Goal: Task Accomplishment & Management: Use online tool/utility

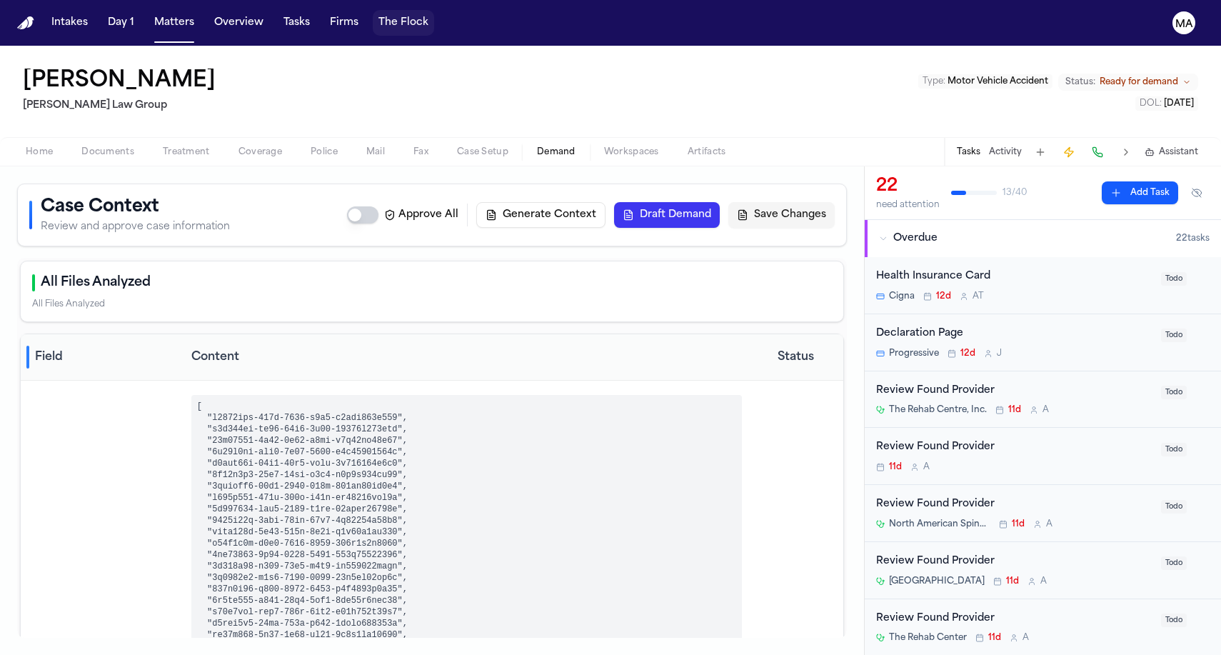
click at [373, 17] on button "The Flock" at bounding box center [403, 23] width 61 height 26
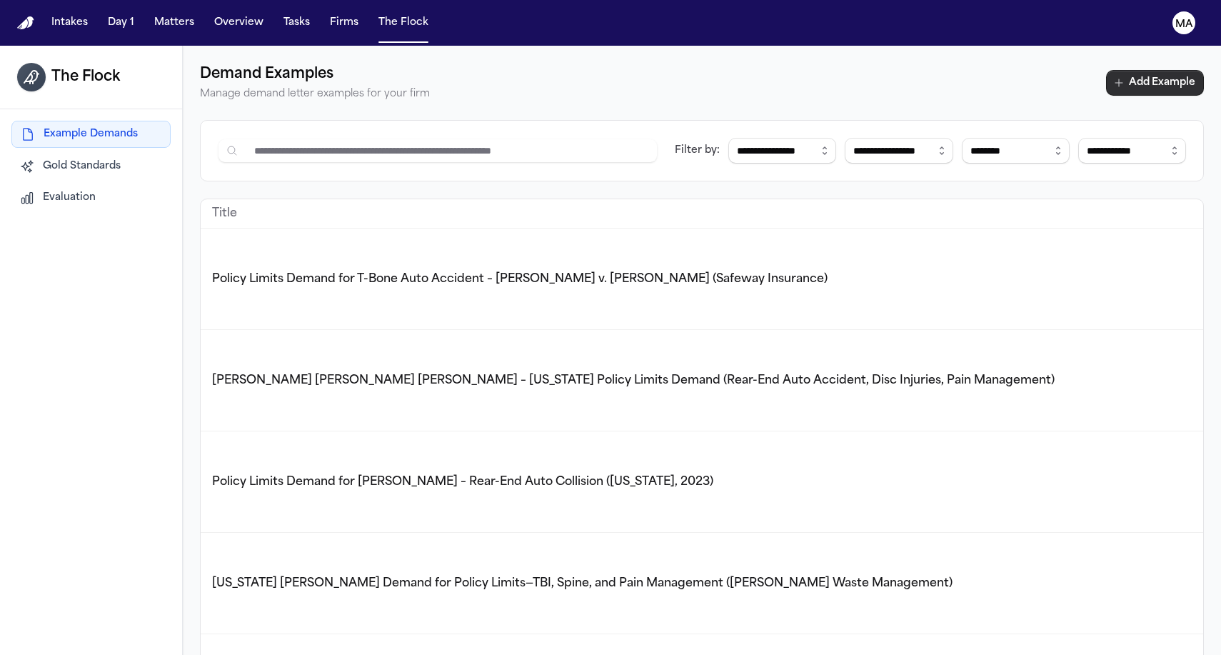
click at [1143, 70] on button "Add Example" at bounding box center [1155, 83] width 98 height 26
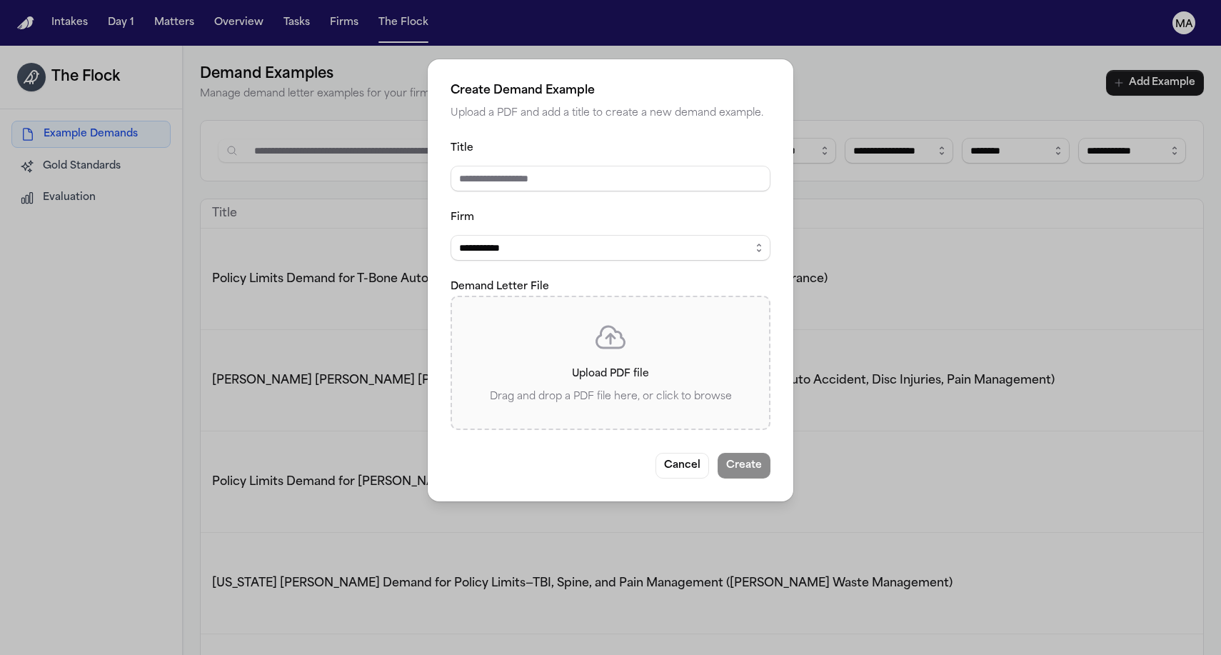
click at [601, 320] on icon at bounding box center [610, 337] width 34 height 34
click at [0, 0] on input "Upload PDF file Drag and drop a PDF file here, or click to browse" at bounding box center [0, 0] width 0 height 0
click at [620, 365] on p "Upload PDF file" at bounding box center [610, 373] width 271 height 17
click at [0, 0] on input "Upload PDF file Drag and drop a PDF file here, or click to browse" at bounding box center [0, 0] width 0 height 0
click at [607, 320] on icon at bounding box center [610, 337] width 34 height 34
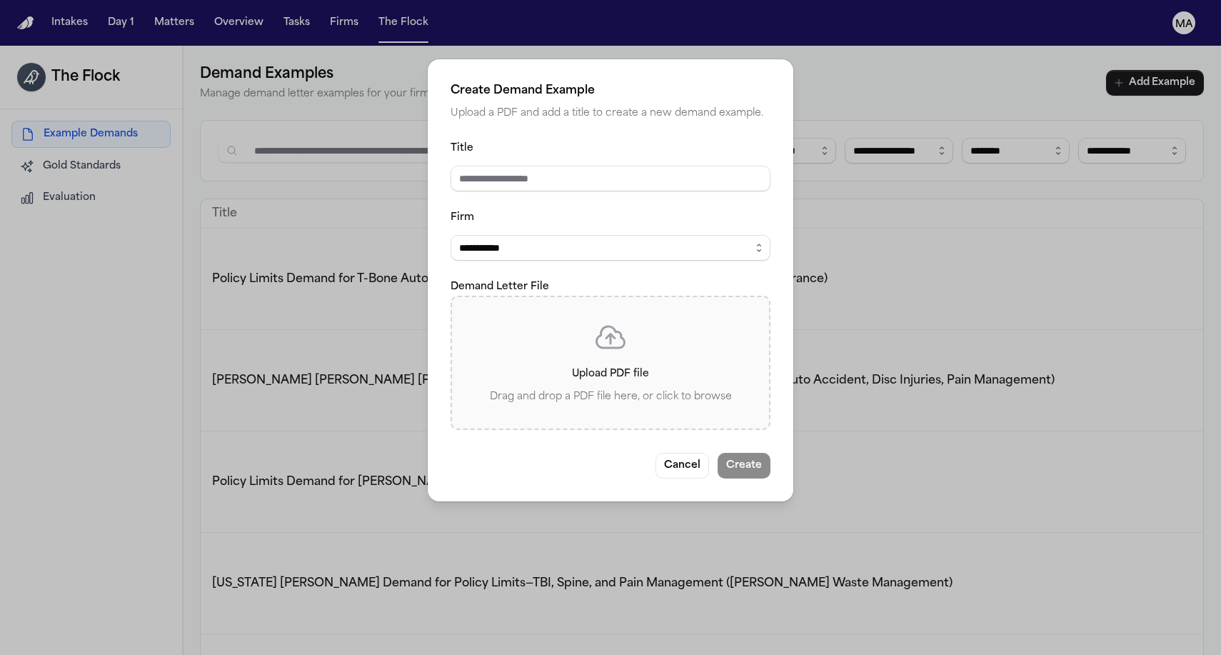
click at [0, 0] on input "Upload PDF file Drag and drop a PDF file here, or click to browse" at bounding box center [0, 0] width 0 height 0
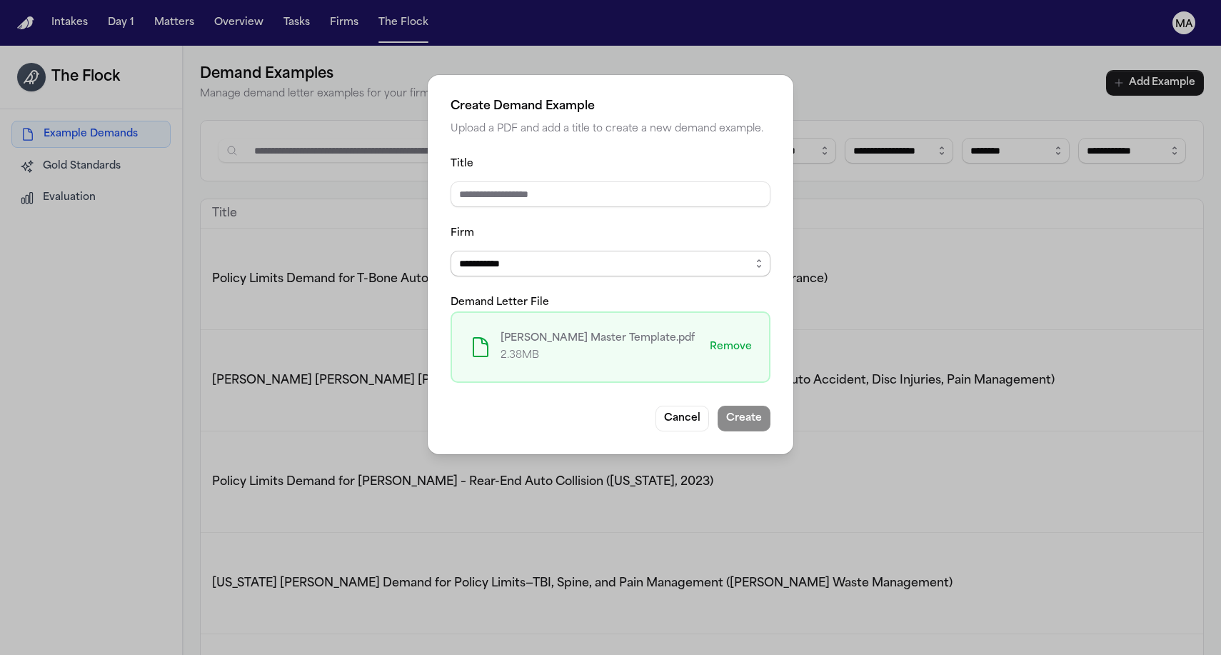
select select "**********"
click at [545, 184] on input "Title" at bounding box center [610, 194] width 320 height 26
type input "**********"
drag, startPoint x: 545, startPoint y: 184, endPoint x: 692, endPoint y: 304, distance: 189.7
click at [692, 304] on div "**********" at bounding box center [610, 264] width 365 height 379
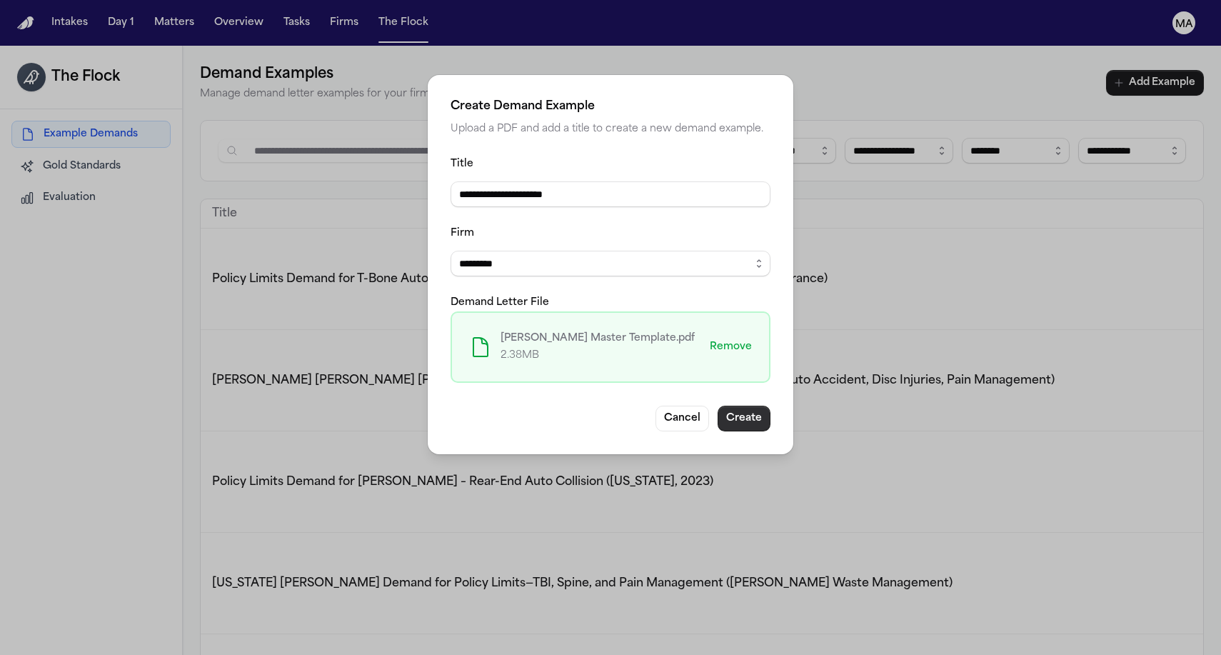
click at [717, 405] on button "Create" at bounding box center [743, 418] width 53 height 26
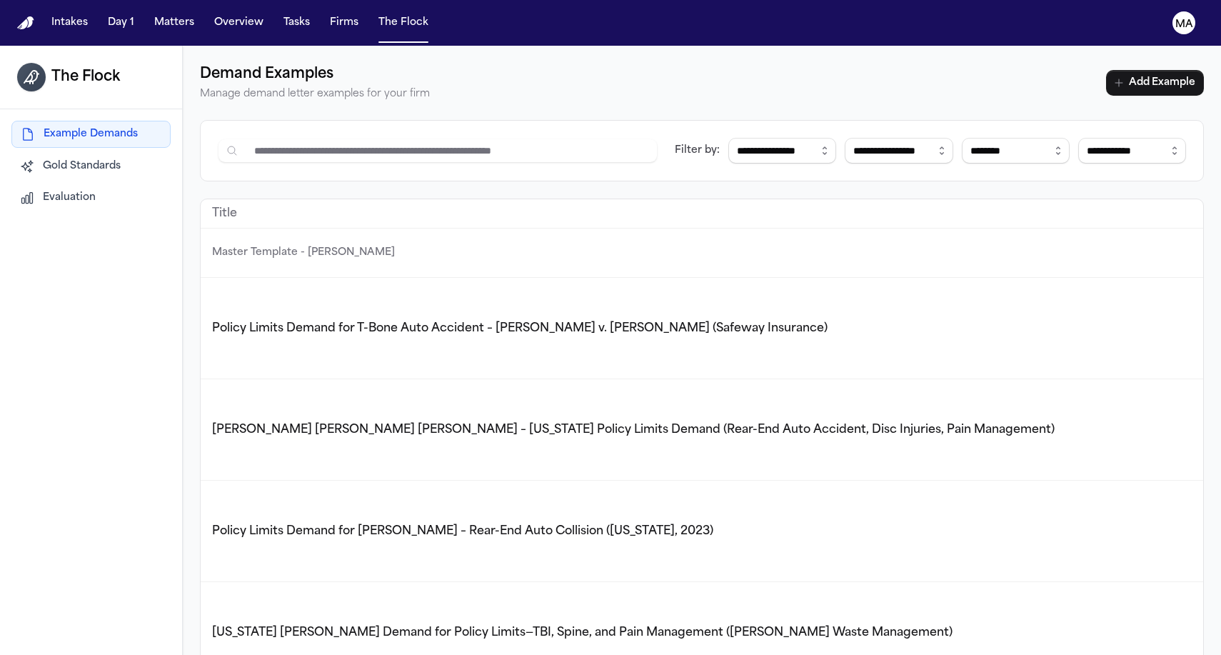
click at [212, 244] on p "Master Template - Cavey" at bounding box center [763, 252] width 1102 height 17
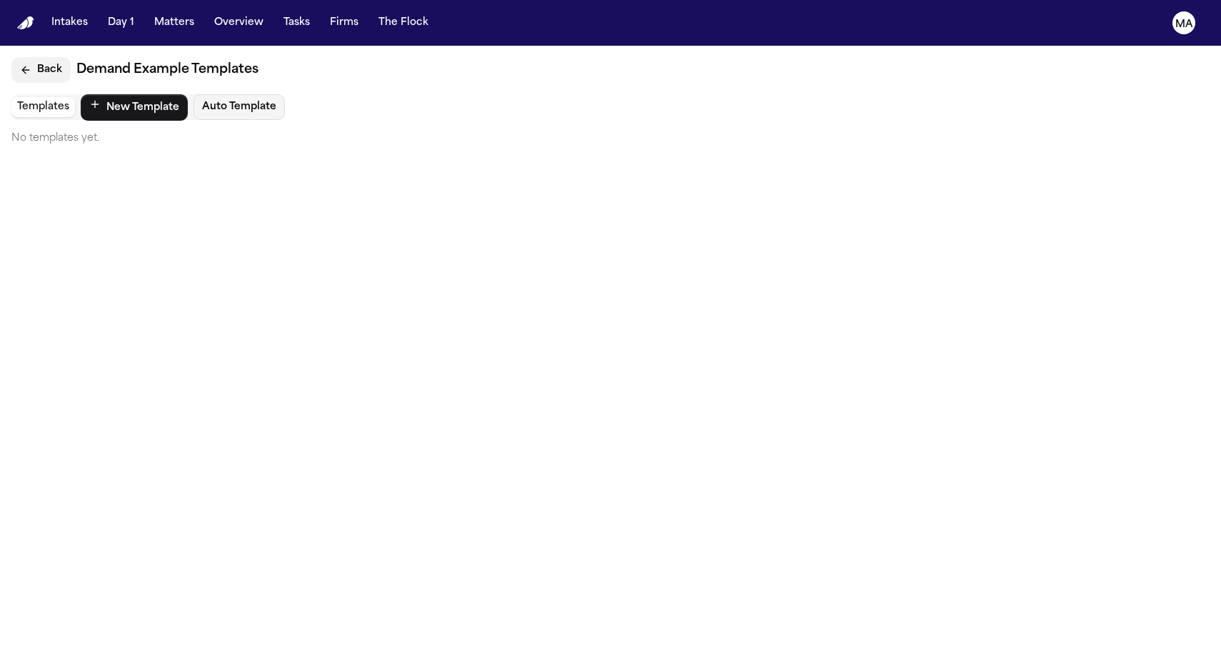
click at [30, 57] on button "Back" at bounding box center [40, 70] width 59 height 26
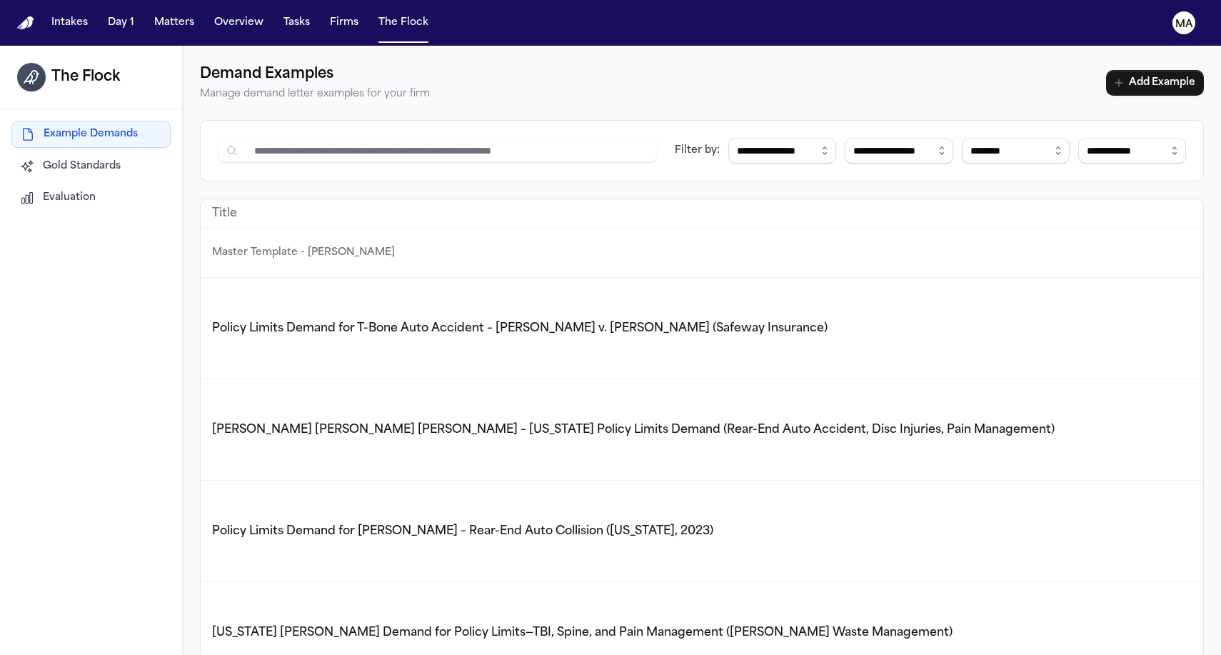
click at [59, 159] on span "Gold Standards" at bounding box center [82, 166] width 78 height 14
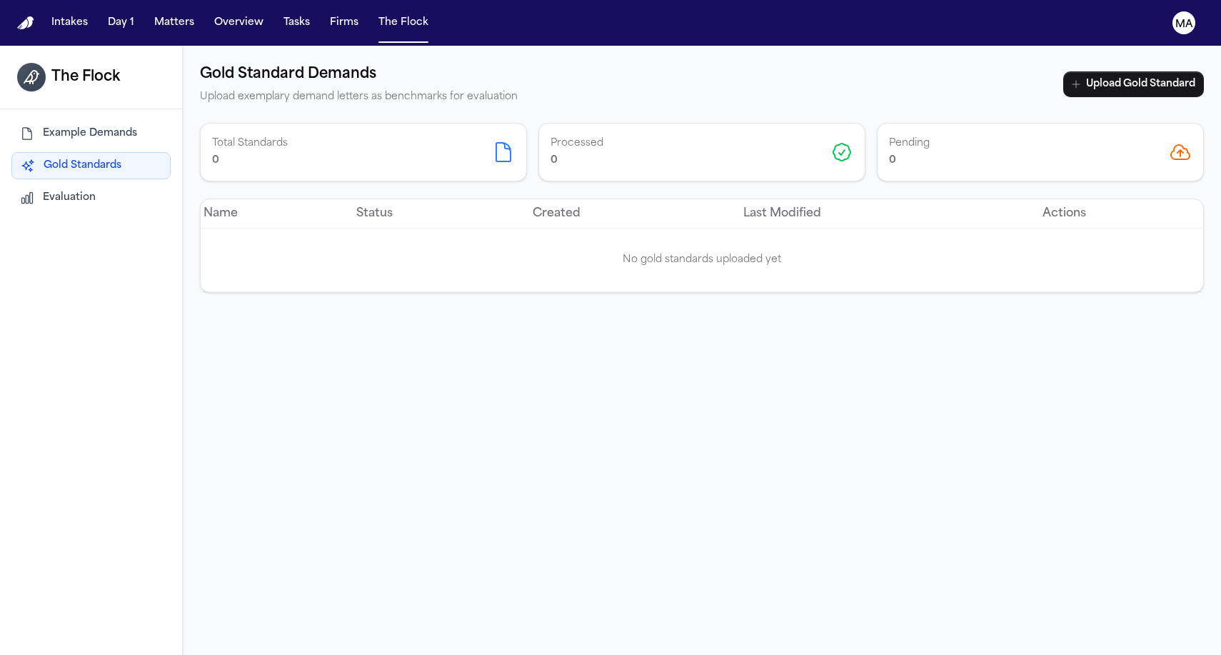
click at [63, 126] on span "Example Demands" at bounding box center [90, 133] width 94 height 14
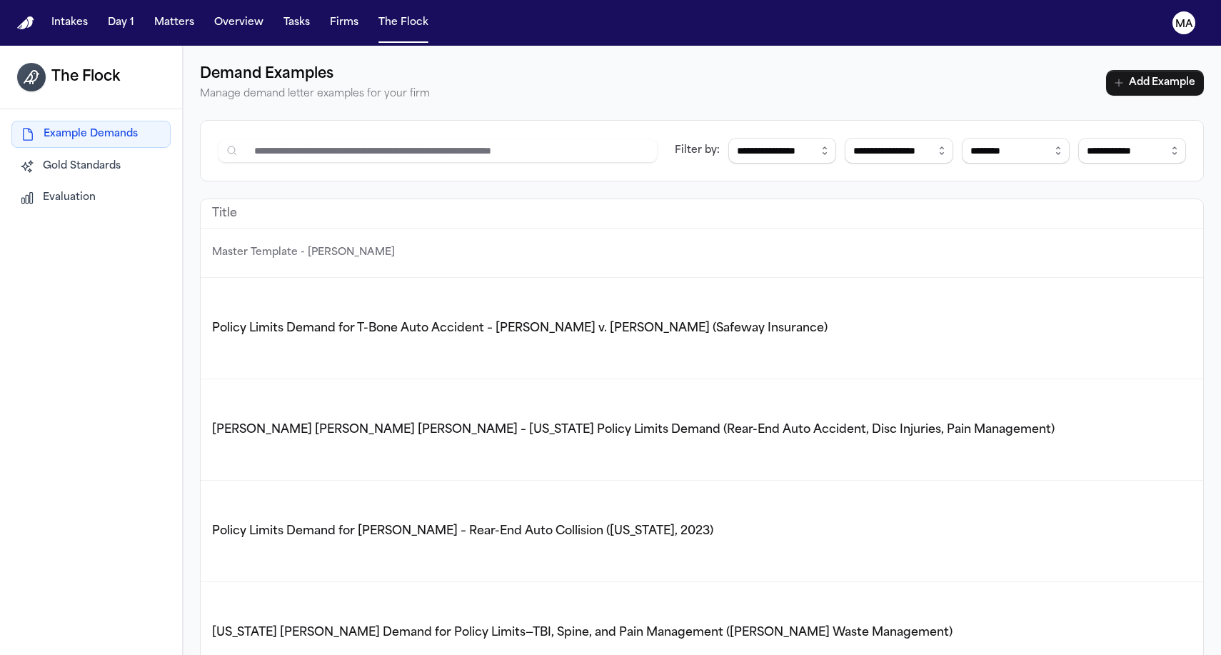
click at [75, 306] on div "The Flock Example Demands Gold Standards Evaluation" at bounding box center [91, 373] width 183 height 655
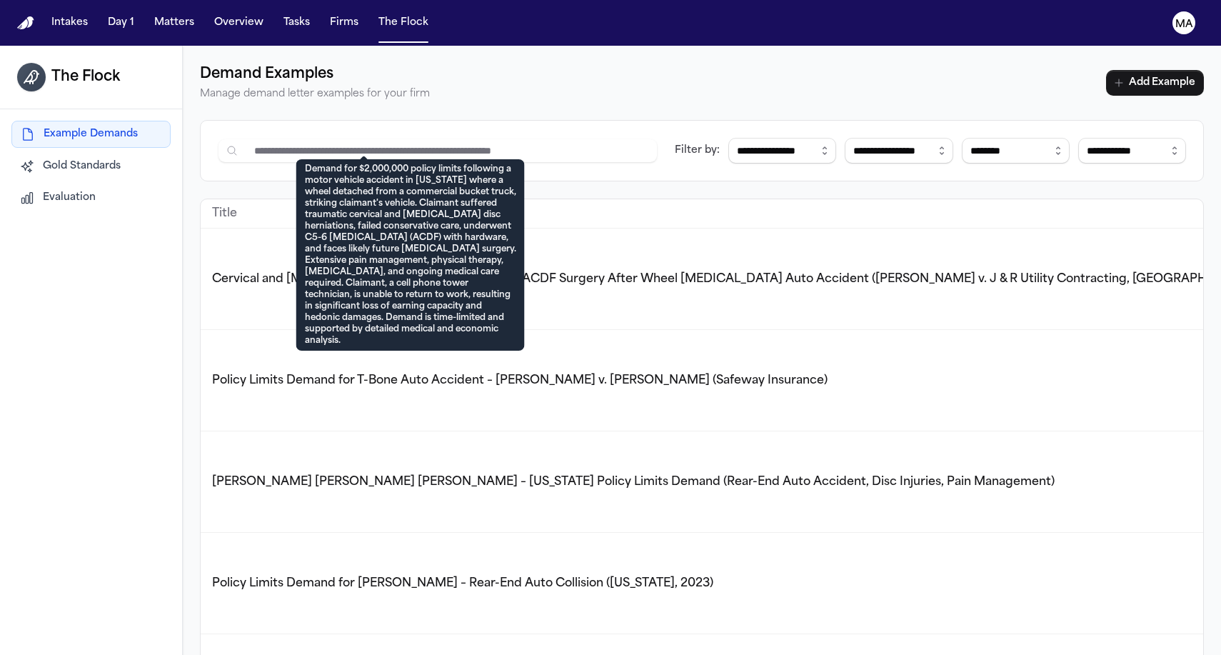
click at [441, 273] on span "Cervical and Lumbar Disc Injuries Requiring ACDF Surgery After Wheel Detachment…" at bounding box center [738, 278] width 1052 height 11
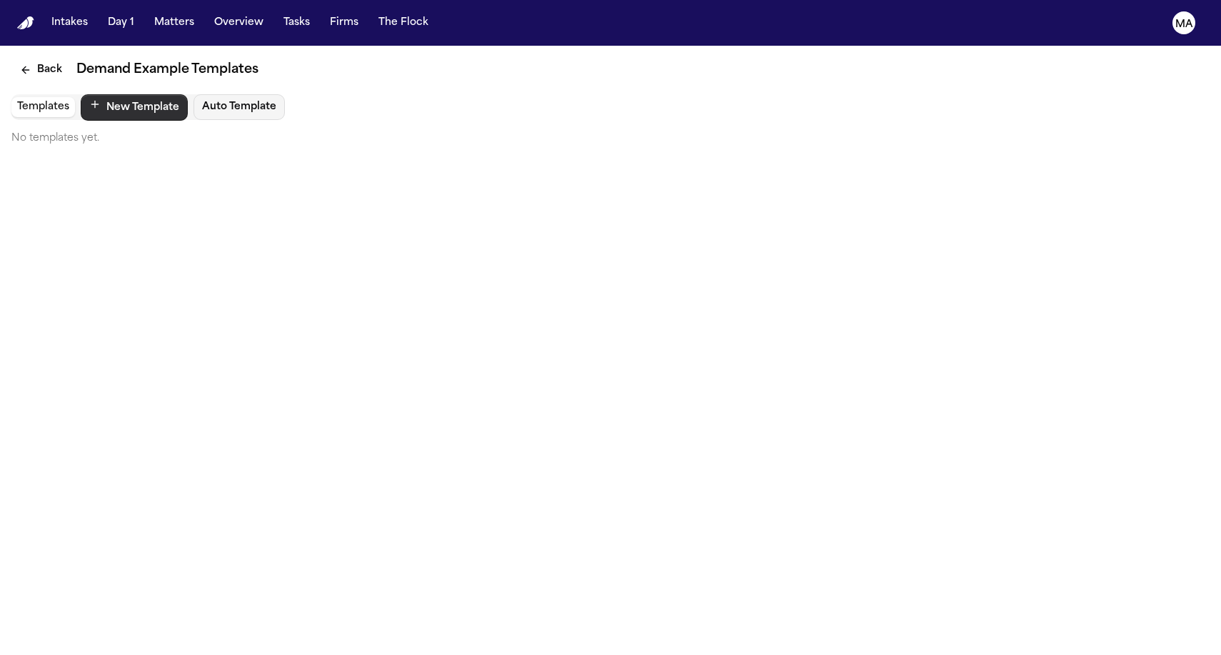
click at [103, 94] on button "New Template" at bounding box center [134, 107] width 107 height 26
click at [98, 131] on input "text" at bounding box center [610, 141] width 1186 height 21
type input "*"
type input "**********"
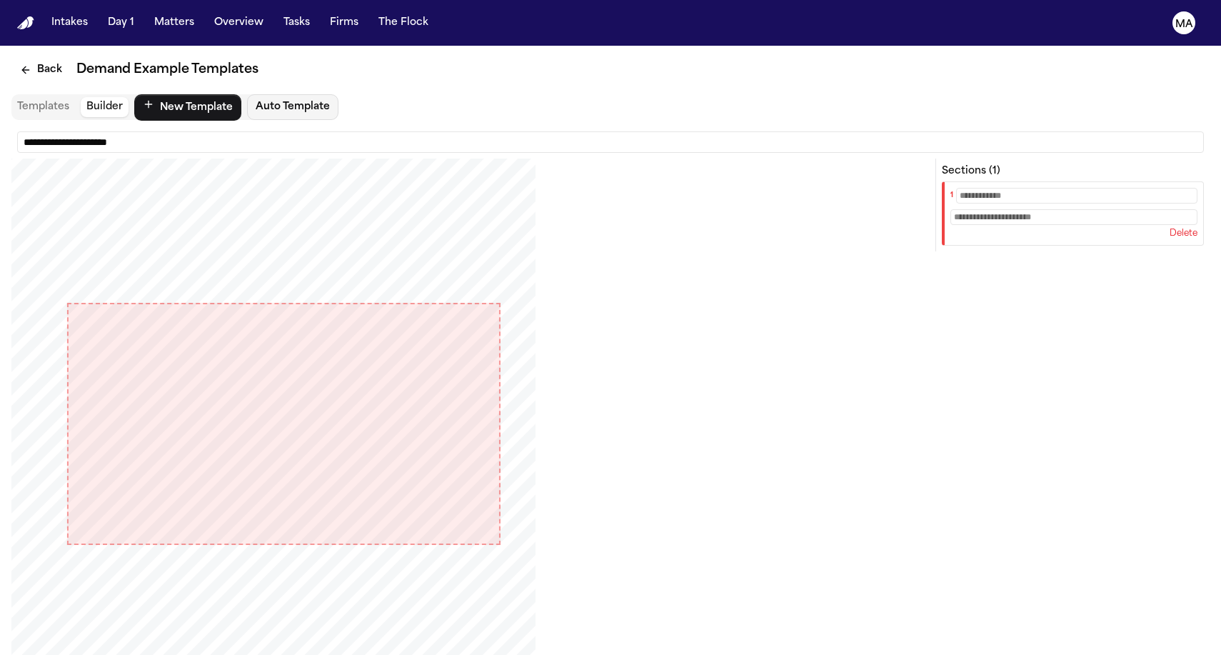
click at [1091, 188] on input "text" at bounding box center [1076, 196] width 241 height 16
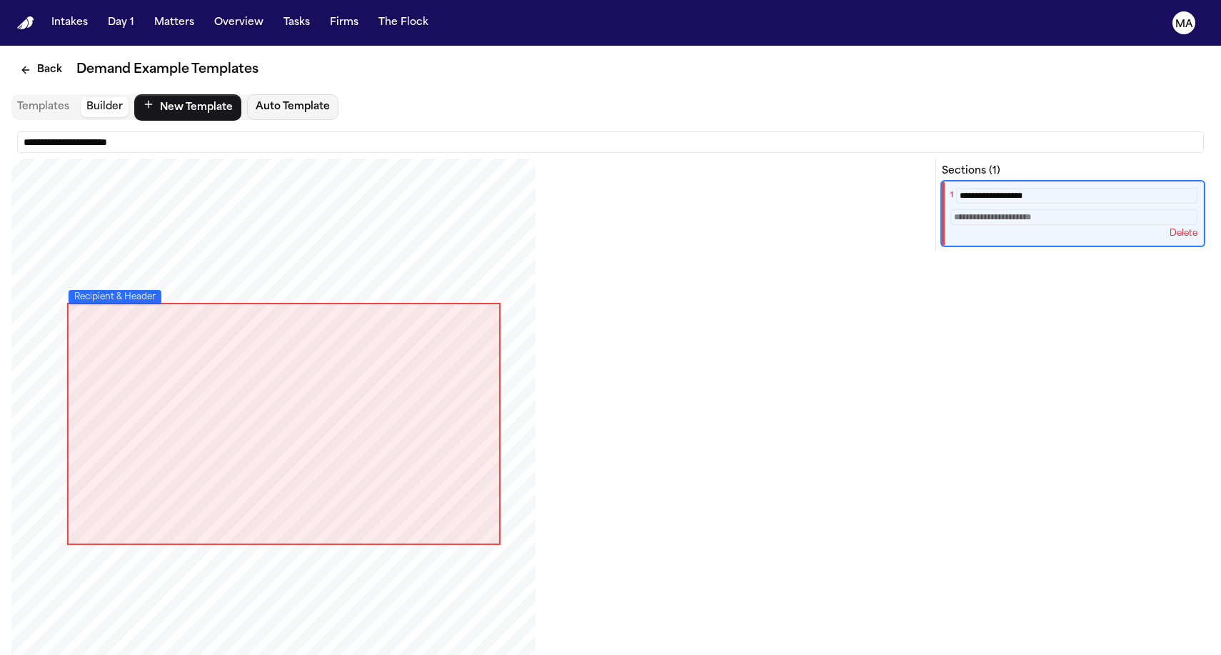
type input "**********"
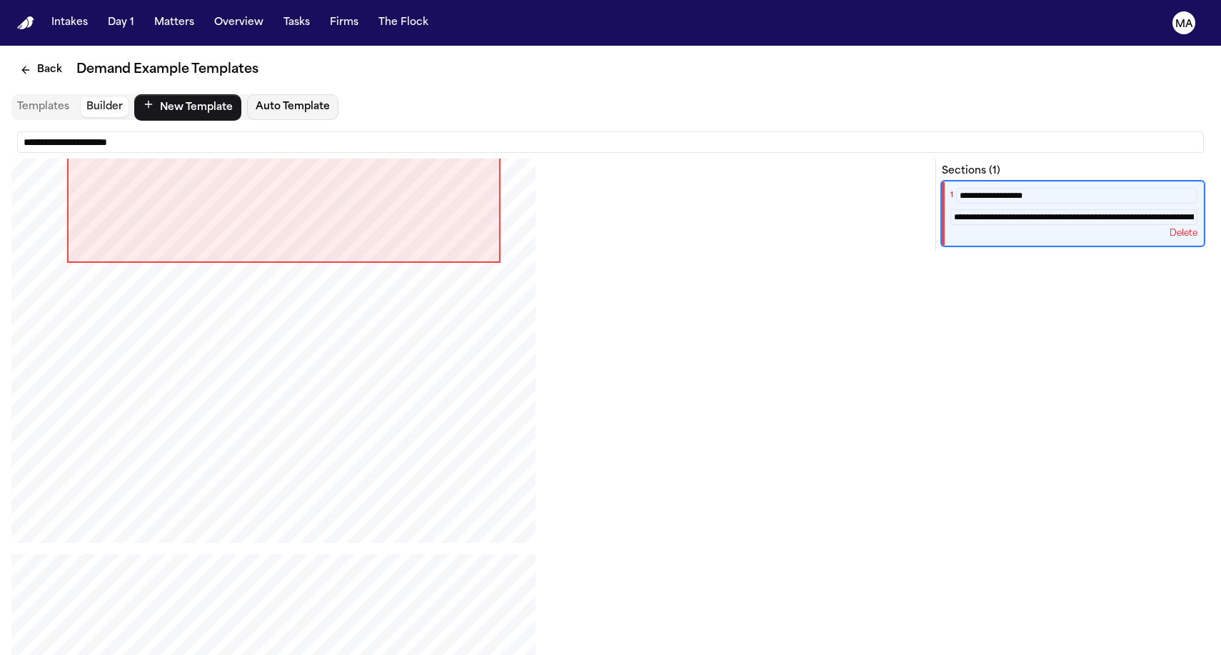
scroll to position [383, 0]
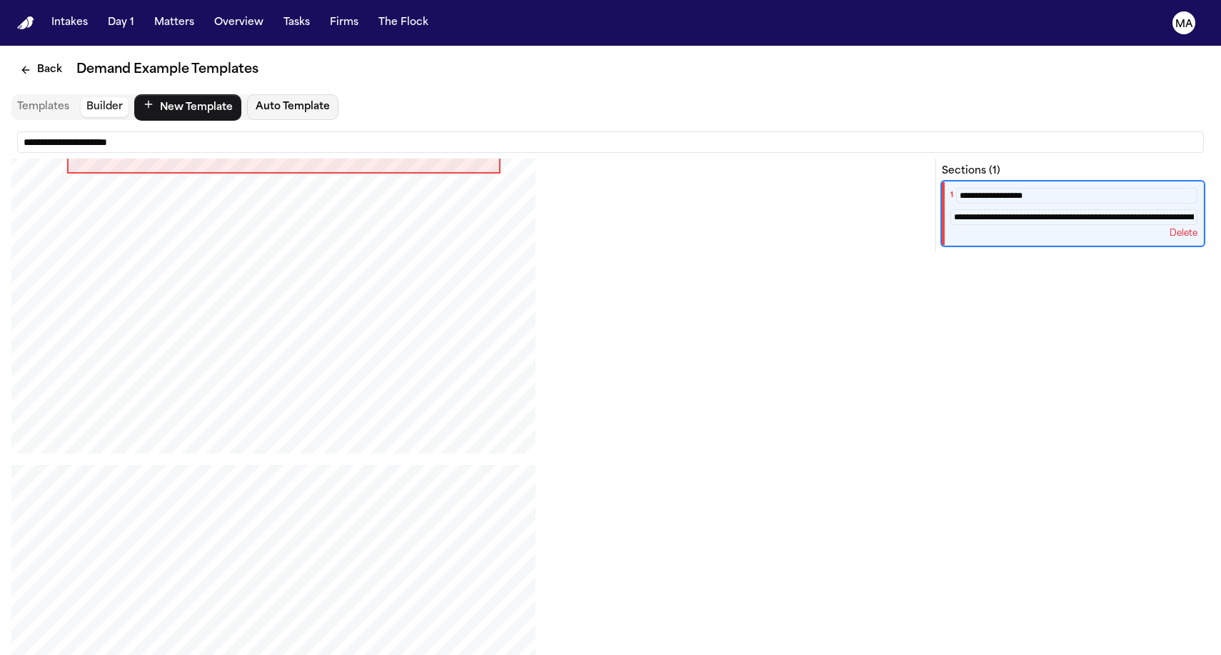
type input "**********"
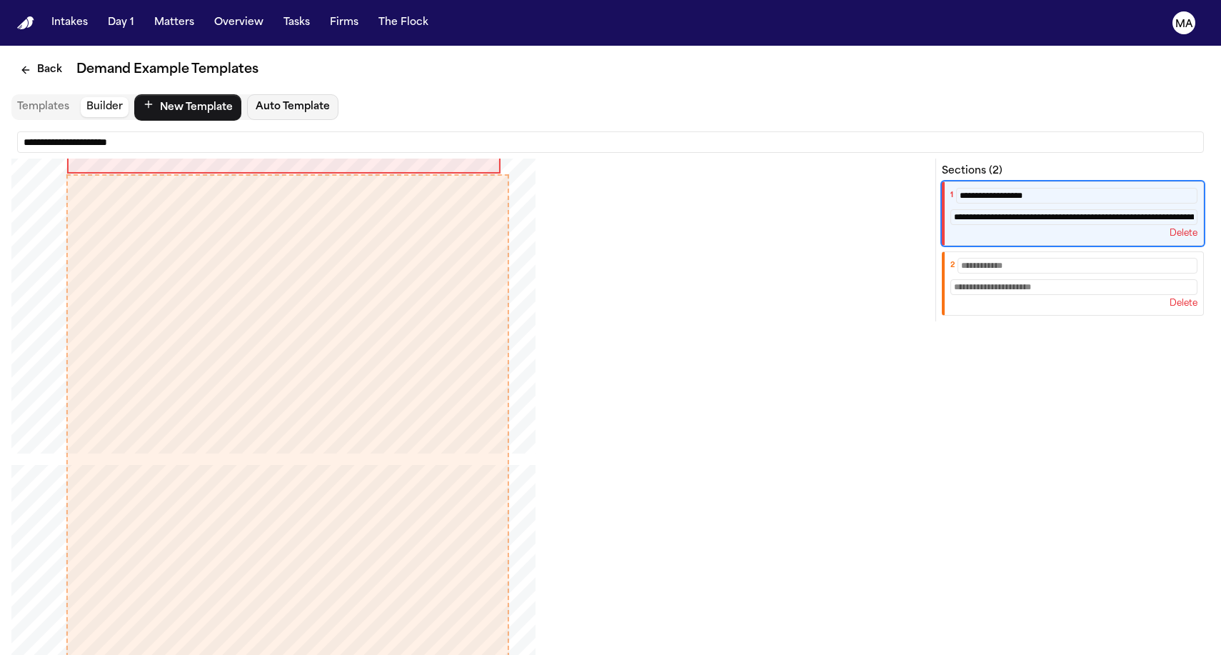
click at [257, 366] on div "PDF viewport" at bounding box center [287, 436] width 443 height 525
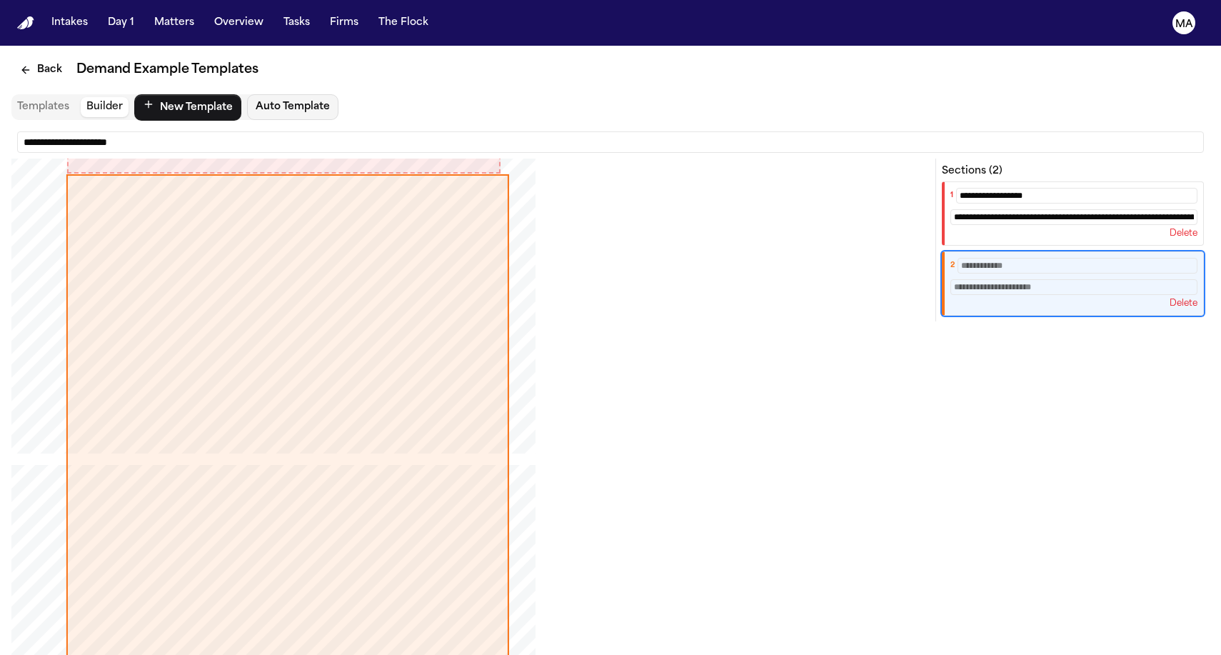
click at [1087, 258] on input "text" at bounding box center [1077, 266] width 240 height 16
type input "*"
type input "**********"
click at [1097, 279] on input "text" at bounding box center [1073, 287] width 247 height 16
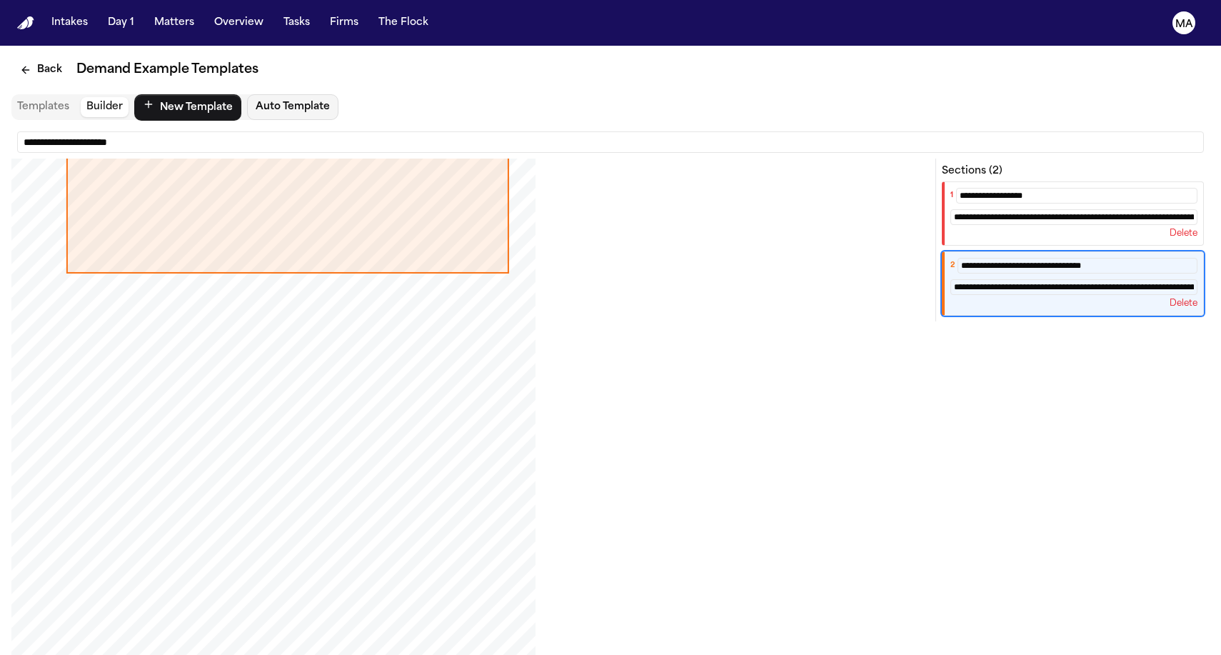
scroll to position [814, 0]
type input "**********"
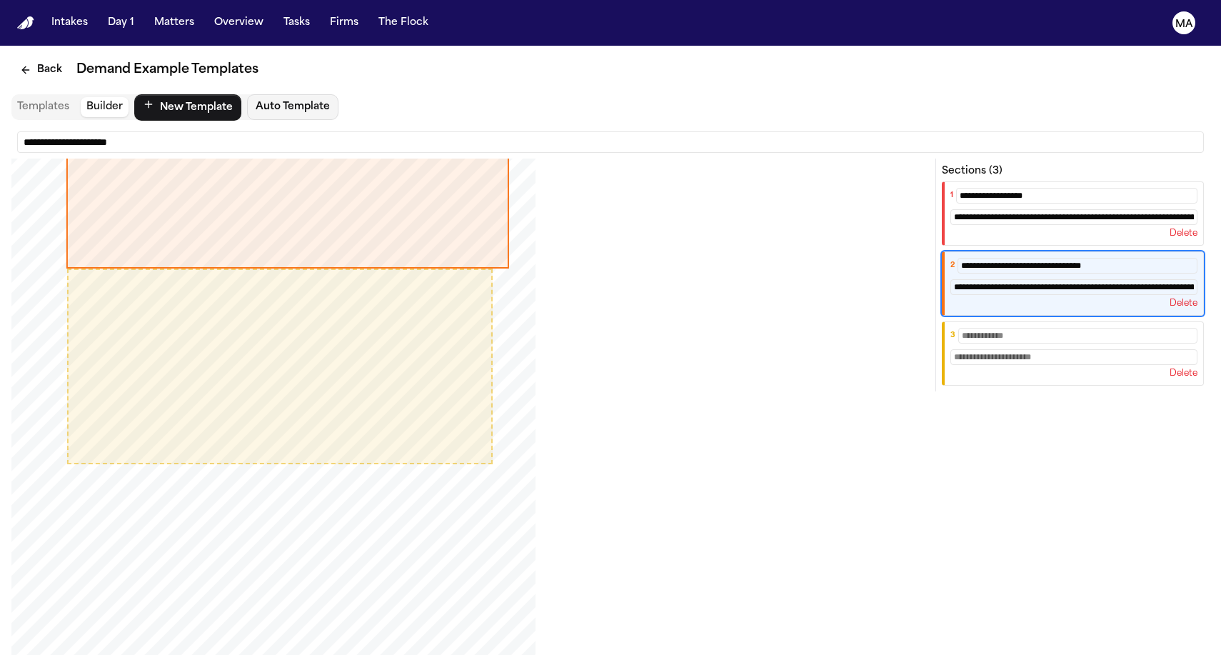
click at [335, 335] on div "PDF viewport" at bounding box center [279, 366] width 425 height 196
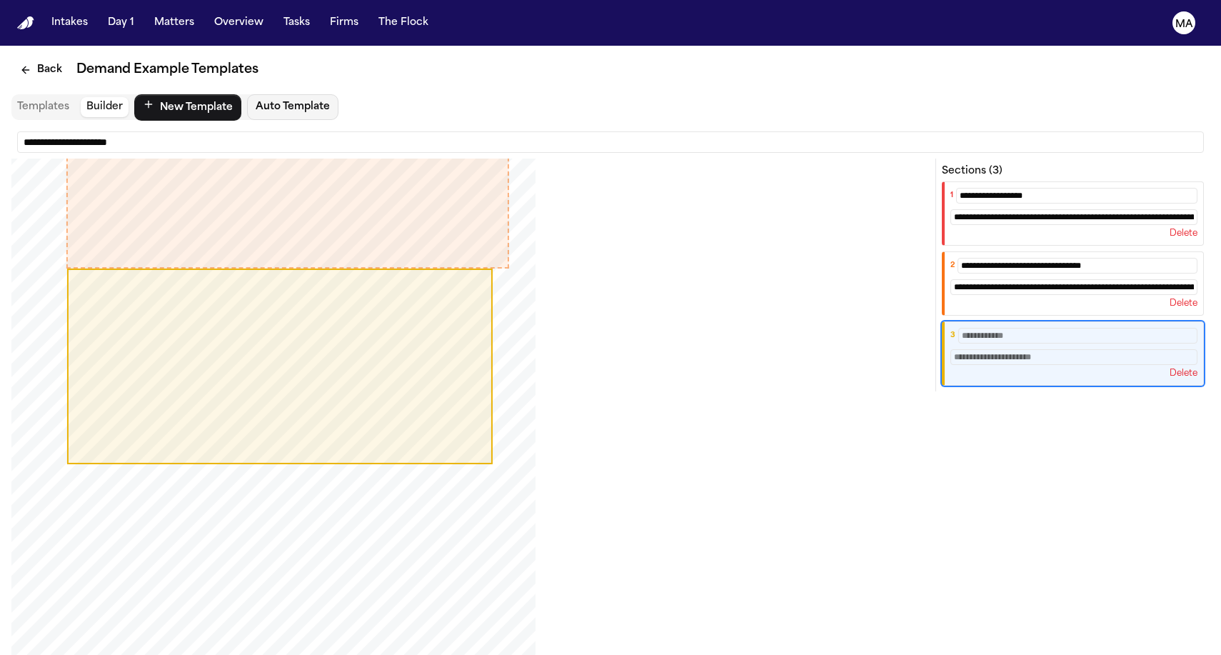
click at [1101, 328] on input "text" at bounding box center [1077, 336] width 239 height 16
type input "**********"
click at [1085, 349] on input "text" at bounding box center [1073, 357] width 247 height 16
type input "*"
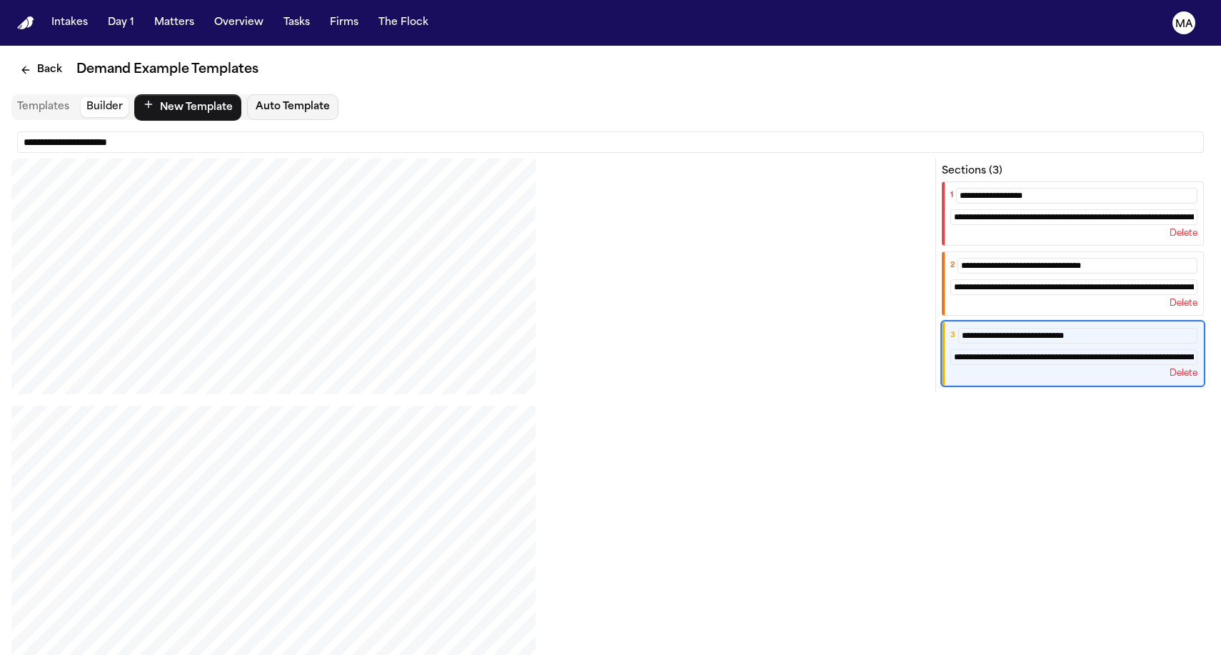
scroll to position [1129, 0]
type input "**********"
click at [131, 131] on div "**********" at bounding box center [610, 458] width 1198 height 655
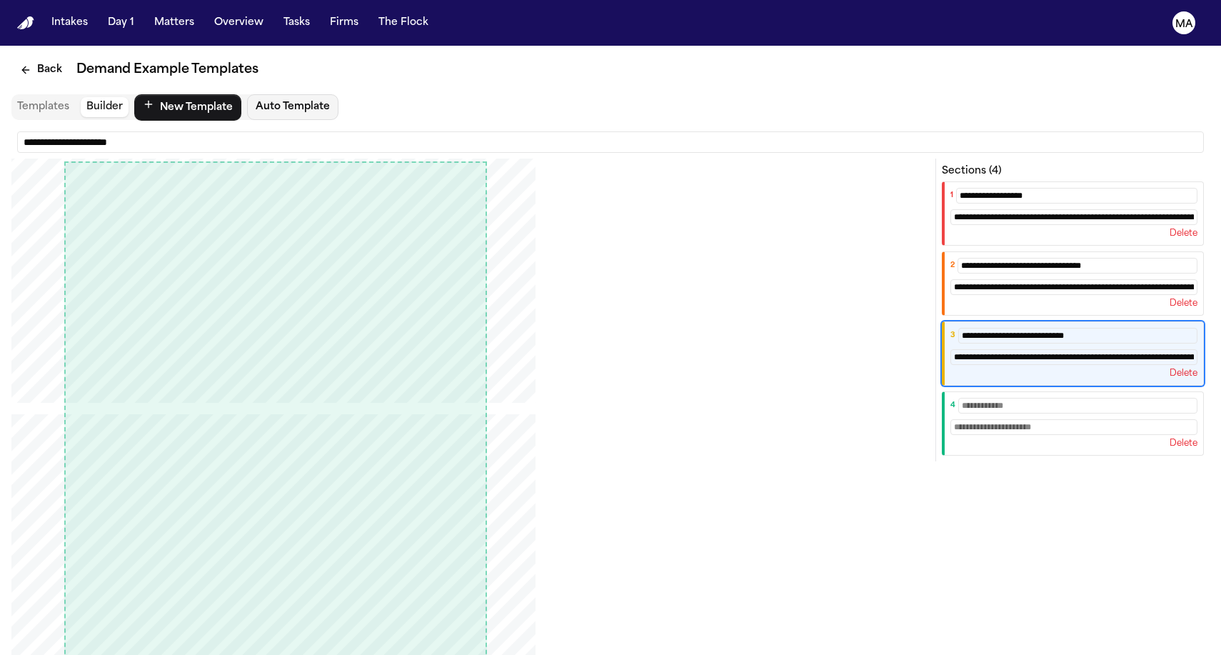
click at [1106, 398] on input "text" at bounding box center [1077, 406] width 239 height 16
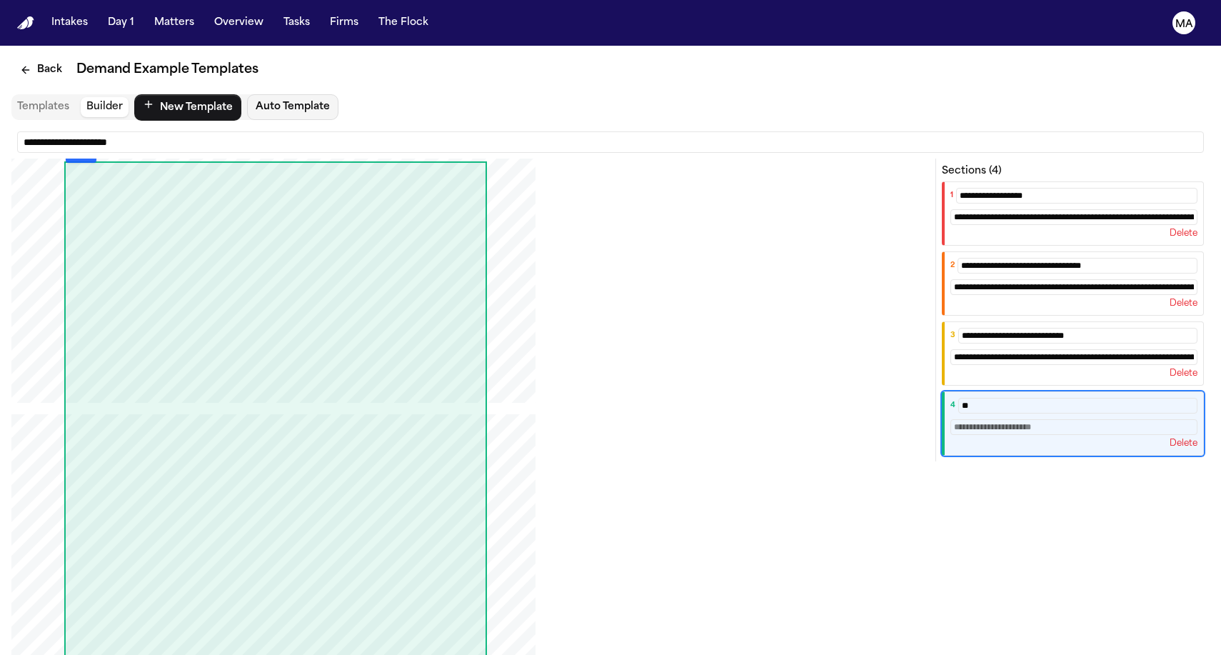
type input "*"
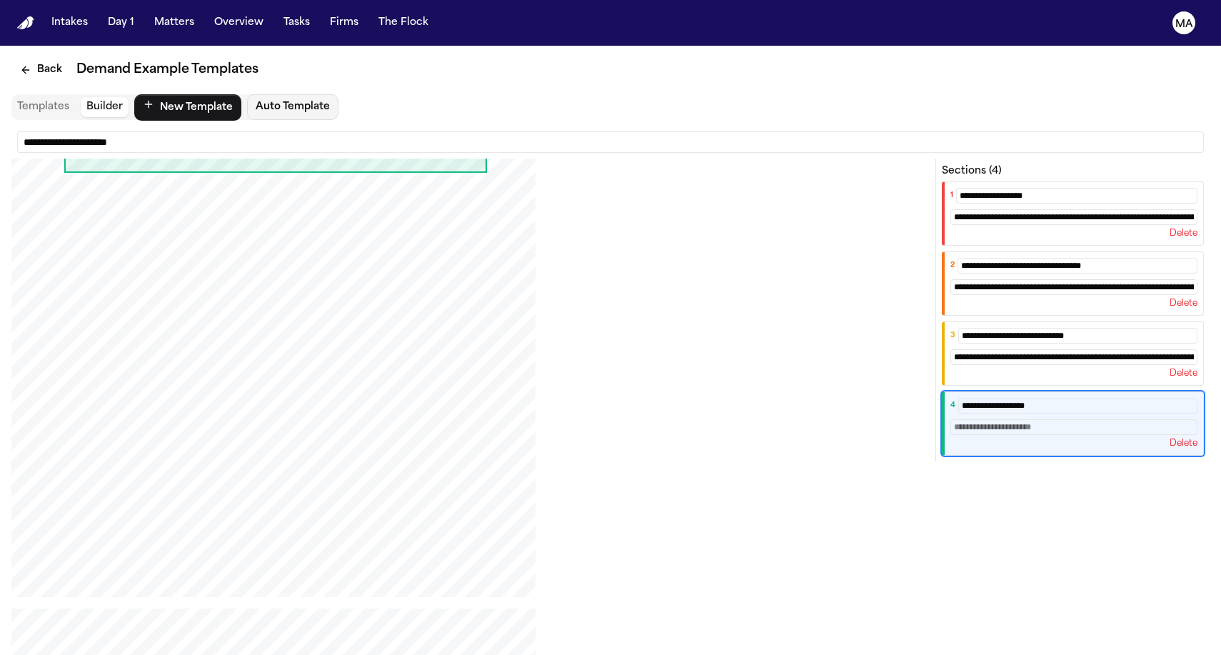
scroll to position [1302, 0]
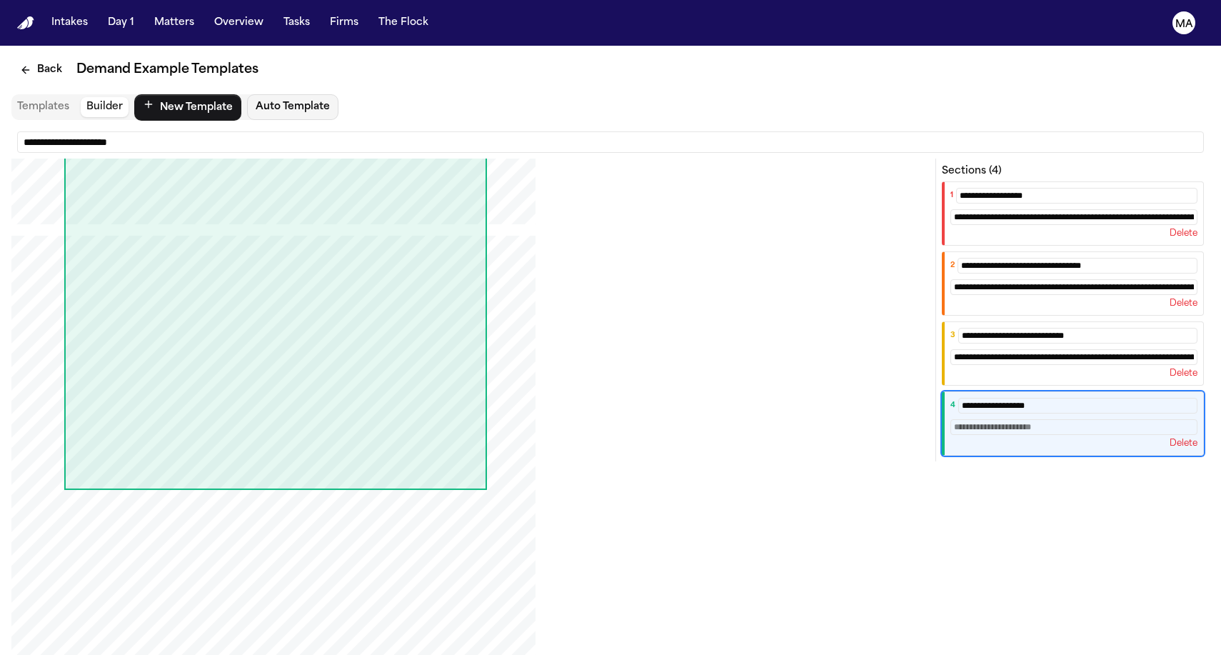
type input "**********"
click at [1099, 419] on input "text" at bounding box center [1073, 427] width 247 height 16
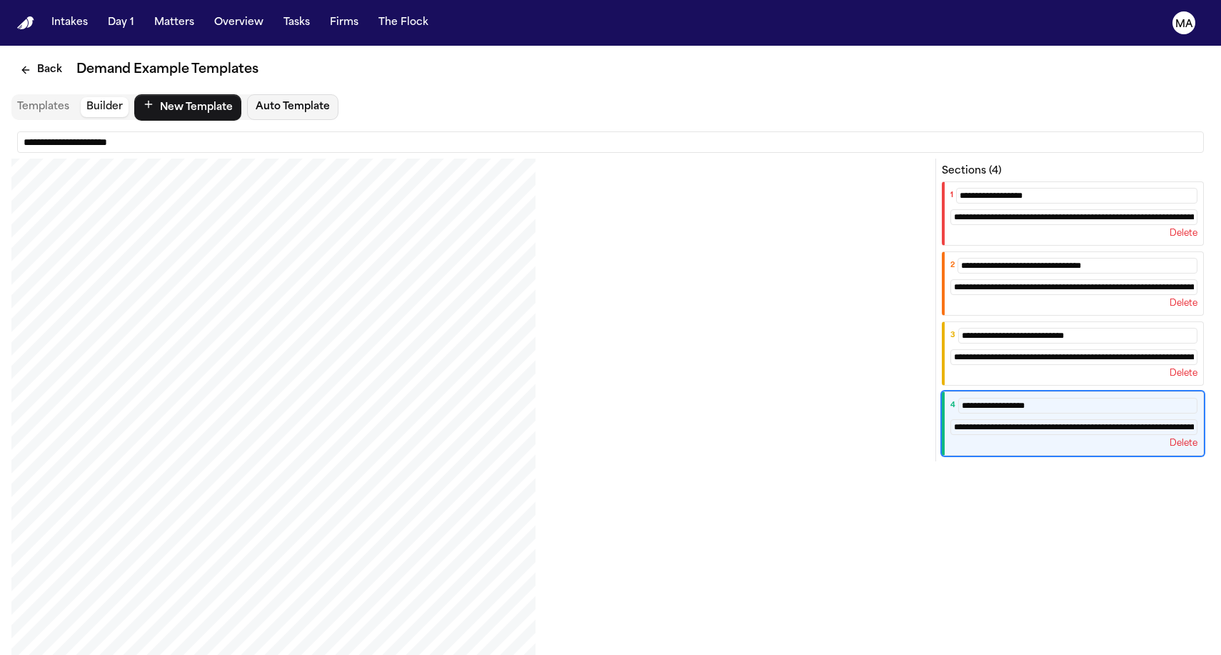
scroll to position [3500, 0]
type input "**********"
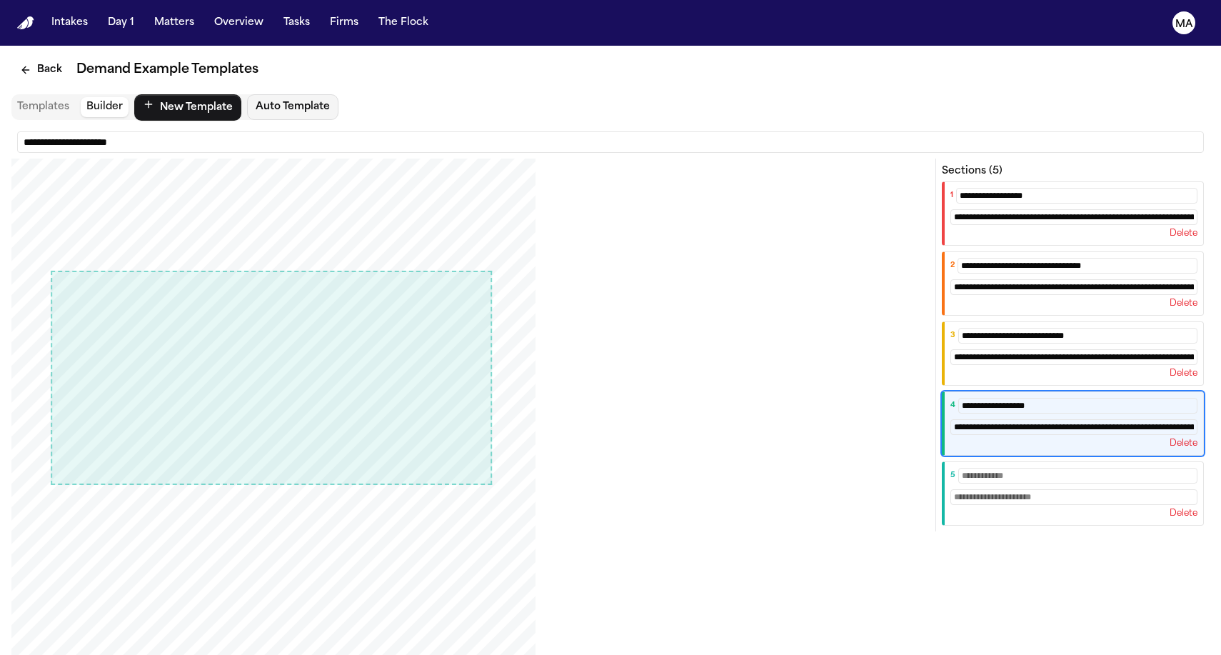
click at [1121, 468] on input "text" at bounding box center [1077, 476] width 239 height 16
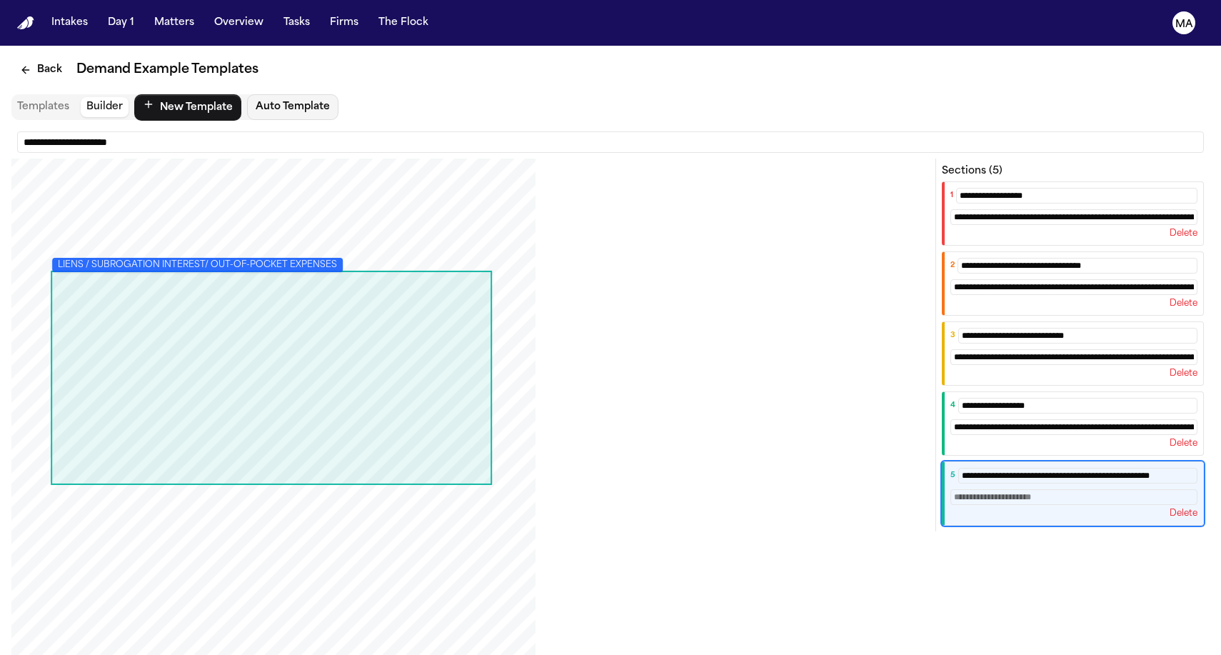
type input "**********"
click at [1103, 489] on input "text" at bounding box center [1073, 497] width 247 height 16
type input "*"
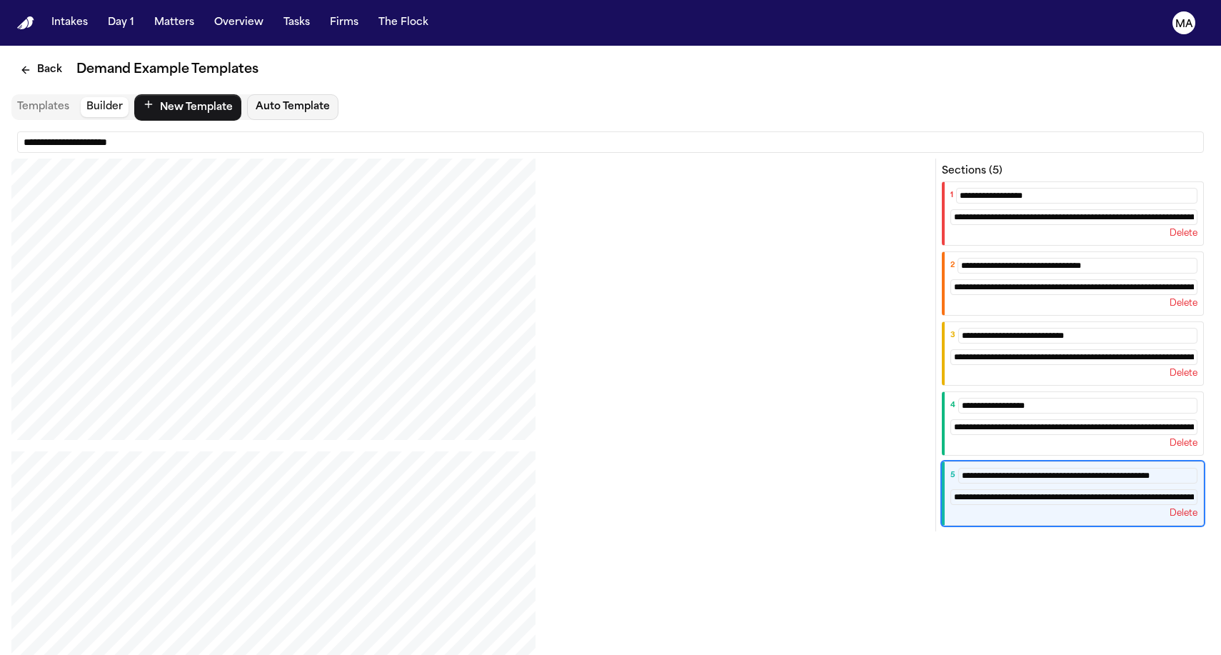
scroll to position [3811, 0]
type input "**********"
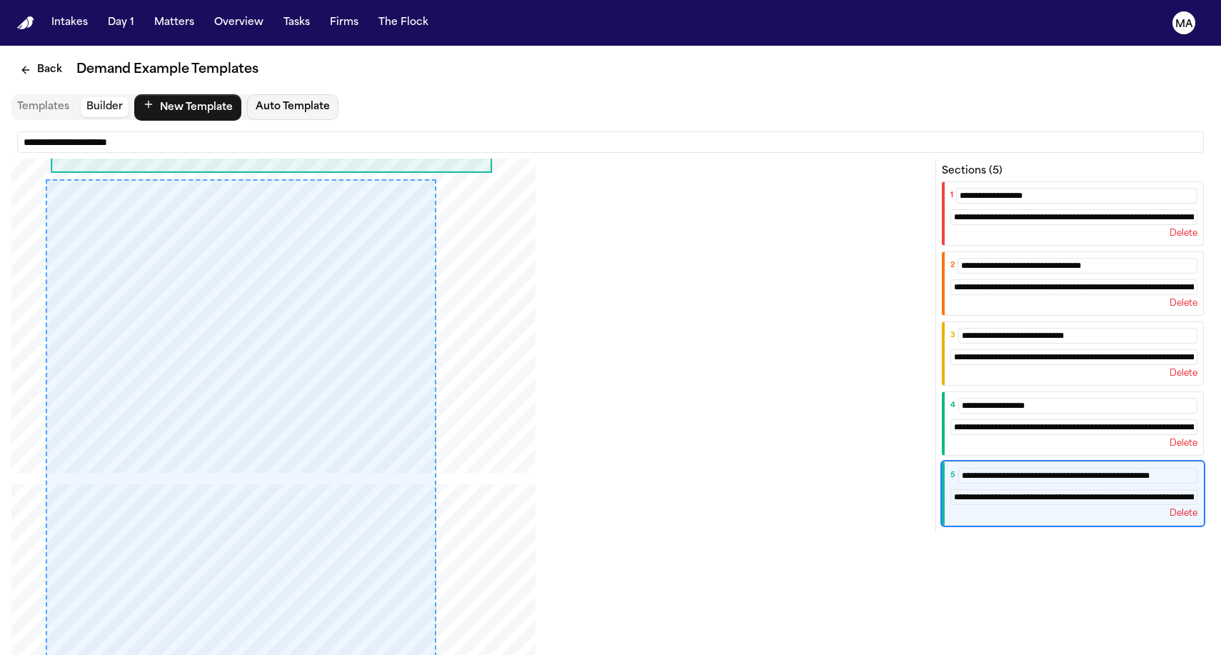
click at [486, 654] on html "**********" at bounding box center [610, 327] width 1221 height 655
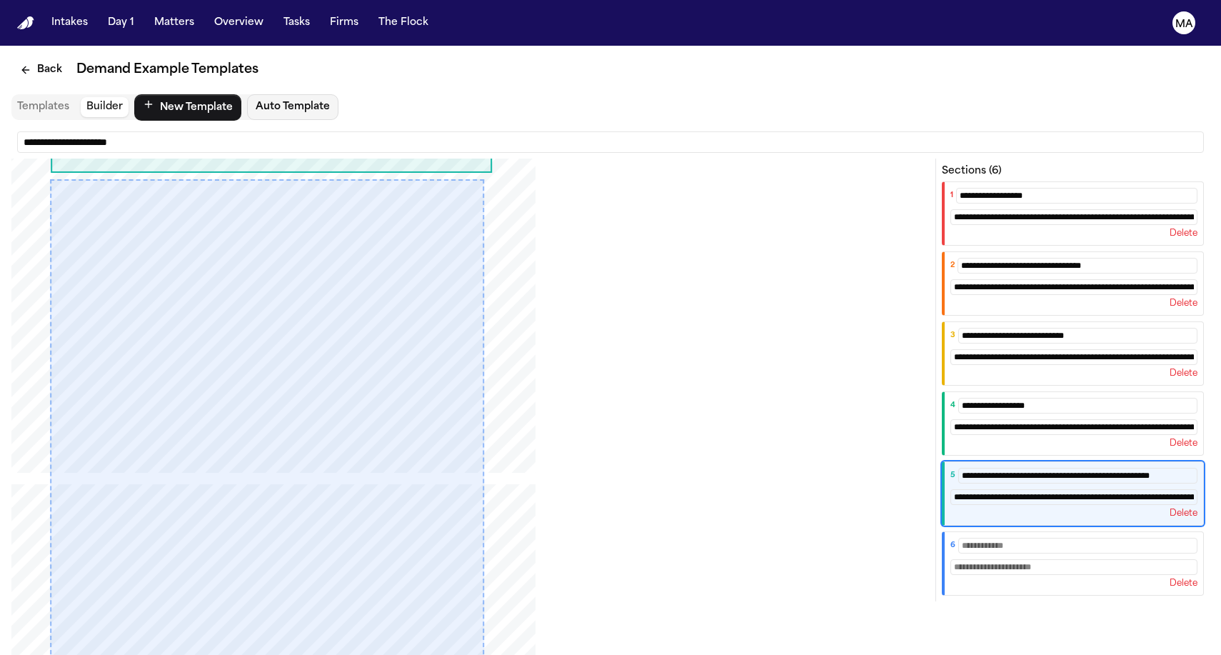
click at [1093, 537] on input "text" at bounding box center [1077, 545] width 239 height 16
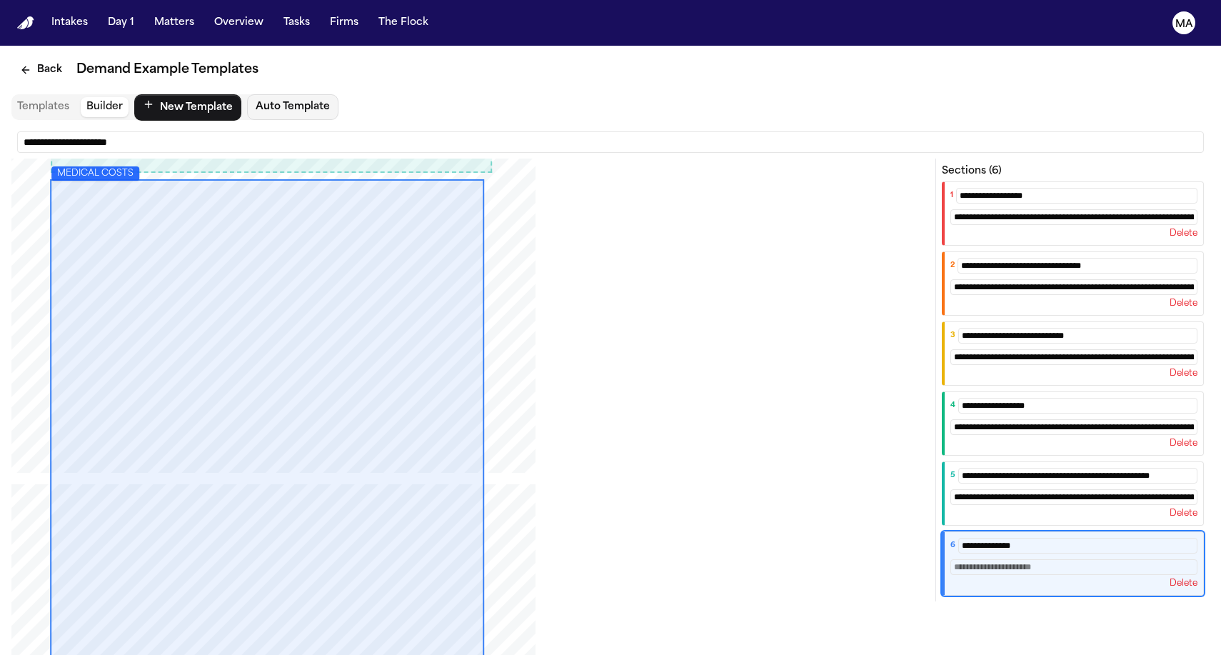
type input "**********"
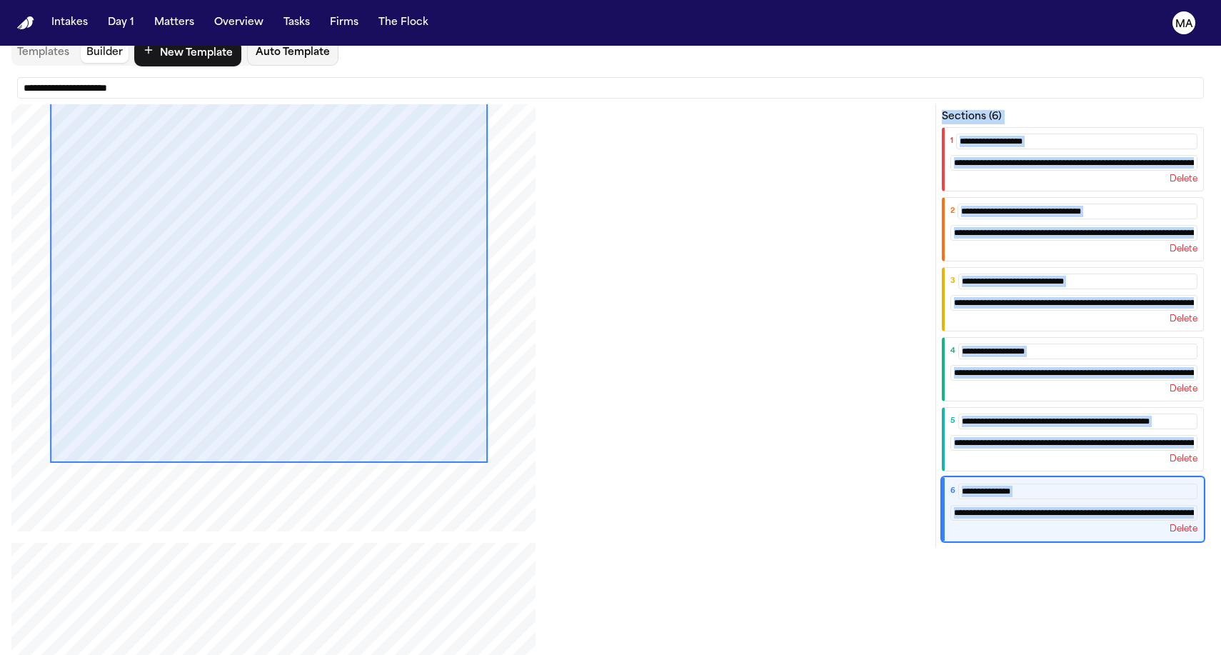
scroll to position [4481, 0]
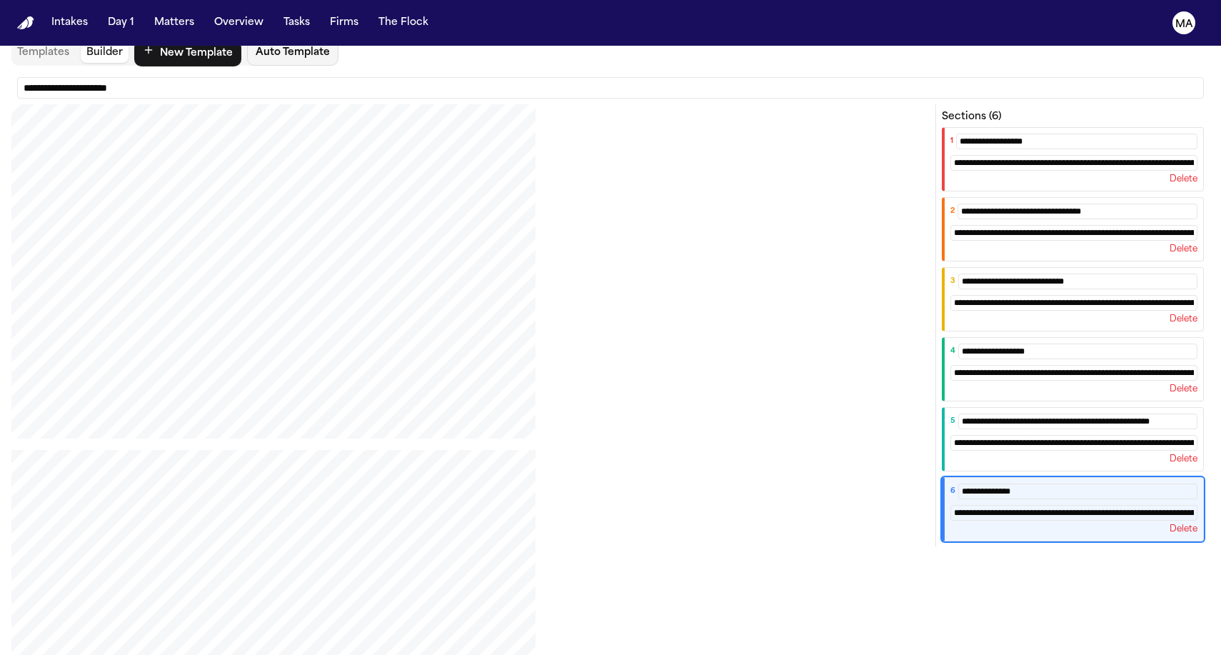
click at [440, 403] on div "Recipient & Header SALIENT FACTS & PROCEDURAL POSTURE LIABILITY & MEDICAL CAUSA…" at bounding box center [467, 399] width 912 height 590
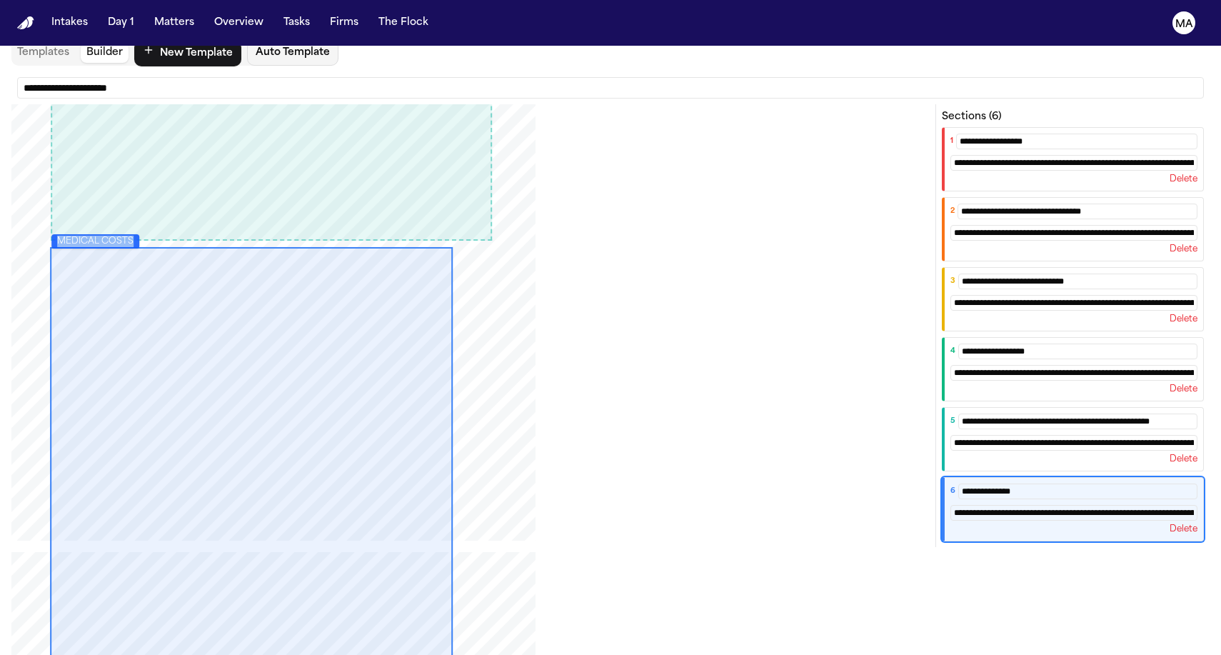
scroll to position [3996, 0]
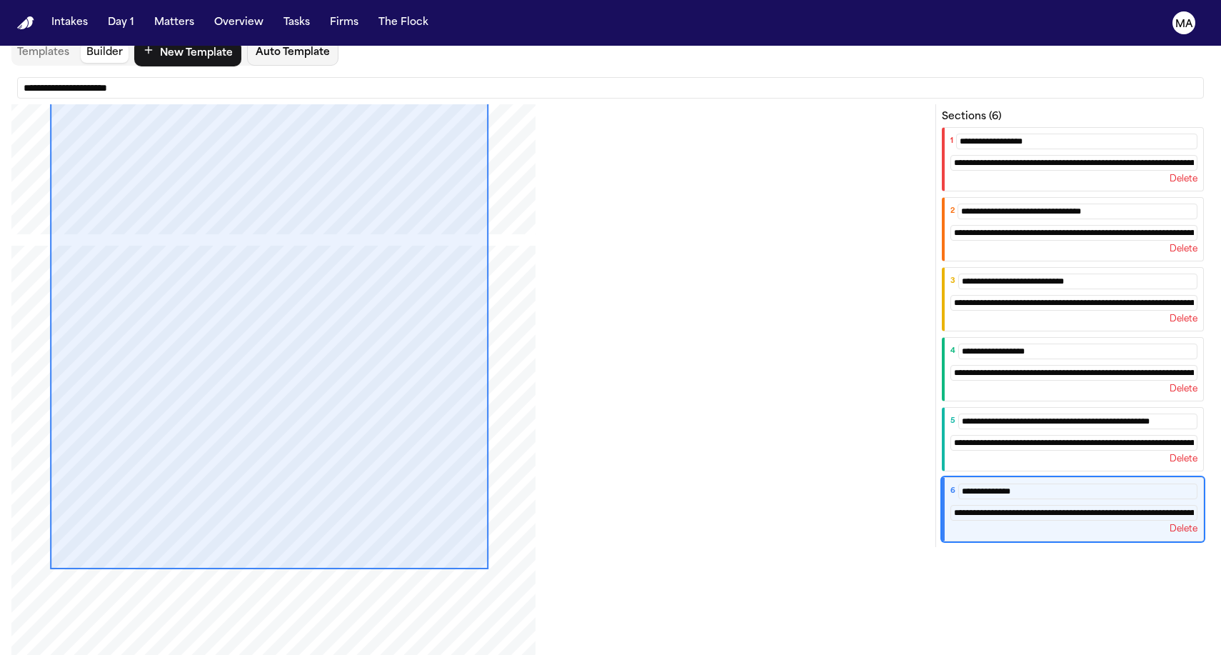
drag, startPoint x: 446, startPoint y: 309, endPoint x: 482, endPoint y: 310, distance: 35.7
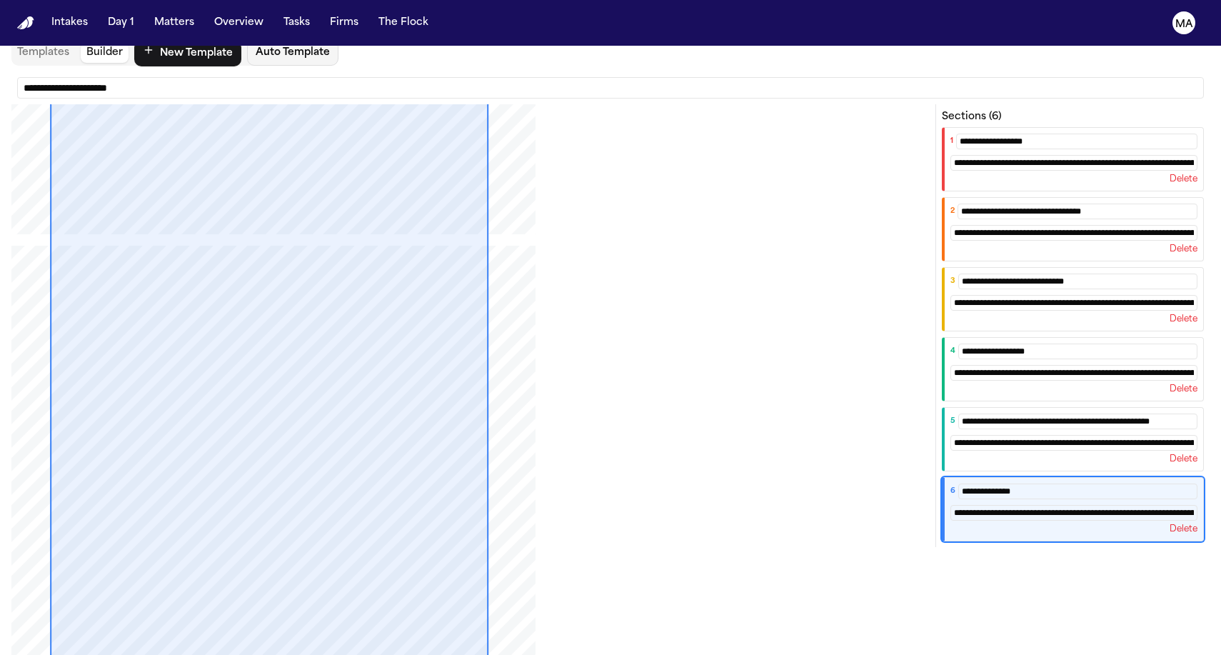
drag, startPoint x: 290, startPoint y: 500, endPoint x: 286, endPoint y: 642, distance: 142.8
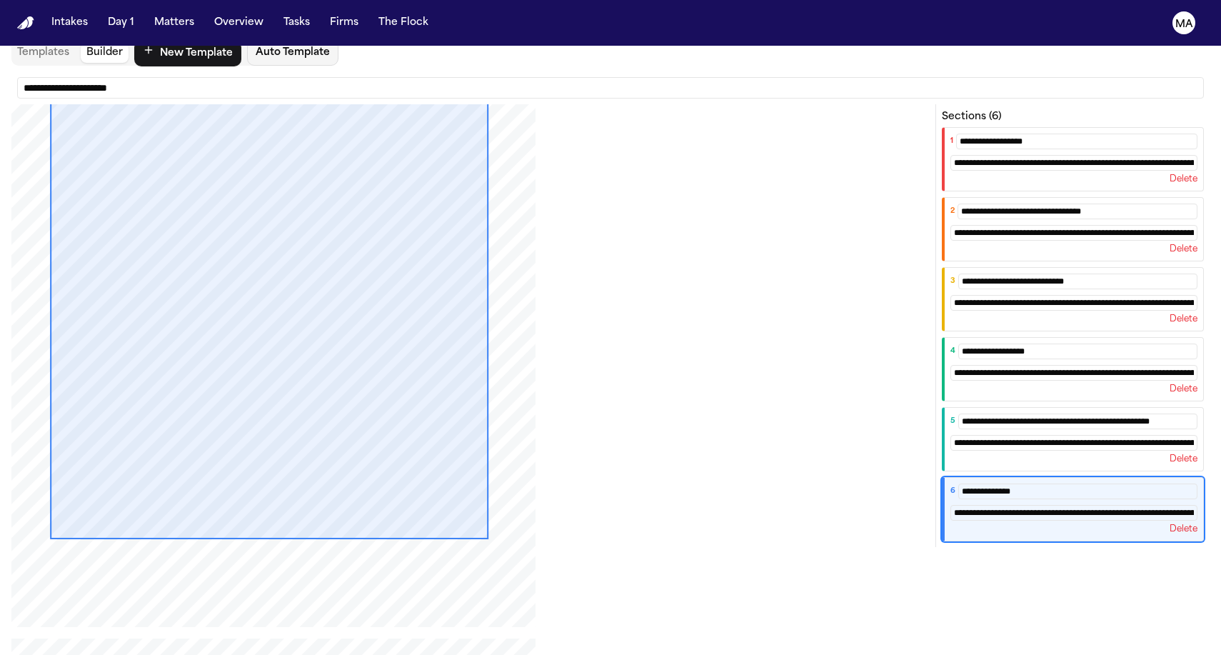
drag, startPoint x: 283, startPoint y: 345, endPoint x: 276, endPoint y: 470, distance: 124.4
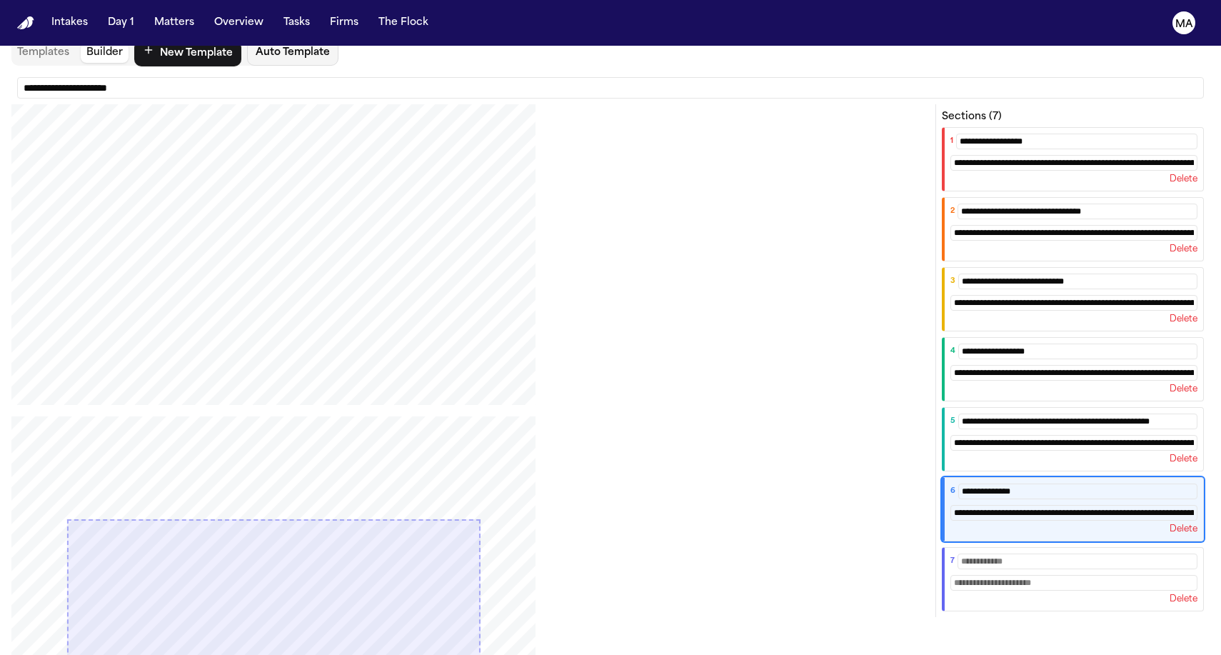
scroll to position [5360, 0]
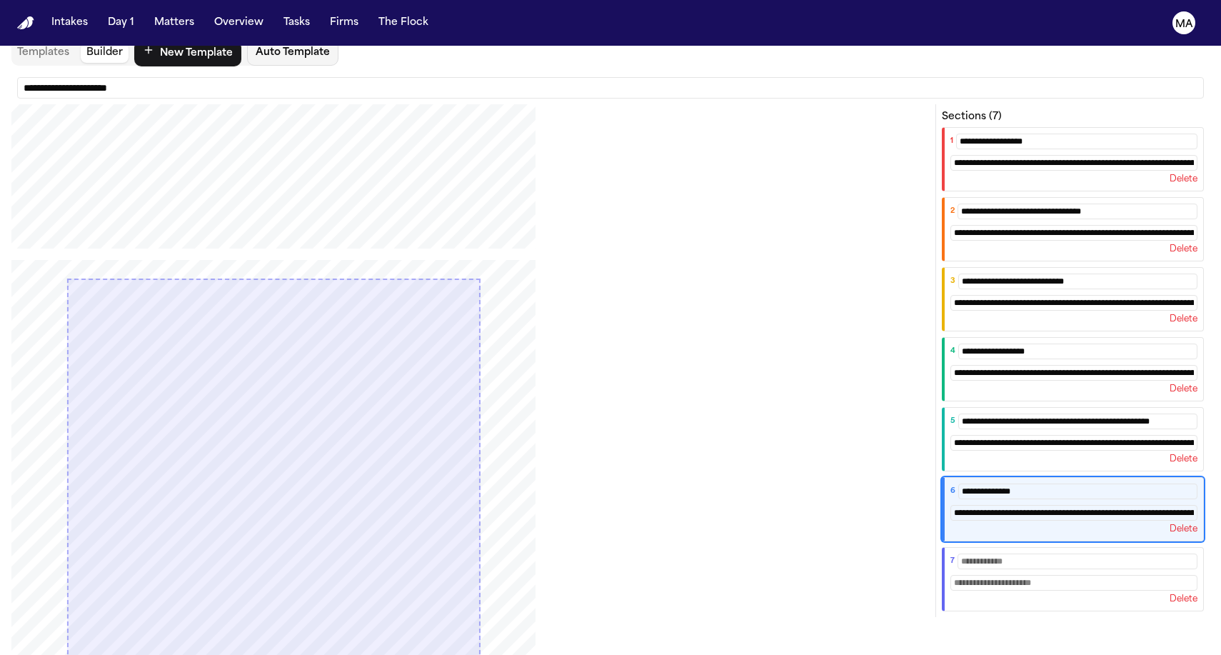
drag, startPoint x: 210, startPoint y: 296, endPoint x: 197, endPoint y: 212, distance: 85.2
click at [197, 276] on div "PDF viewport" at bounding box center [274, 279] width 410 height 7
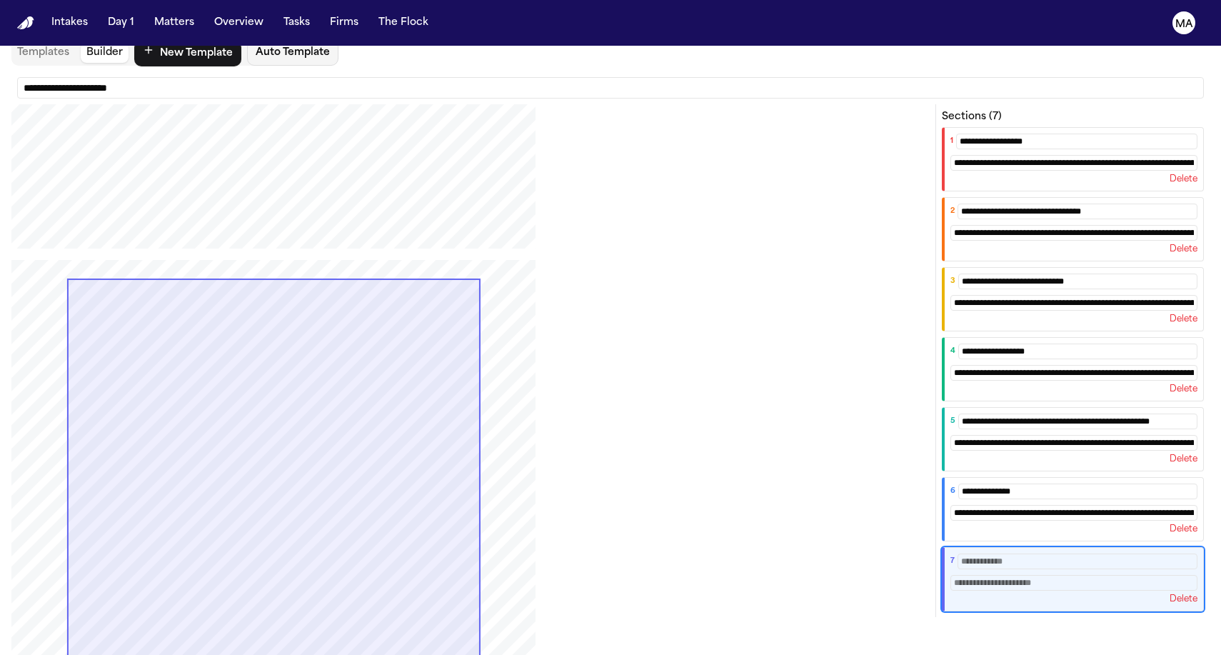
click at [1104, 553] on input "text" at bounding box center [1077, 561] width 240 height 16
type input "**********"
click at [732, 454] on div "PDF viewport" at bounding box center [467, 599] width 912 height 678
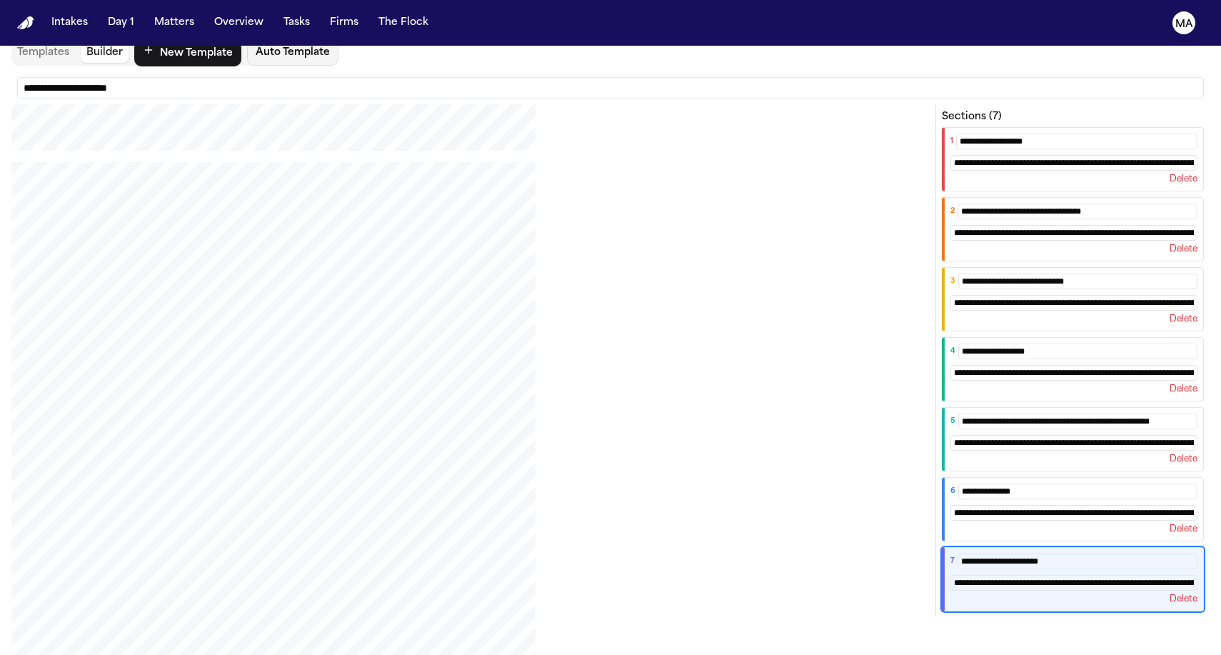
scroll to position [6709, 0]
click at [265, 105] on div "**********" at bounding box center [610, 404] width 1198 height 655
click at [113, 77] on div "**********" at bounding box center [610, 404] width 1198 height 655
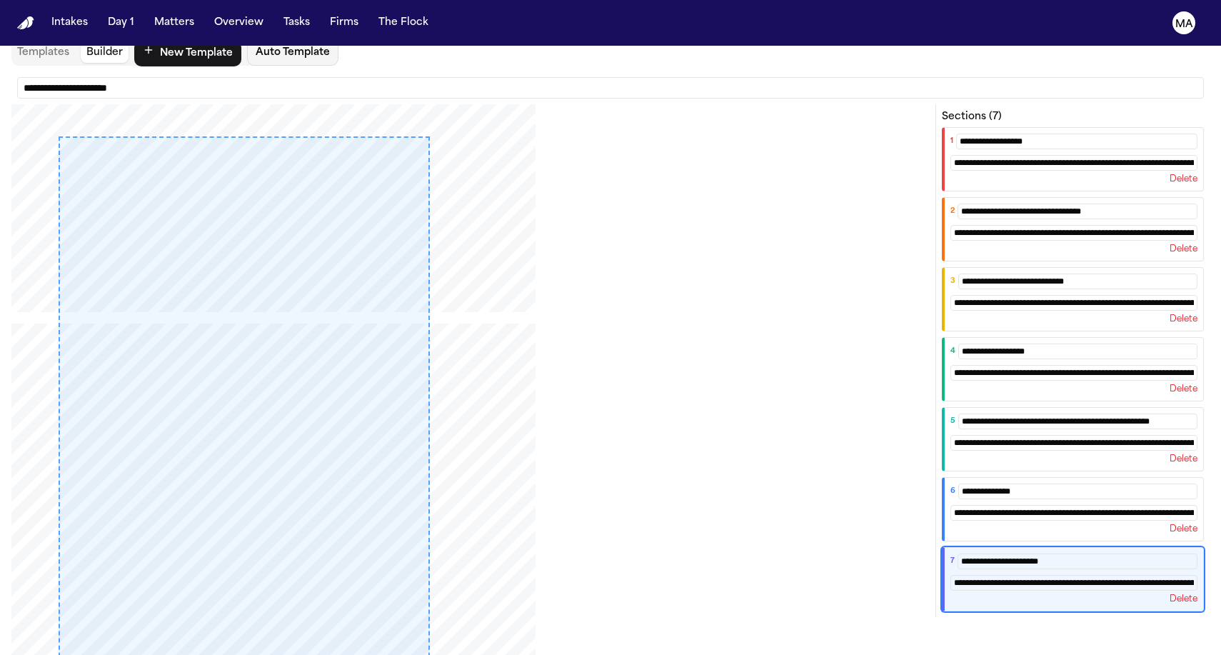
drag, startPoint x: 64, startPoint y: 36, endPoint x: 484, endPoint y: 656, distance: 748.3
click at [484, 654] on html "**********" at bounding box center [610, 327] width 1221 height 655
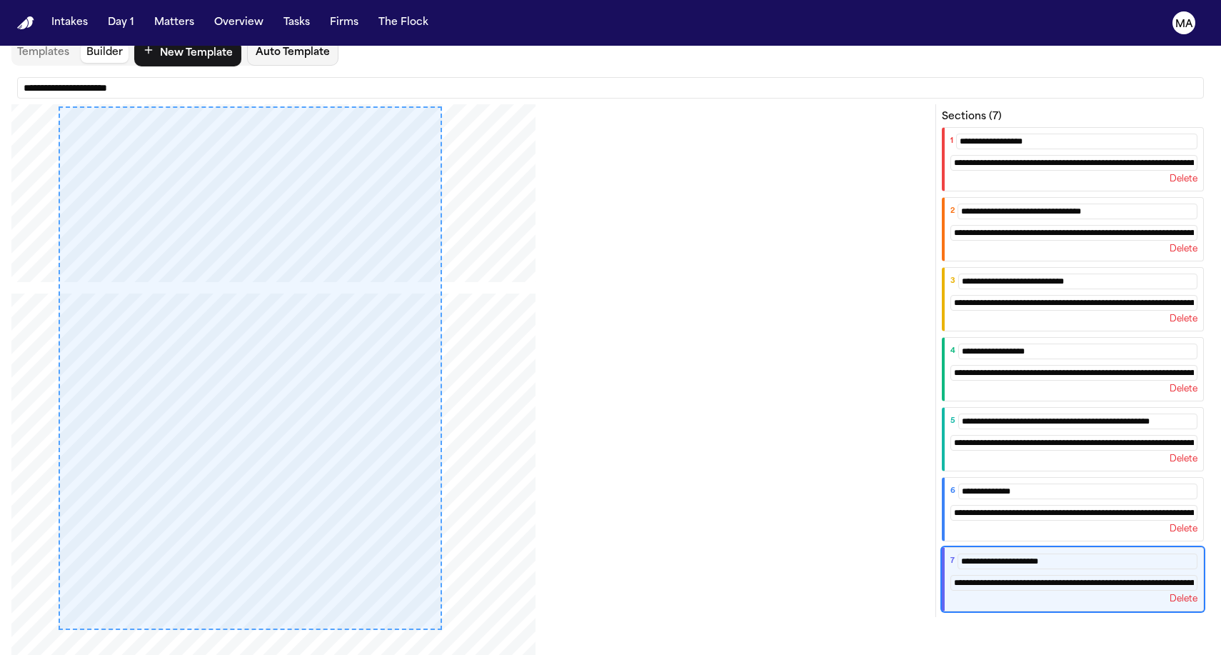
scroll to position [6868, 0]
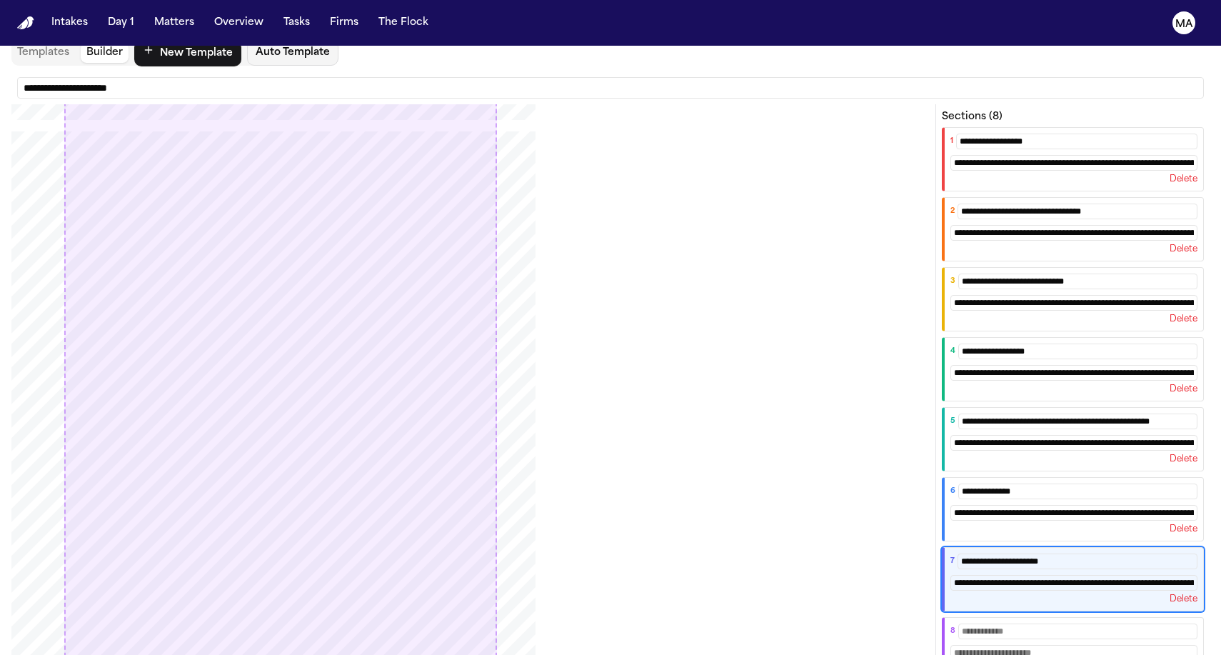
click at [1103, 623] on input "text" at bounding box center [1077, 631] width 239 height 16
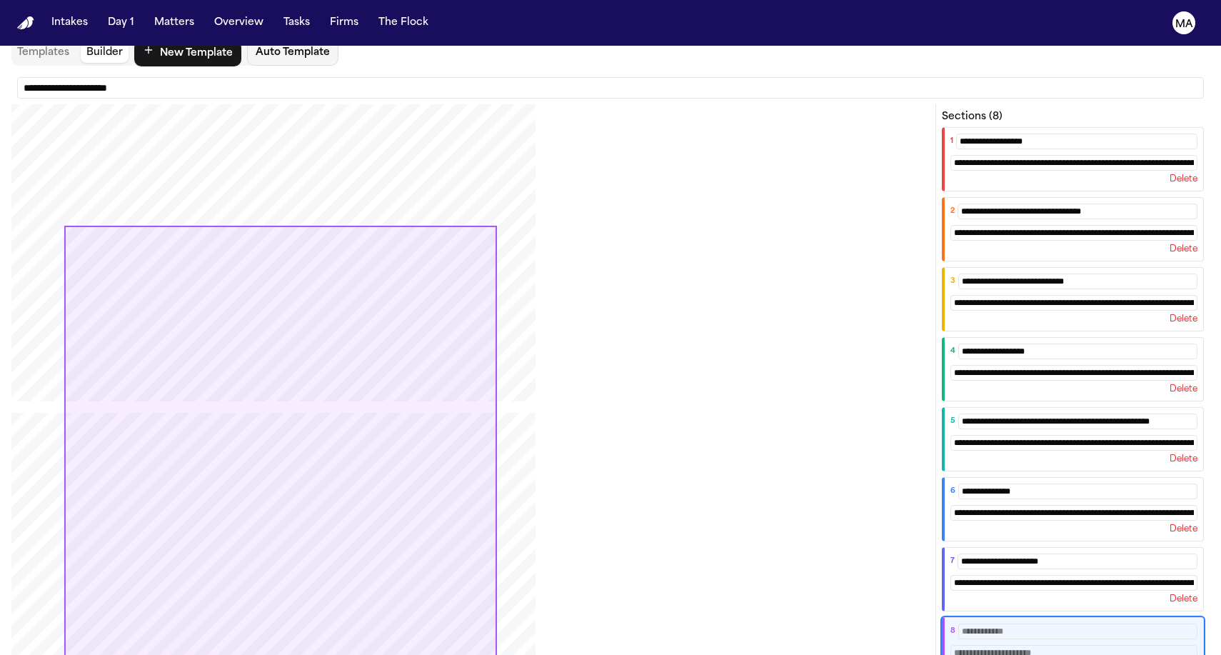
scroll to position [6589, 0]
type input "**********"
type input "*"
type input "**********"
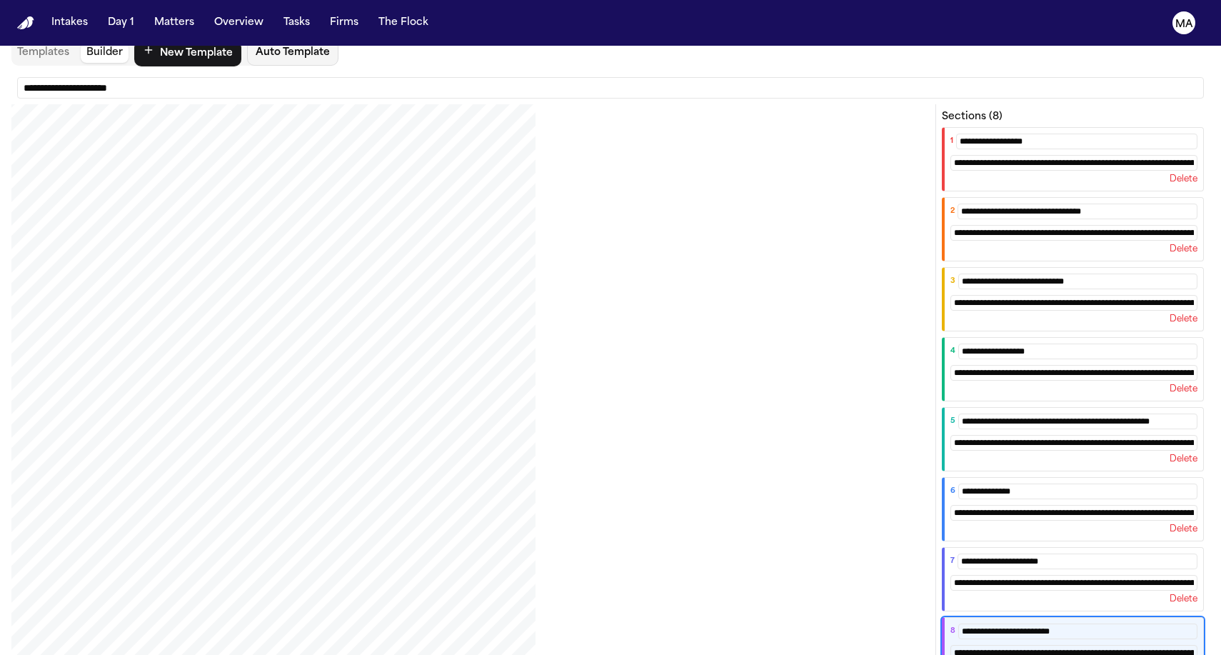
scroll to position [7591, 0]
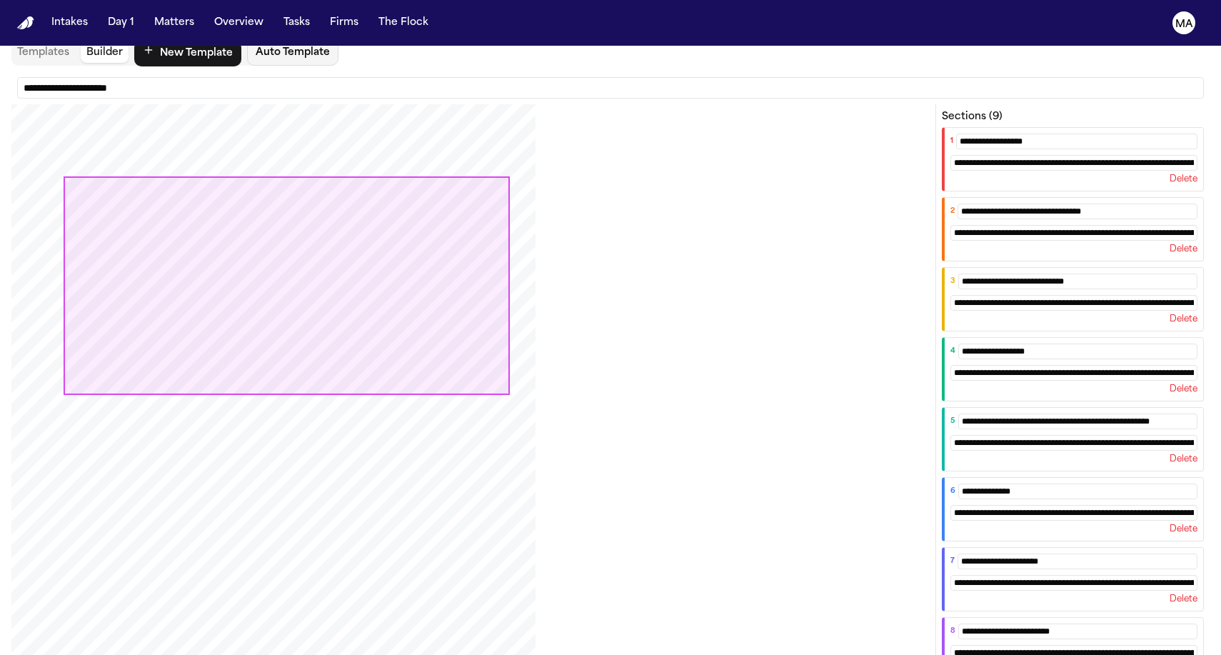
type input "**********"
click at [608, 471] on div "PDF viewport" at bounding box center [467, 436] width 912 height 678
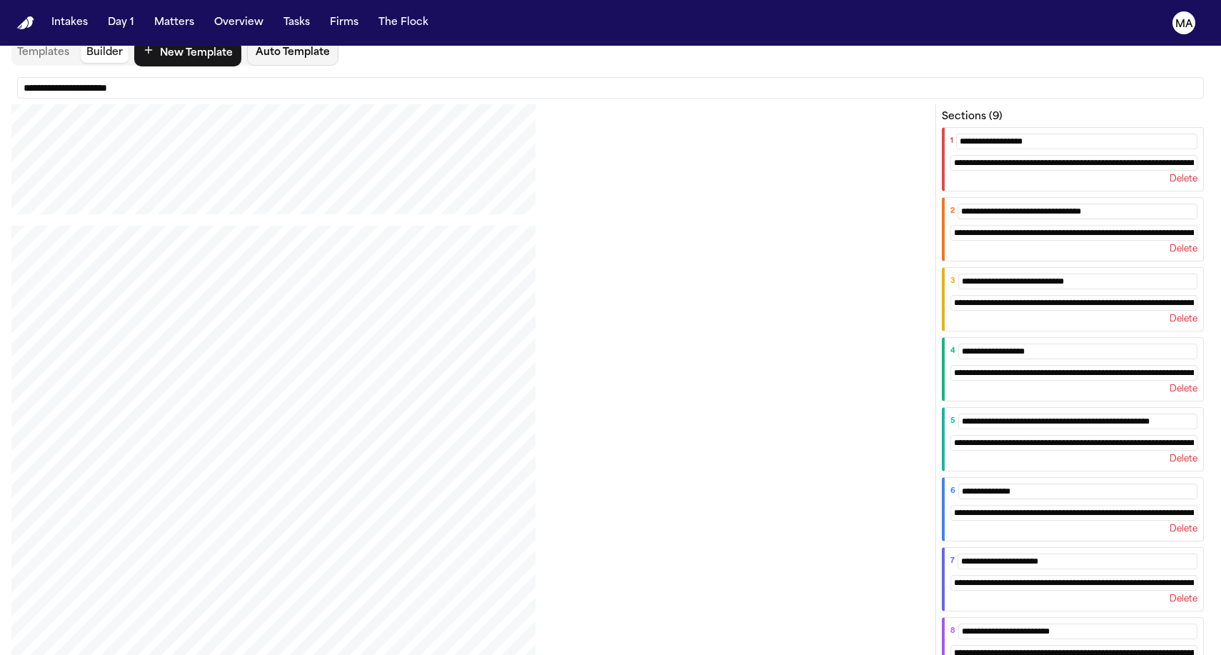
scroll to position [8225, 0]
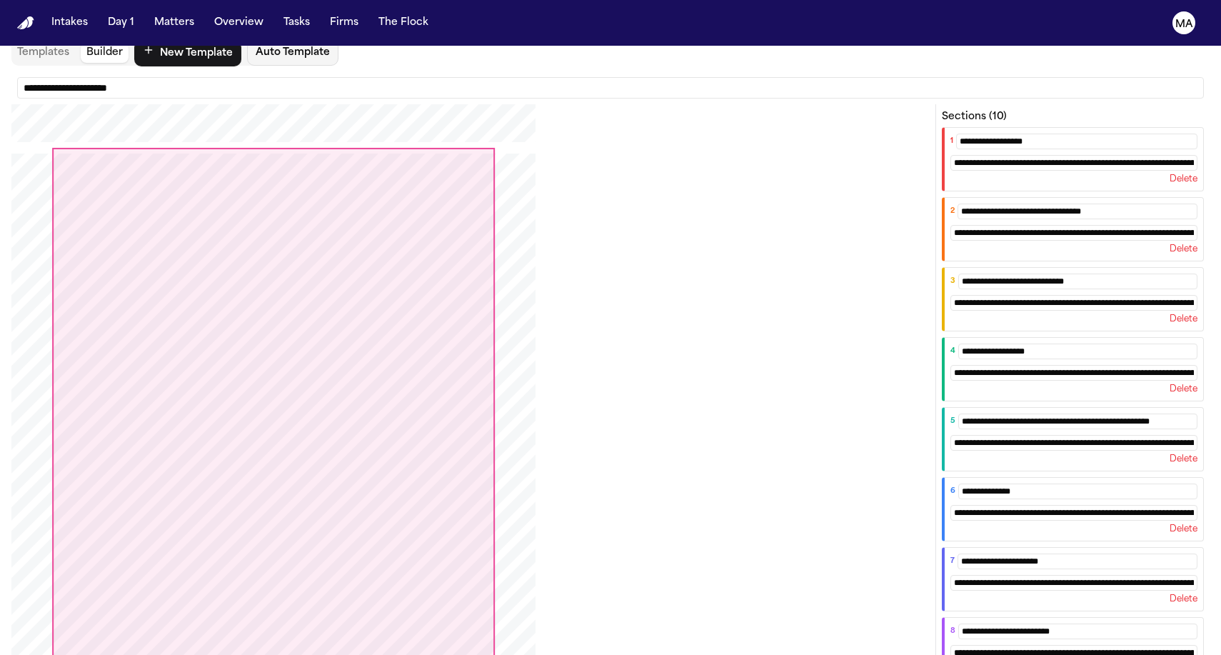
paste input "**********"
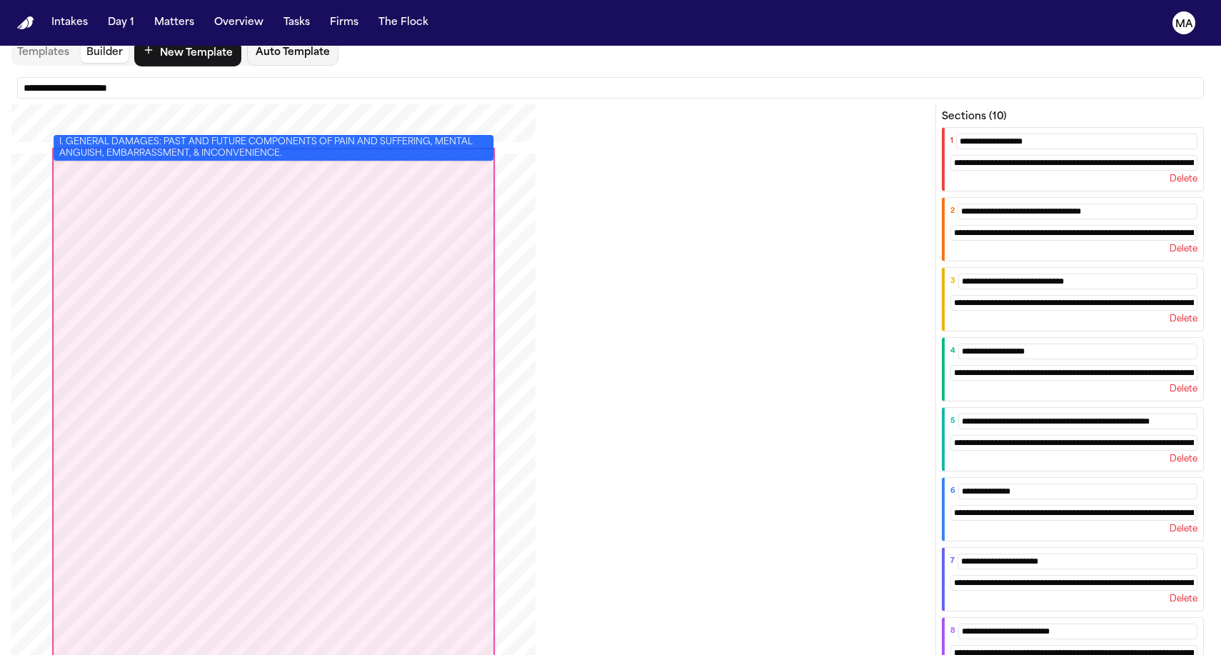
type input "**********"
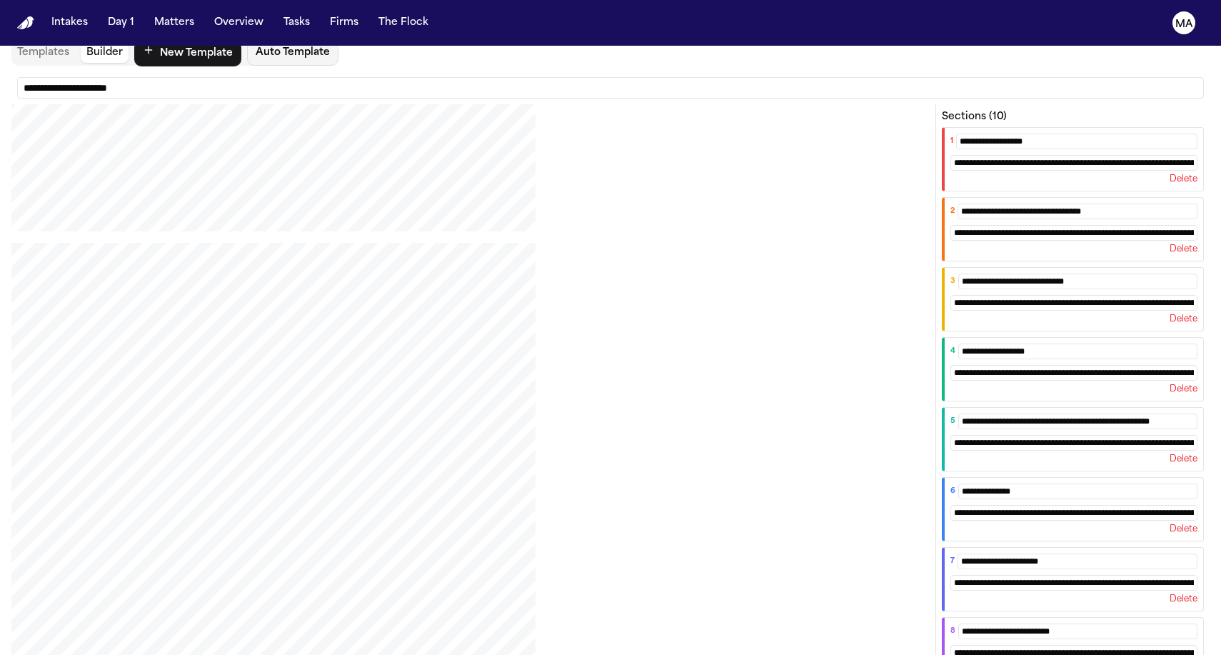
scroll to position [8792, 0]
type input "**********"
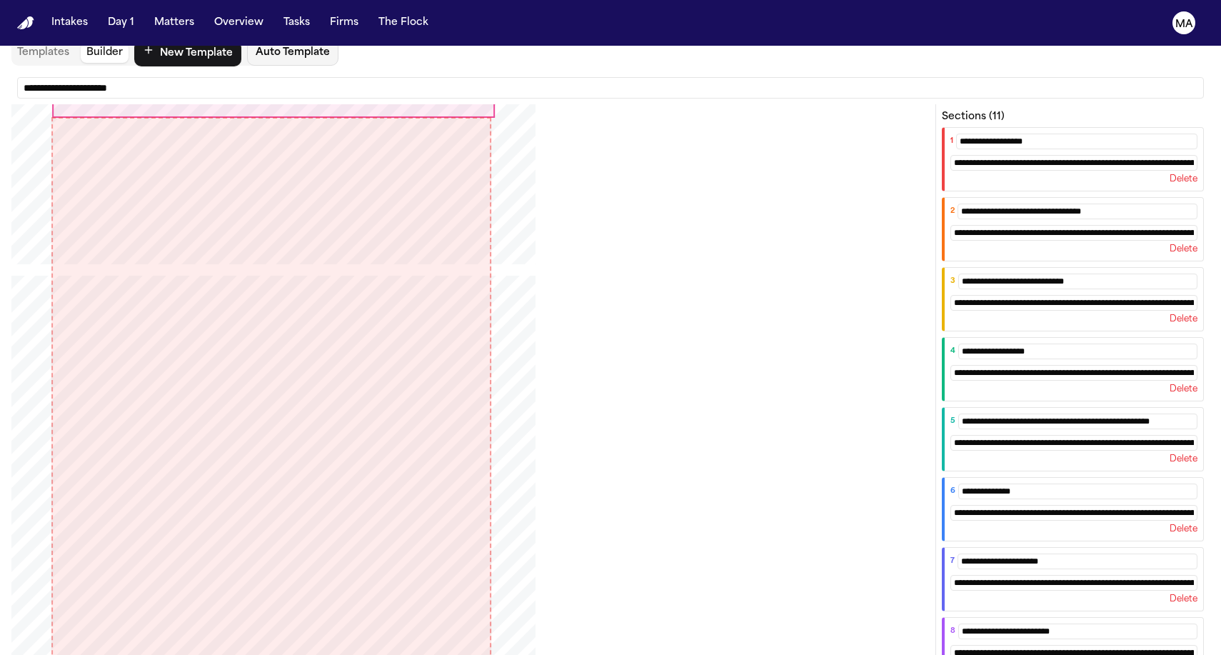
drag, startPoint x: 252, startPoint y: 340, endPoint x: 248, endPoint y: 332, distance: 8.9
click at [248, 332] on div "PDF viewport" at bounding box center [271, 403] width 440 height 572
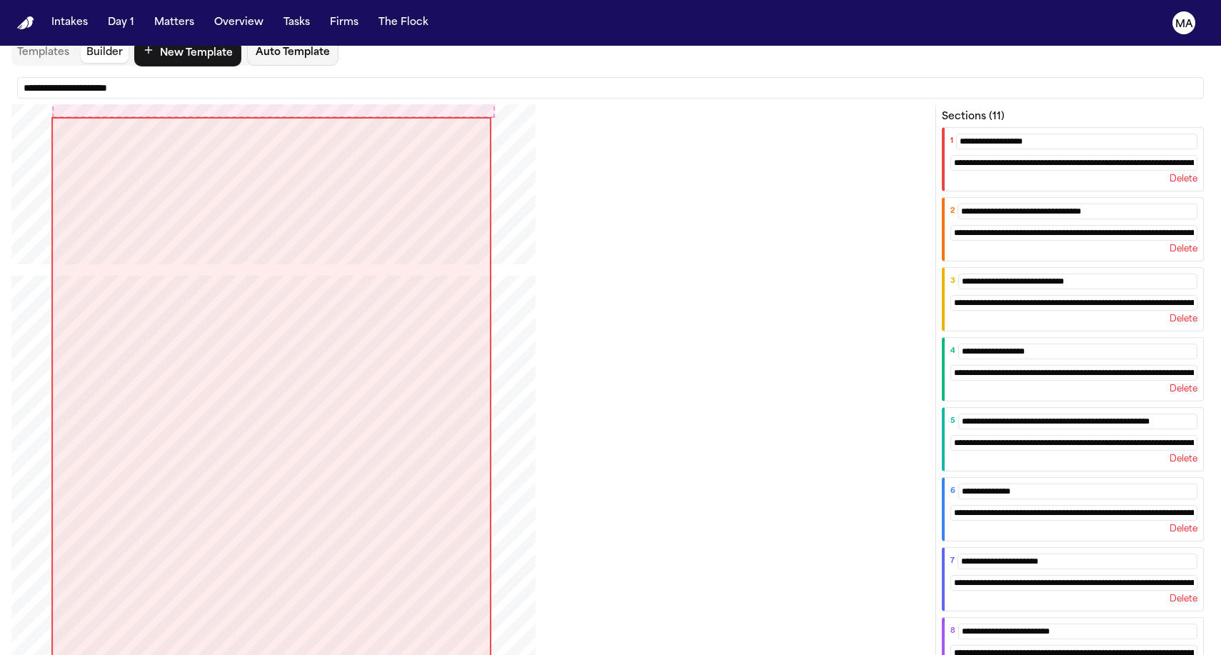
type input "**********"
type input "*"
type input "**********"
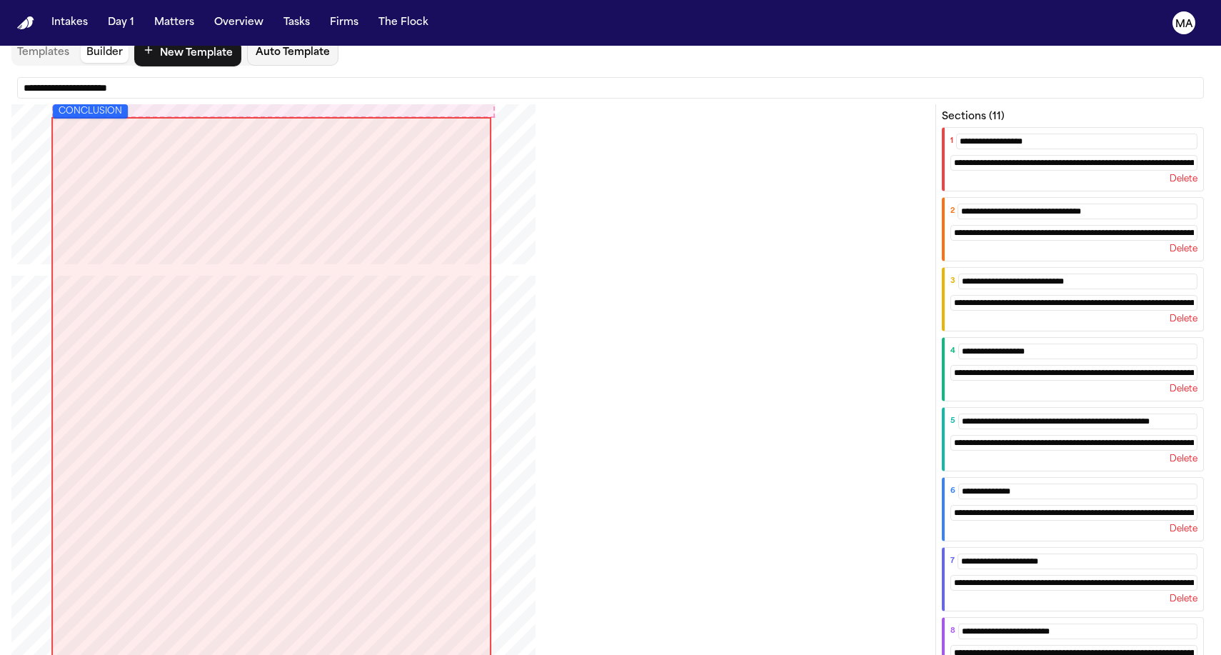
click at [671, 482] on div "PDF viewport" at bounding box center [467, 615] width 912 height 678
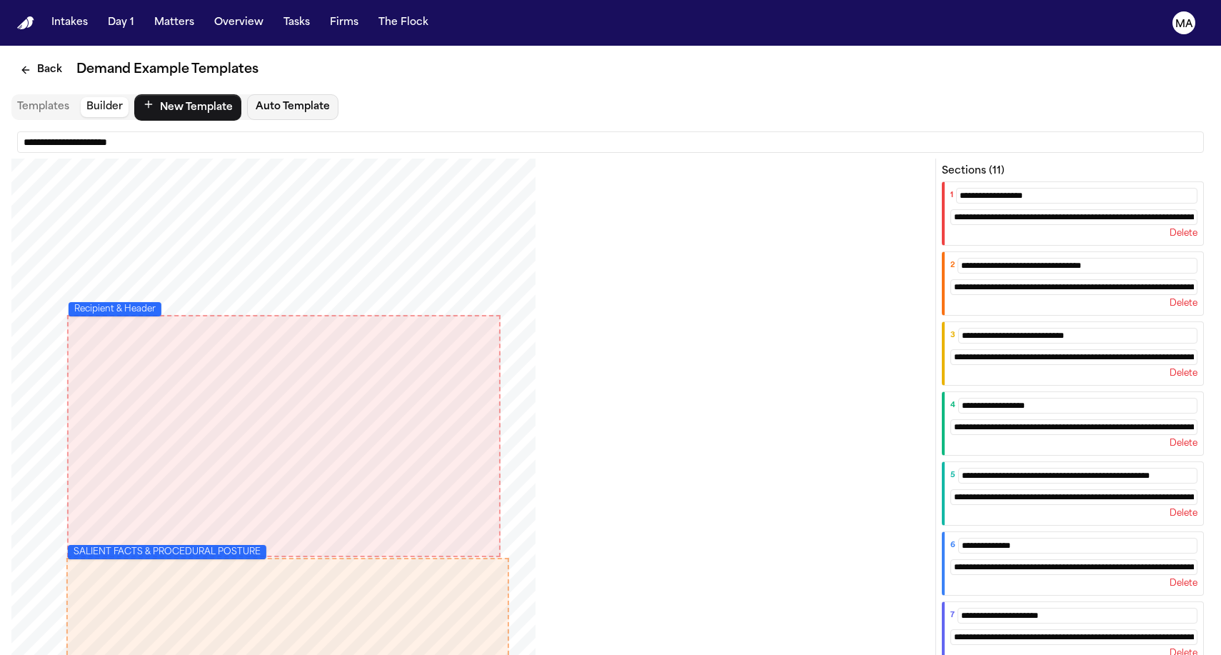
scroll to position [79, 0]
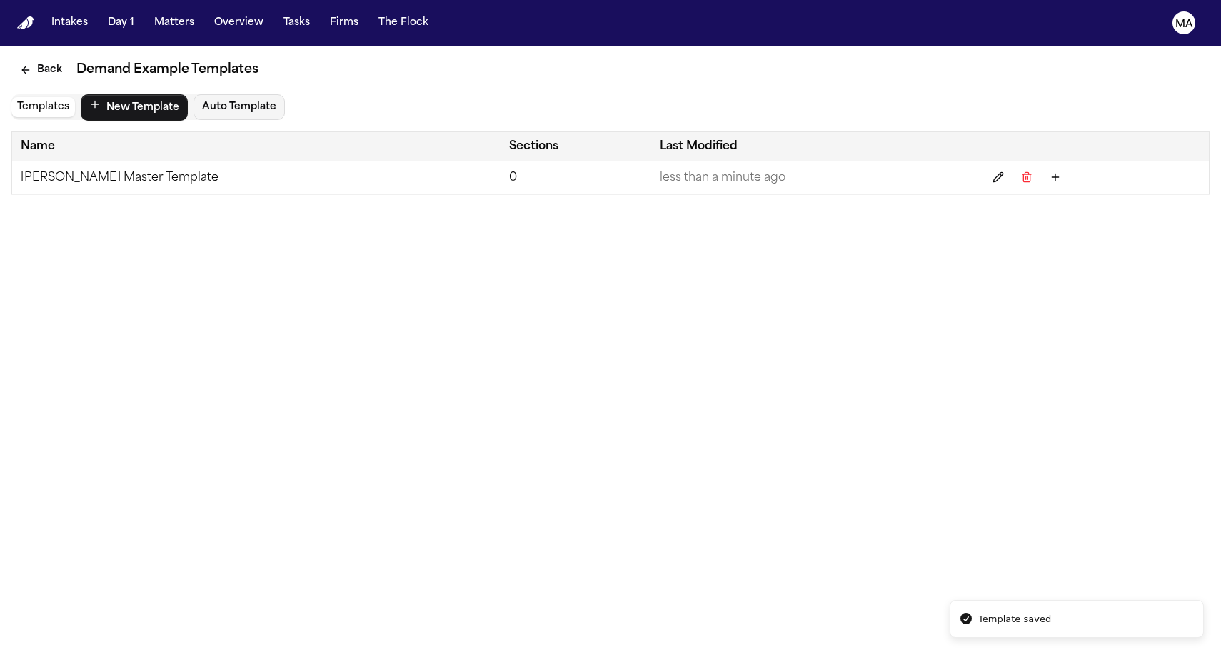
scroll to position [0, 0]
click at [21, 57] on button "Back" at bounding box center [40, 70] width 59 height 26
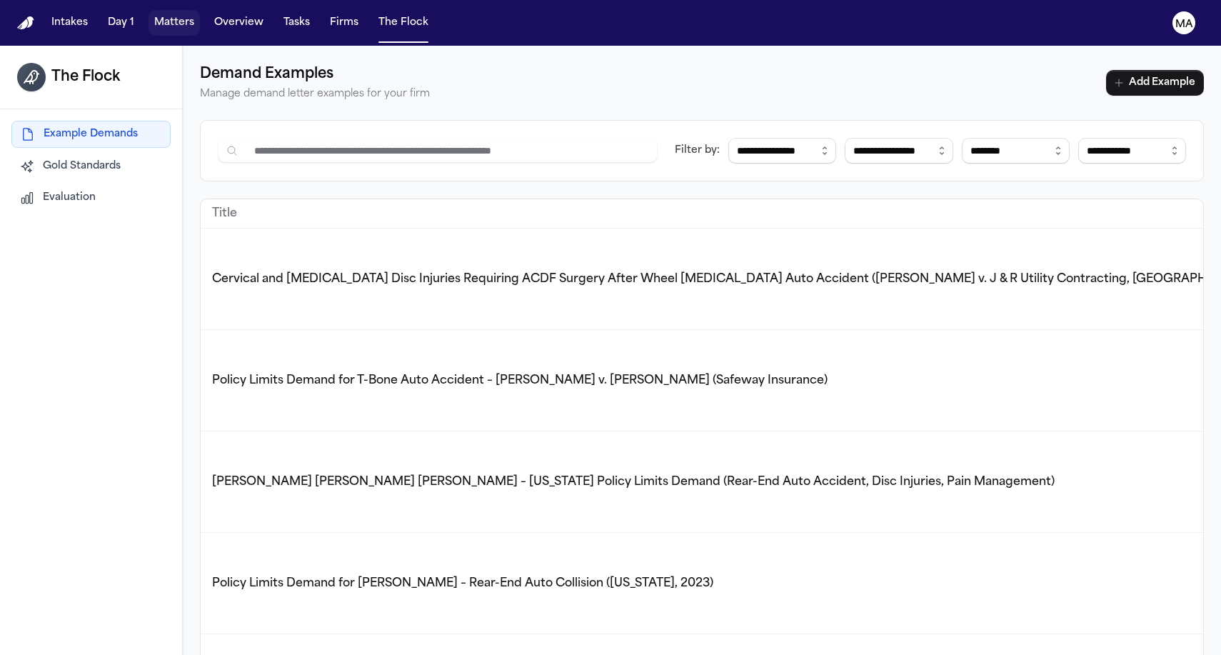
click at [148, 17] on button "Matters" at bounding box center [173, 23] width 51 height 26
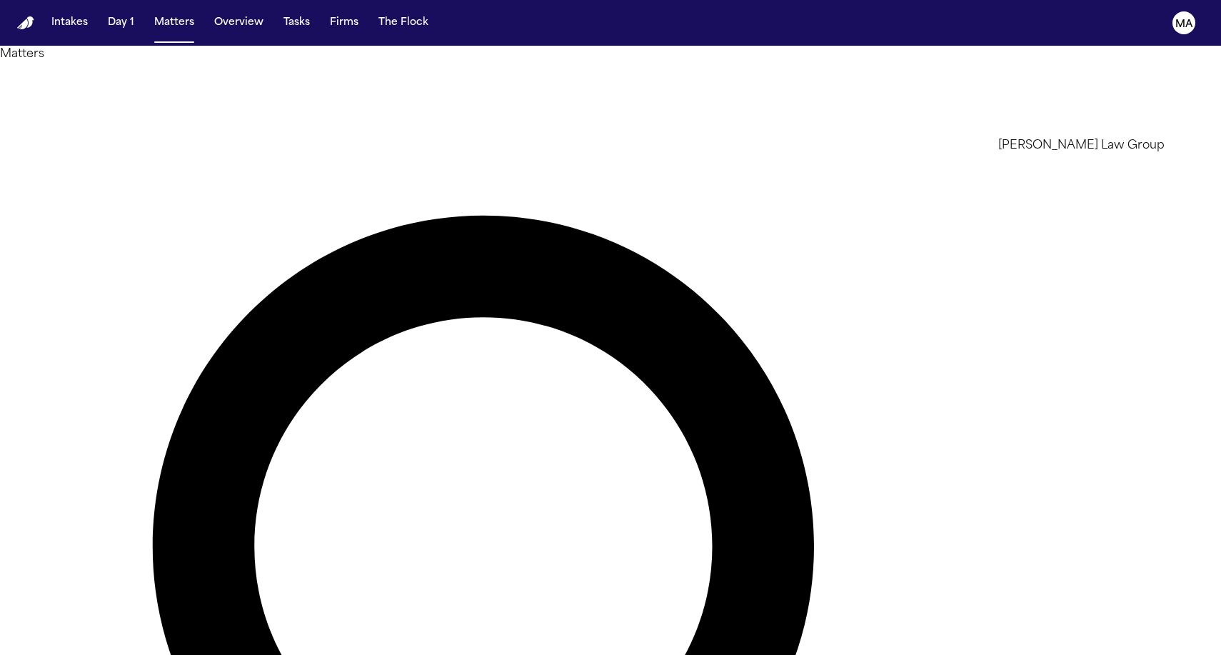
type input "*******"
click at [1019, 147] on li "[PERSON_NAME] Law Group" at bounding box center [1099, 145] width 203 height 17
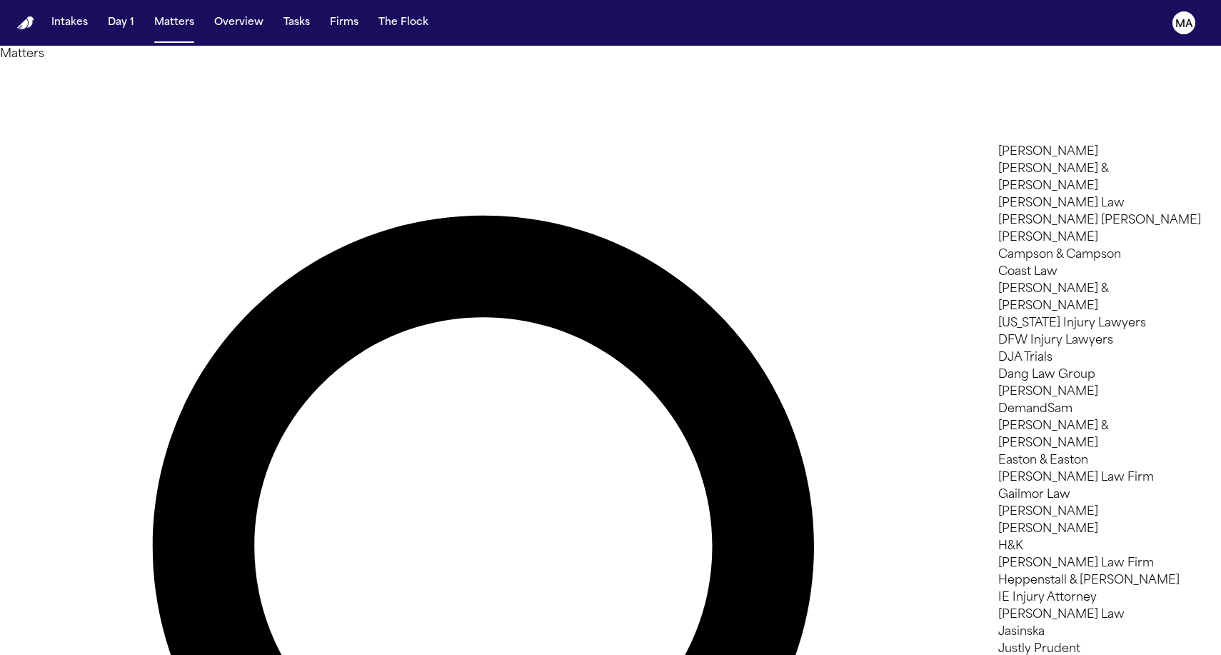
scroll to position [475, 0]
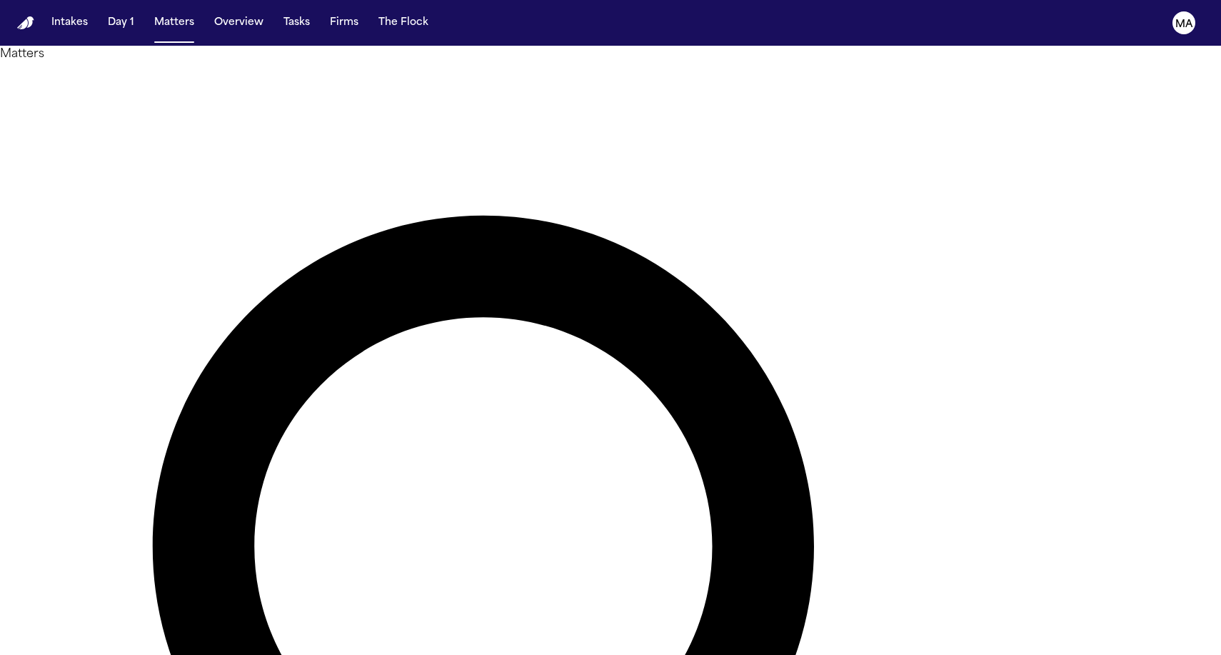
click at [397, 654] on div at bounding box center [610, 655] width 1221 height 0
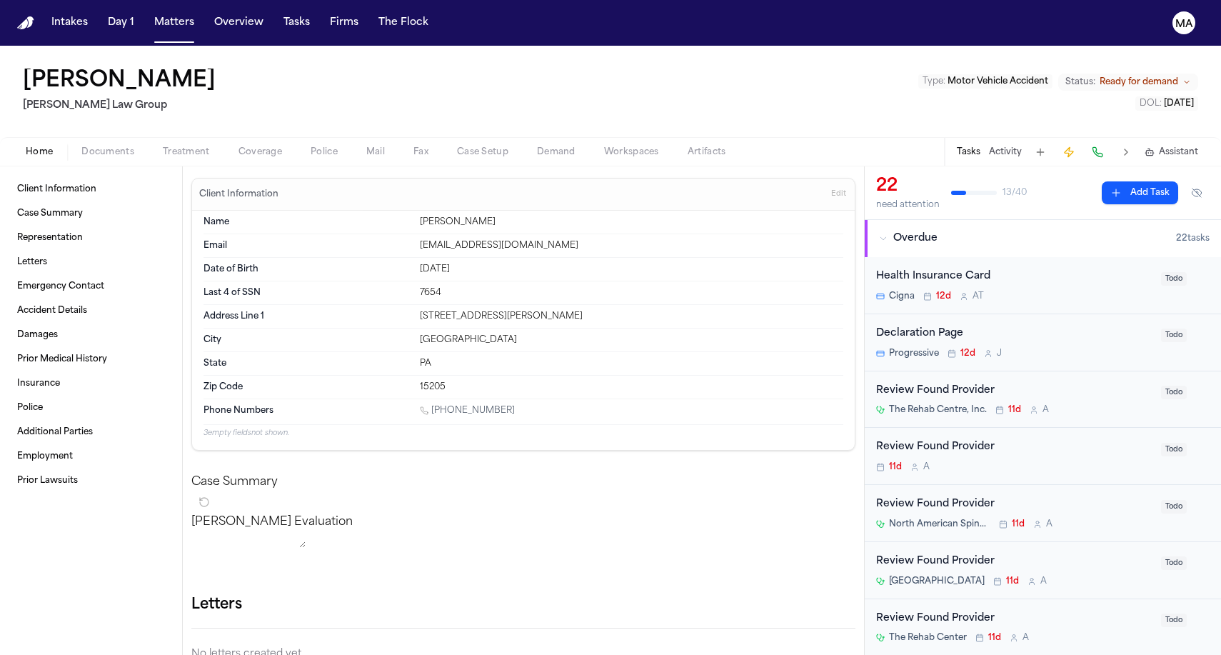
click at [81, 146] on span "Documents" at bounding box center [107, 151] width 53 height 11
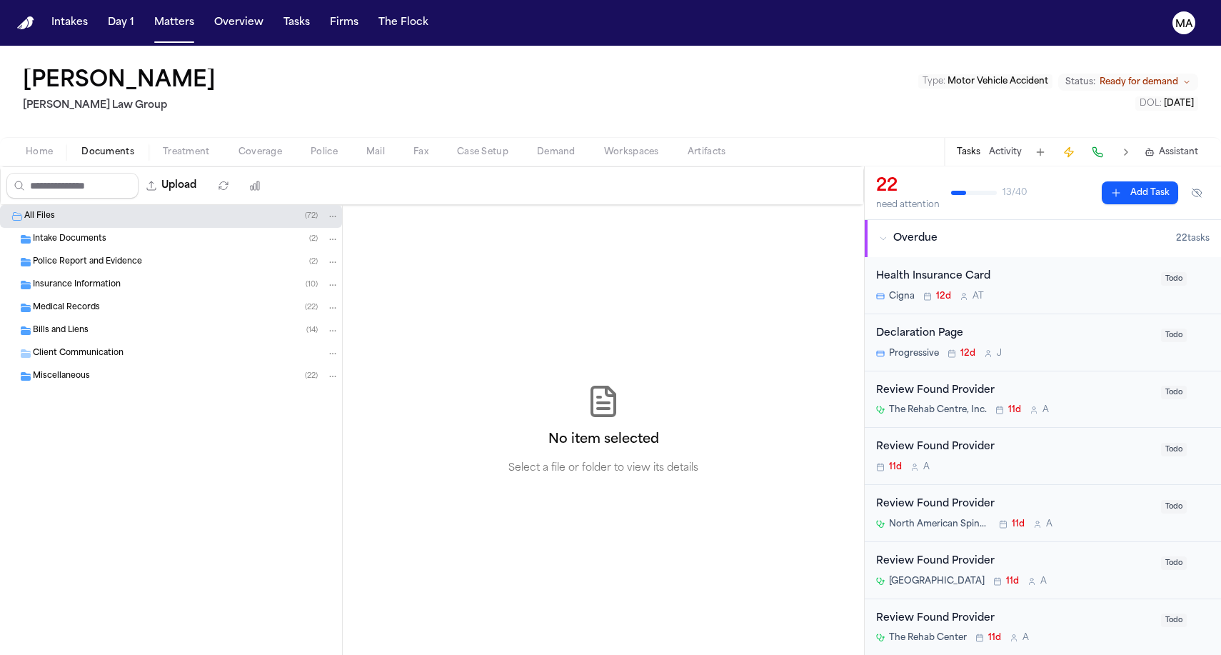
click at [90, 370] on div "Miscellaneous ( 22 )" at bounding box center [186, 376] width 306 height 13
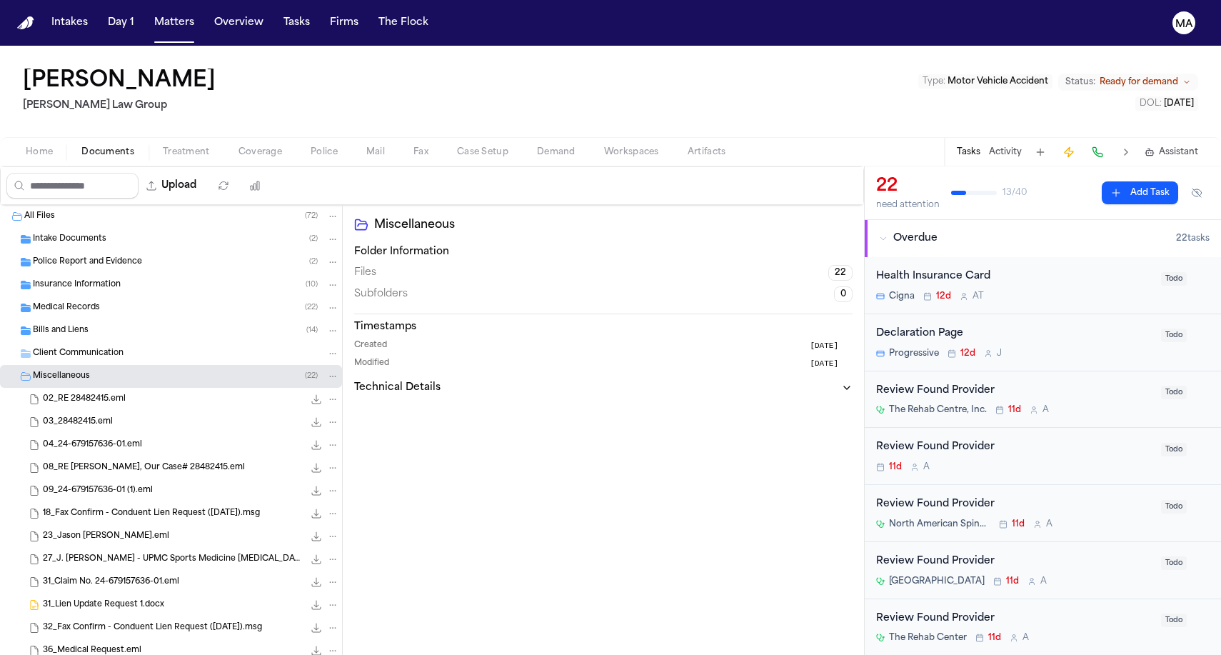
click at [90, 370] on div "Miscellaneous ( 22 )" at bounding box center [186, 376] width 306 height 13
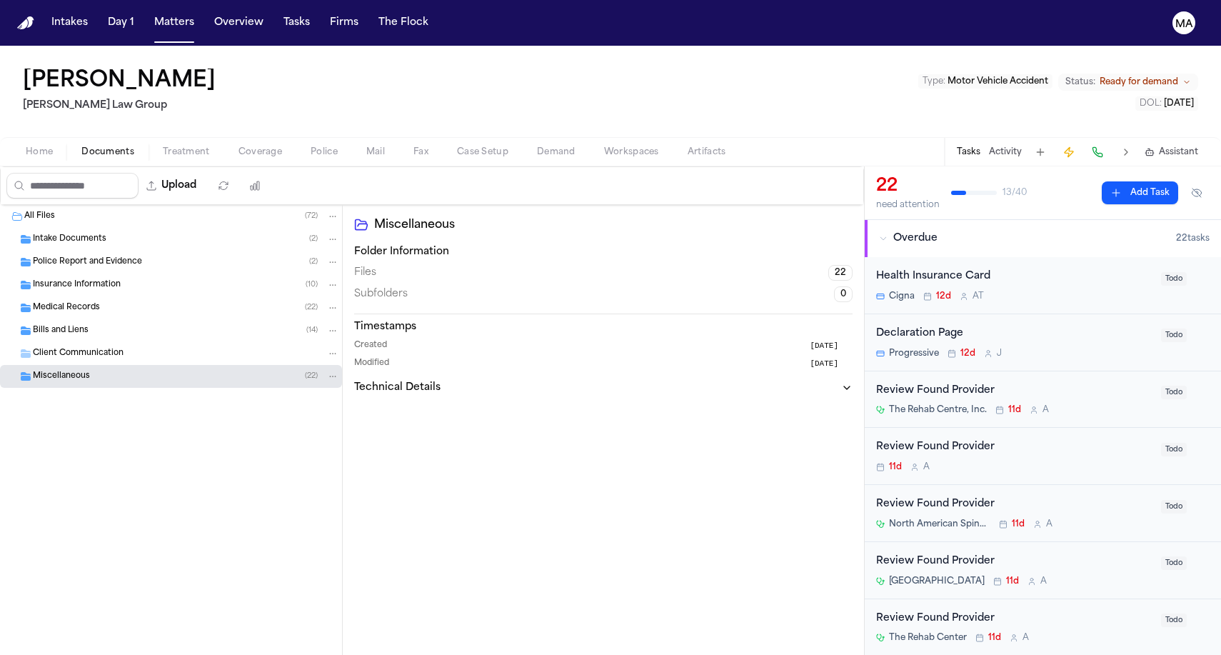
click at [86, 296] on div "Medical Records ( 22 )" at bounding box center [171, 307] width 342 height 23
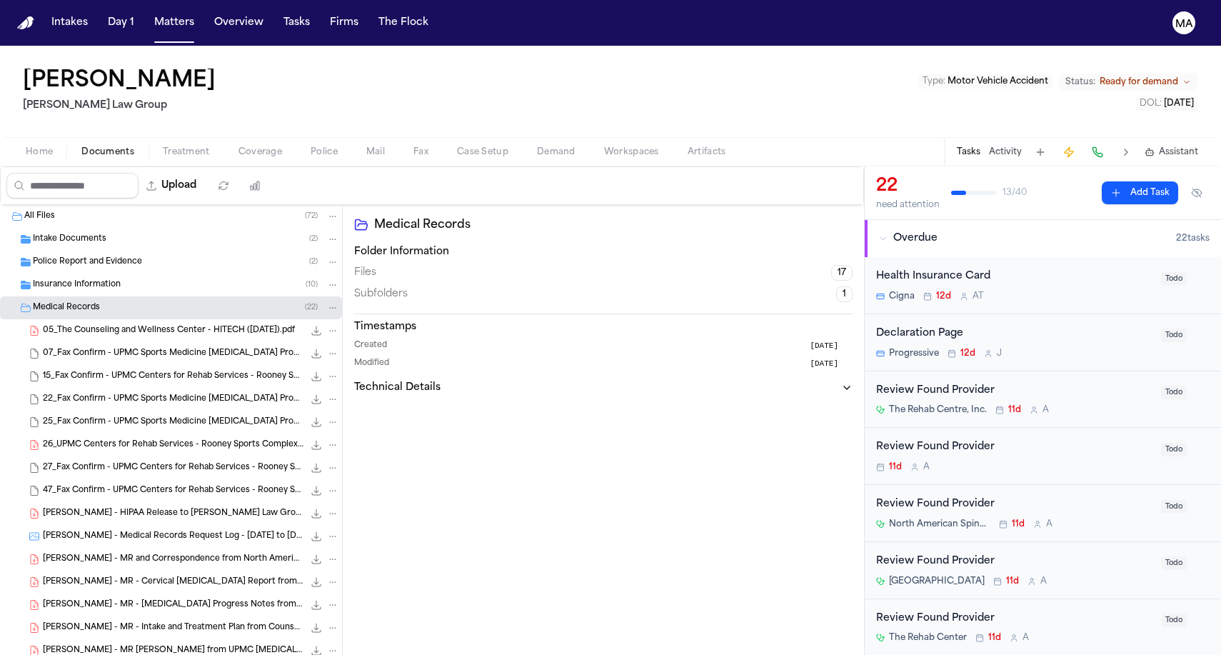
click at [81, 296] on div "Medical Records ( 22 )" at bounding box center [171, 307] width 342 height 23
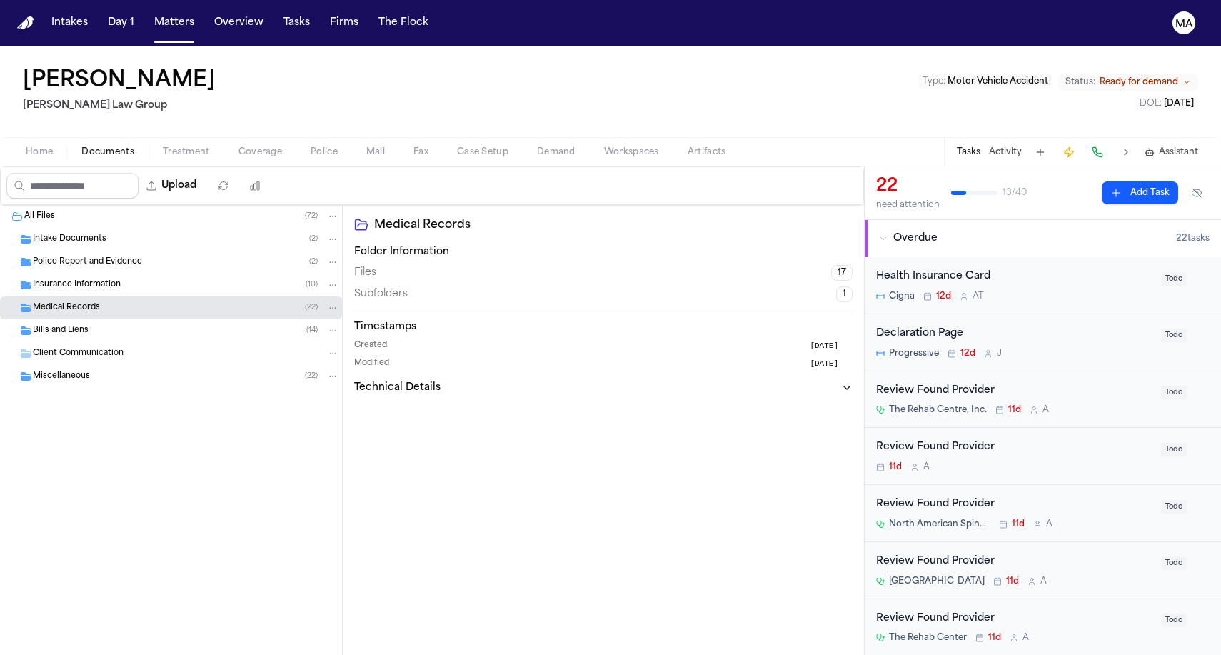
click at [90, 324] on div "Bills and Liens ( 14 )" at bounding box center [186, 330] width 306 height 13
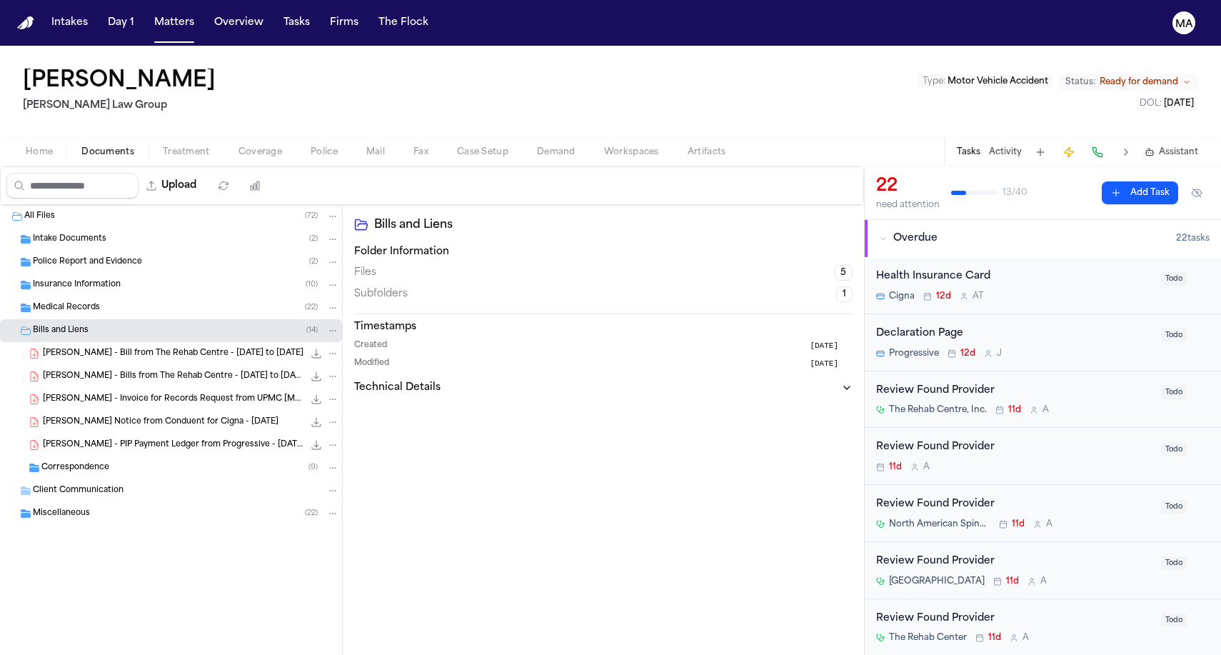
click at [90, 324] on div "Bills and Liens ( 14 )" at bounding box center [186, 330] width 306 height 13
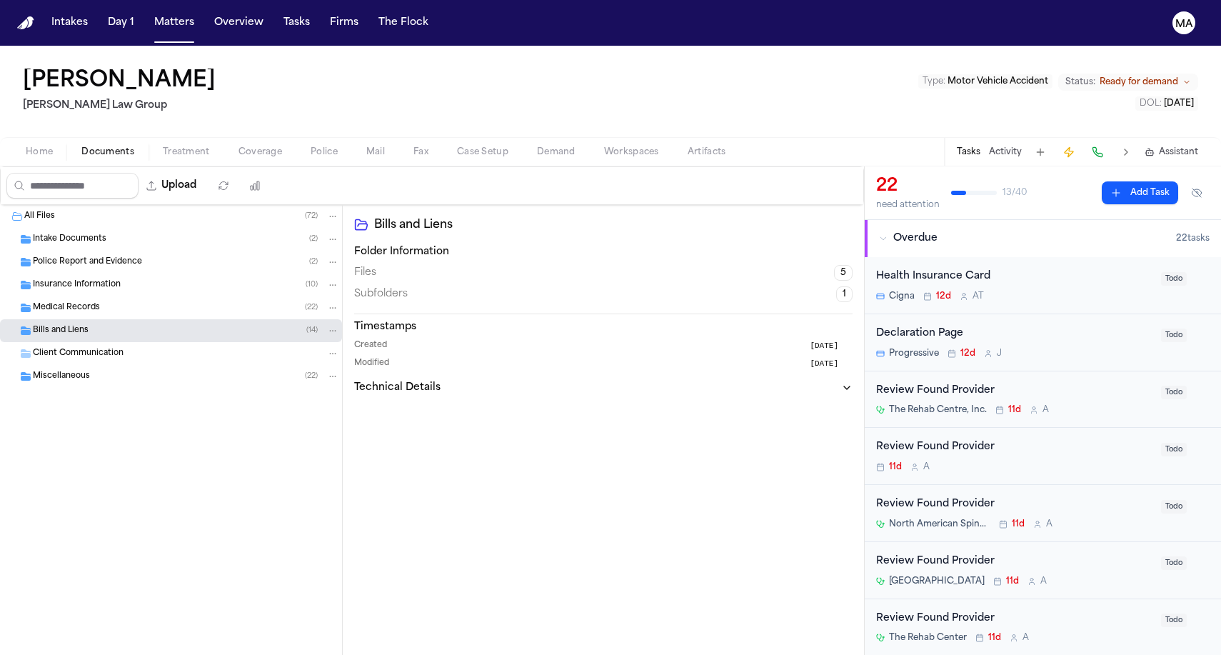
click at [522, 143] on button "Demand" at bounding box center [555, 151] width 67 height 17
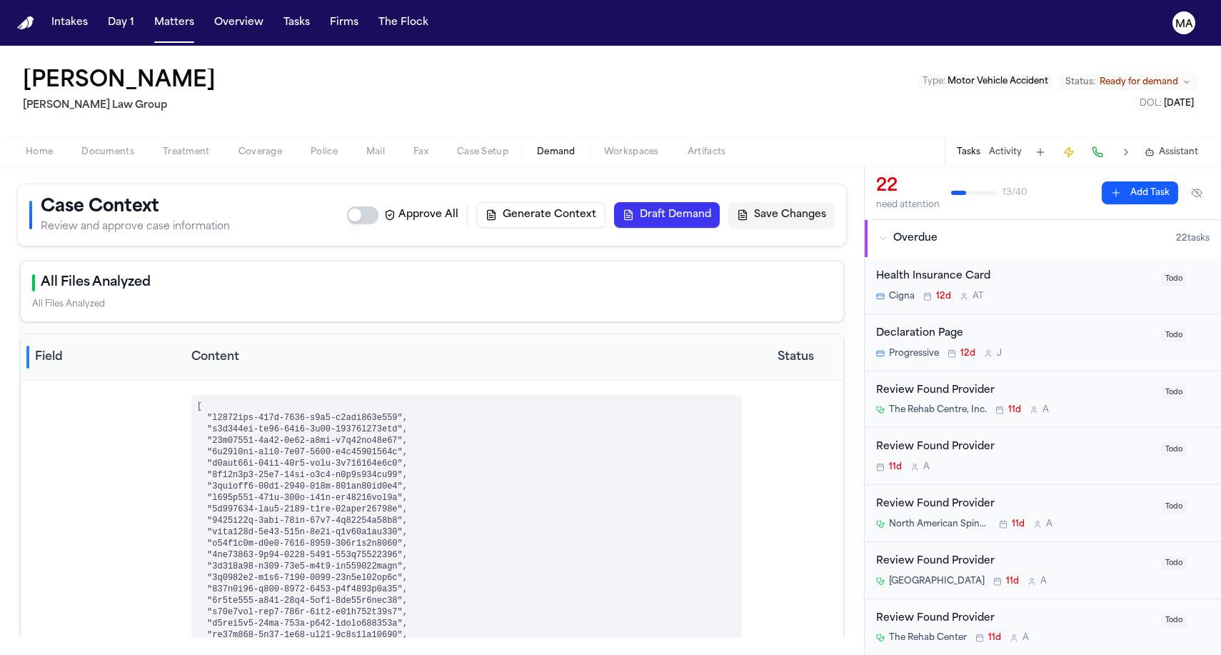
click at [604, 146] on span "Workspaces" at bounding box center [631, 151] width 55 height 11
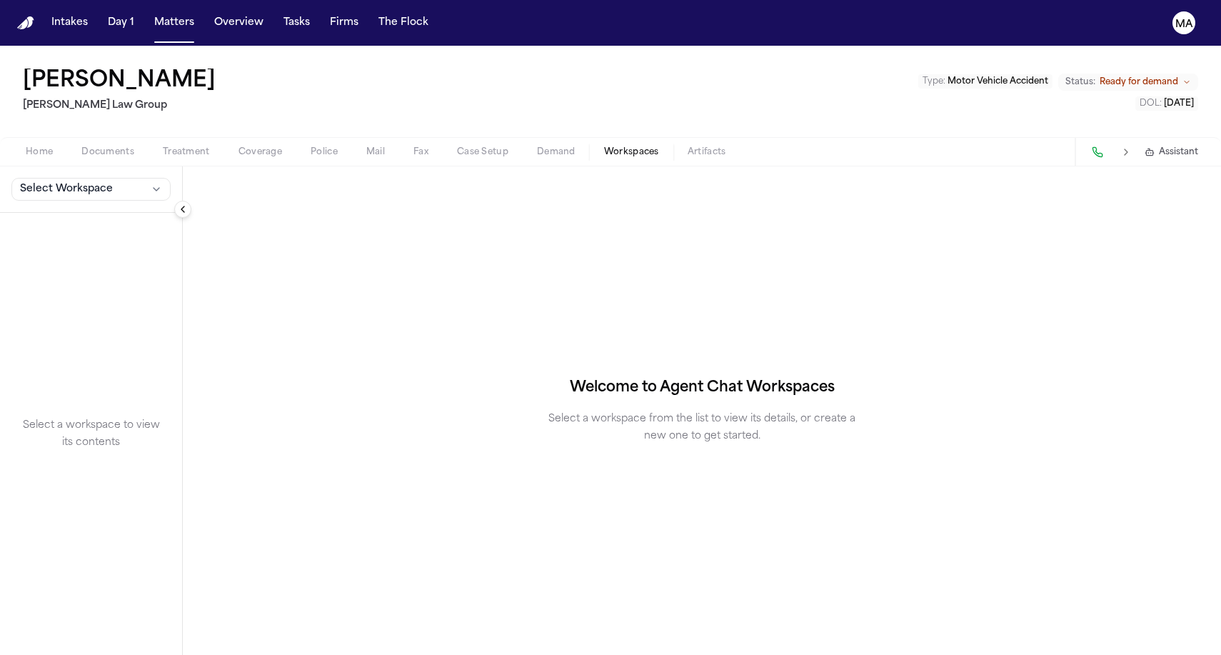
click at [537, 146] on span "Demand" at bounding box center [556, 151] width 39 height 11
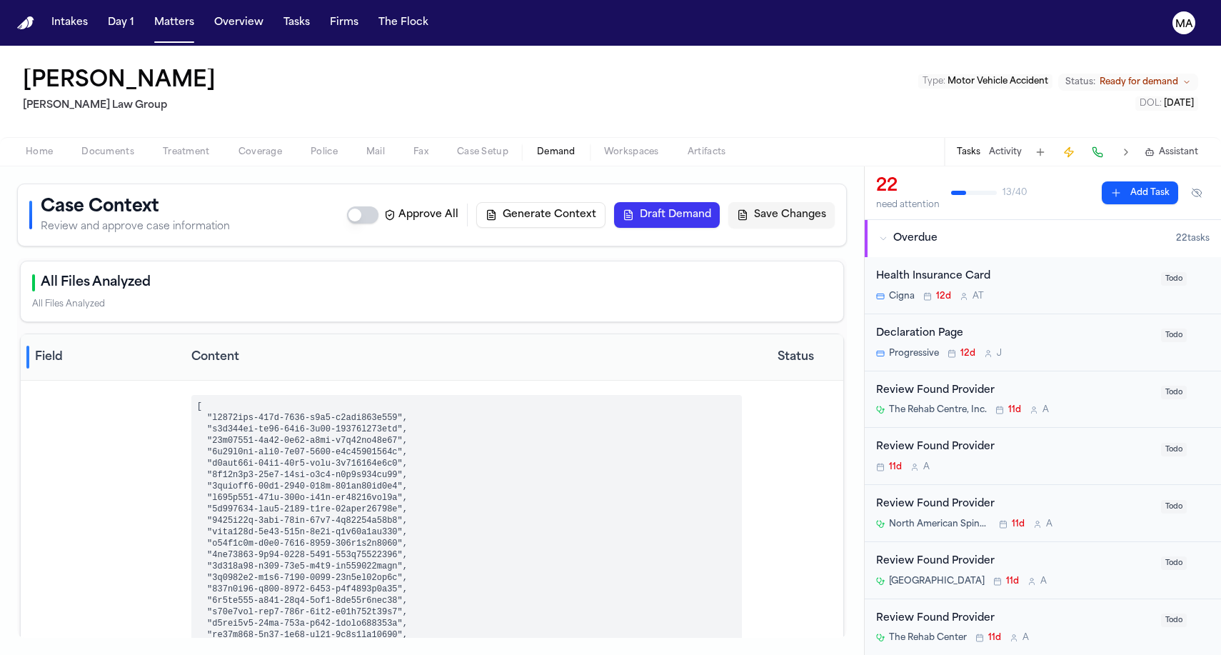
click at [719, 202] on button "Draft Demand" at bounding box center [667, 215] width 106 height 26
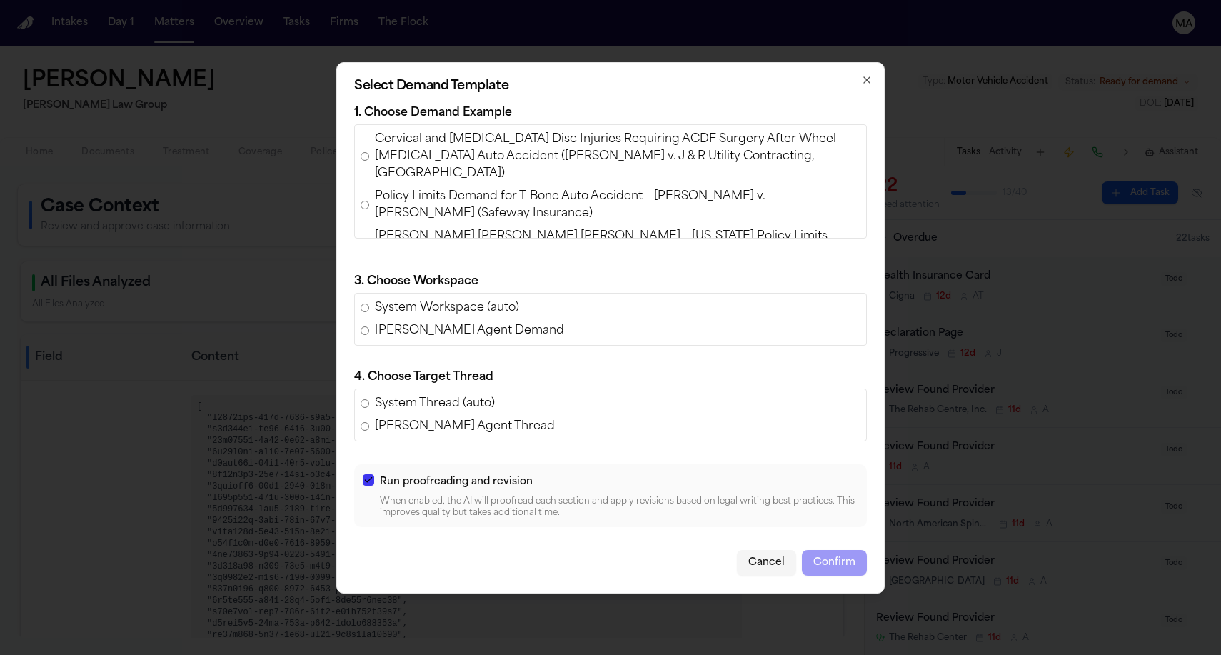
click at [499, 182] on span "Cervical and Lumbar Disc Injuries Requiring ACDF Surgery After Wheel Detachment…" at bounding box center [617, 156] width 485 height 51
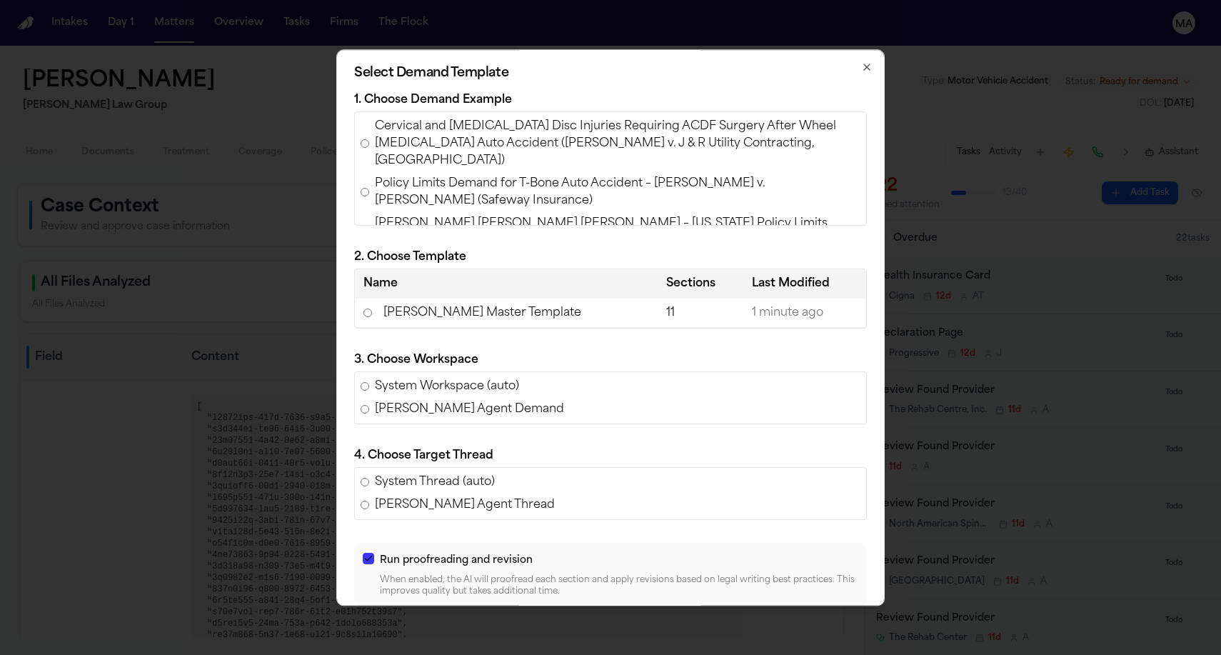
click at [518, 298] on td "Romanow Master Template" at bounding box center [506, 312] width 303 height 29
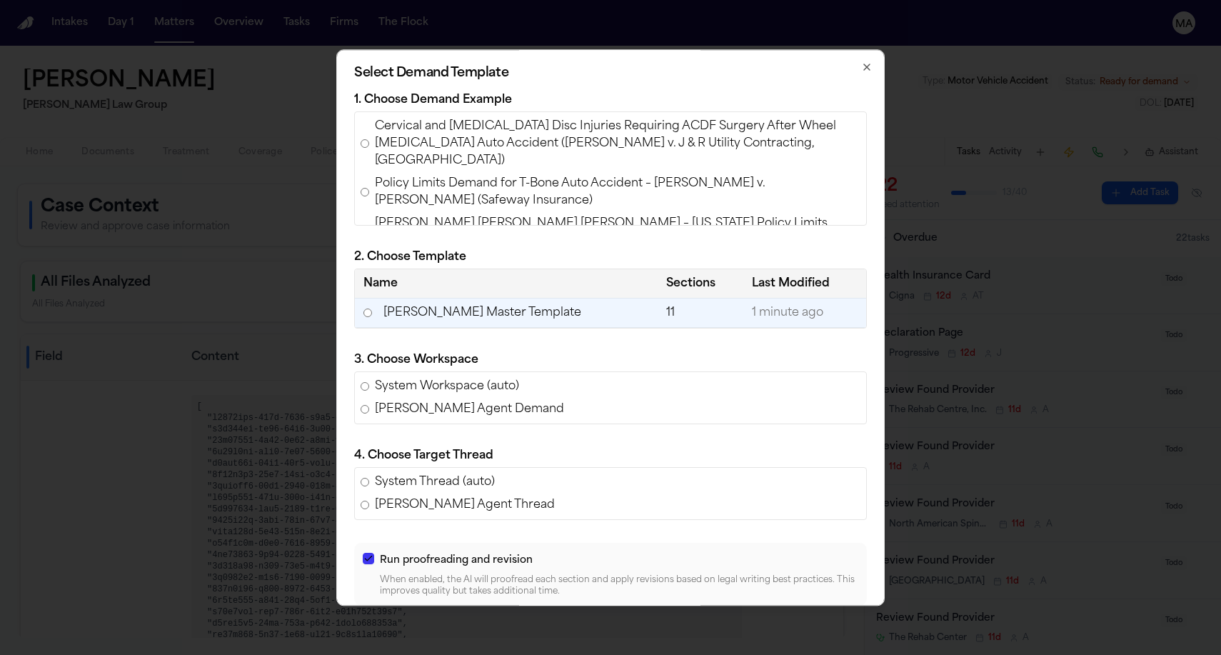
click at [802, 628] on button "Confirm" at bounding box center [834, 641] width 65 height 26
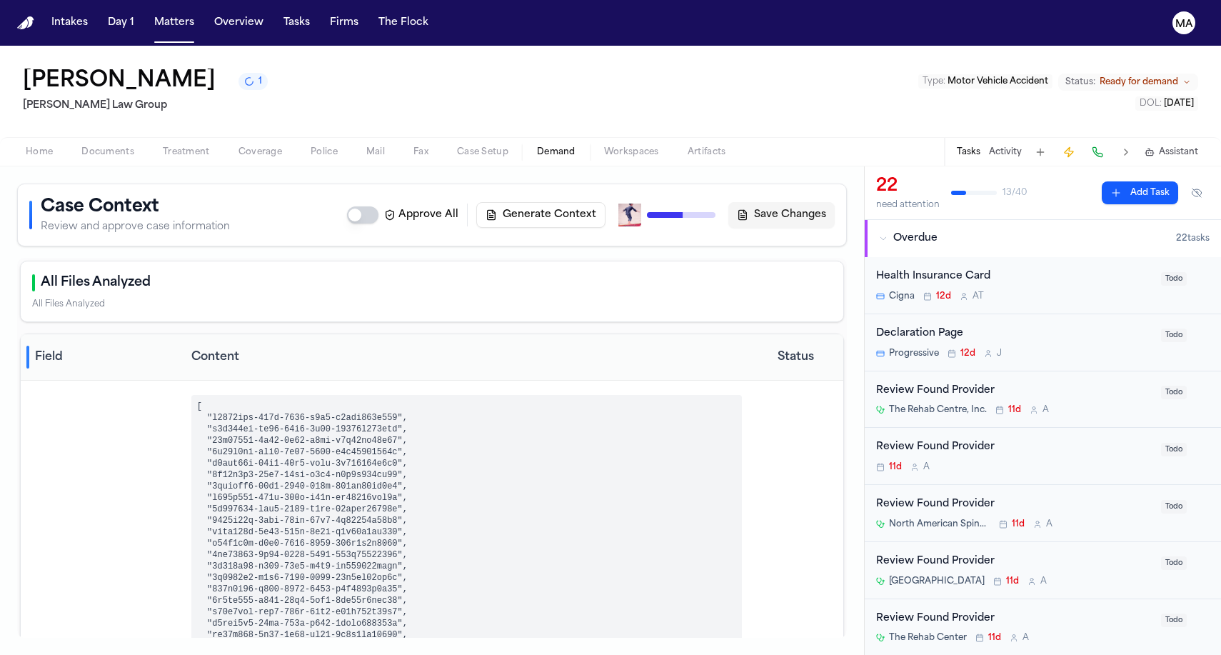
click at [110, 23] on nav "Intakes Day 1 Matters Overview Tasks Firms The Flock MA" at bounding box center [610, 23] width 1221 height 46
click at [111, 20] on nav "Intakes Day 1 Matters Overview Tasks Firms The Flock MA" at bounding box center [610, 23] width 1221 height 46
click at [148, 17] on button "Matters" at bounding box center [173, 23] width 51 height 26
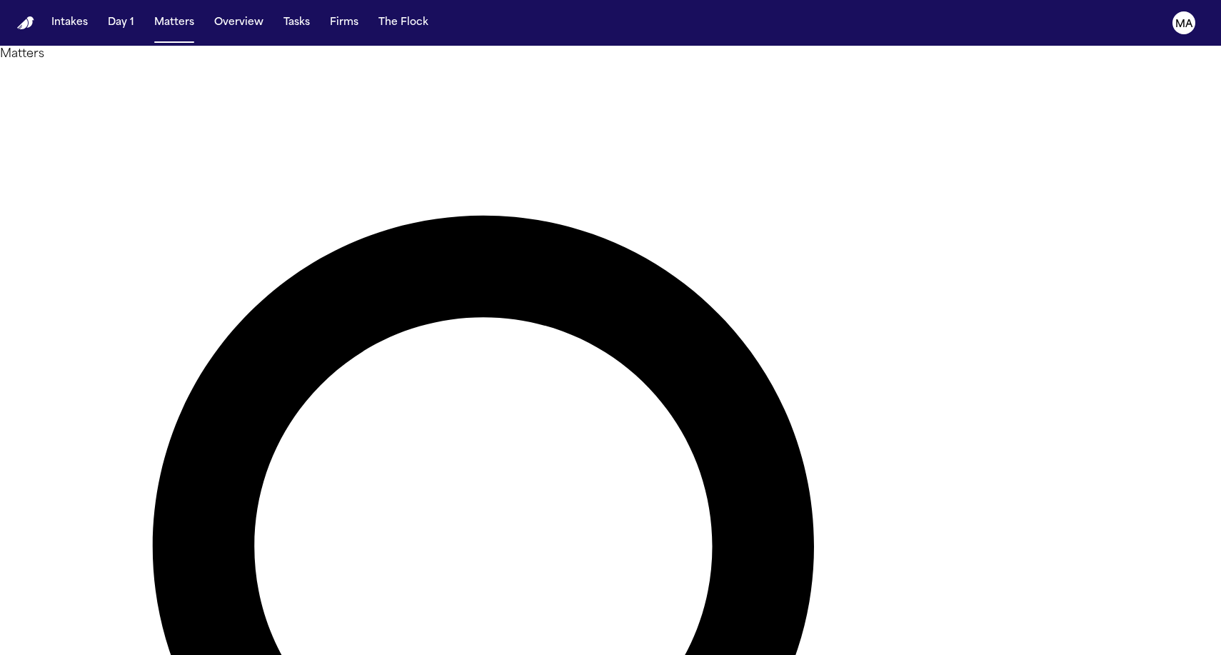
type input "*****"
click at [859, 654] on div at bounding box center [610, 655] width 1221 height 0
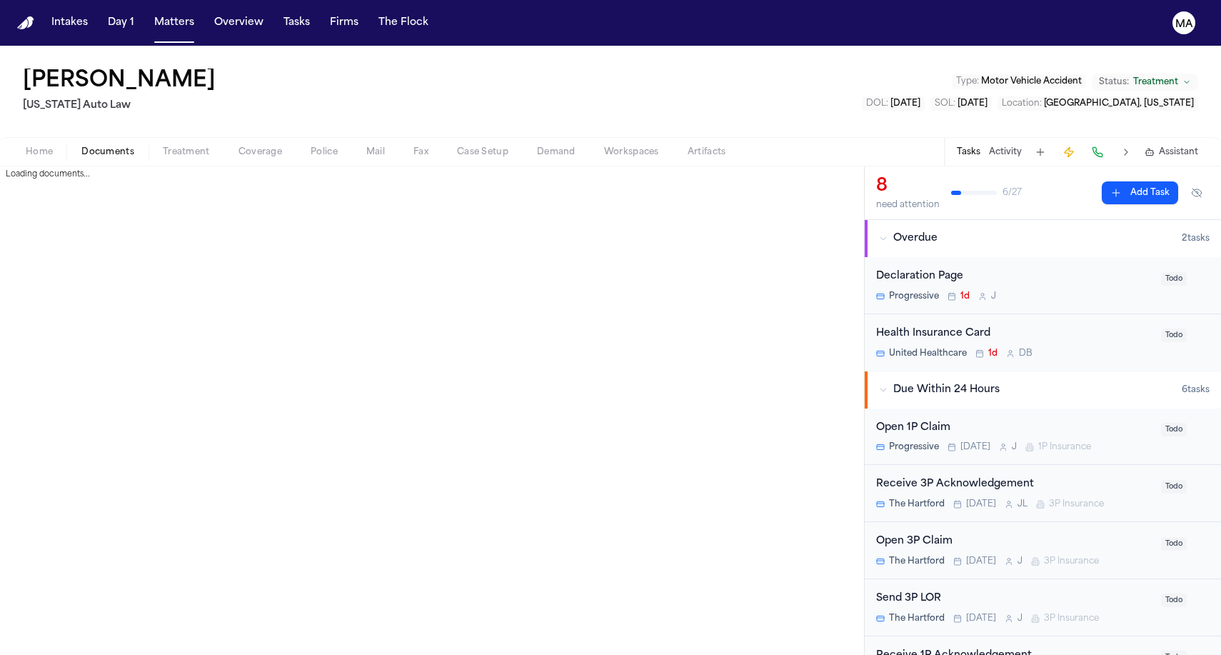
click at [81, 146] on span "Documents" at bounding box center [107, 151] width 53 height 11
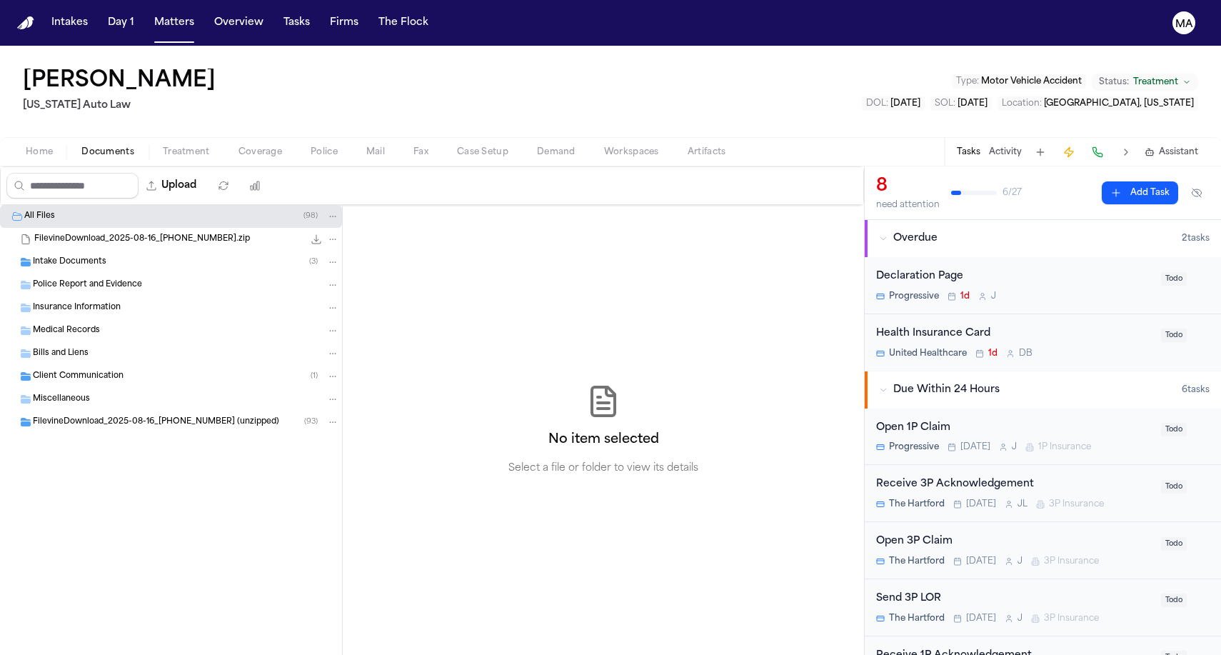
click at [86, 370] on span "Client Communication" at bounding box center [78, 376] width 91 height 12
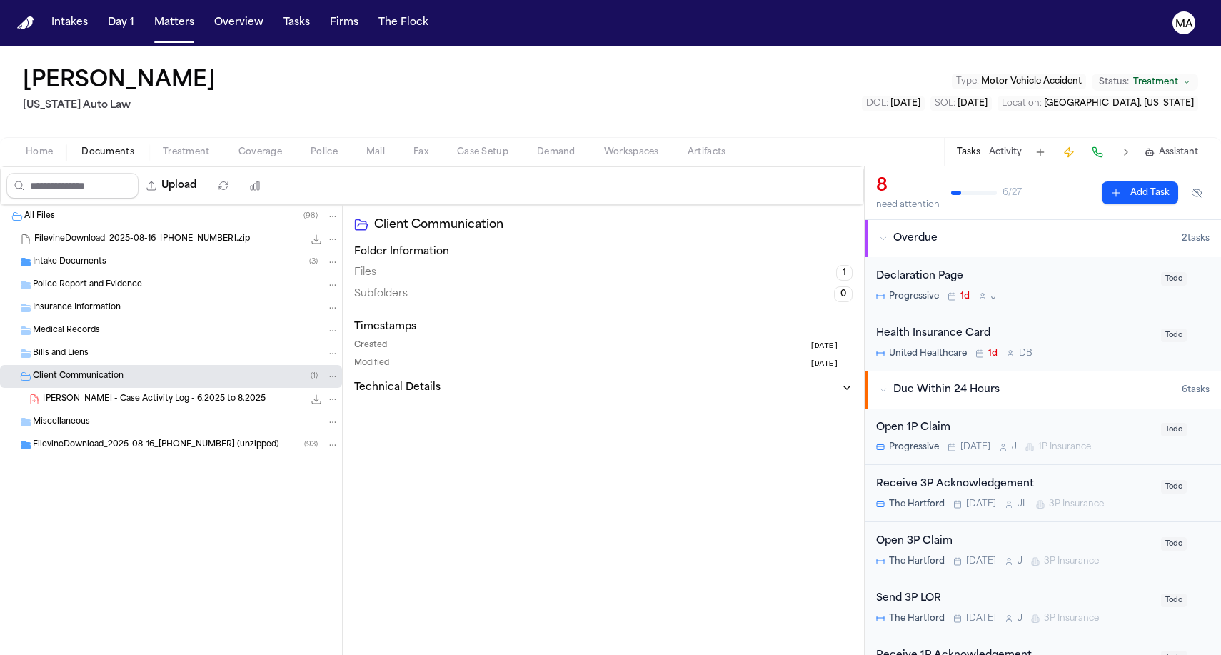
click at [86, 370] on span "Client Communication" at bounding box center [78, 376] width 91 height 12
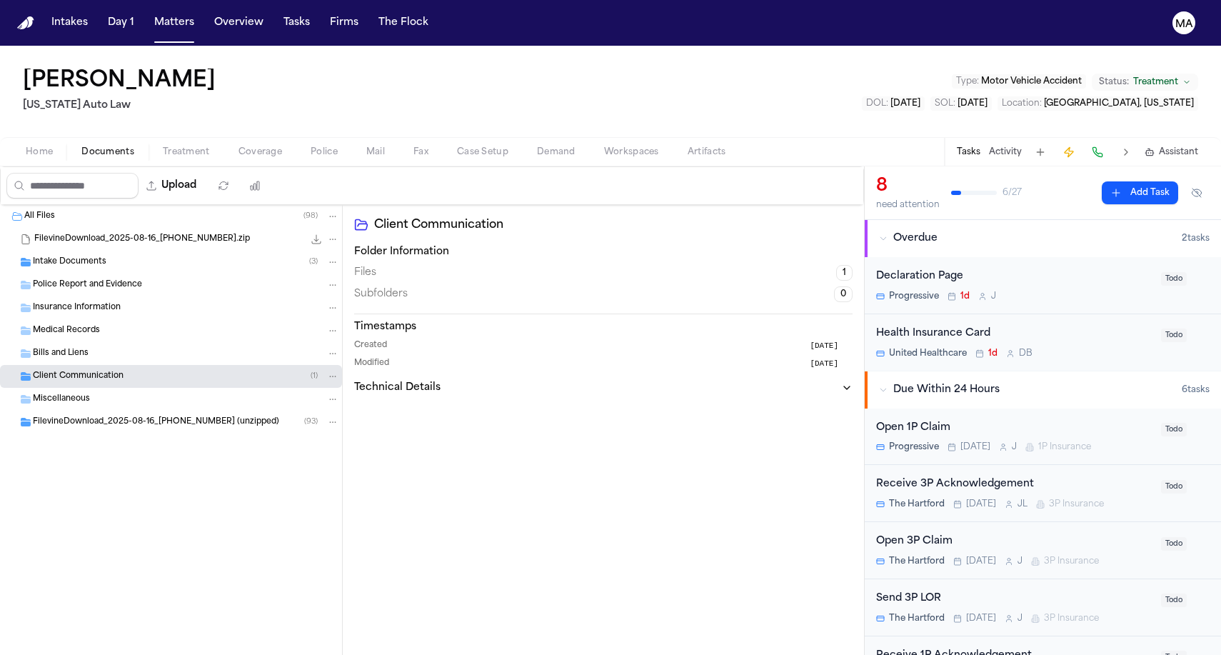
click at [95, 416] on span "FilevineDownload_2025-08-16_20-08-57-077 (unzipped)" at bounding box center [156, 422] width 246 height 12
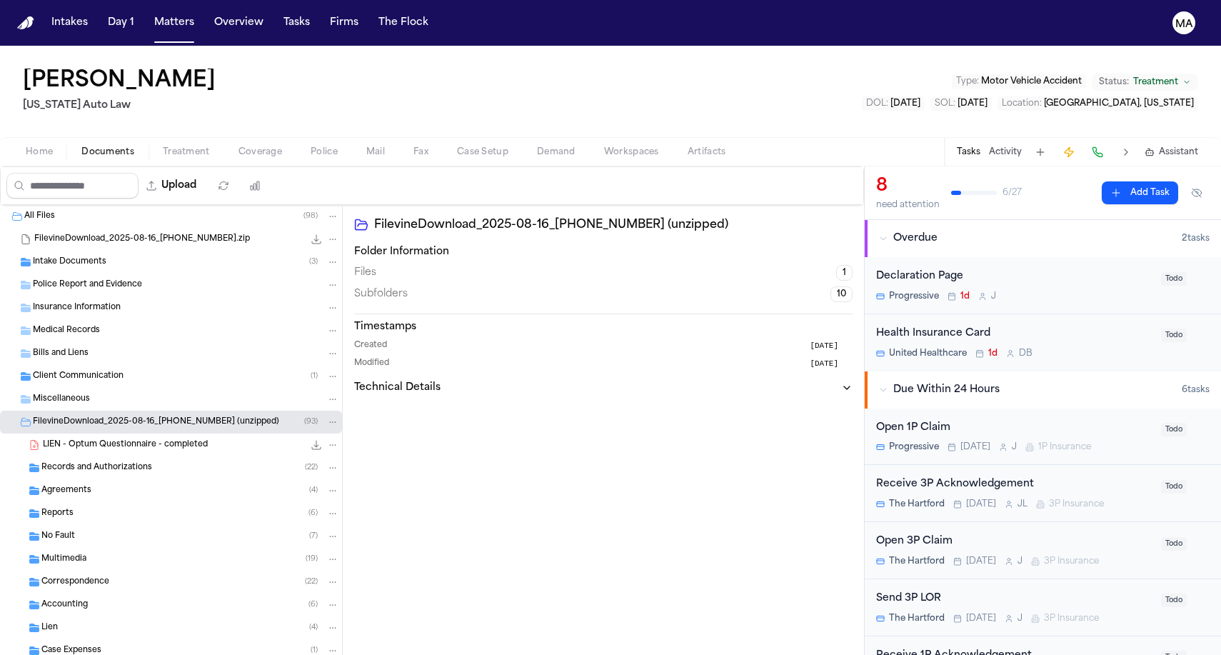
click at [95, 416] on span "FilevineDownload_2025-08-16_20-08-57-077 (unzipped)" at bounding box center [156, 422] width 246 height 12
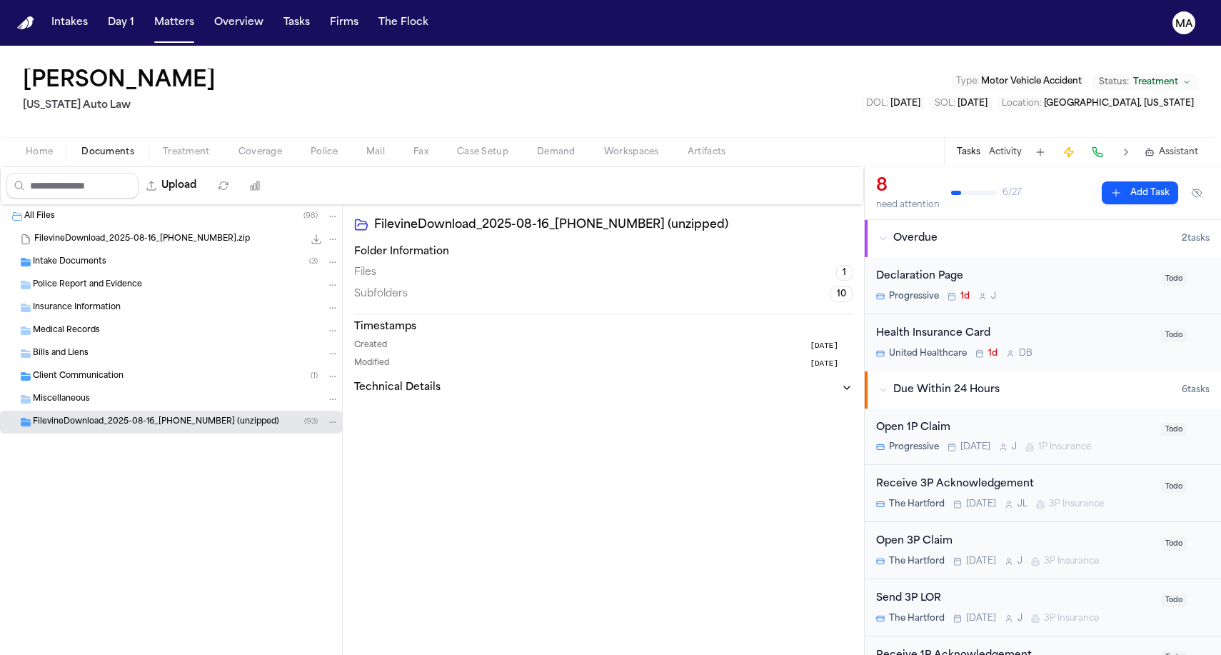
click at [71, 370] on span "Client Communication" at bounding box center [78, 376] width 91 height 12
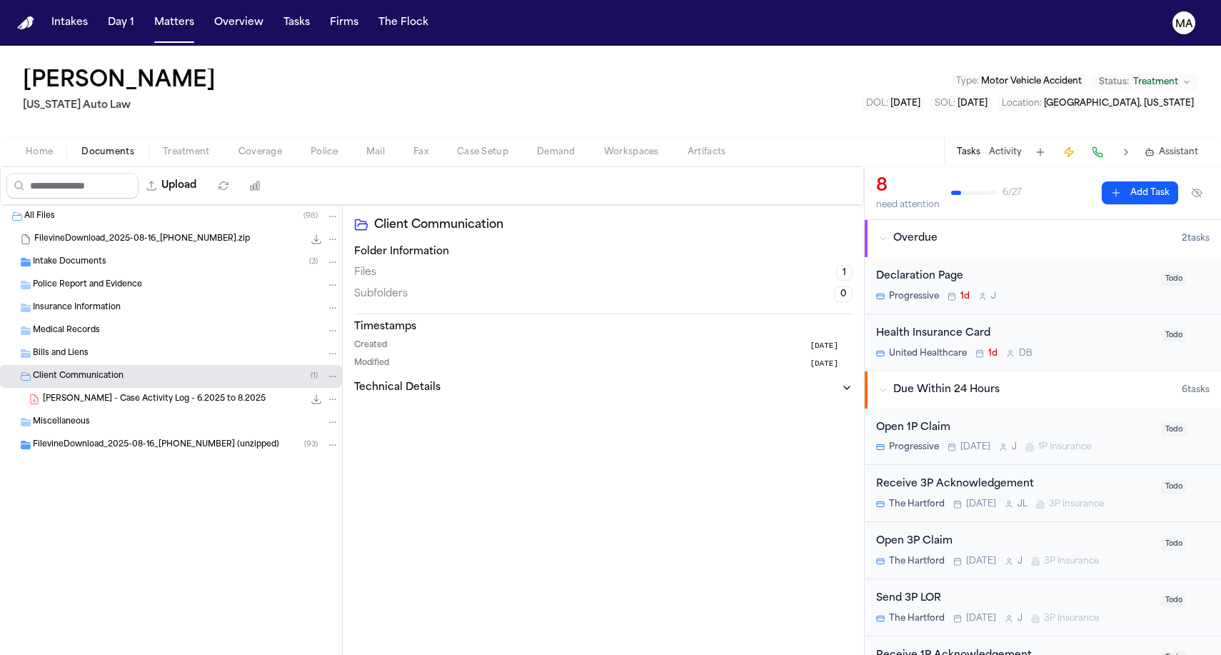
click at [71, 370] on span "Client Communication" at bounding box center [78, 376] width 91 height 12
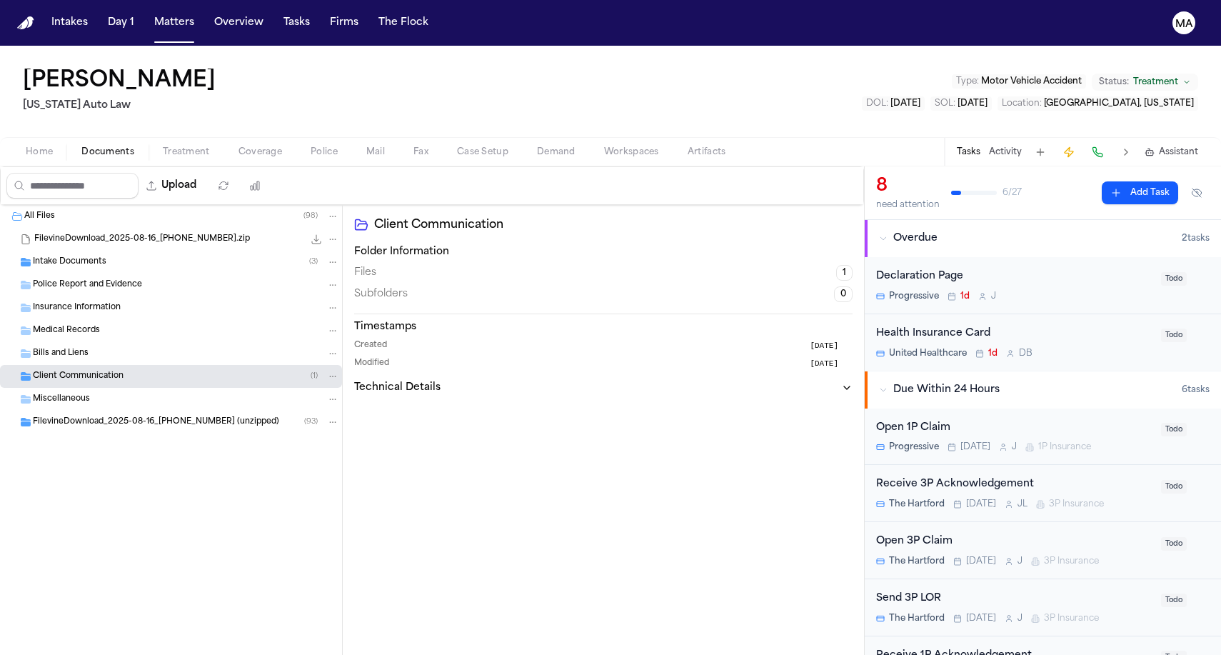
click at [64, 256] on span "Intake Documents" at bounding box center [70, 262] width 74 height 12
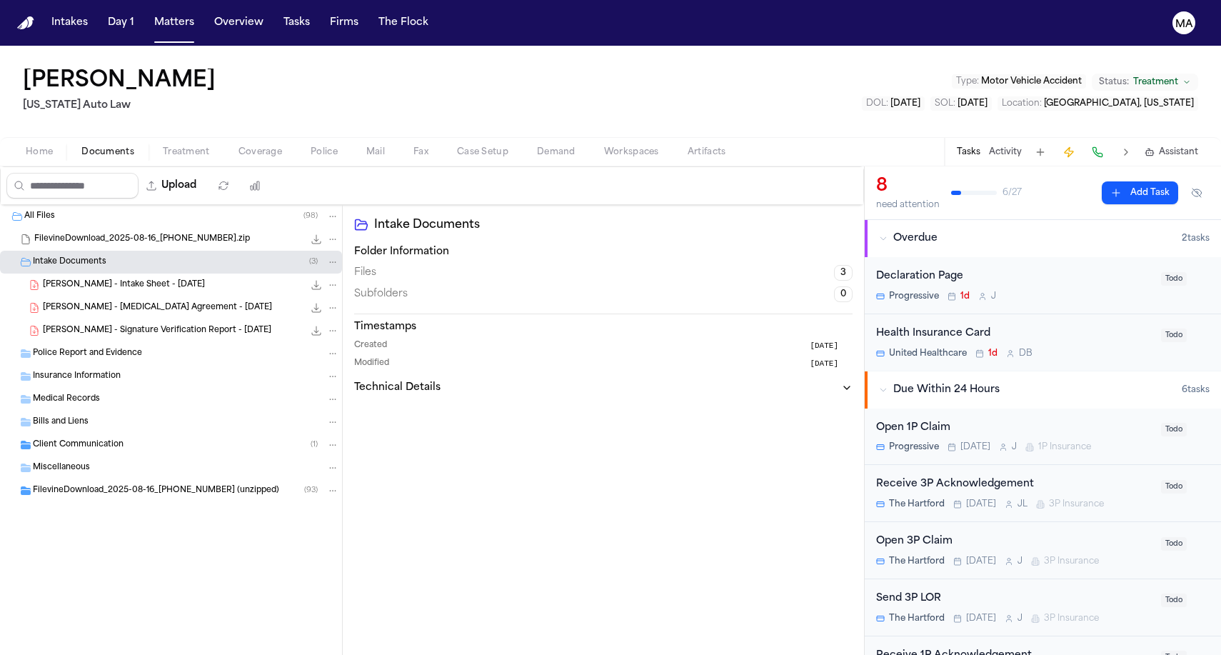
click at [64, 256] on span "Intake Documents" at bounding box center [70, 262] width 74 height 12
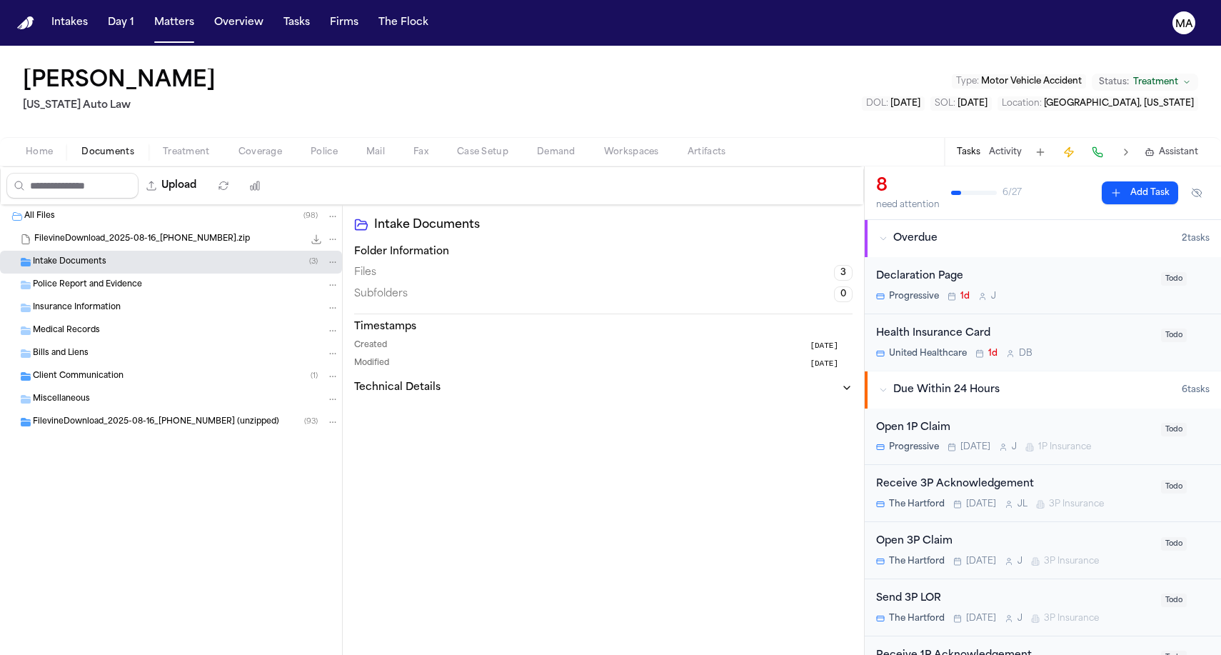
click at [64, 410] on div "FilevineDownload_2025-08-16_20-08-57-077 (unzipped) ( 93 )" at bounding box center [171, 421] width 342 height 23
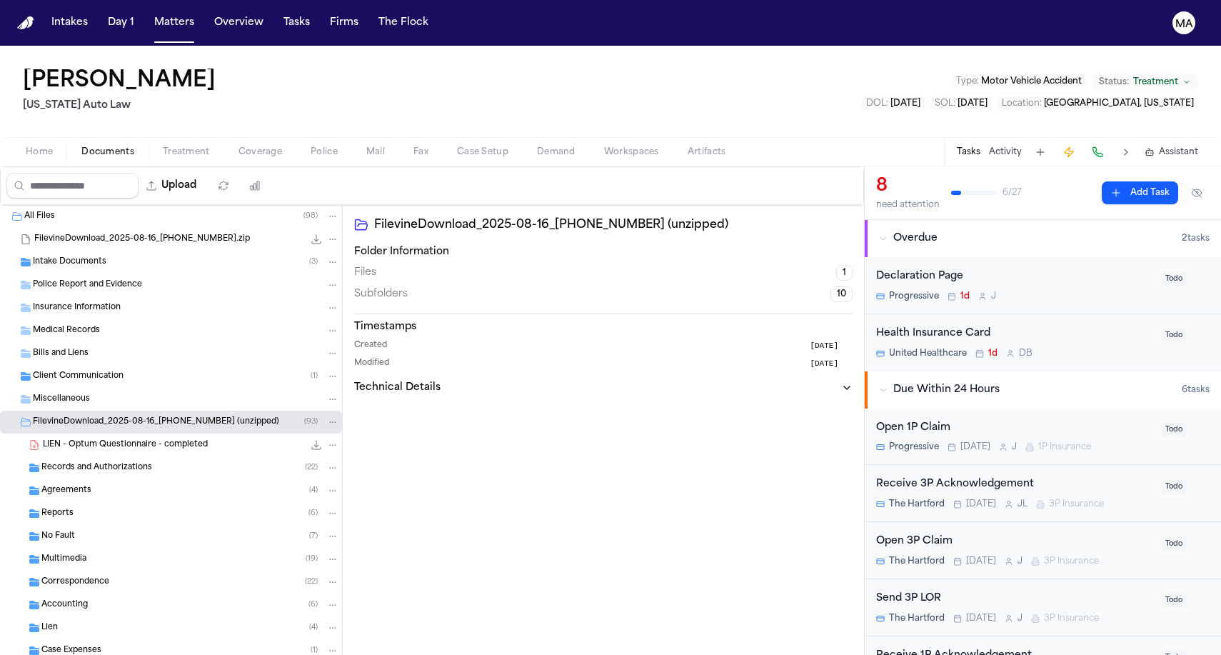
click at [93, 570] on div "Correspondence ( 22 )" at bounding box center [171, 581] width 342 height 23
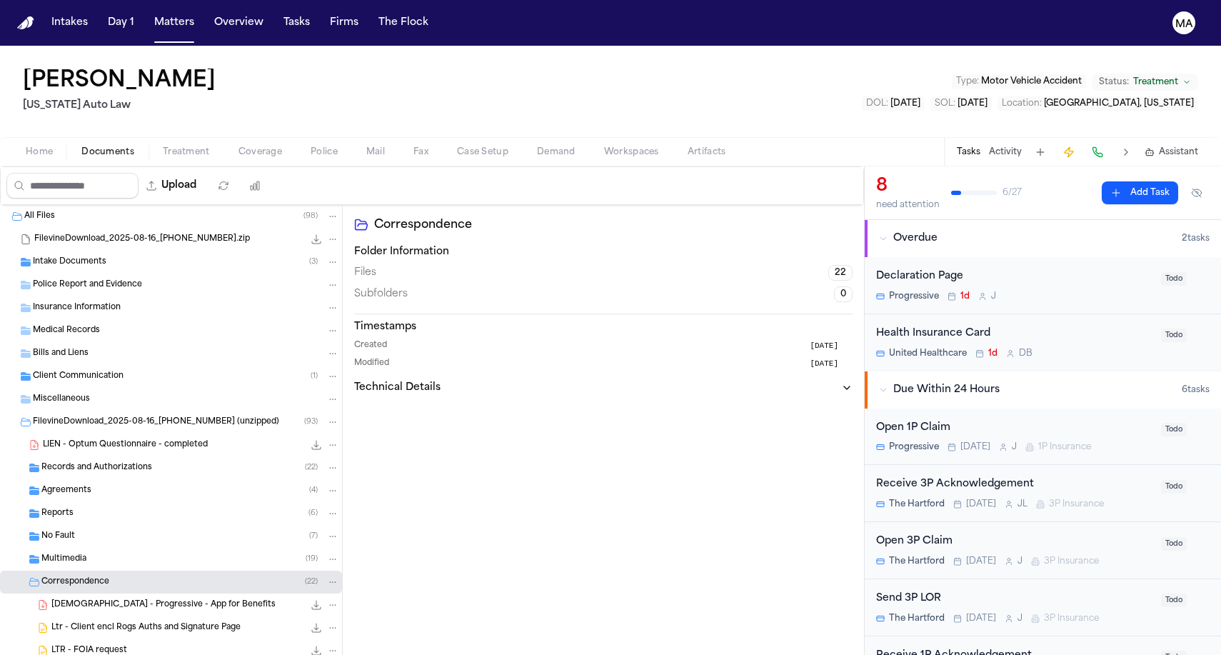
click at [94, 575] on div "Correspondence ( 22 )" at bounding box center [190, 581] width 298 height 13
click at [89, 552] on div "Multimedia ( 19 )" at bounding box center [190, 558] width 298 height 13
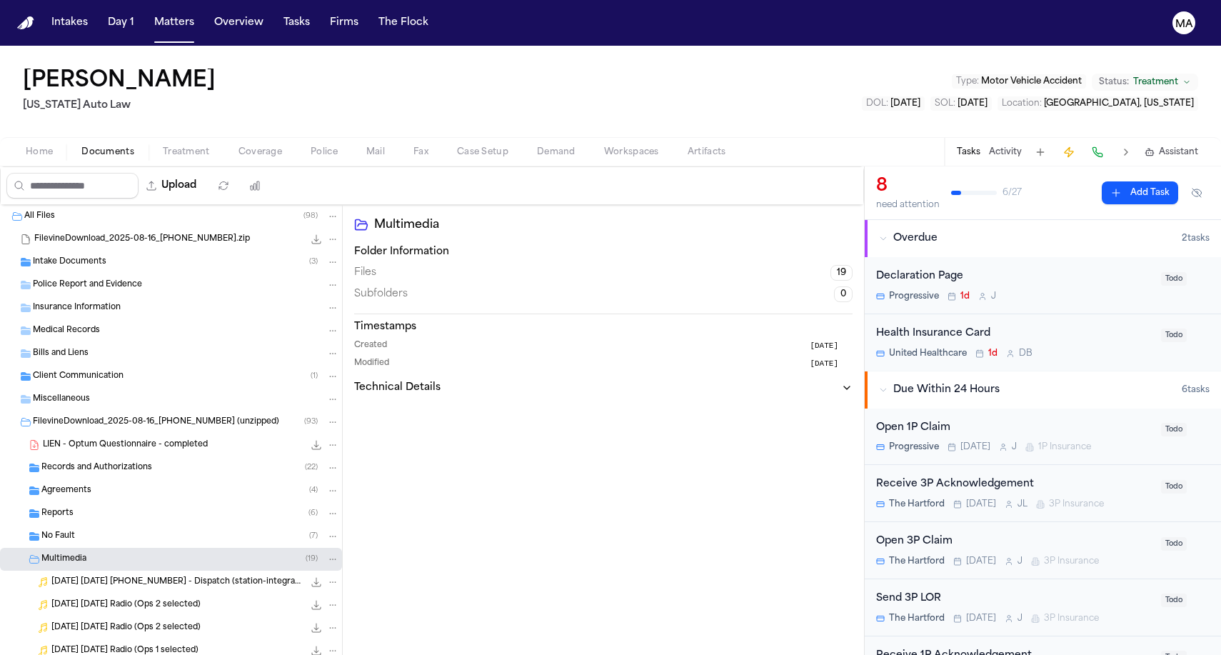
click at [89, 552] on div "Multimedia ( 19 )" at bounding box center [190, 558] width 298 height 13
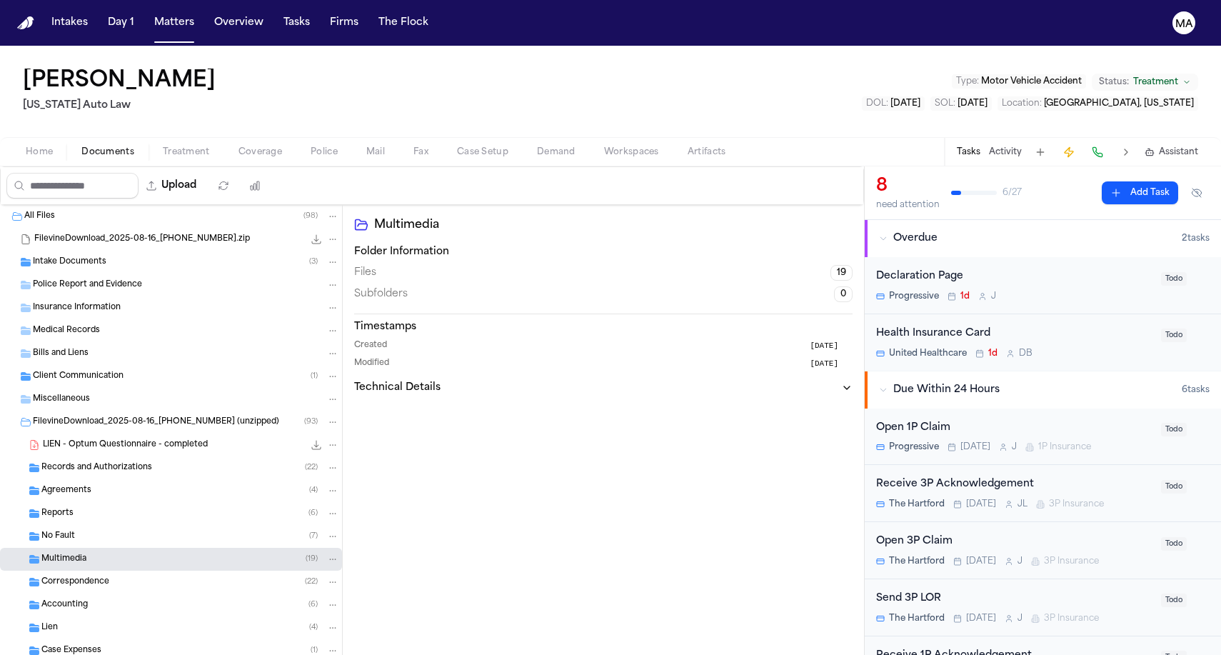
click at [83, 530] on div "No Fault ( 7 )" at bounding box center [190, 536] width 298 height 13
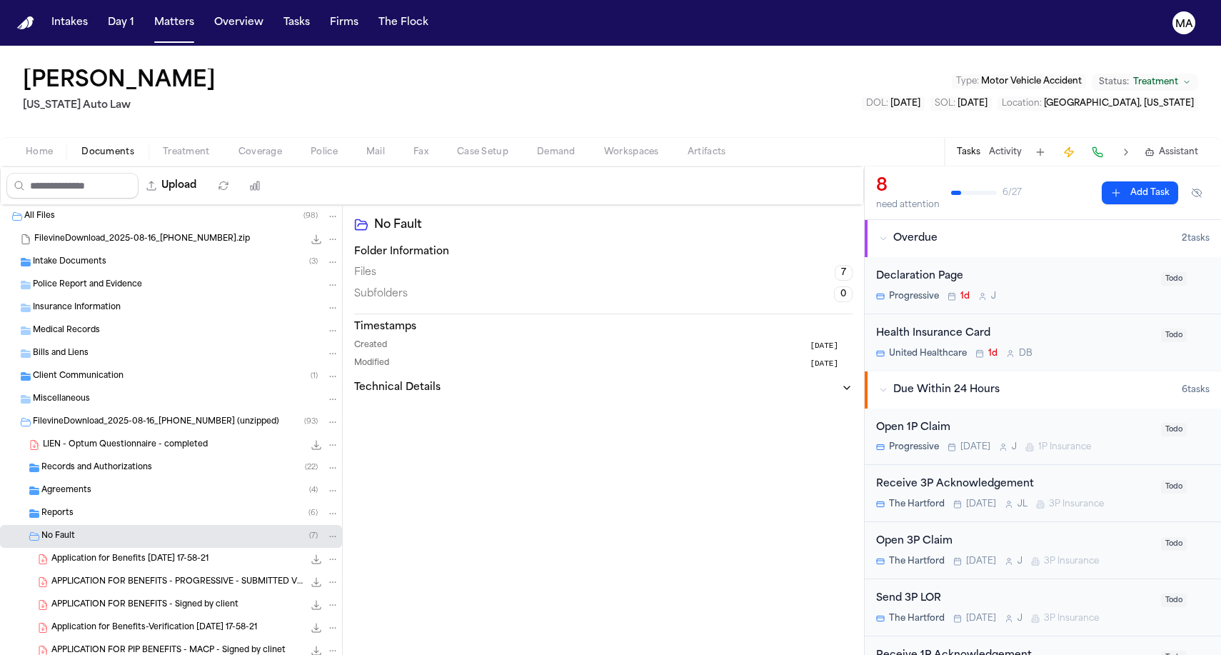
click at [83, 530] on div "No Fault ( 7 )" at bounding box center [190, 536] width 298 height 13
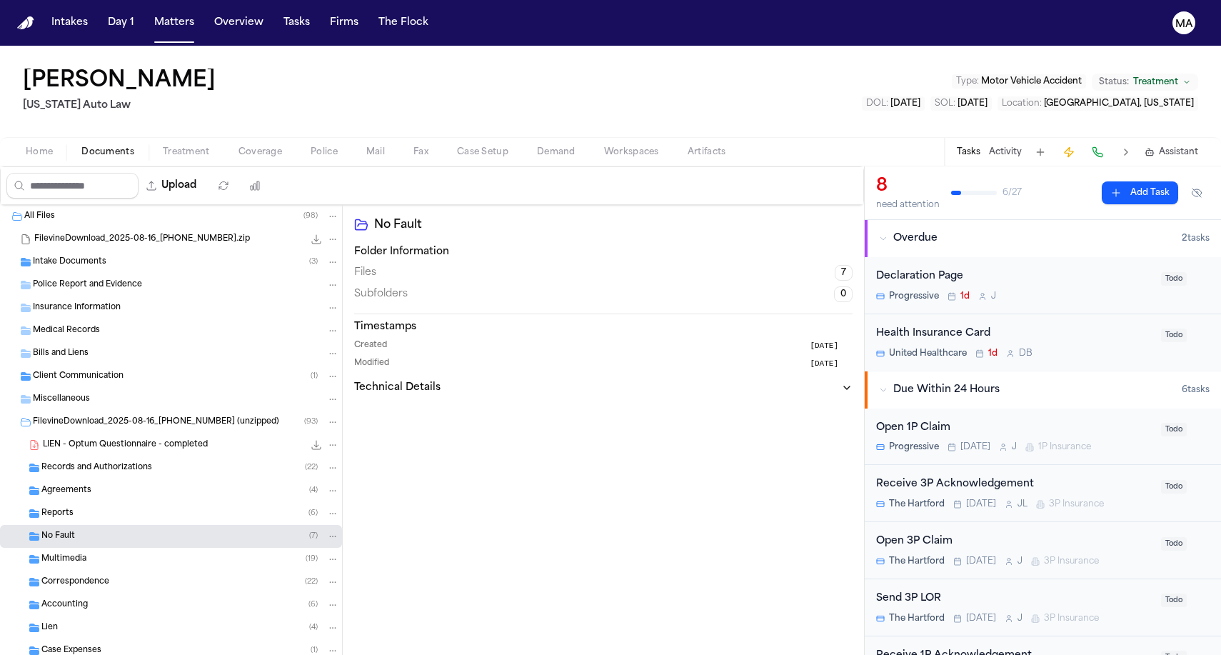
click at [81, 502] on div "Reports ( 6 )" at bounding box center [171, 513] width 342 height 23
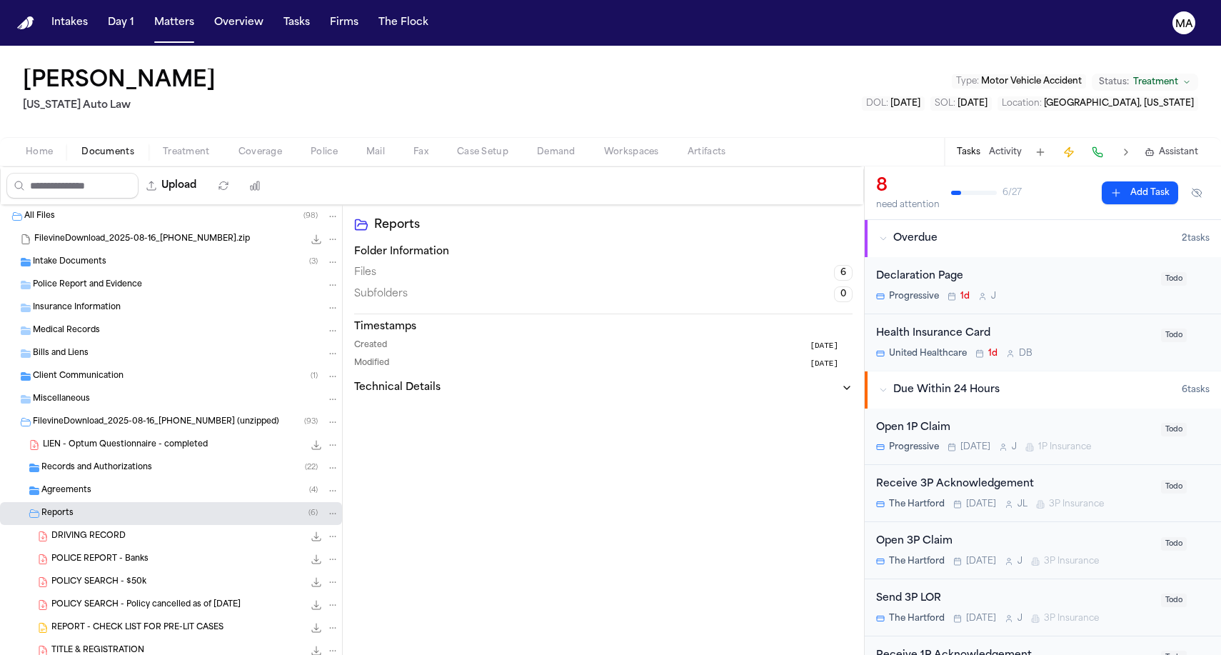
click at [81, 502] on div "Reports ( 6 )" at bounding box center [171, 513] width 342 height 23
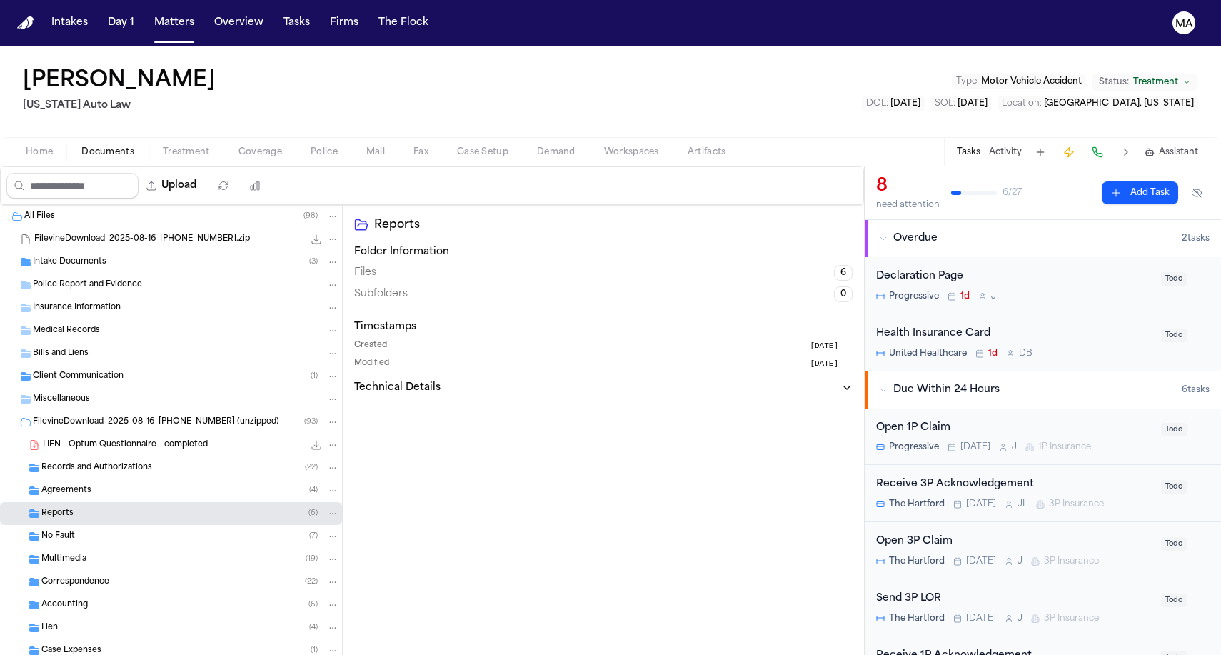
click at [76, 484] on div "Agreements ( 4 )" at bounding box center [190, 490] width 298 height 13
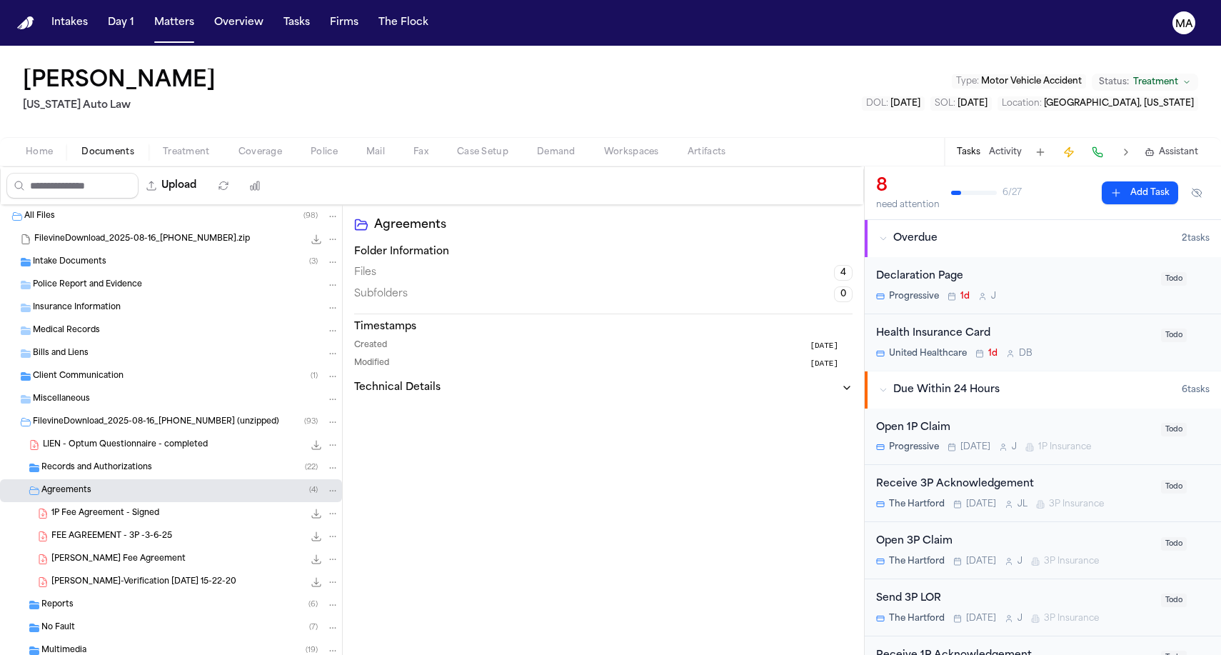
click at [76, 484] on div "Agreements ( 4 )" at bounding box center [190, 490] width 298 height 13
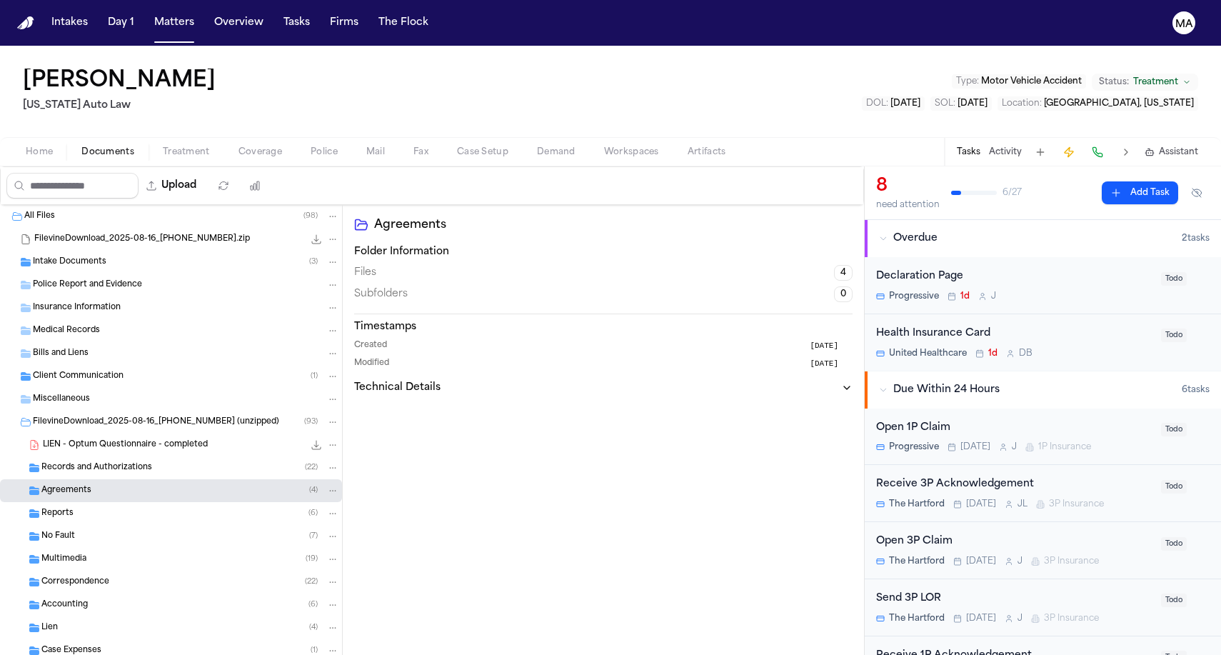
click at [78, 462] on span "Records and Authorizations" at bounding box center [96, 468] width 111 height 12
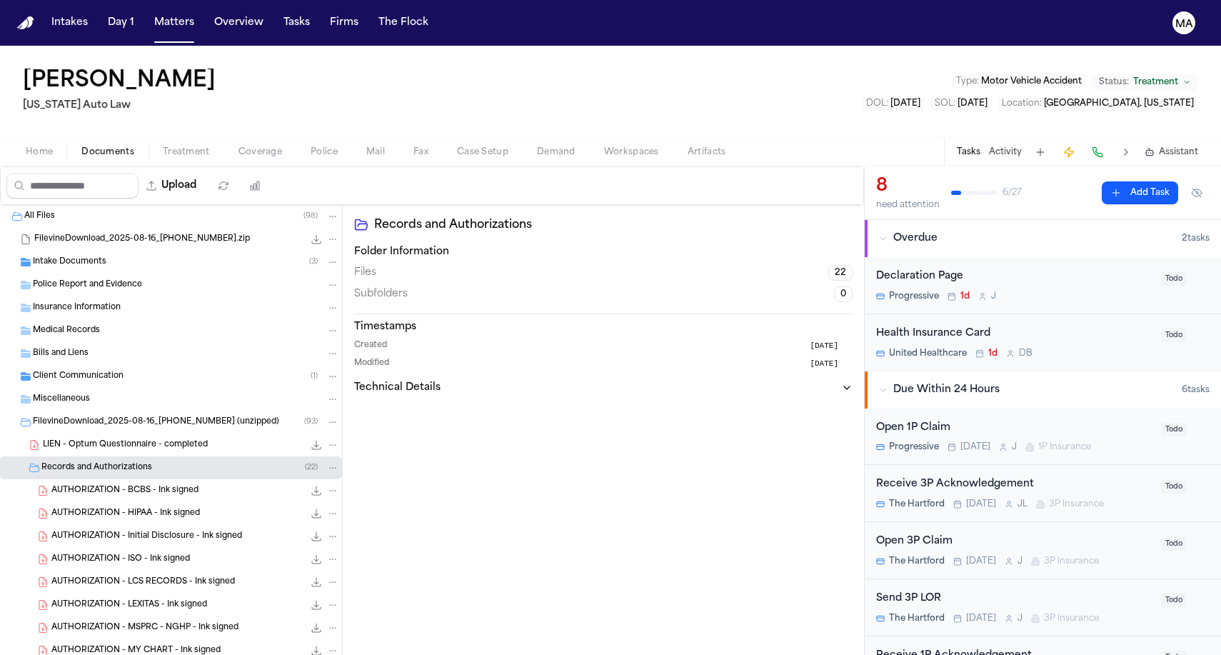
click at [91, 462] on span "Records and Authorizations" at bounding box center [96, 468] width 111 height 12
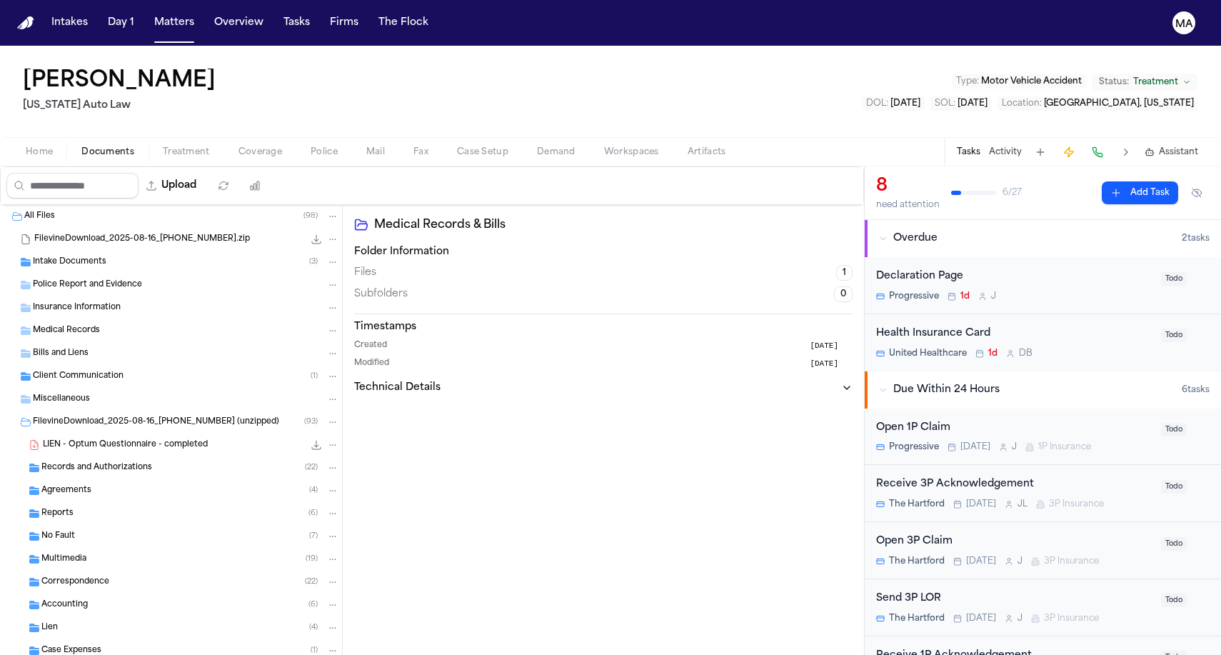
click at [74, 645] on span "Case Expenses" at bounding box center [71, 651] width 60 height 12
click at [537, 146] on span "Demand" at bounding box center [556, 151] width 39 height 11
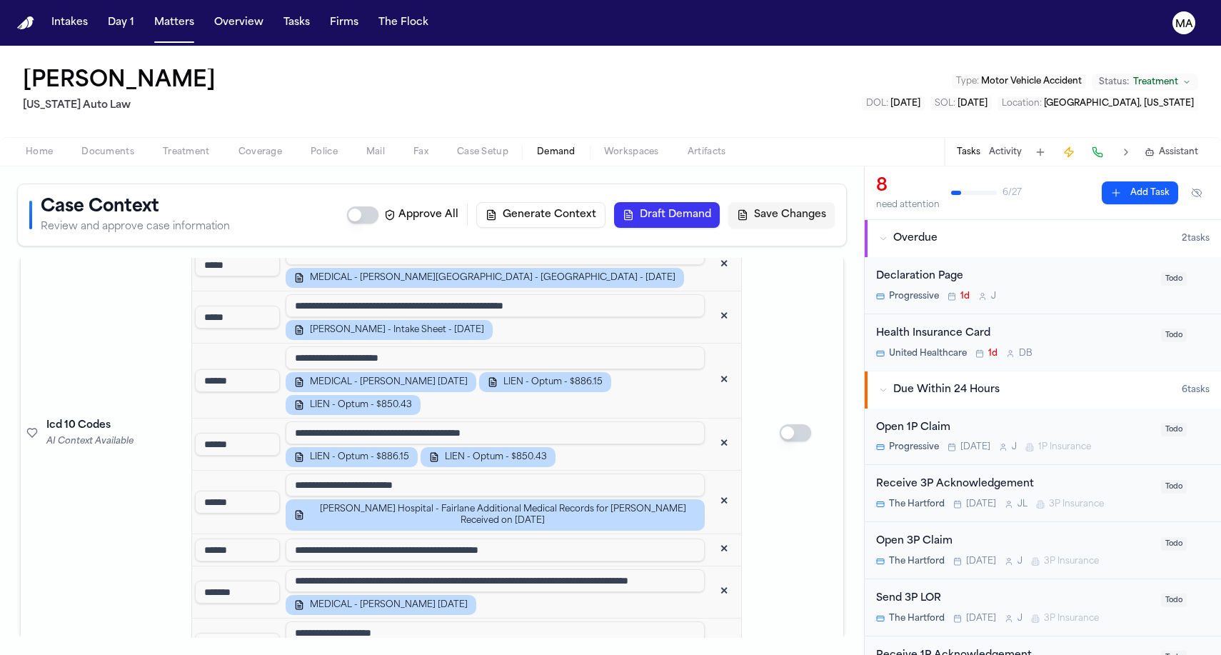
scroll to position [2153, 0]
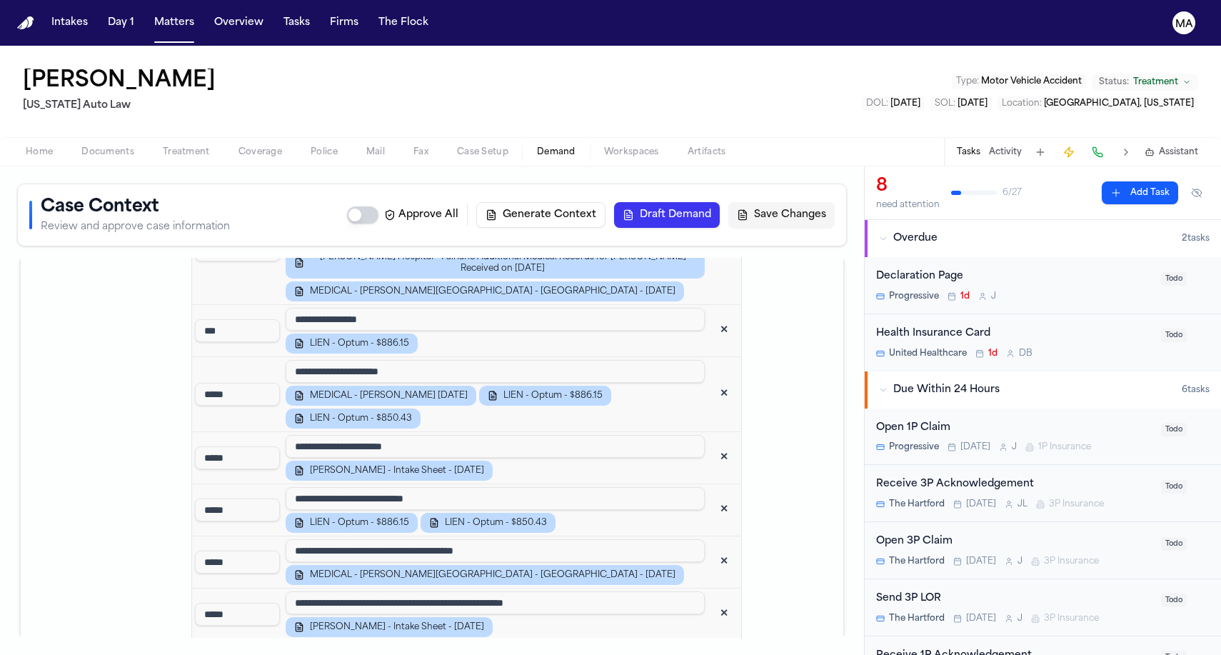
click at [604, 146] on span "Workspaces" at bounding box center [631, 151] width 55 height 11
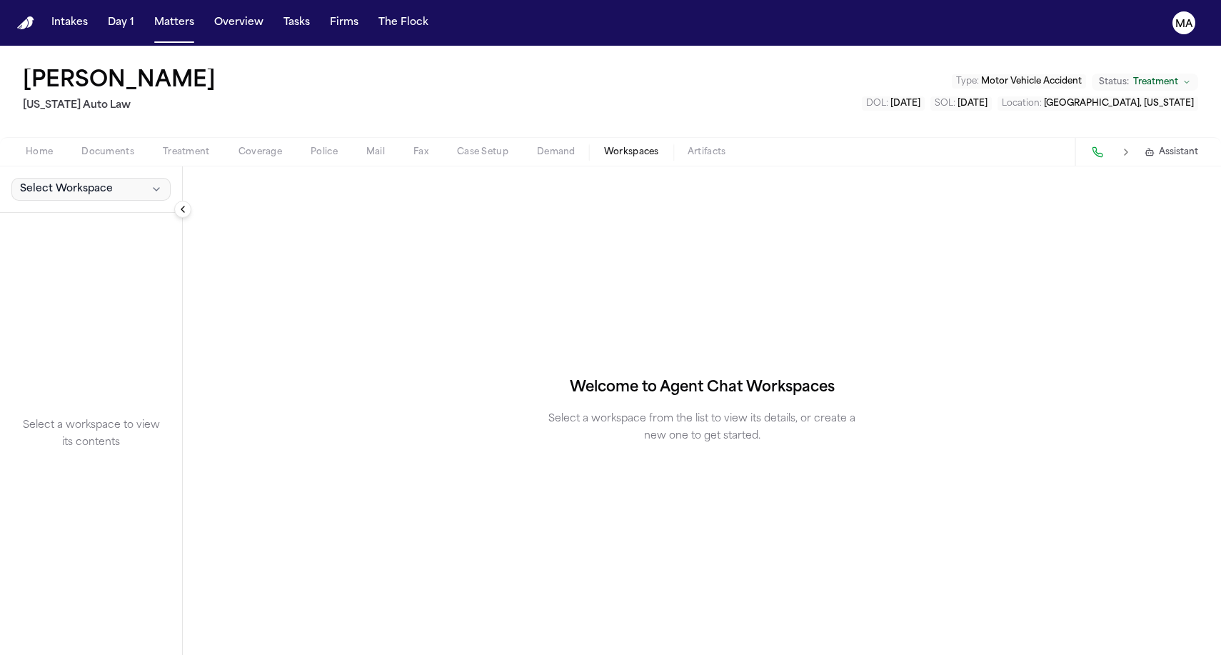
click at [61, 182] on span "Select Workspace" at bounding box center [66, 189] width 93 height 14
click at [51, 131] on span "Finch Agent Demand" at bounding box center [97, 133] width 166 height 14
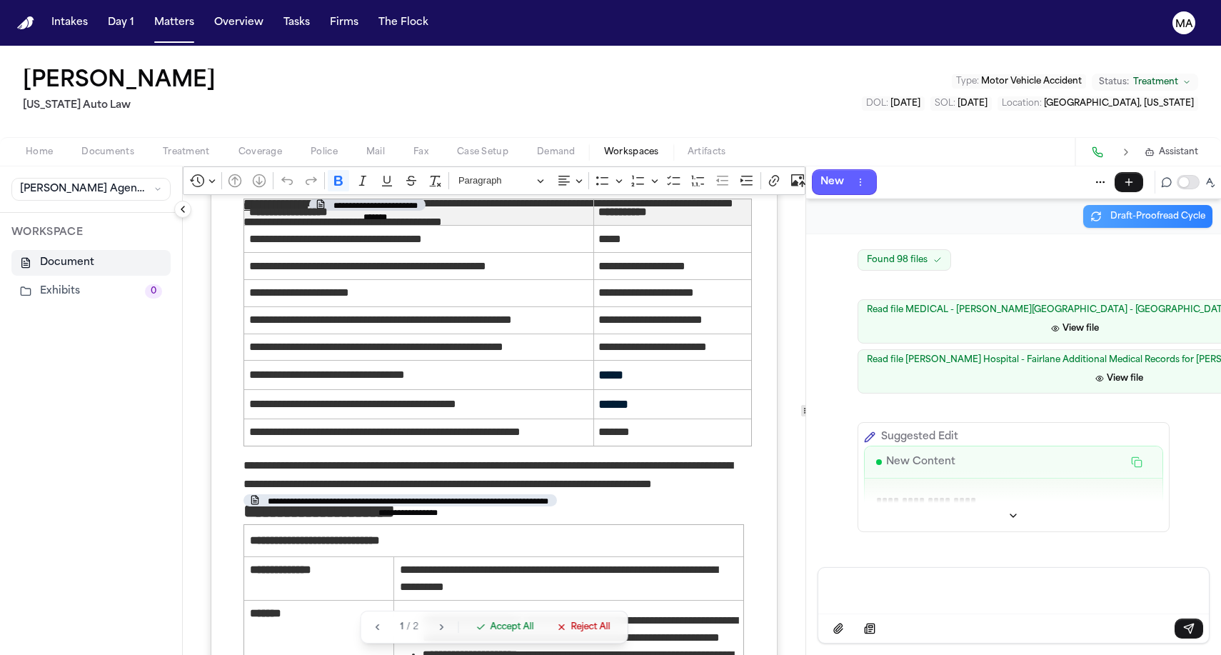
scroll to position [1502, 0]
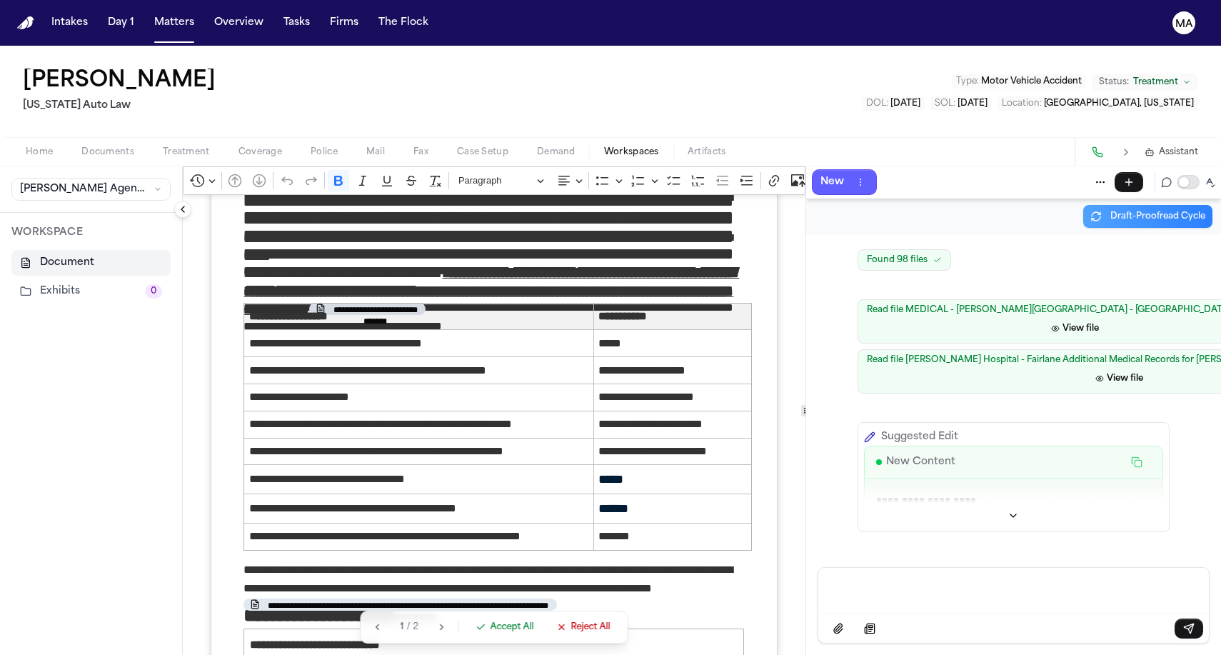
click at [908, 596] on p "Message input" at bounding box center [1013, 589] width 356 height 14
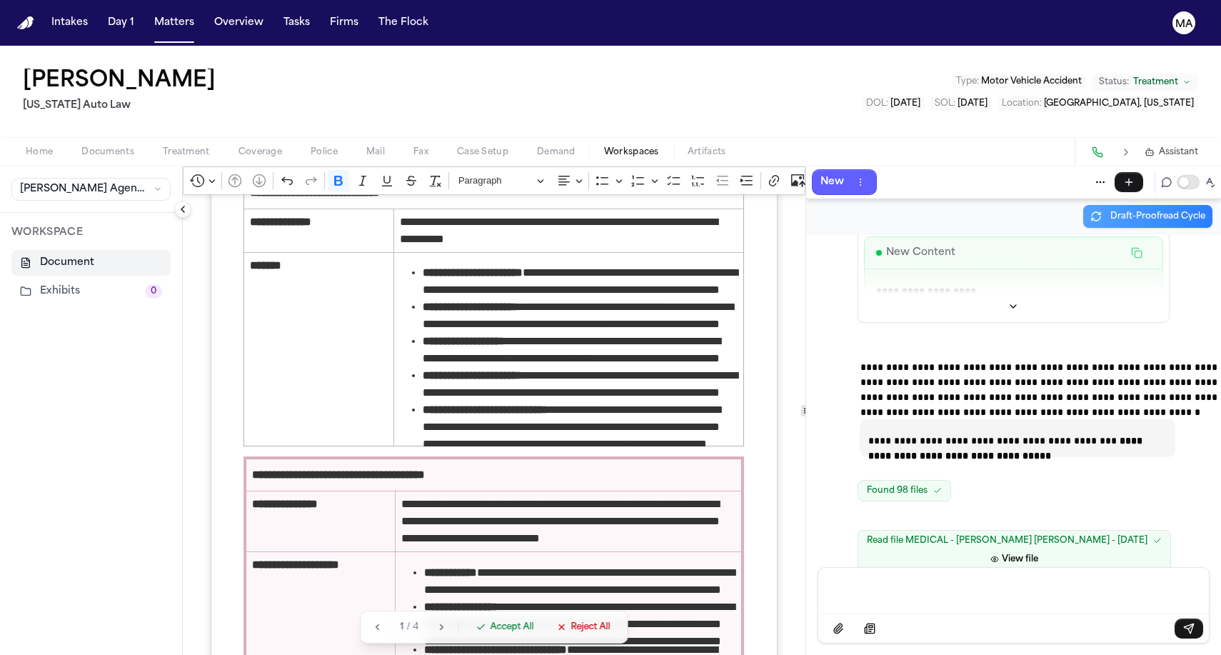
scroll to position [2045, 0]
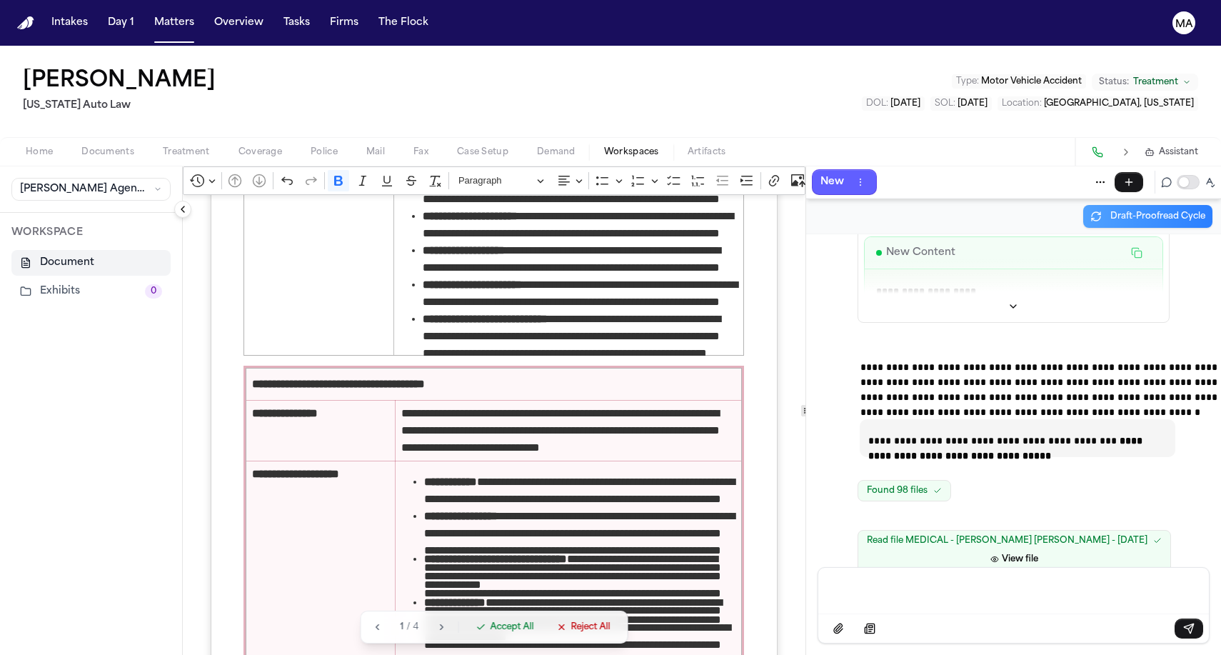
click at [490, 632] on span "Accept All" at bounding box center [512, 626] width 44 height 11
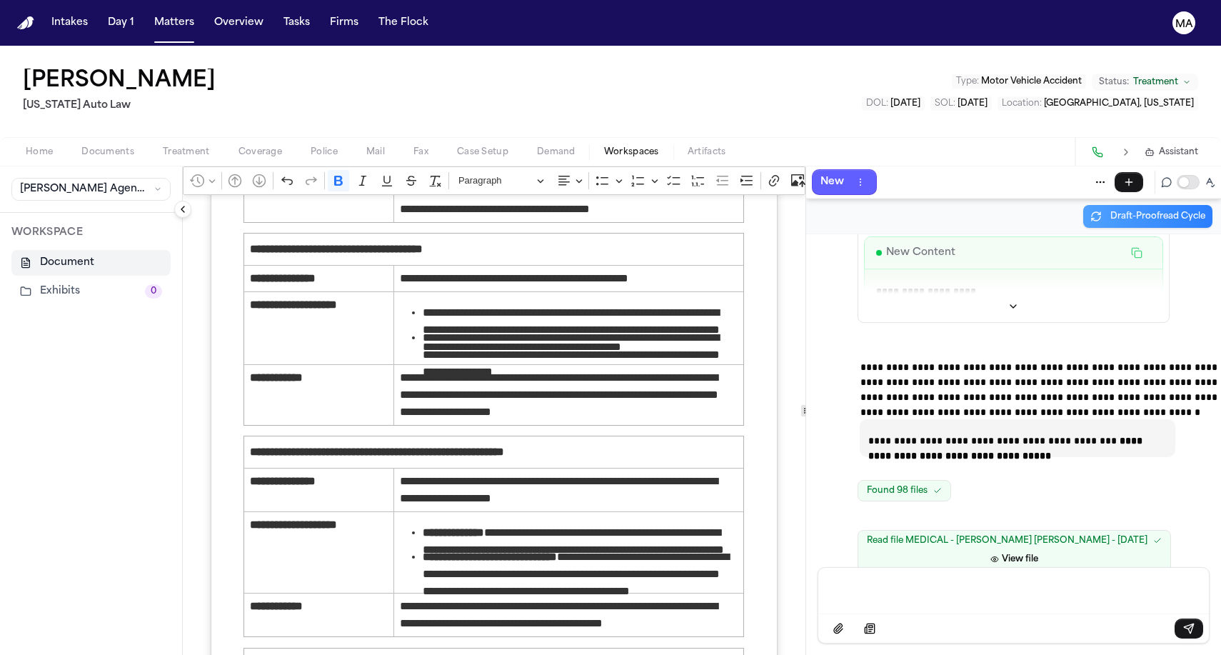
scroll to position [1694, 0]
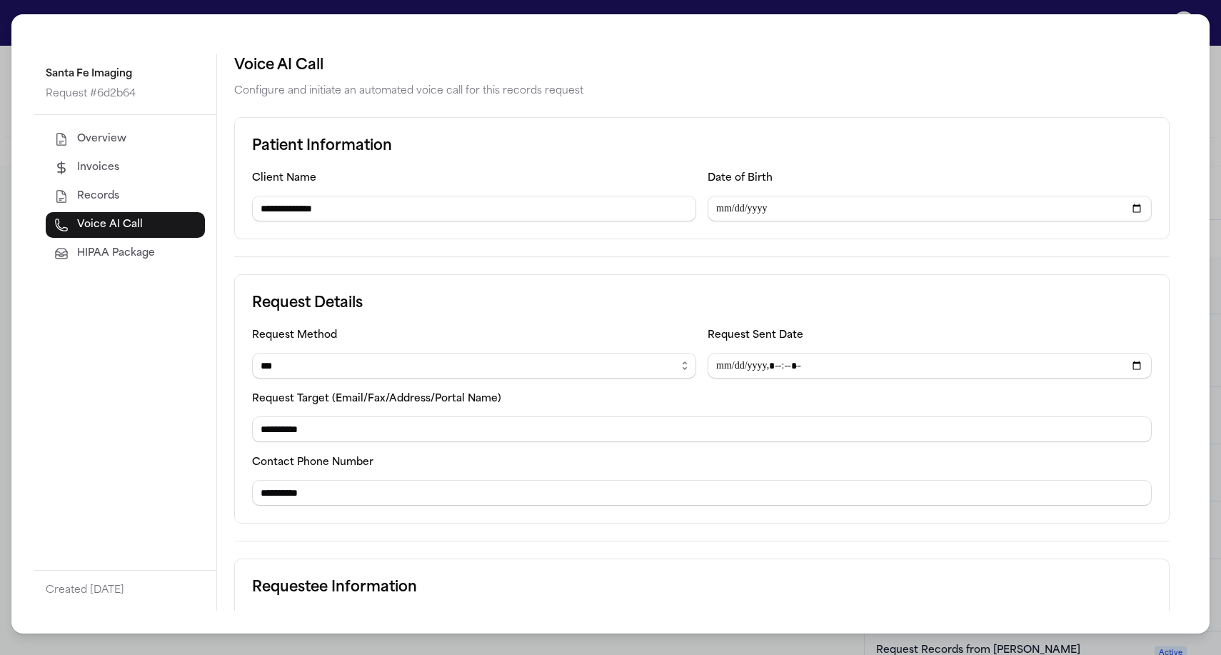
select select "***"
click at [164, 6] on div "**********" at bounding box center [610, 327] width 1221 height 655
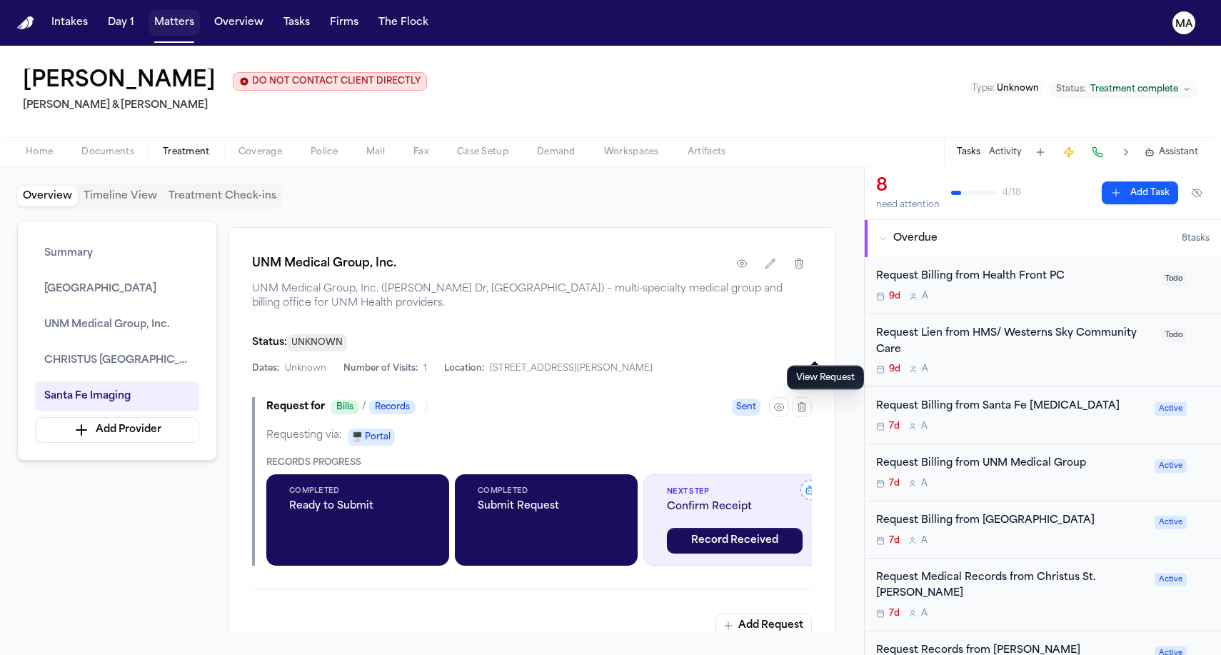
click at [148, 10] on button "Matters" at bounding box center [173, 23] width 51 height 26
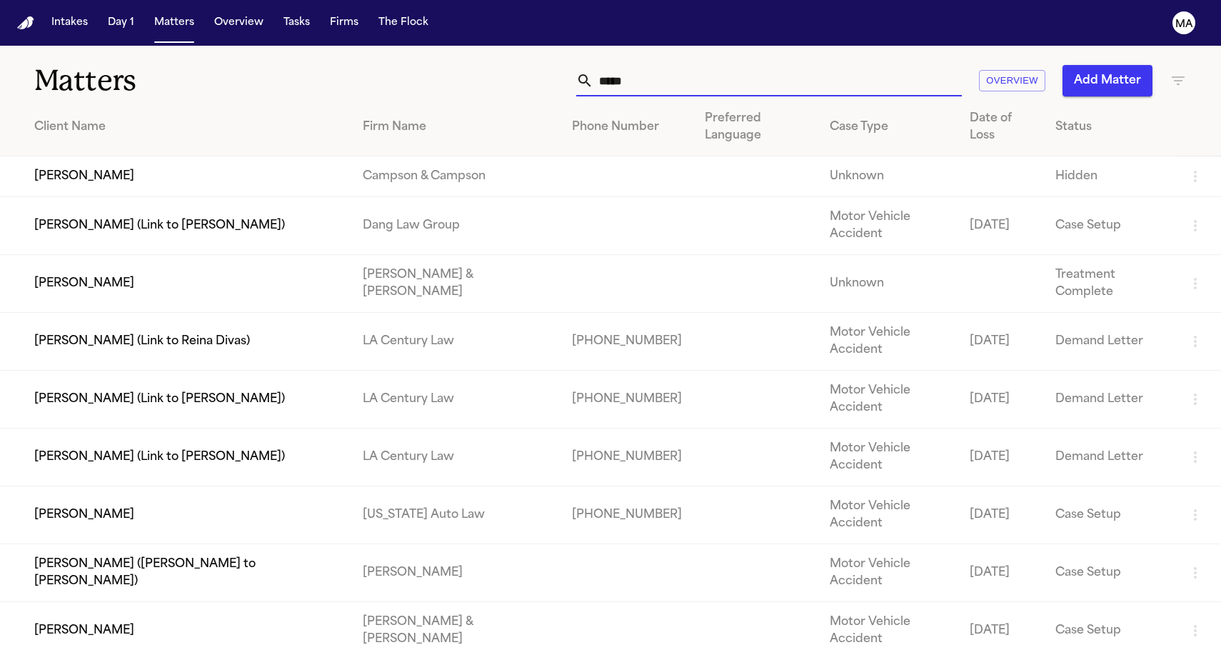
drag, startPoint x: 843, startPoint y: 57, endPoint x: 762, endPoint y: 57, distance: 81.4
click at [762, 65] on div "***** Overview Add Matter" at bounding box center [774, 80] width 823 height 31
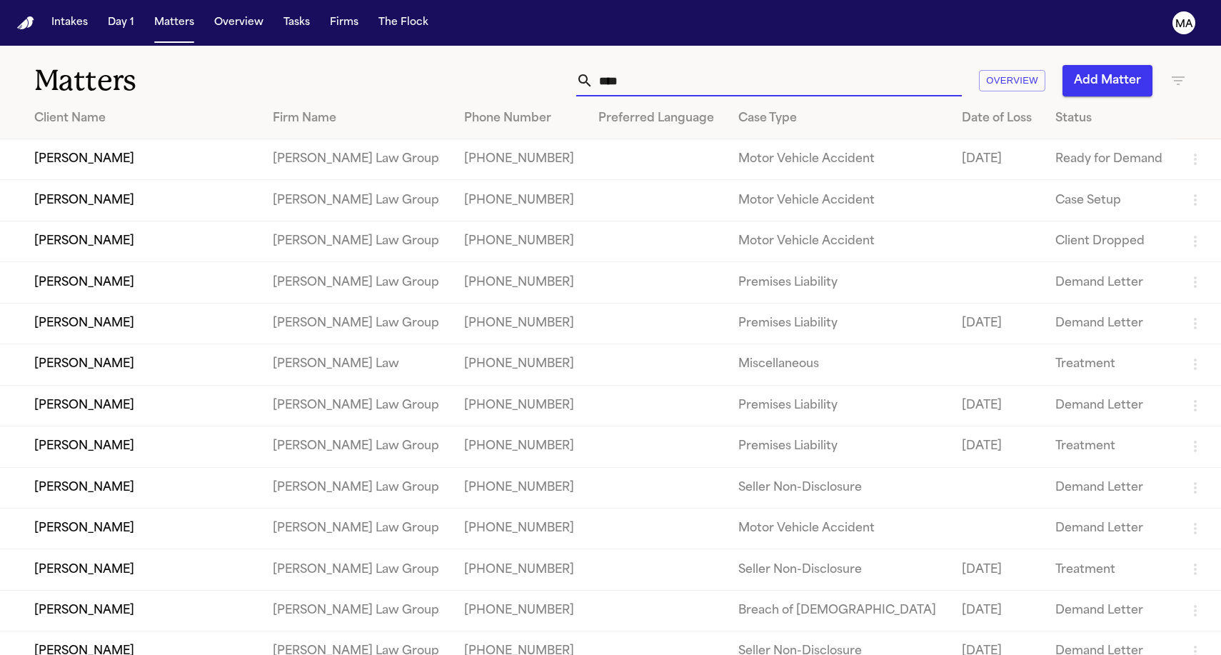
type input "****"
click at [206, 139] on td "[PERSON_NAME]" at bounding box center [130, 159] width 261 height 41
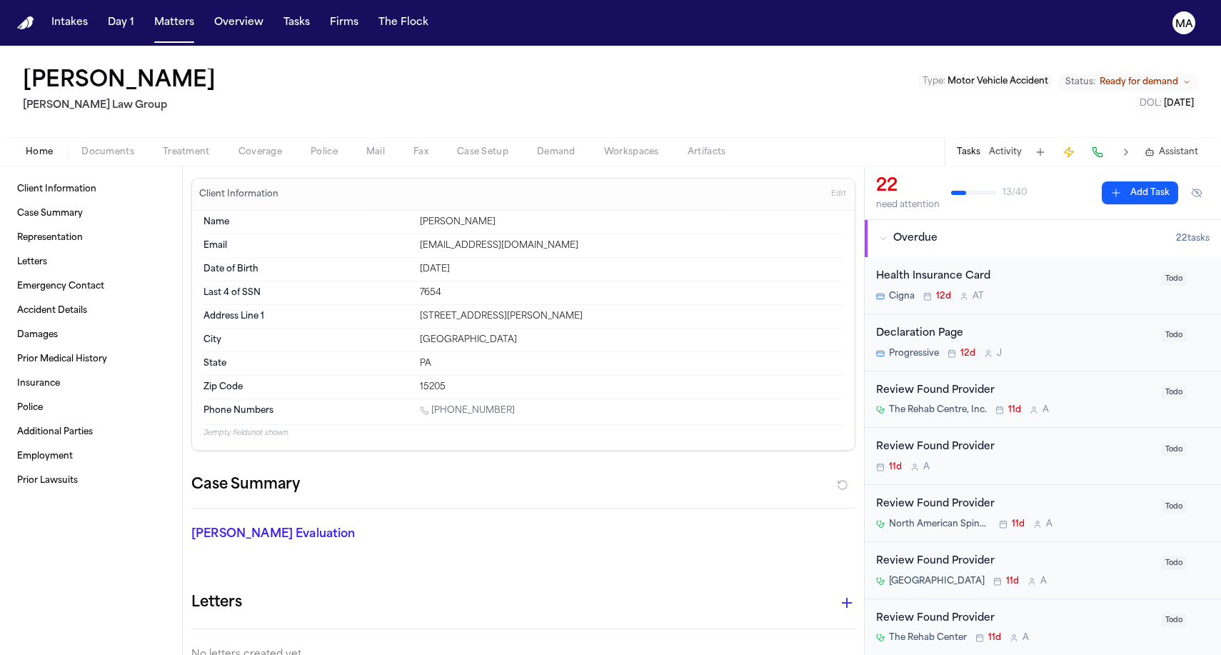
click at [81, 146] on span "Documents" at bounding box center [107, 151] width 53 height 11
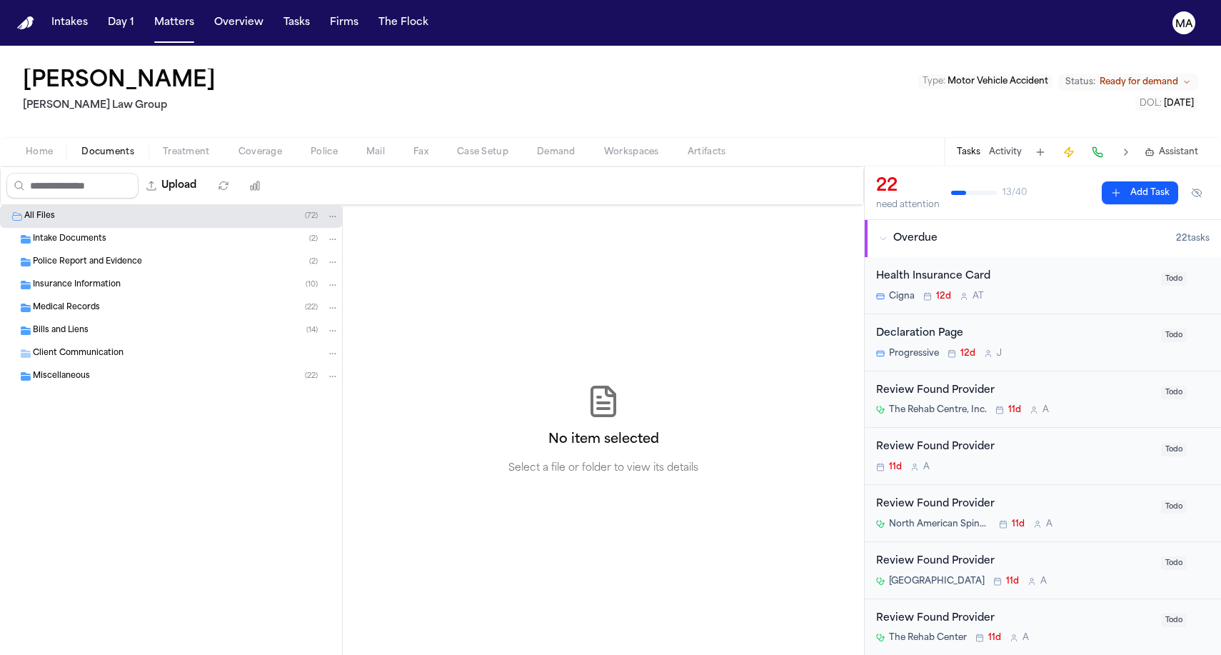
click at [522, 143] on button "Demand" at bounding box center [555, 151] width 67 height 17
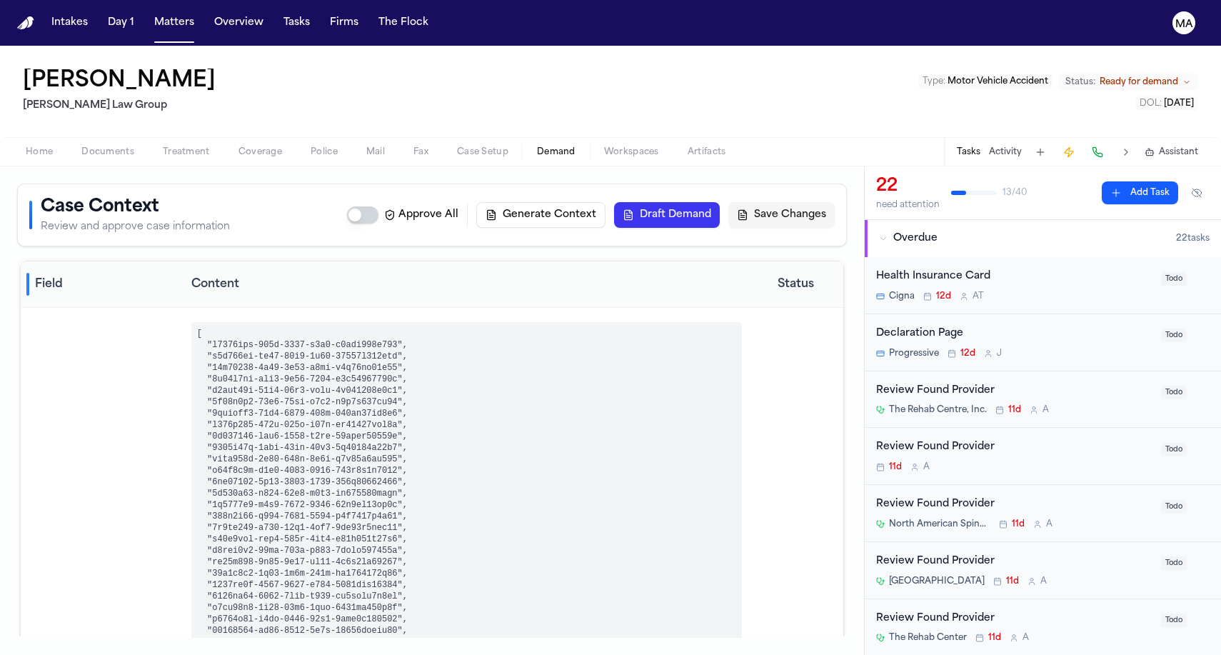
click at [604, 146] on span "Workspaces" at bounding box center [631, 151] width 55 height 11
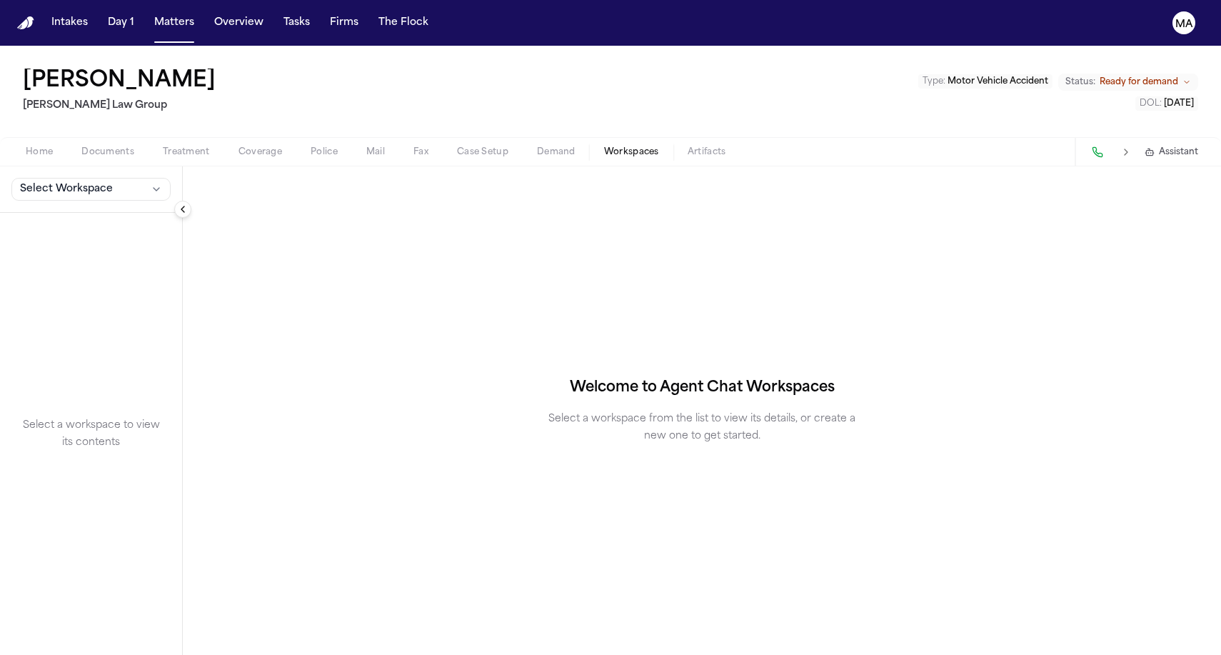
click at [79, 166] on div "Select Workspace" at bounding box center [91, 189] width 182 height 46
click at [76, 178] on button "Select Workspace" at bounding box center [90, 189] width 159 height 23
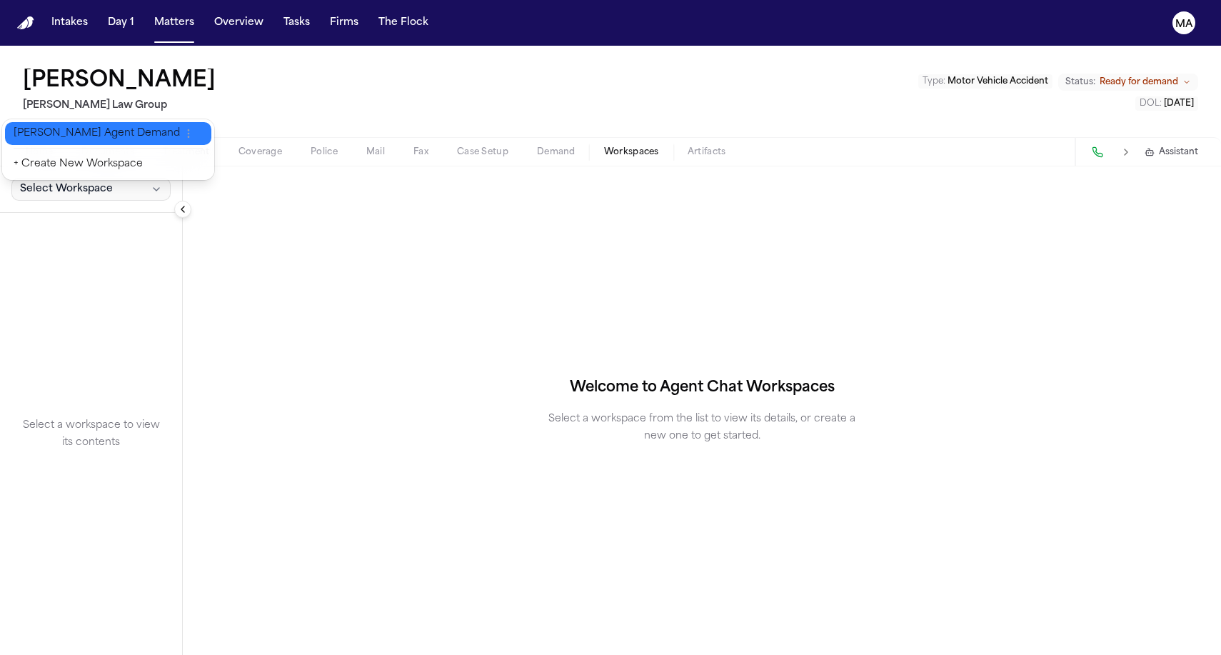
click at [73, 122] on button "Finch Agent Demand" at bounding box center [108, 133] width 206 height 23
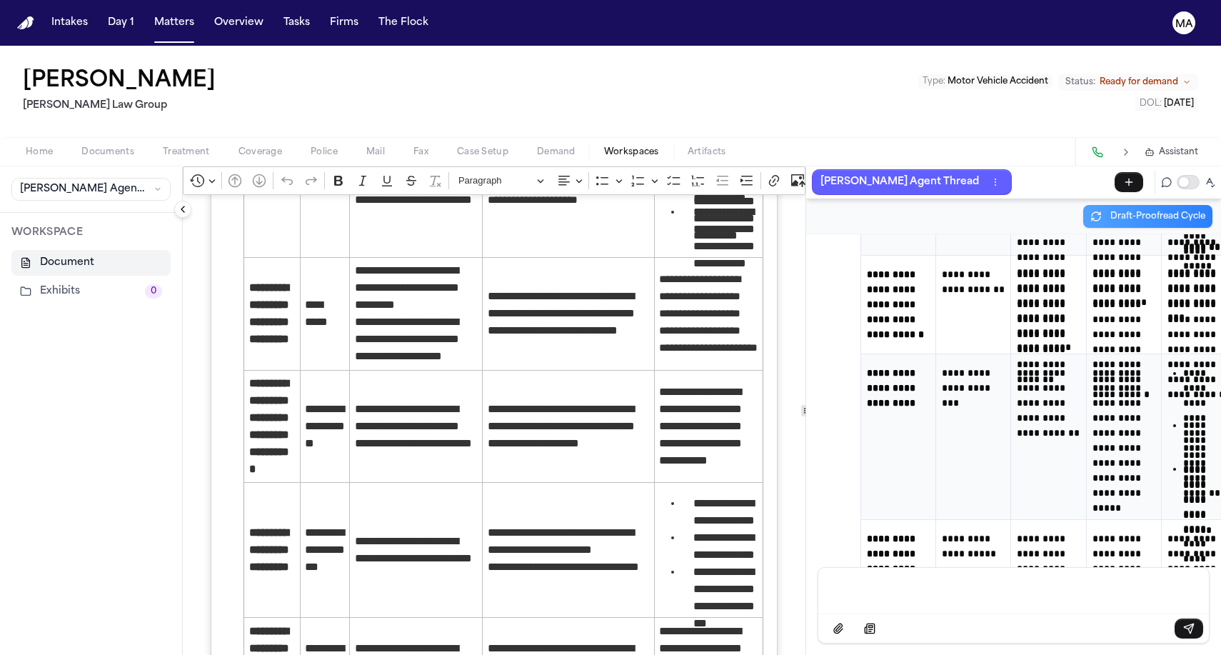
scroll to position [1161, 0]
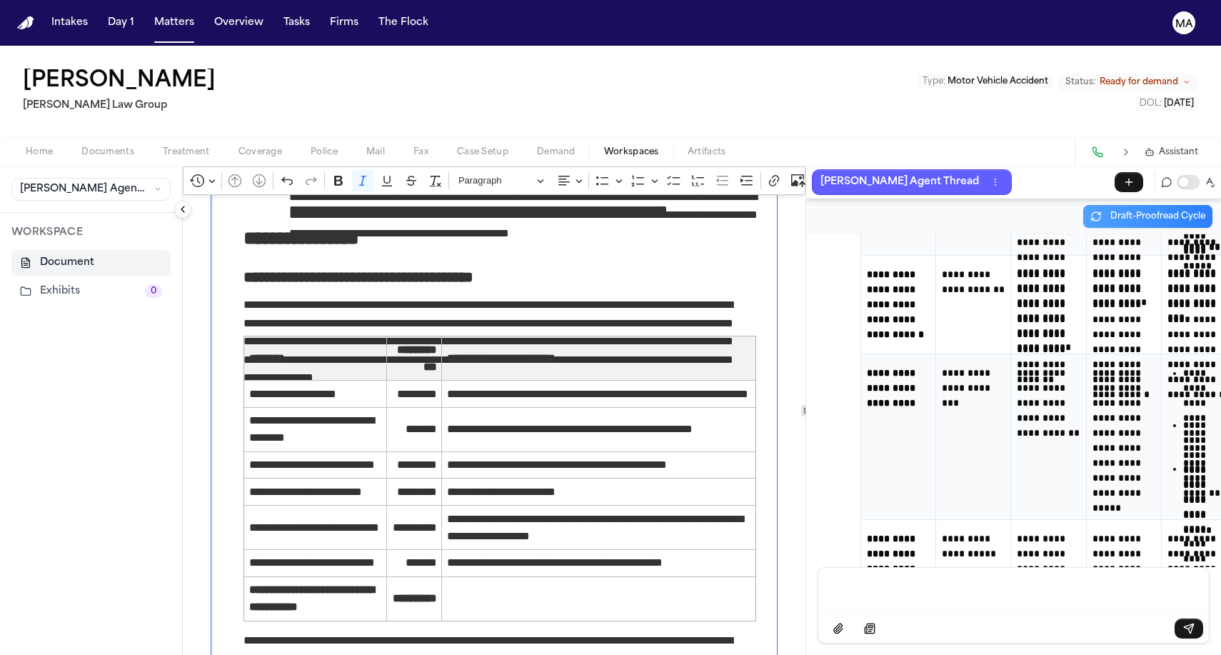
scroll to position [2198, 0]
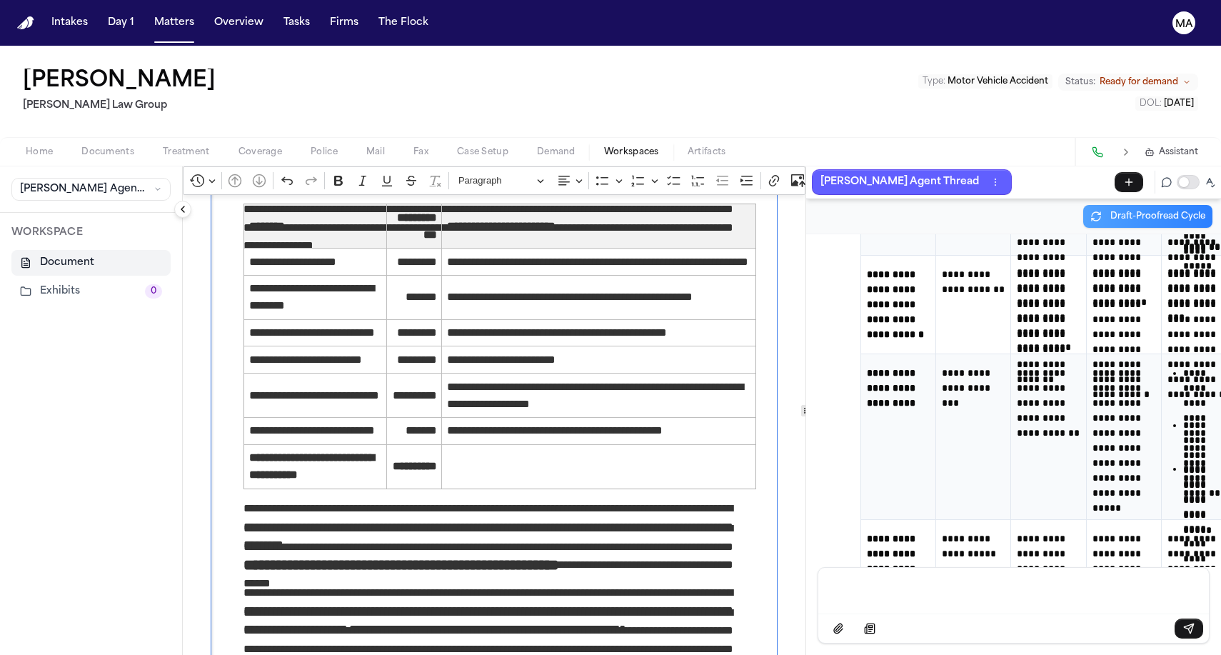
scroll to position [2366, 0]
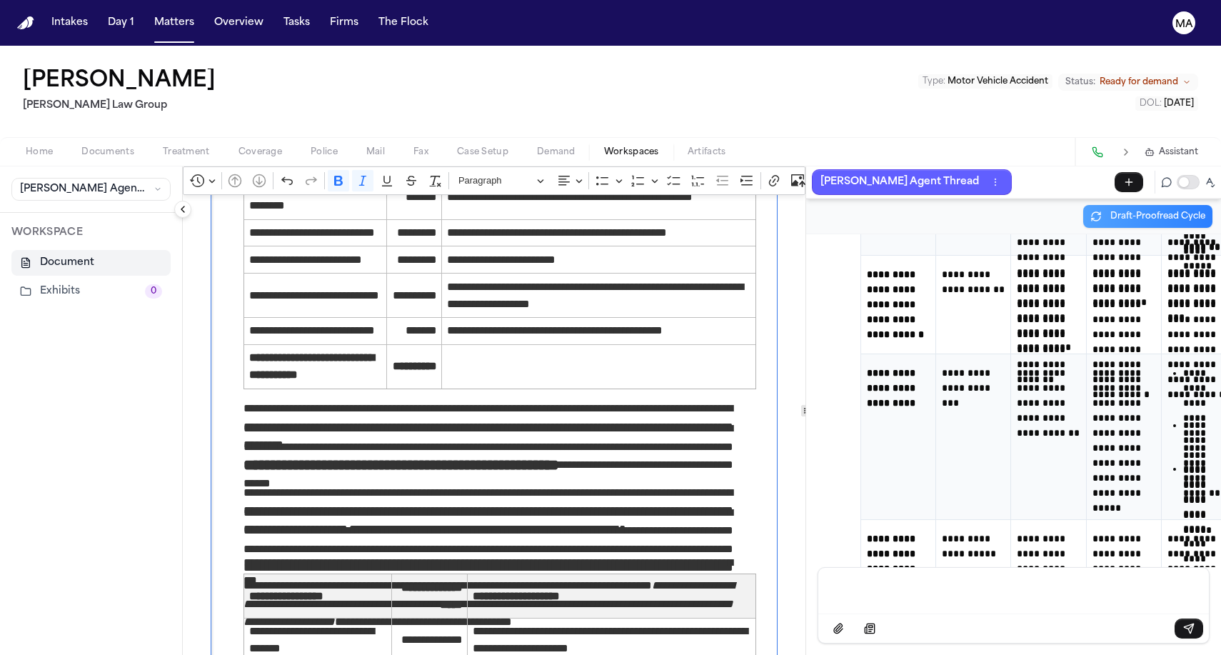
scroll to position [2451, 0]
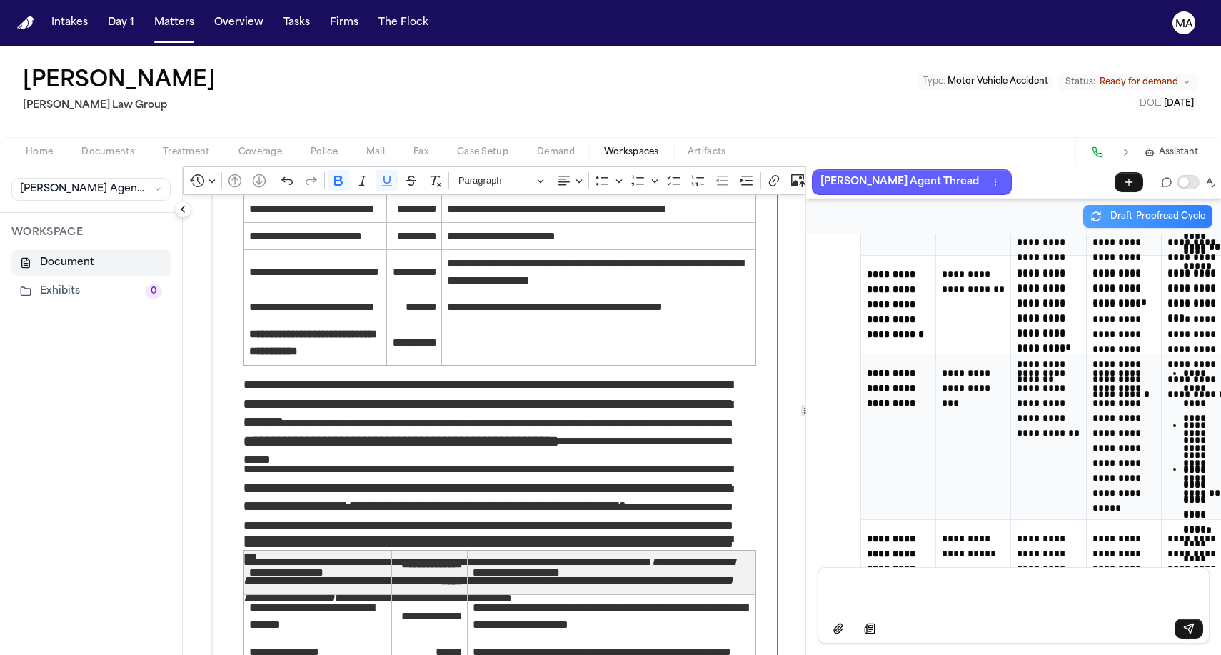
click at [211, 482] on div "**********" at bounding box center [494, 317] width 567 height 5146
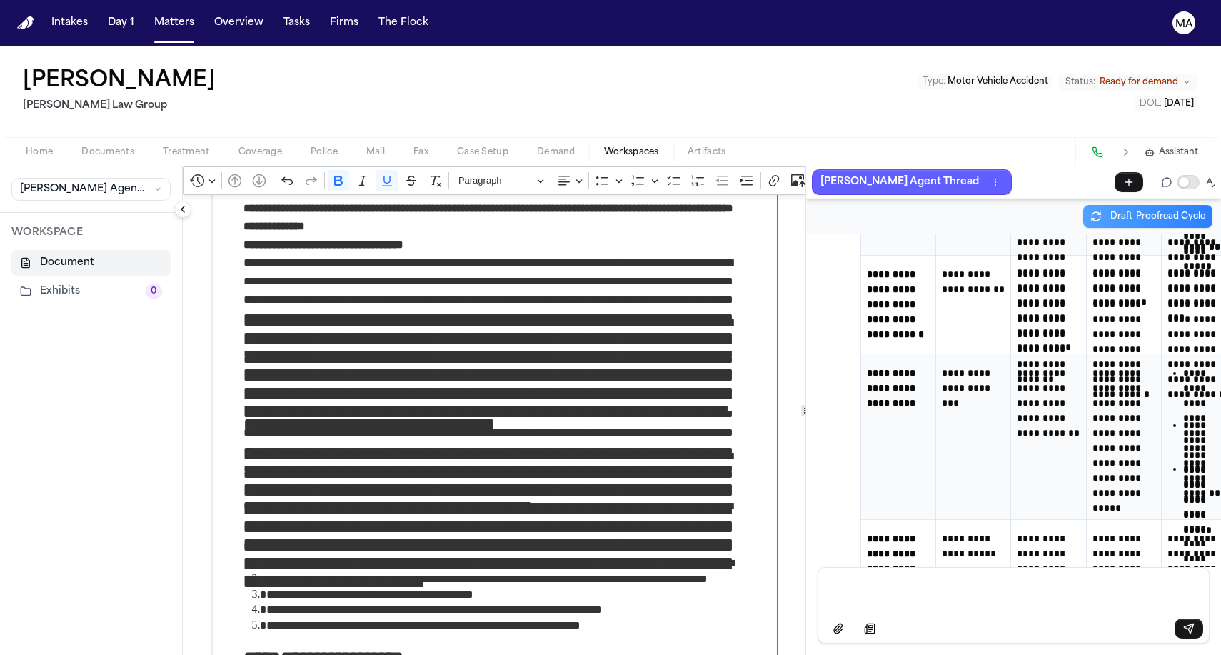
scroll to position [0, 0]
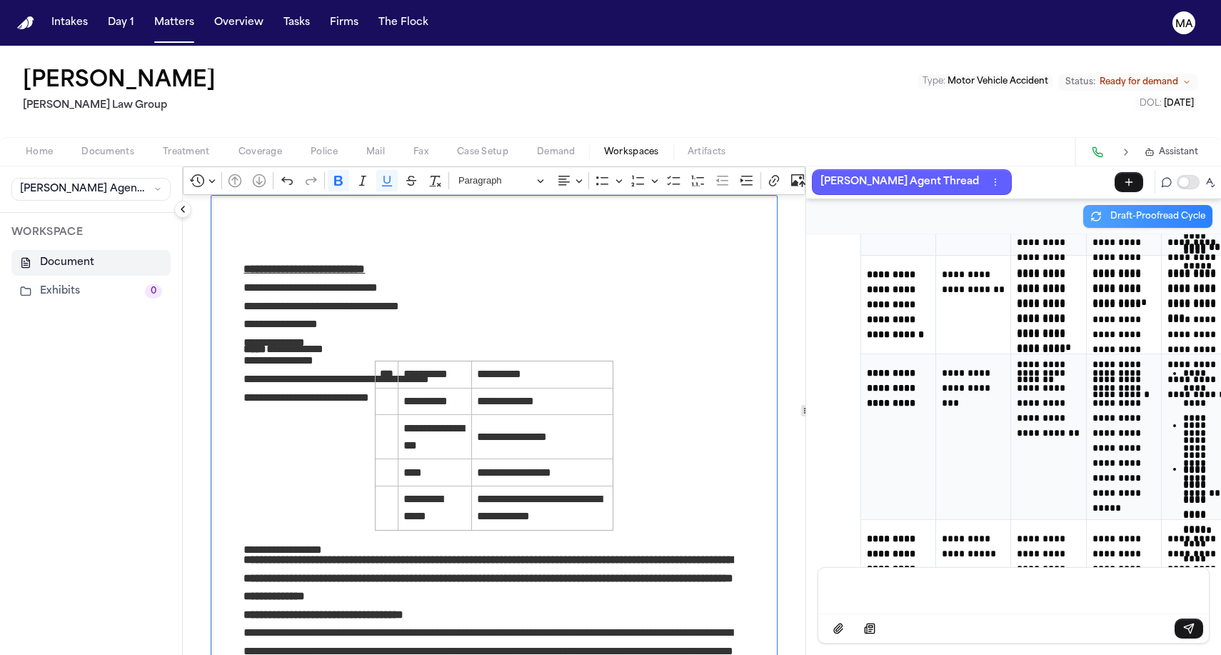
click at [938, 173] on icon "Editor toolbar" at bounding box center [945, 180] width 14 height 14
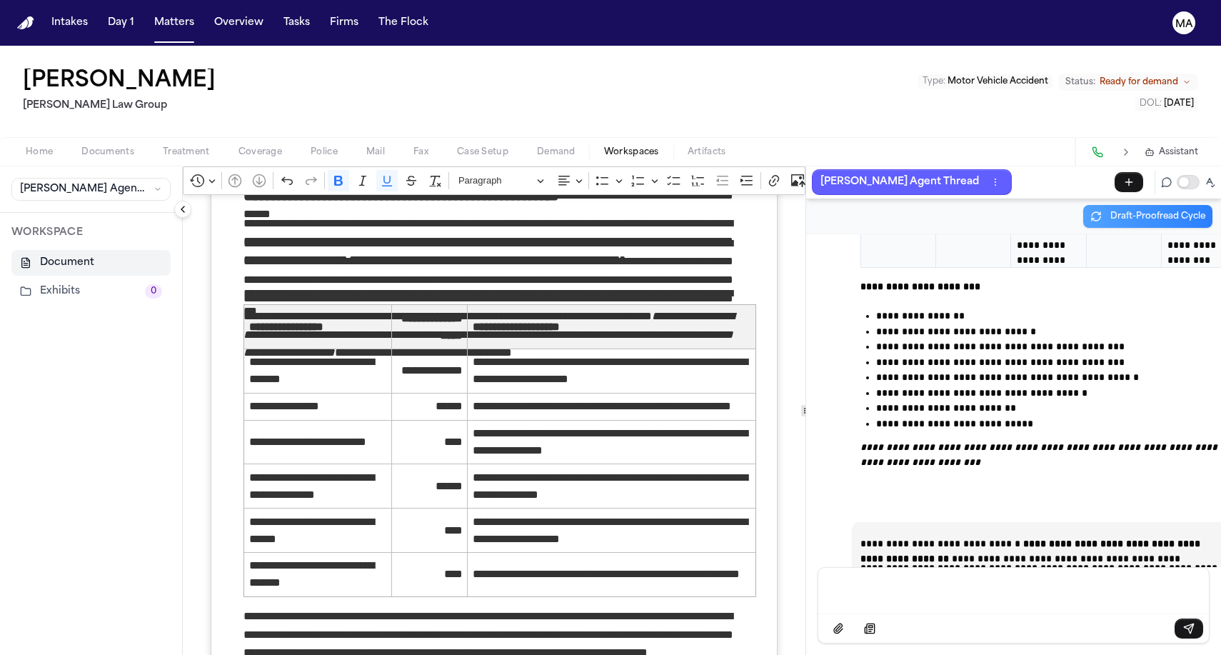
scroll to position [2699, 0]
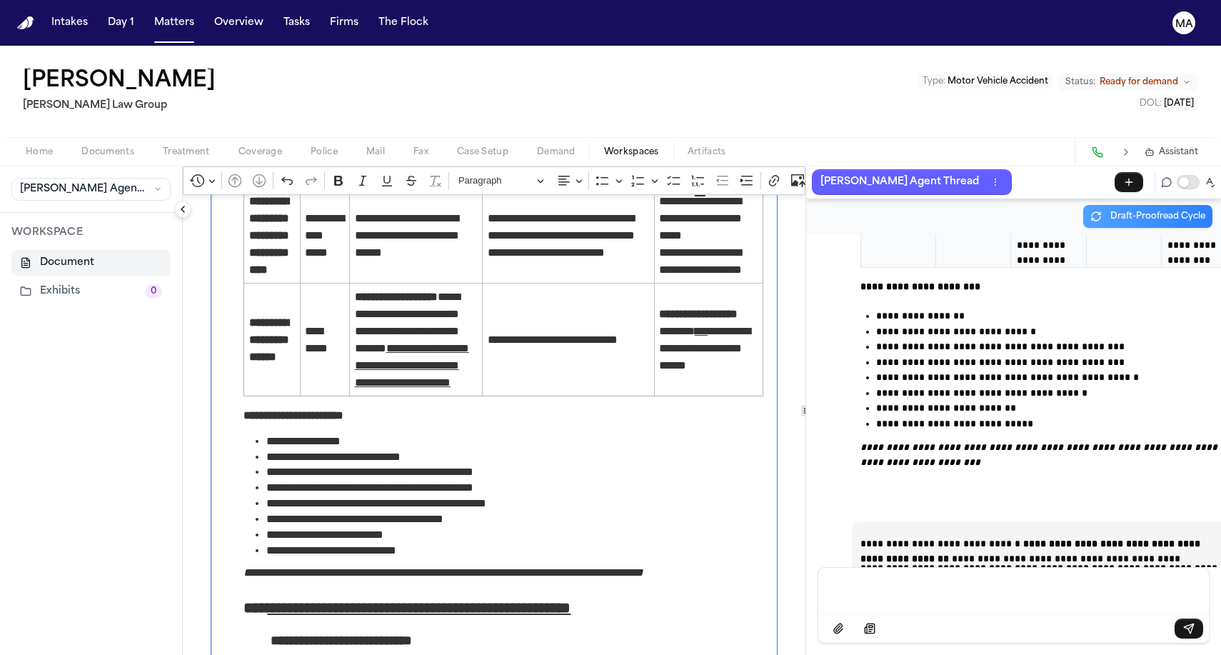
scroll to position [0, 0]
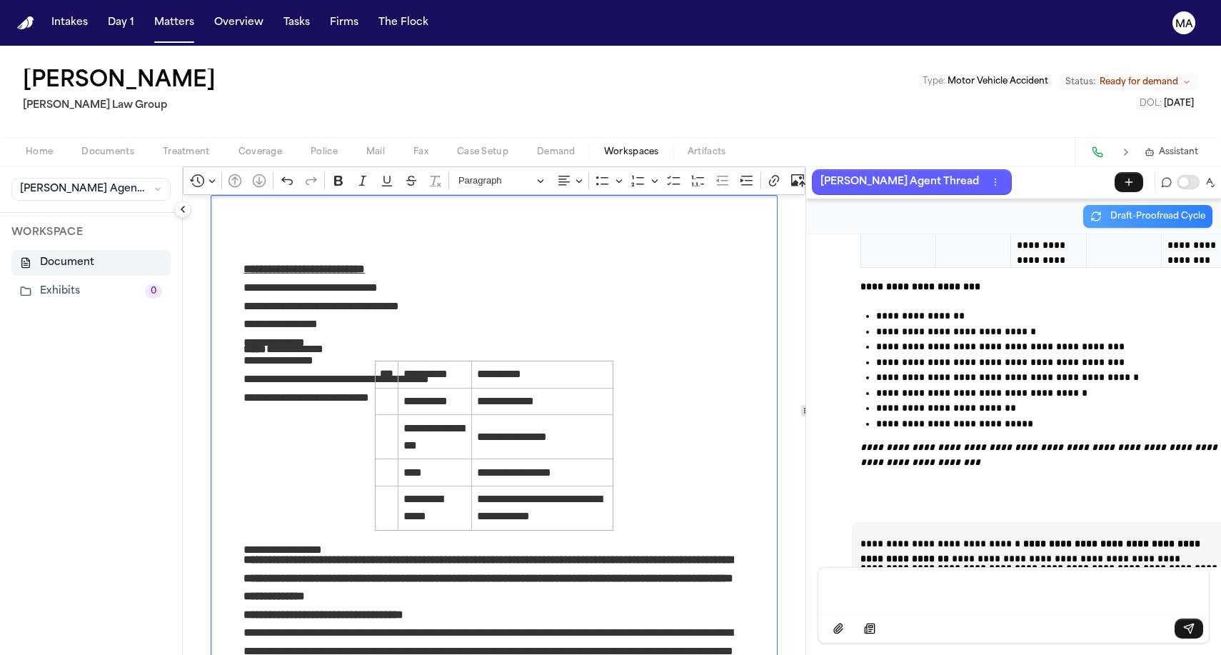
click at [934, 170] on button "Show more items" at bounding box center [944, 180] width 21 height 21
click at [911, 198] on icon "Dropdown toolbar" at bounding box center [918, 205] width 14 height 14
click at [375, 46] on div "Jason Karp Romanow Law Group Type : Motor Vehicle Accident Status: Ready for de…" at bounding box center [610, 91] width 1221 height 91
click at [148, 14] on button "Matters" at bounding box center [173, 23] width 51 height 26
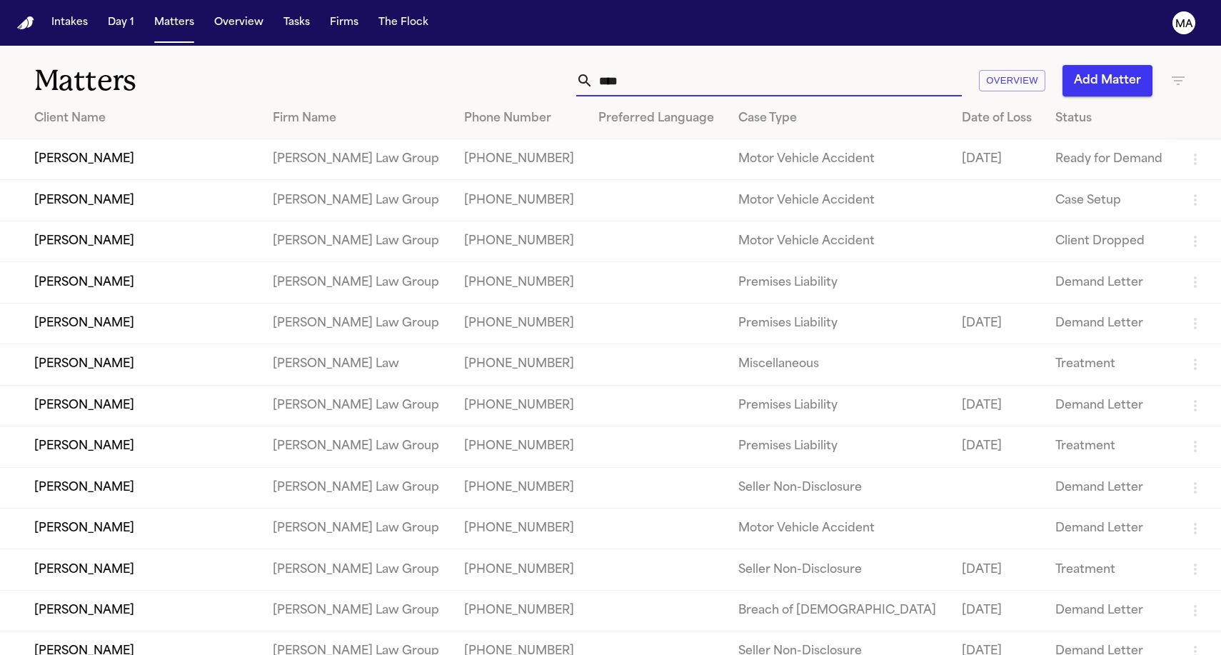
drag, startPoint x: 835, startPoint y: 58, endPoint x: 742, endPoint y: 59, distance: 92.8
click at [742, 65] on div "**** Overview Add Matter" at bounding box center [774, 80] width 823 height 31
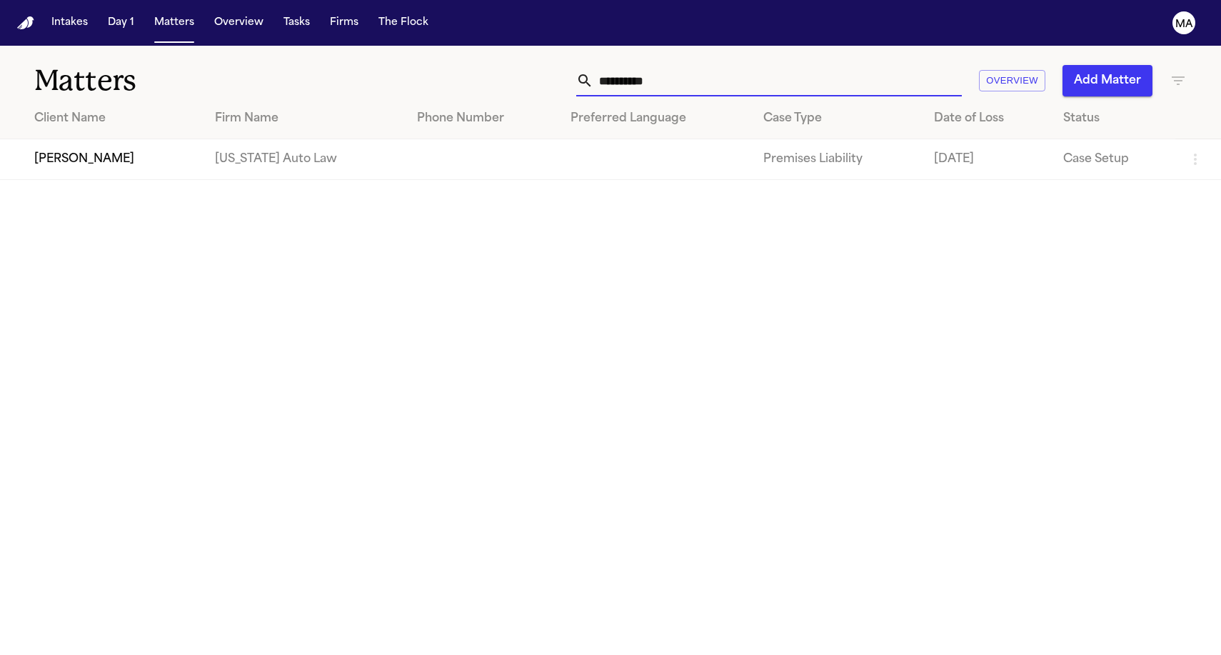
type input "**********"
click at [215, 139] on td "[US_STATE] Auto Law" at bounding box center [304, 159] width 202 height 41
click at [131, 139] on td "[PERSON_NAME]" at bounding box center [101, 159] width 203 height 41
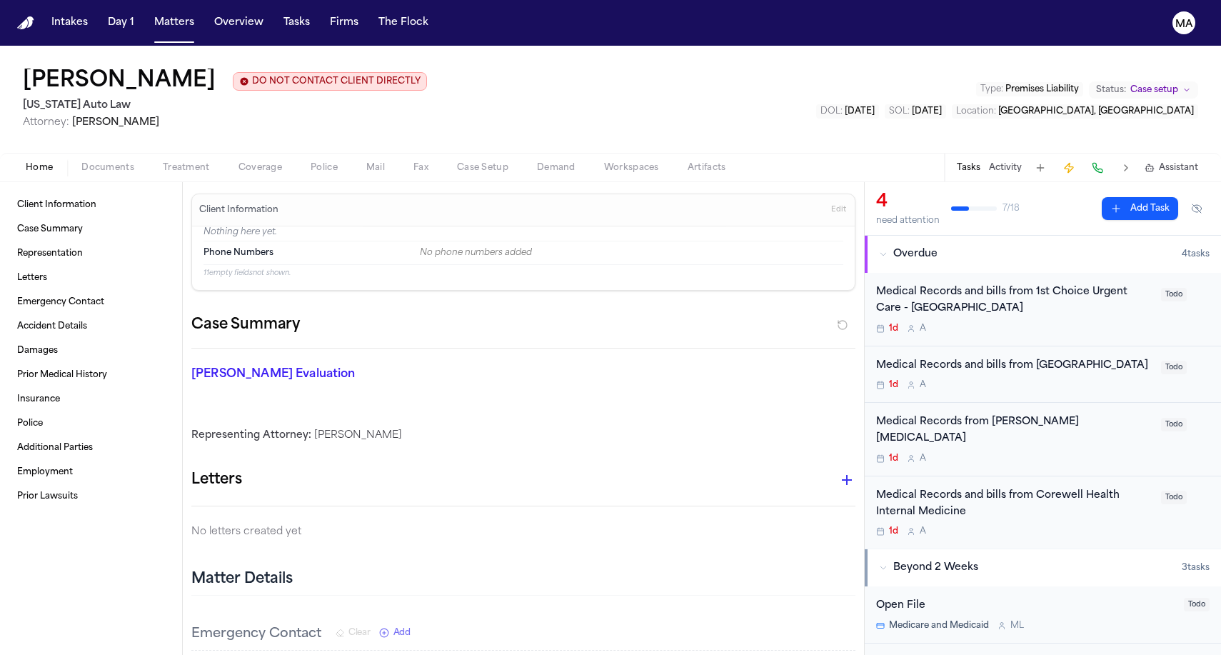
click at [163, 162] on span "Treatment" at bounding box center [186, 167] width 47 height 11
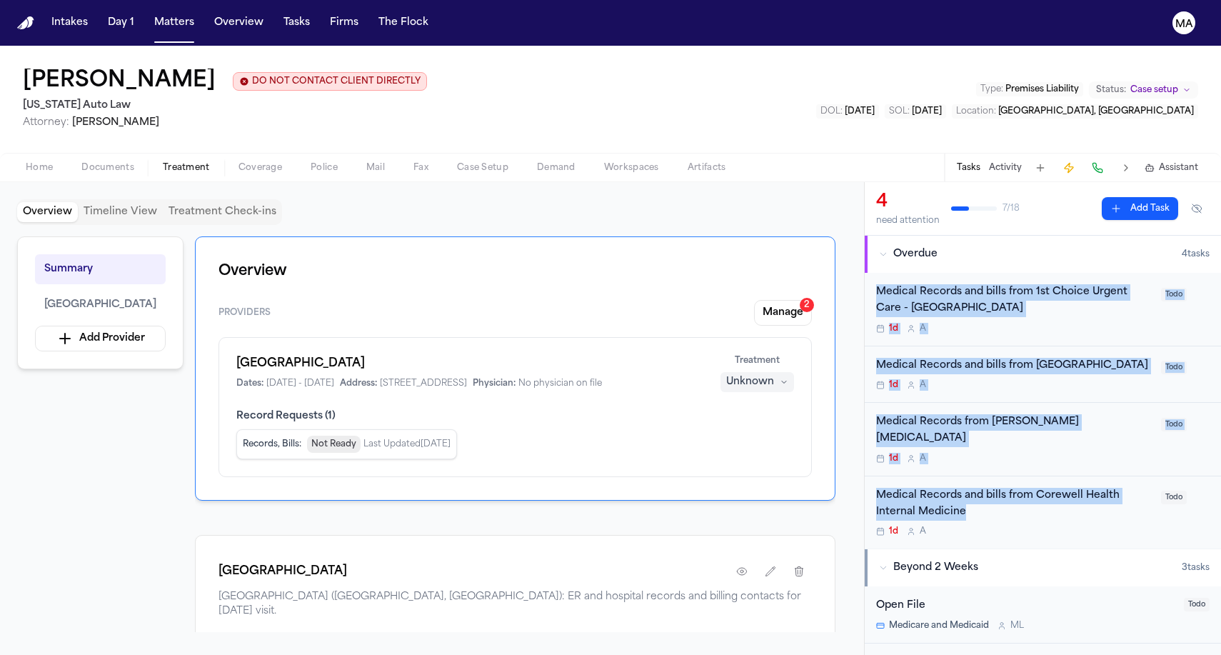
drag, startPoint x: 868, startPoint y: 170, endPoint x: 1088, endPoint y: 281, distance: 246.4
click at [1088, 281] on div "Medical Records and bills from 1st Choice Urgent Care - Dearborn West 1d A Todo…" at bounding box center [1042, 411] width 356 height 276
copy div "Medical Records and bills from 1st Choice Urgent Care - Dearborn West 1d A Todo…"
click at [1183, 162] on span "Assistant" at bounding box center [1177, 167] width 39 height 11
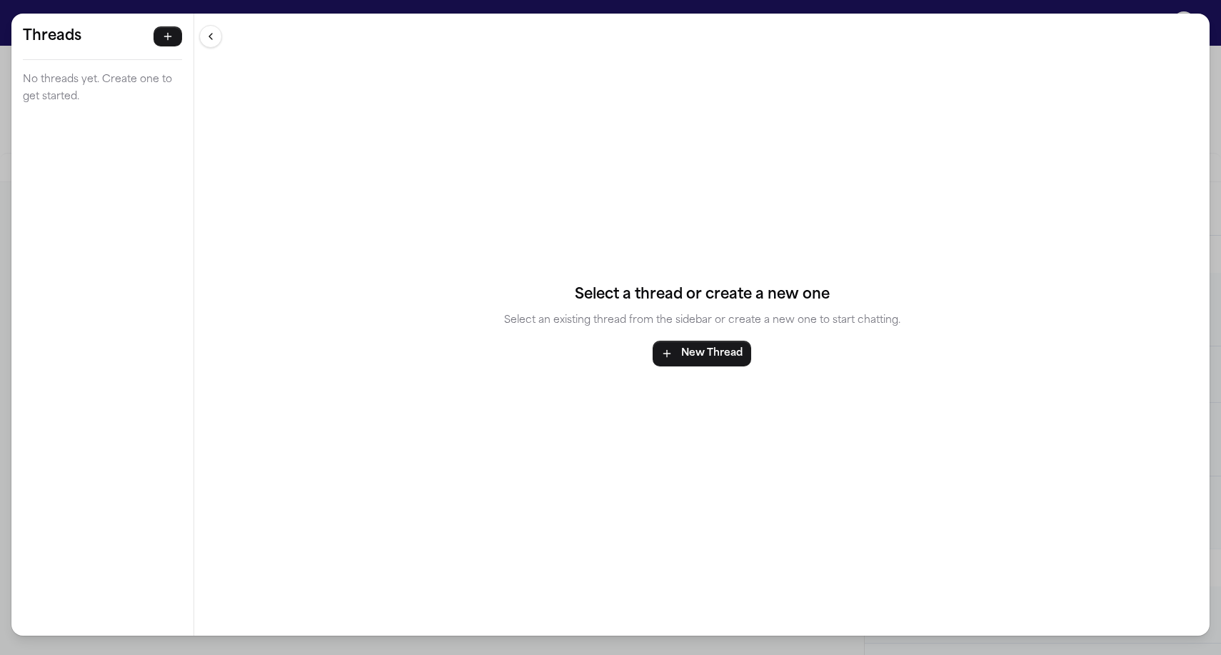
click at [1066, 6] on div "Threads No threads yet. Create one to get started. Threads No threads yet. Crea…" at bounding box center [610, 327] width 1221 height 655
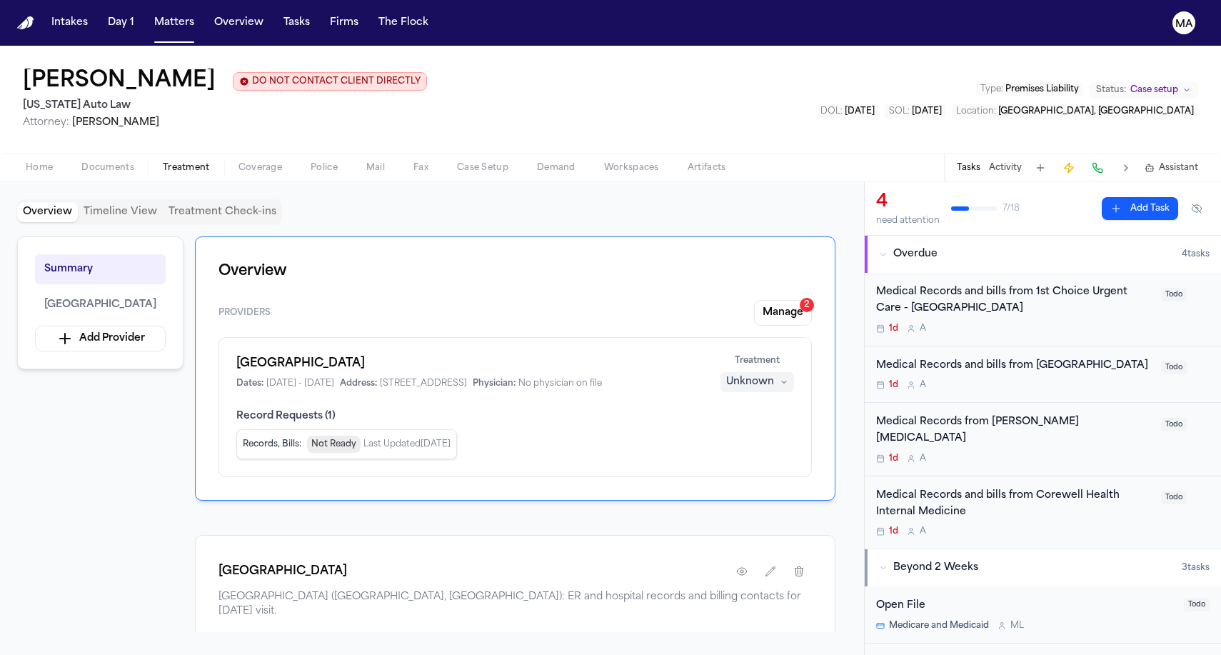
click at [1021, 162] on button "Activity" at bounding box center [1005, 167] width 33 height 11
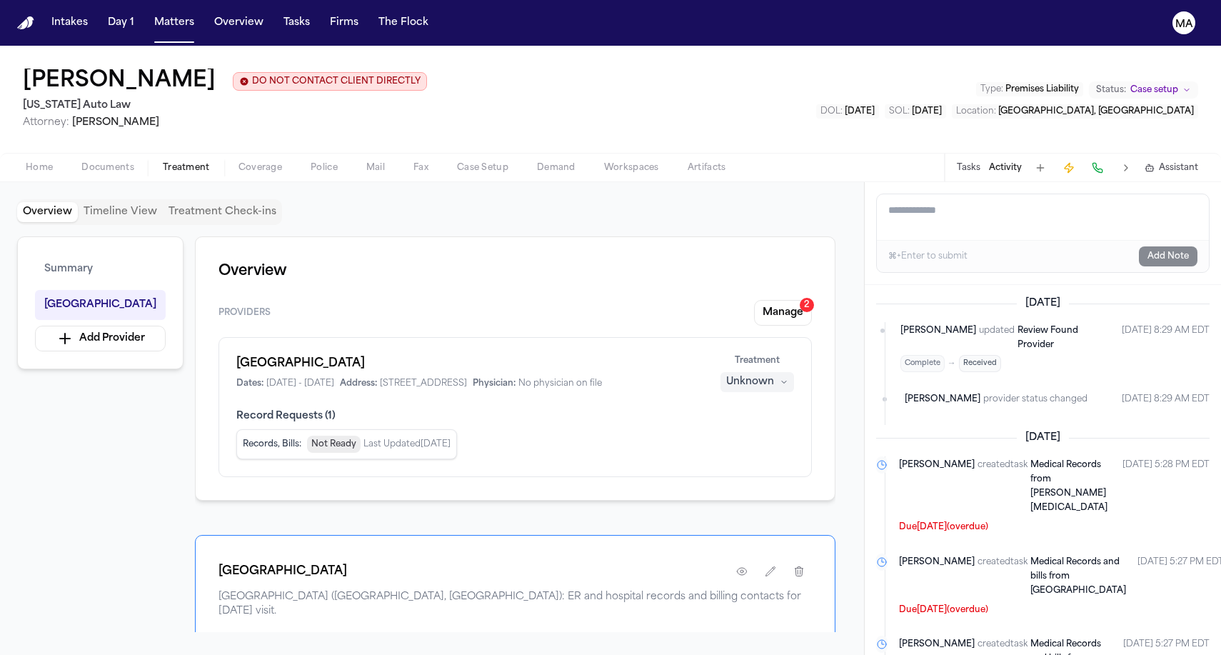
click at [941, 194] on textarea "Add a note to this matter" at bounding box center [1042, 217] width 332 height 46
paste textarea "**********"
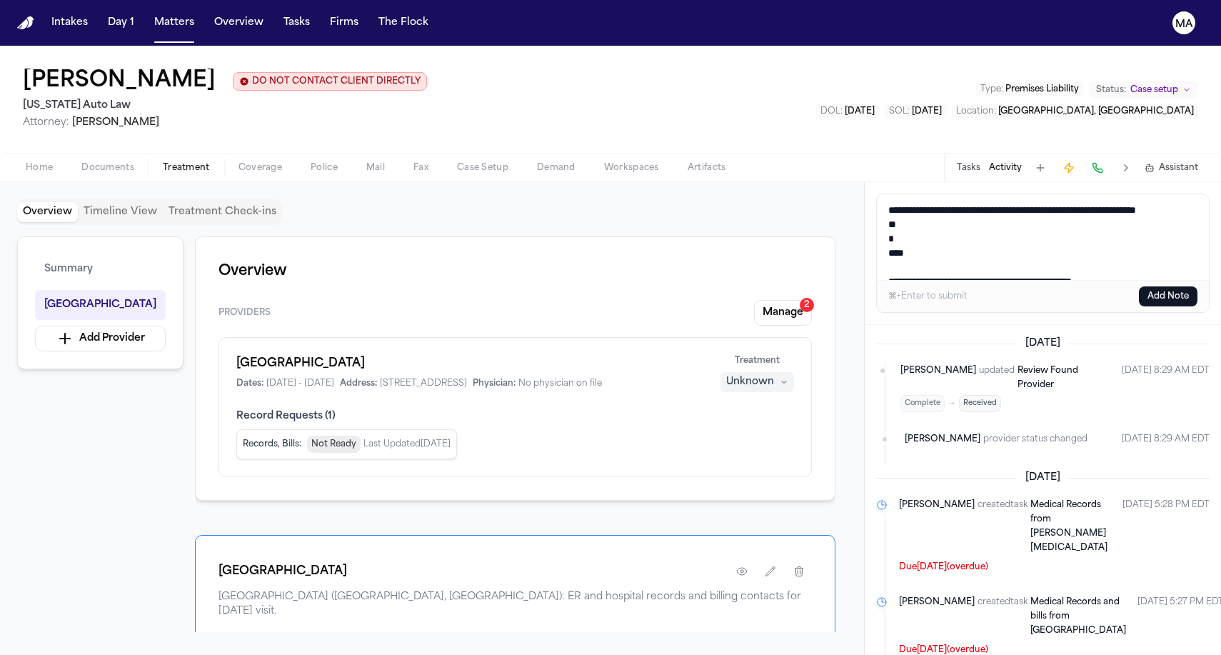
drag, startPoint x: 927, startPoint y: 144, endPoint x: 873, endPoint y: 133, distance: 55.3
click at [876, 194] on textarea "**********" at bounding box center [1047, 237] width 342 height 86
drag, startPoint x: 901, startPoint y: 173, endPoint x: 876, endPoint y: 156, distance: 30.9
click at [876, 194] on textarea "**********" at bounding box center [1047, 237] width 342 height 86
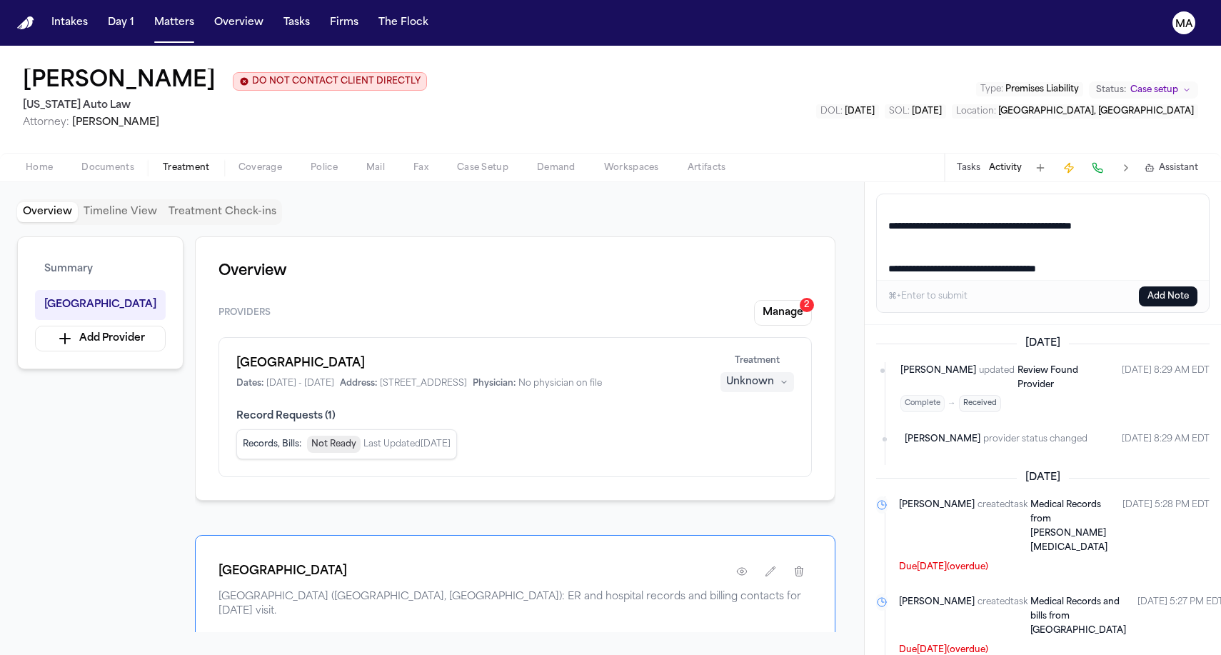
scroll to position [24, 0]
drag, startPoint x: 902, startPoint y: 177, endPoint x: 869, endPoint y: 158, distance: 38.1
click at [869, 182] on div "**********" at bounding box center [1042, 253] width 356 height 143
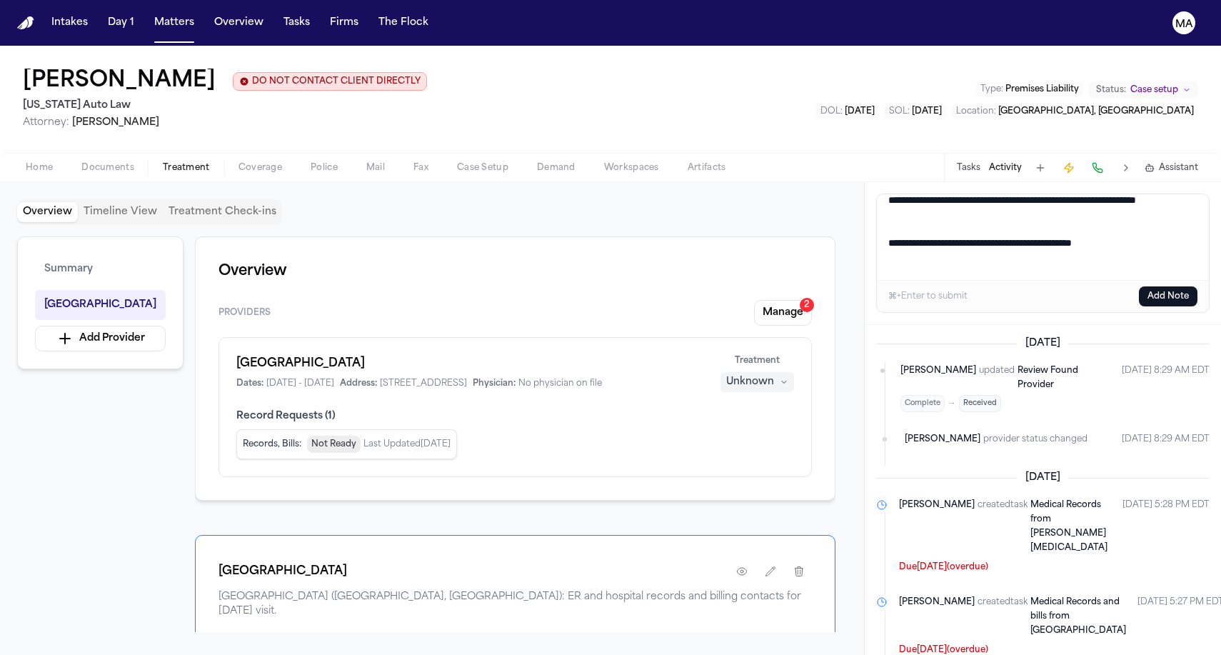
scroll to position [0, 0]
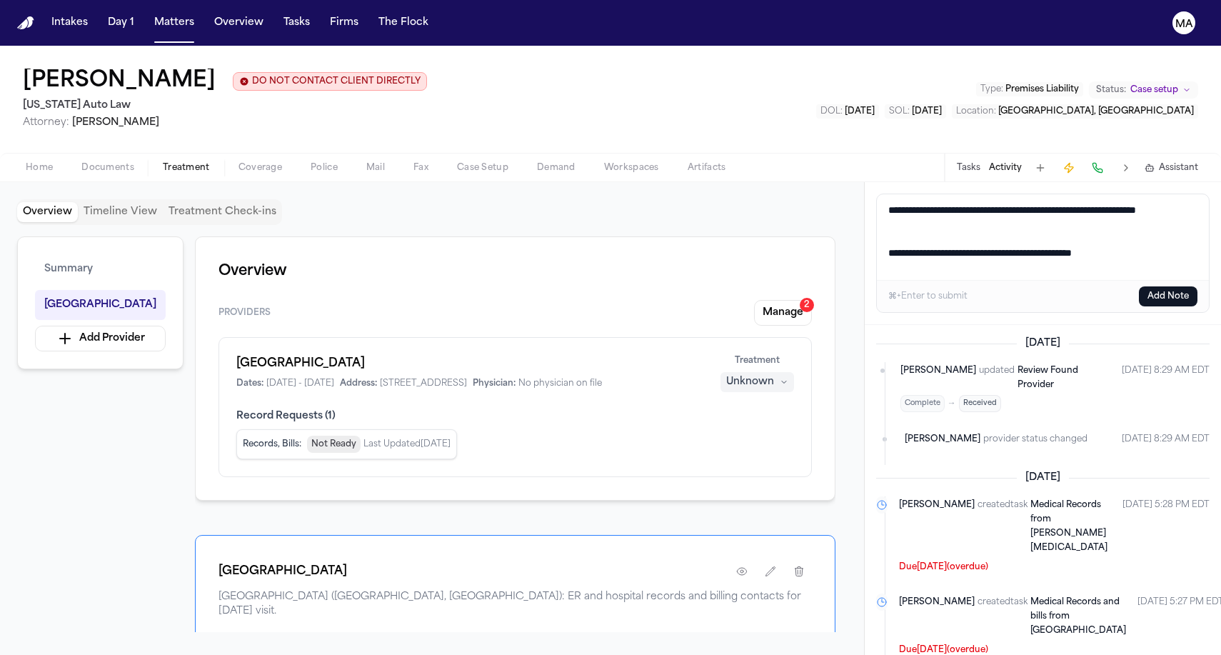
drag, startPoint x: 1046, startPoint y: 146, endPoint x: 864, endPoint y: 147, distance: 182.0
click at [864, 182] on div "**********" at bounding box center [1042, 253] width 356 height 143
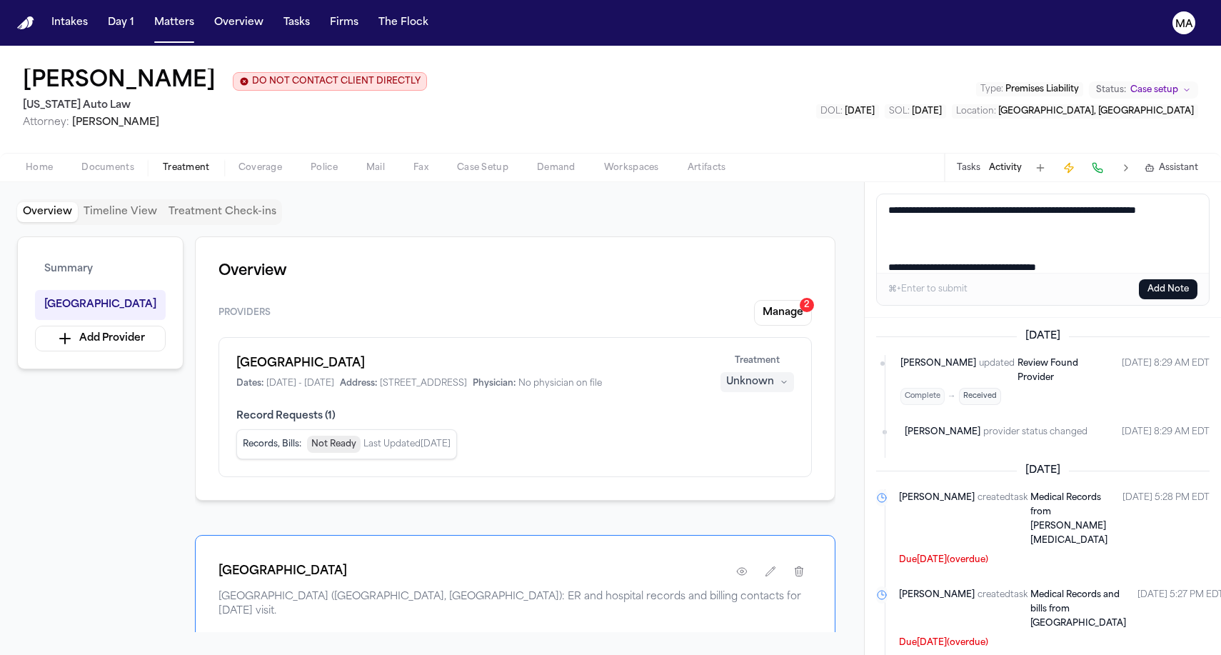
click at [878, 194] on textarea "**********" at bounding box center [1047, 233] width 342 height 79
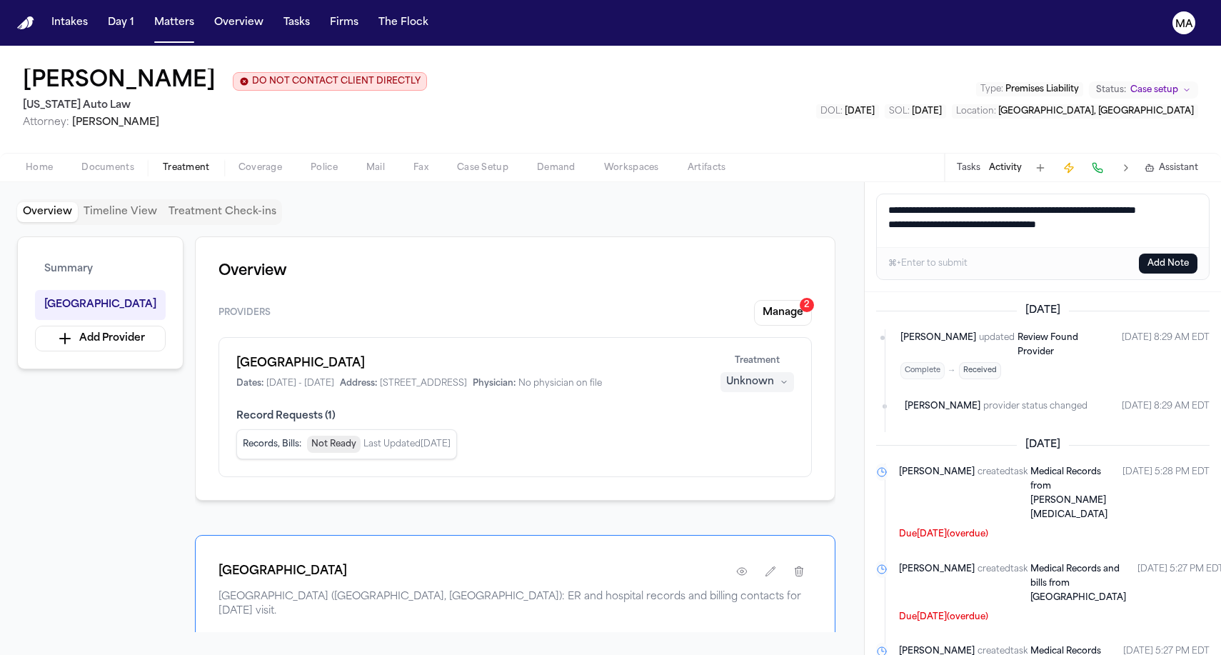
click at [880, 194] on textarea "**********" at bounding box center [1047, 220] width 342 height 53
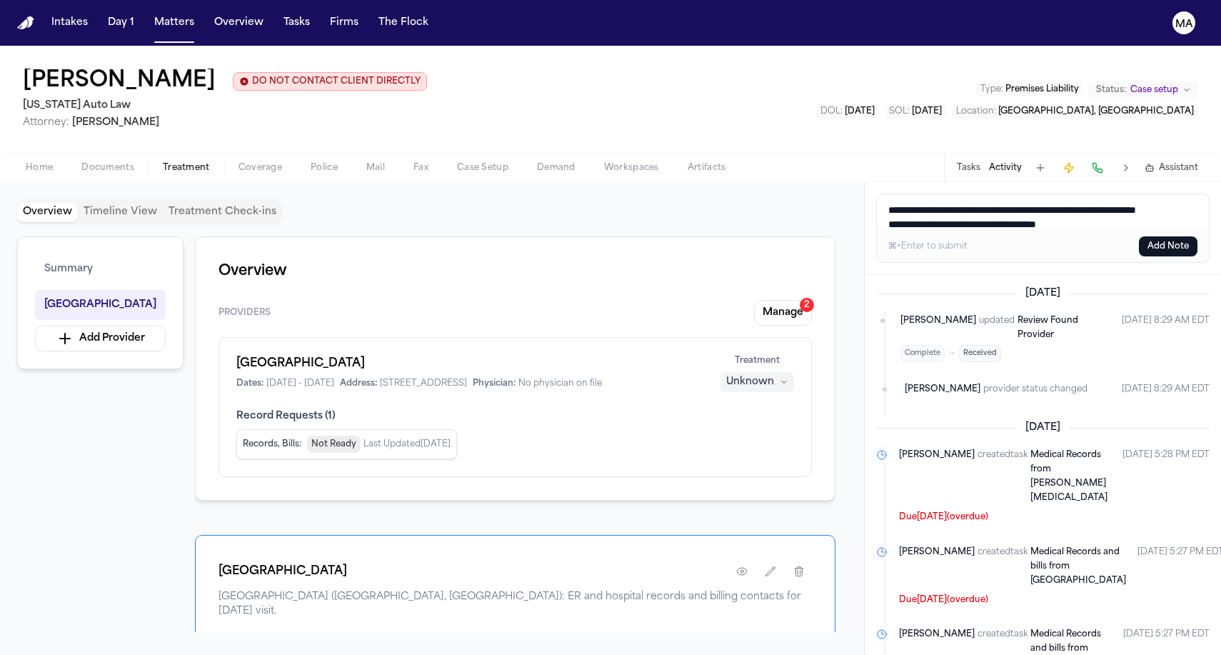
click at [879, 194] on textarea "**********" at bounding box center [1047, 212] width 342 height 36
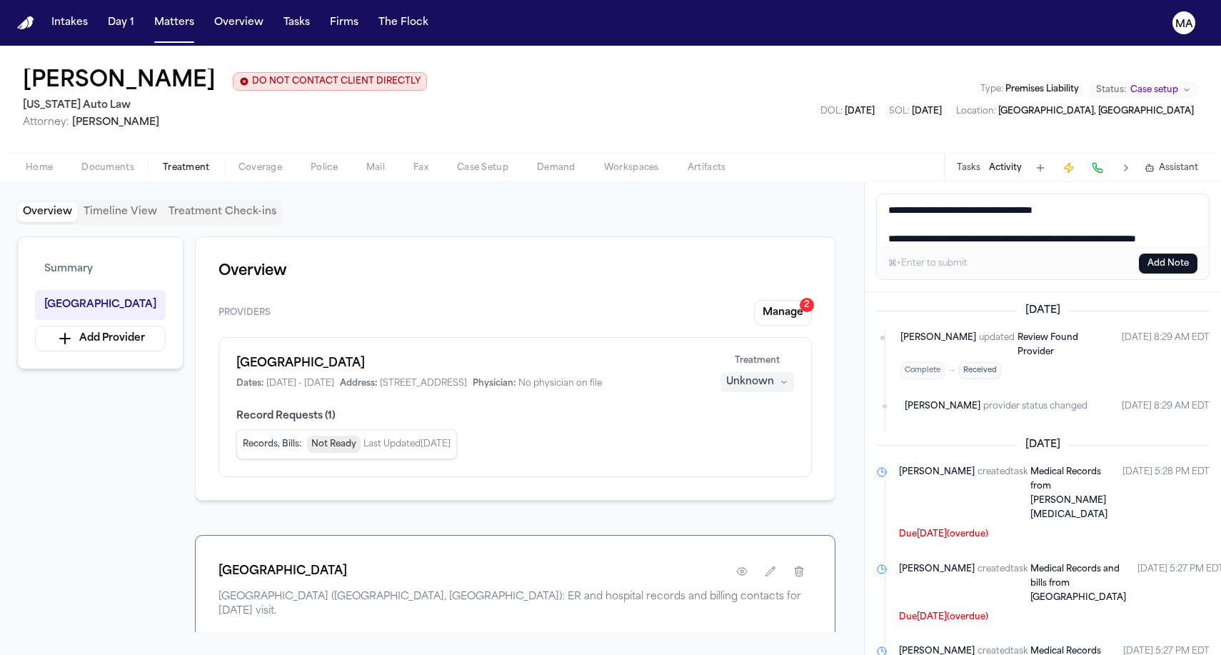
type textarea "**********"
click at [1178, 253] on button "Add Note" at bounding box center [1167, 263] width 59 height 20
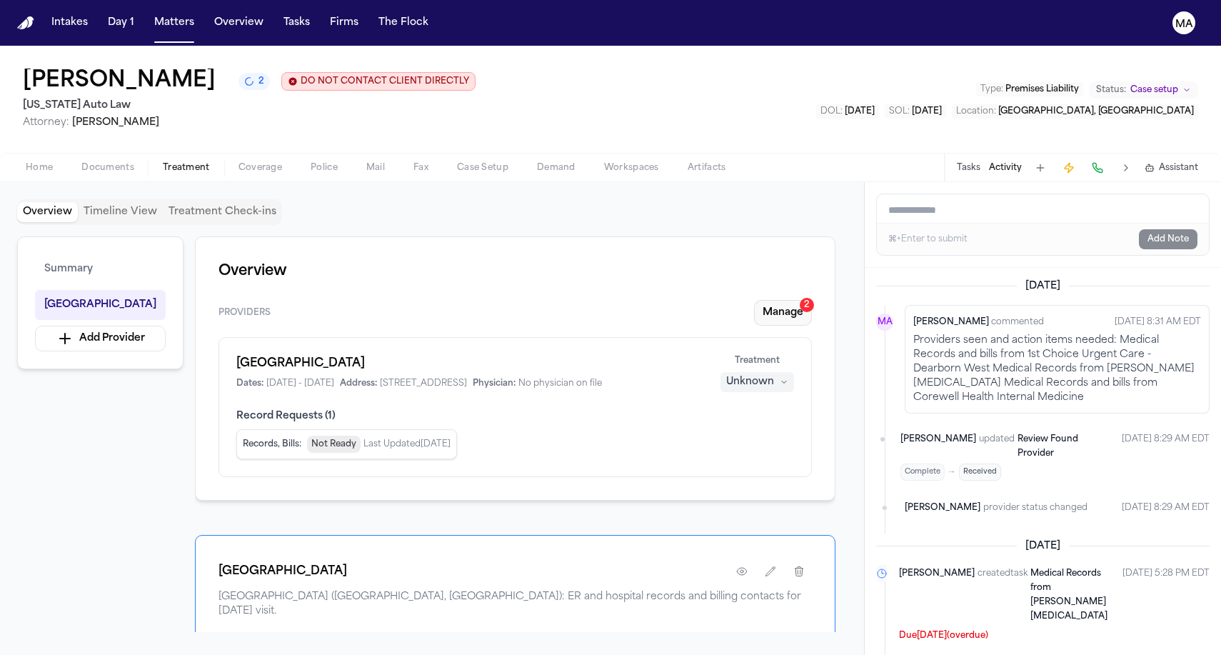
click at [812, 300] on button "Manage 2" at bounding box center [783, 313] width 58 height 26
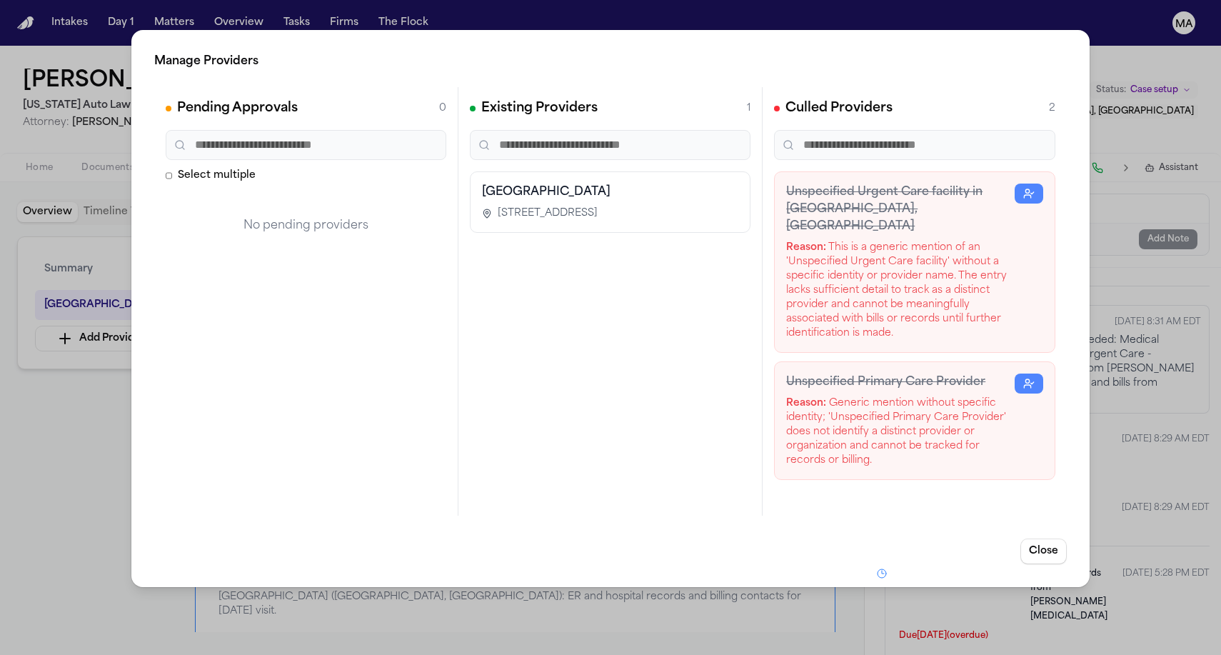
click at [396, 256] on div "Pending Approvals 0 Select multiple No pending providers" at bounding box center [306, 301] width 304 height 428
click at [366, 36] on div "Manage Providers Pending Approvals 0 Select multiple No pending providers Exist…" at bounding box center [610, 327] width 1221 height 655
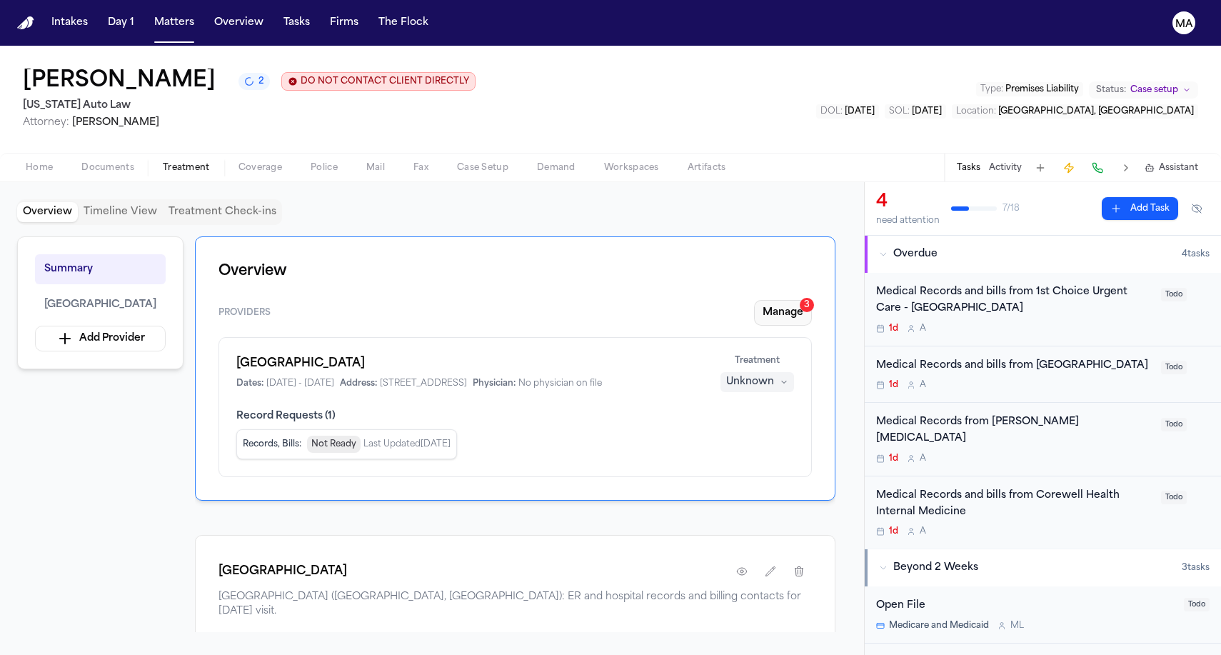
click at [809, 300] on button "Manage 3" at bounding box center [783, 313] width 58 height 26
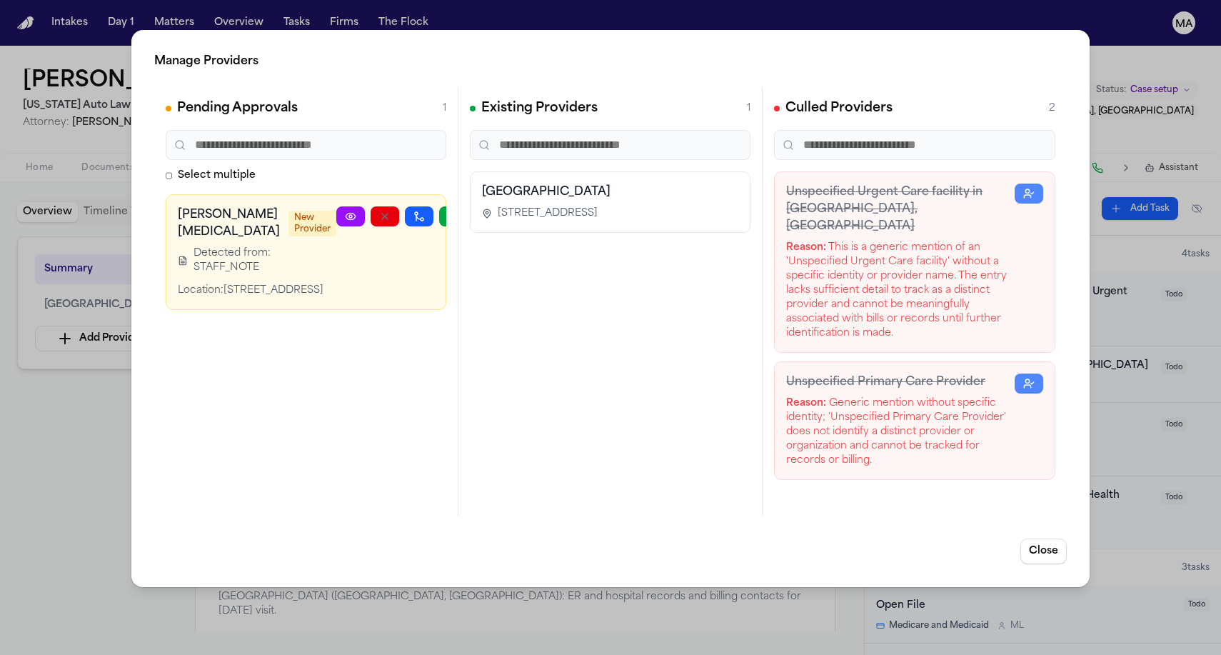
click at [463, 41] on div "Manage Providers Pending Approvals 1 Select multiple [PERSON_NAME] [MEDICAL_DAT…" at bounding box center [610, 327] width 1221 height 655
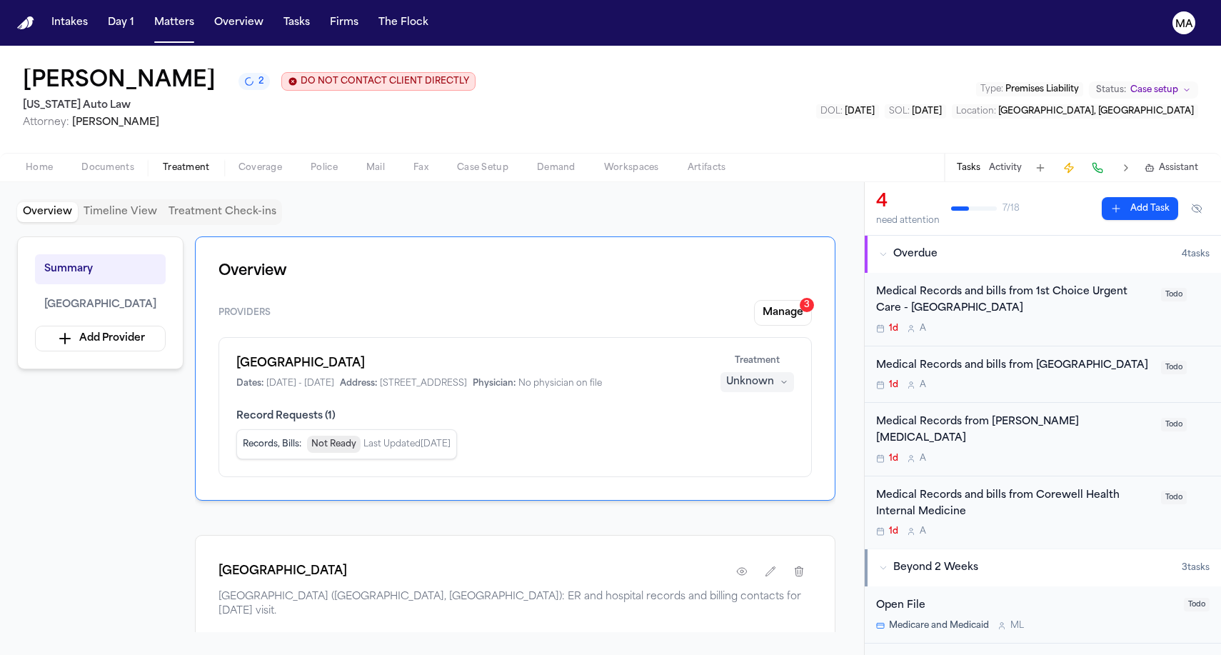
click at [821, 199] on div "Overview Timeline View Treatment Check-ins" at bounding box center [431, 212] width 829 height 26
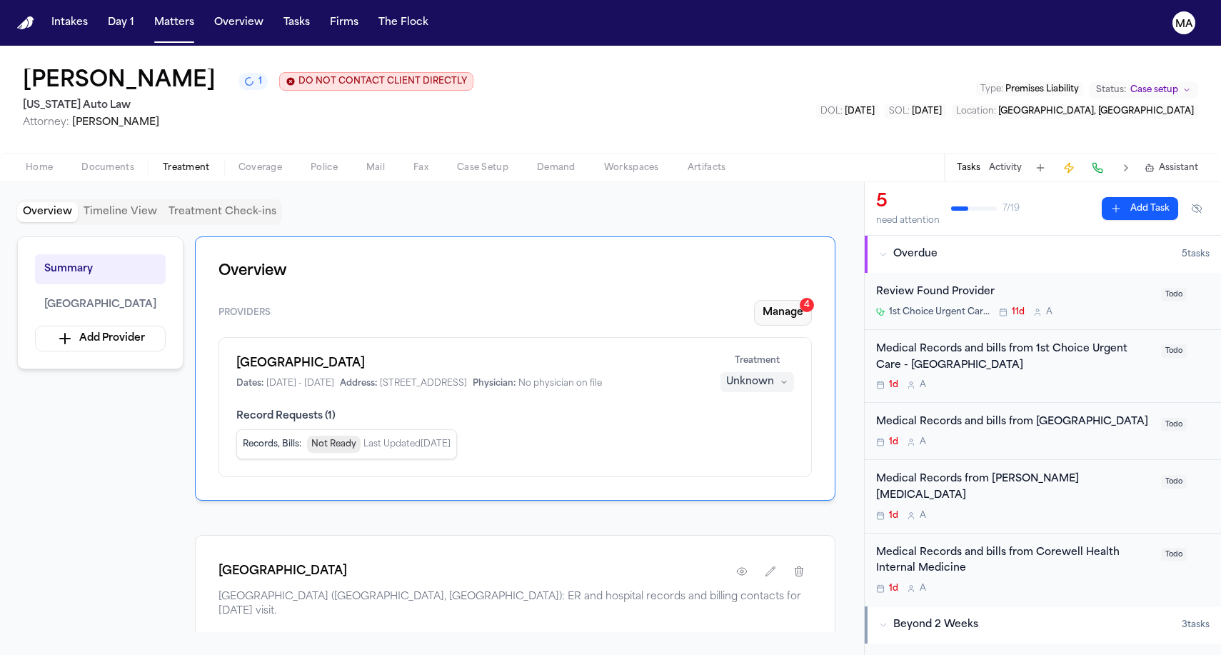
click at [812, 300] on button "Manage 4" at bounding box center [783, 313] width 58 height 26
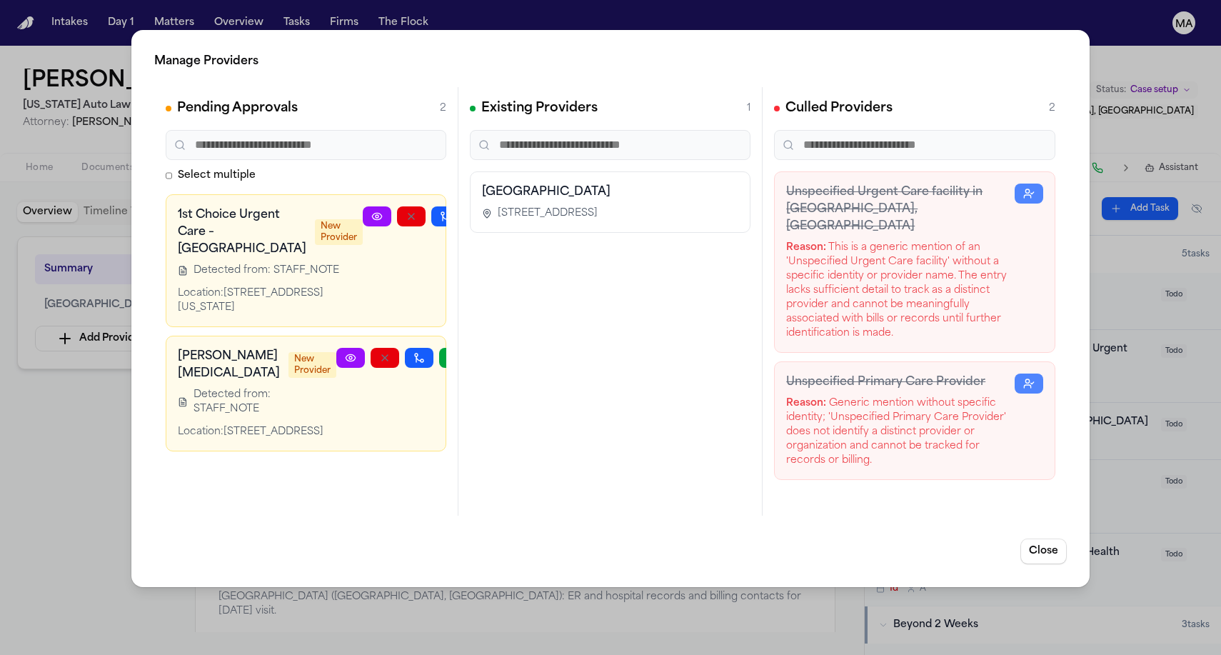
click at [79, 357] on div "Manage Providers Pending Approvals 2 Select multiple 1st Choice Urgent Care – D…" at bounding box center [610, 327] width 1221 height 655
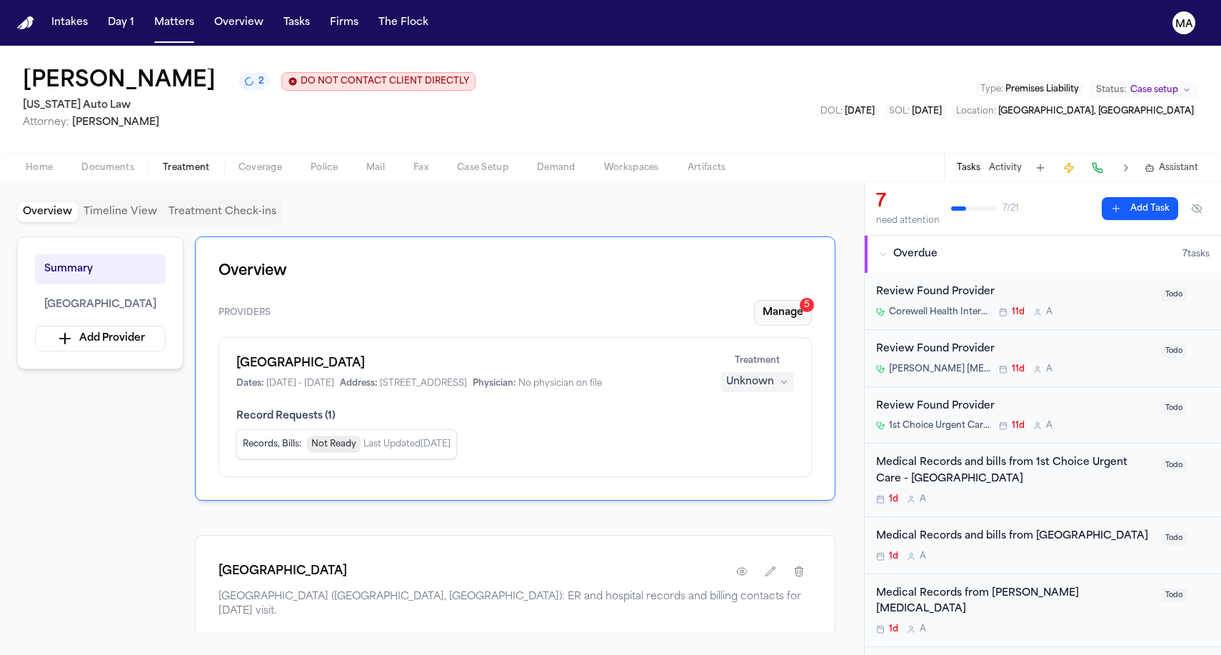
click at [812, 300] on button "Manage 5" at bounding box center [783, 313] width 58 height 26
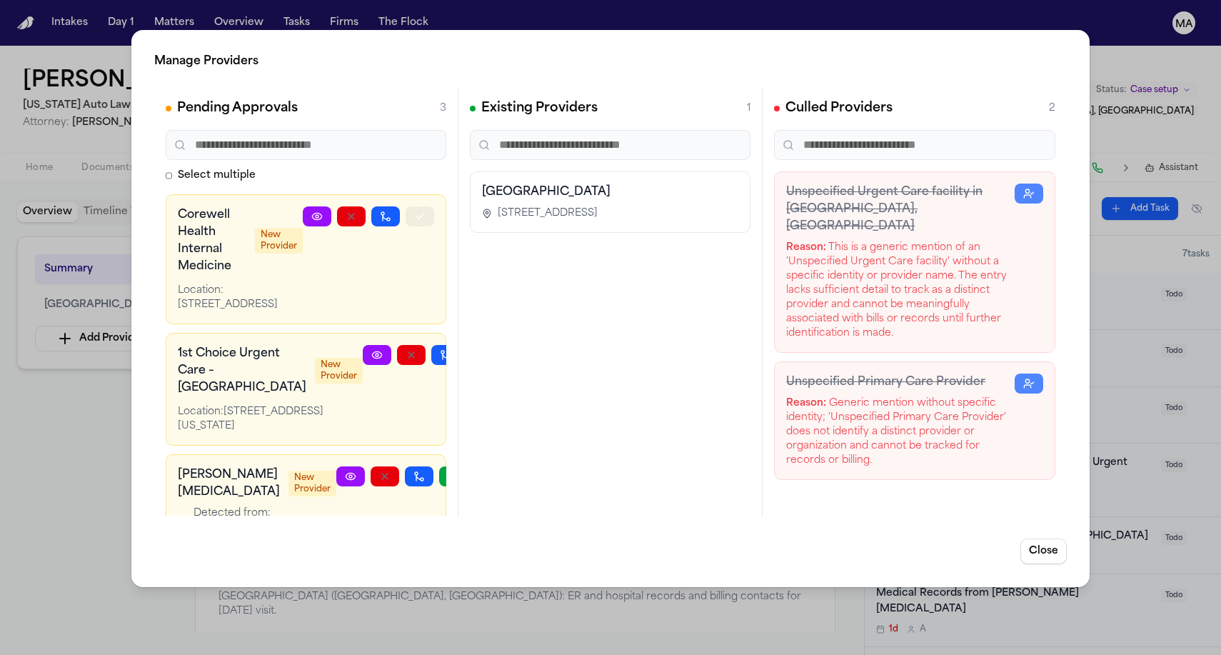
click at [425, 211] on icon "button" at bounding box center [419, 216] width 11 height 11
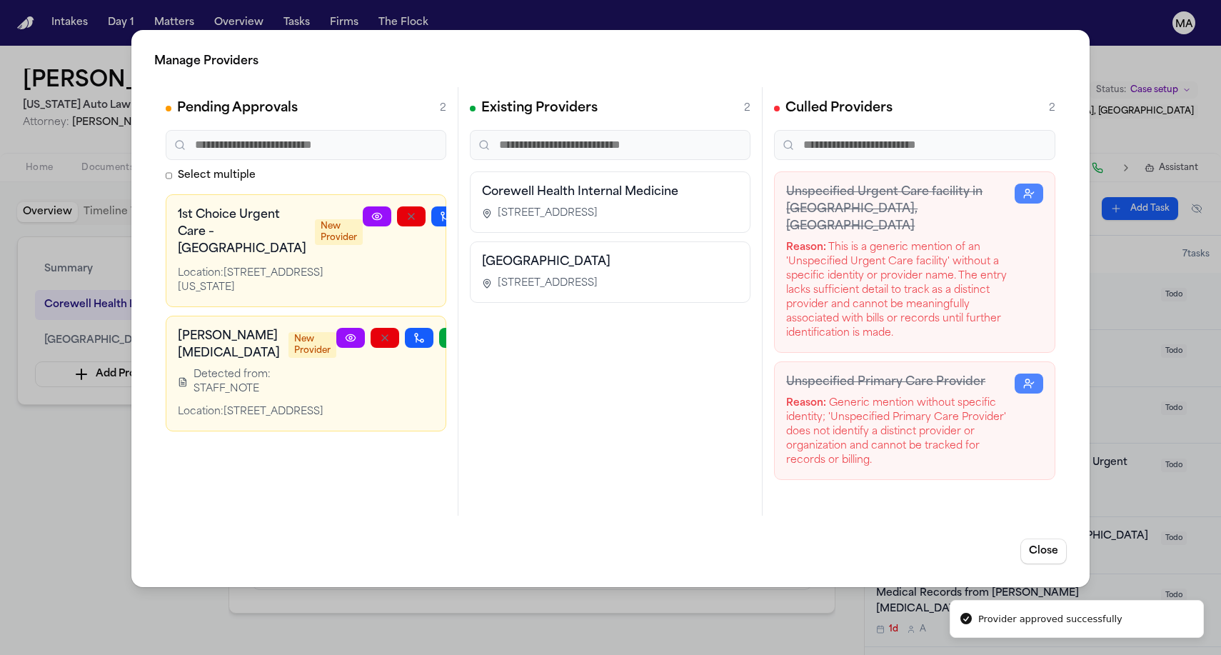
click at [474, 211] on icon "button" at bounding box center [479, 216] width 11 height 11
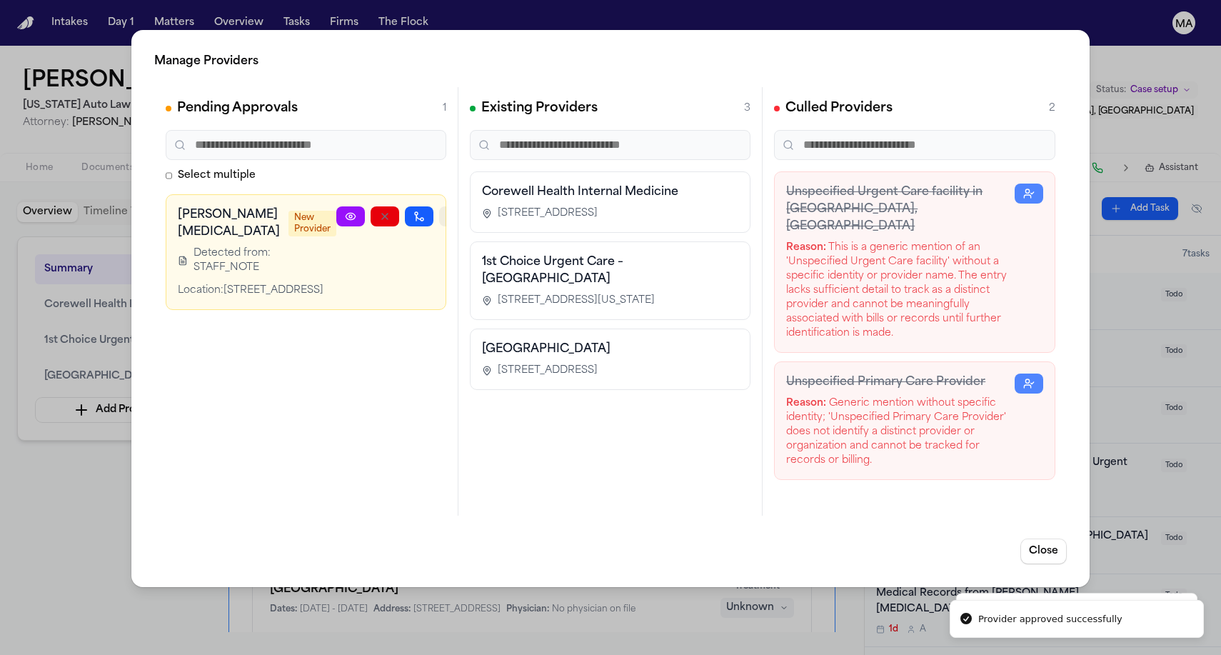
click at [448, 211] on icon "button" at bounding box center [453, 216] width 11 height 11
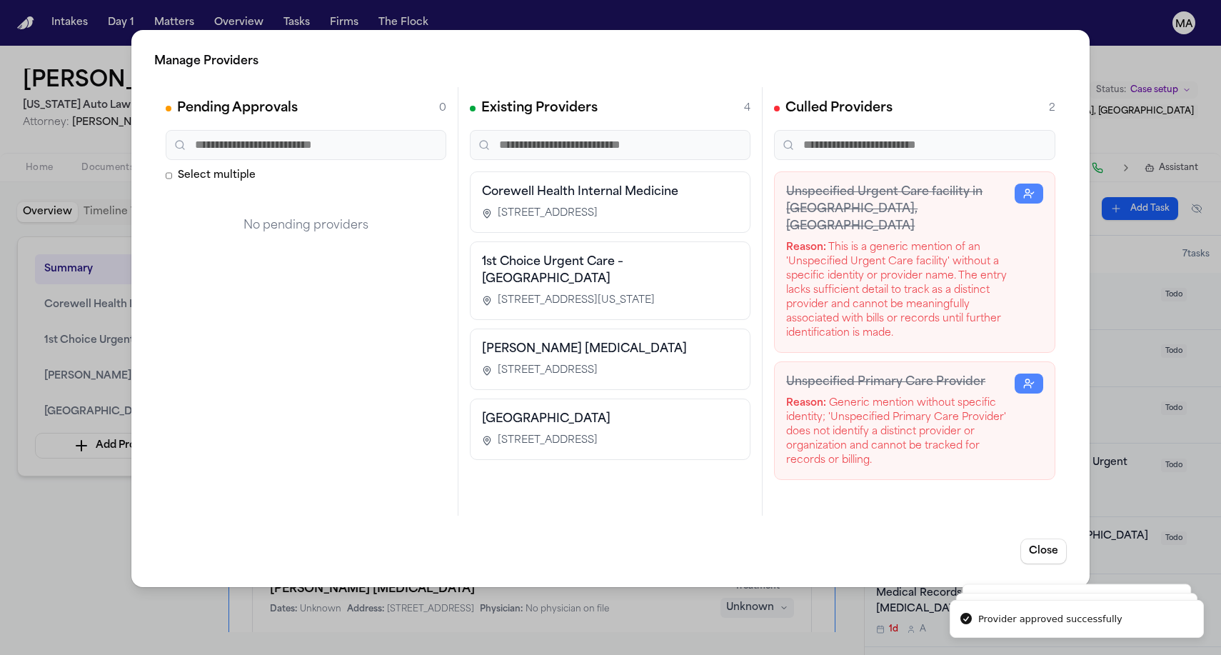
click at [74, 412] on div "Manage Providers Pending Approvals 0 Select multiple No pending providers Exist…" at bounding box center [610, 327] width 1221 height 655
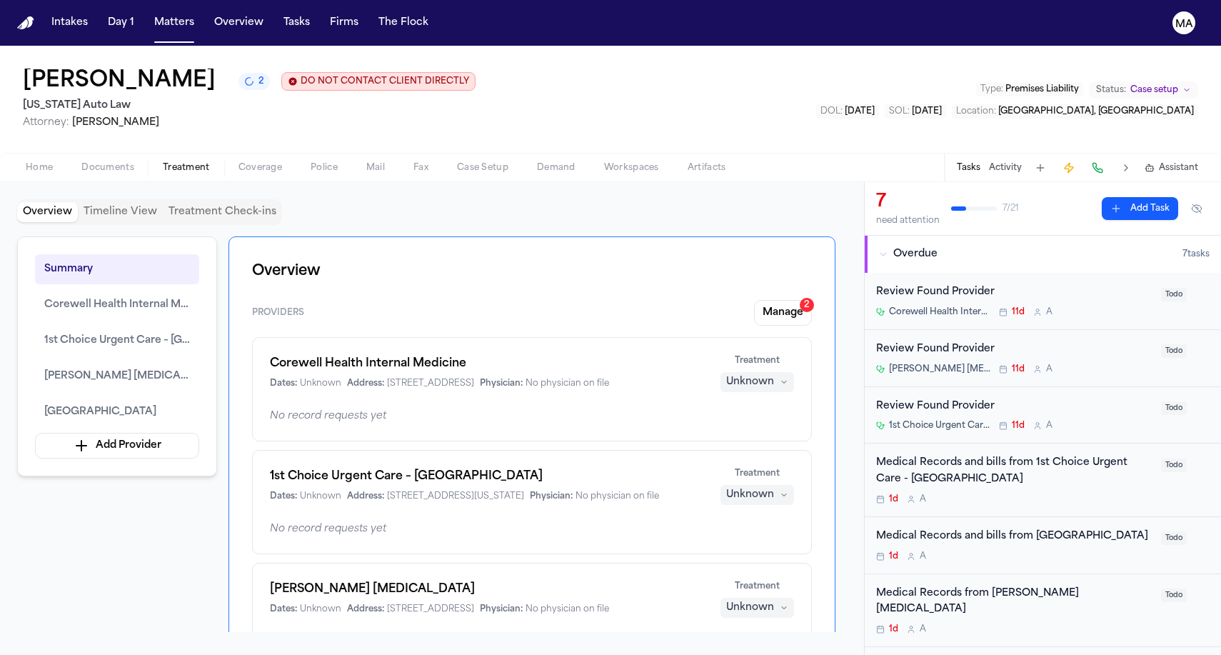
click at [118, 446] on div "Summary Corewell Health Internal Medicine 1st Choice Urgent Care – Dearborn Wes…" at bounding box center [431, 433] width 829 height 395
click at [854, 82] on div "Tamara Johnson 2 DO NOT CONTACT CLIENT DIRECTLY DO NOT CONTACT Michigan Auto La…" at bounding box center [610, 99] width 1221 height 107
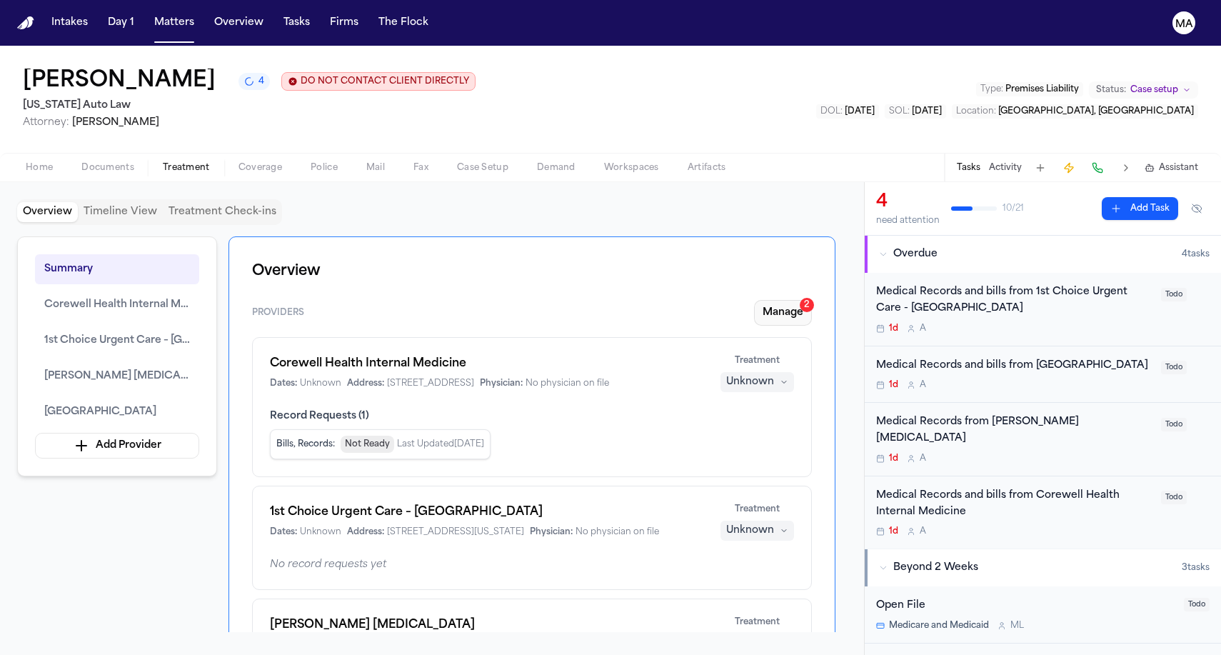
click at [807, 300] on button "Manage 2" at bounding box center [783, 313] width 58 height 26
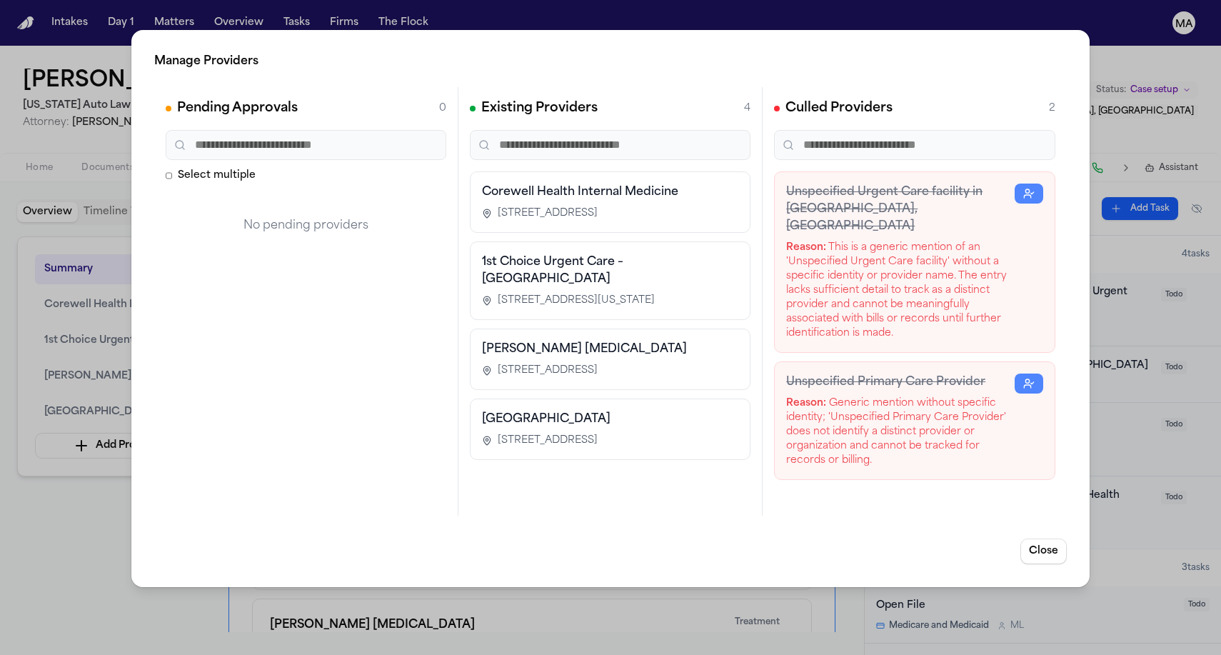
click at [44, 381] on div "Manage Providers Pending Approvals 0 Select multiple No pending providers Exist…" at bounding box center [610, 327] width 1221 height 655
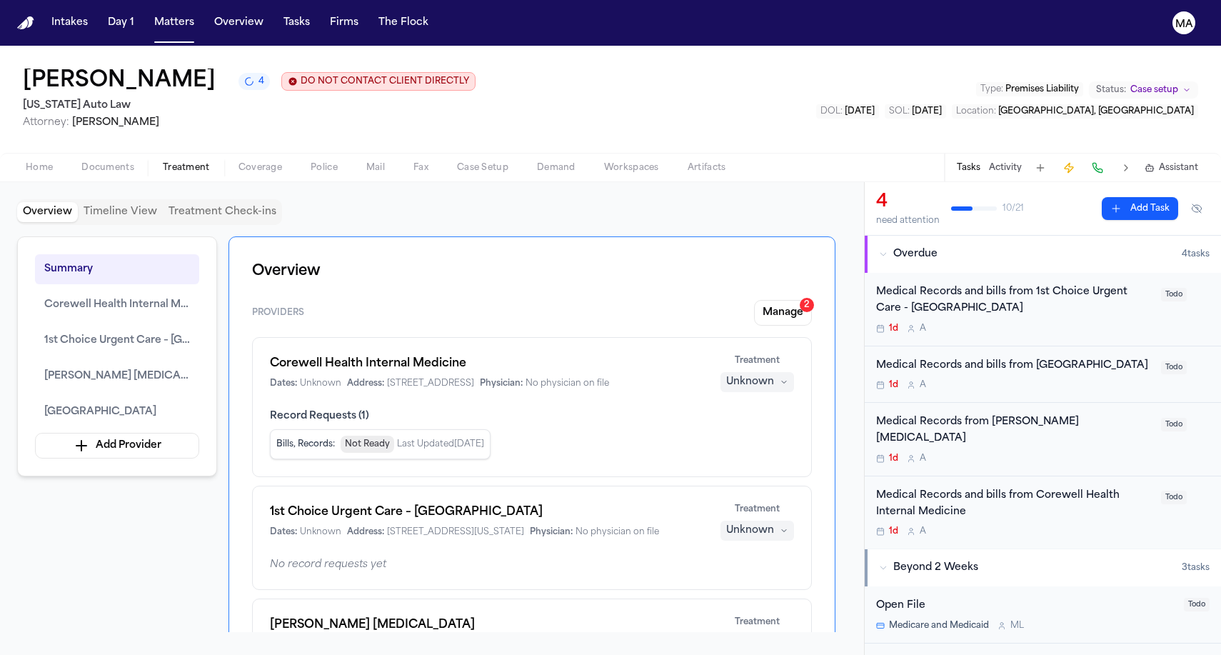
click at [404, 199] on div "Overview Timeline View Treatment Check-ins Summary Corewell Health Internal Med…" at bounding box center [431, 418] width 829 height 438
click at [298, 182] on div "Overview Timeline View Treatment Check-ins Summary Corewell Health Internal Med…" at bounding box center [432, 418] width 864 height 473
click at [148, 13] on button "Matters" at bounding box center [173, 23] width 51 height 26
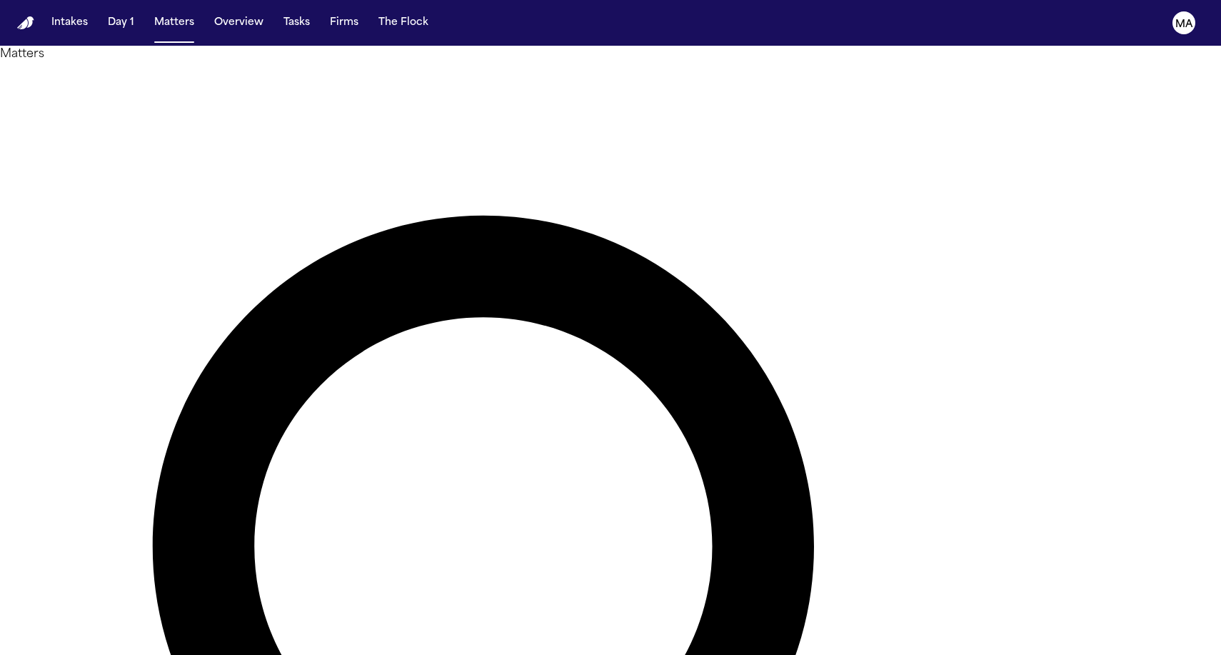
type input "****"
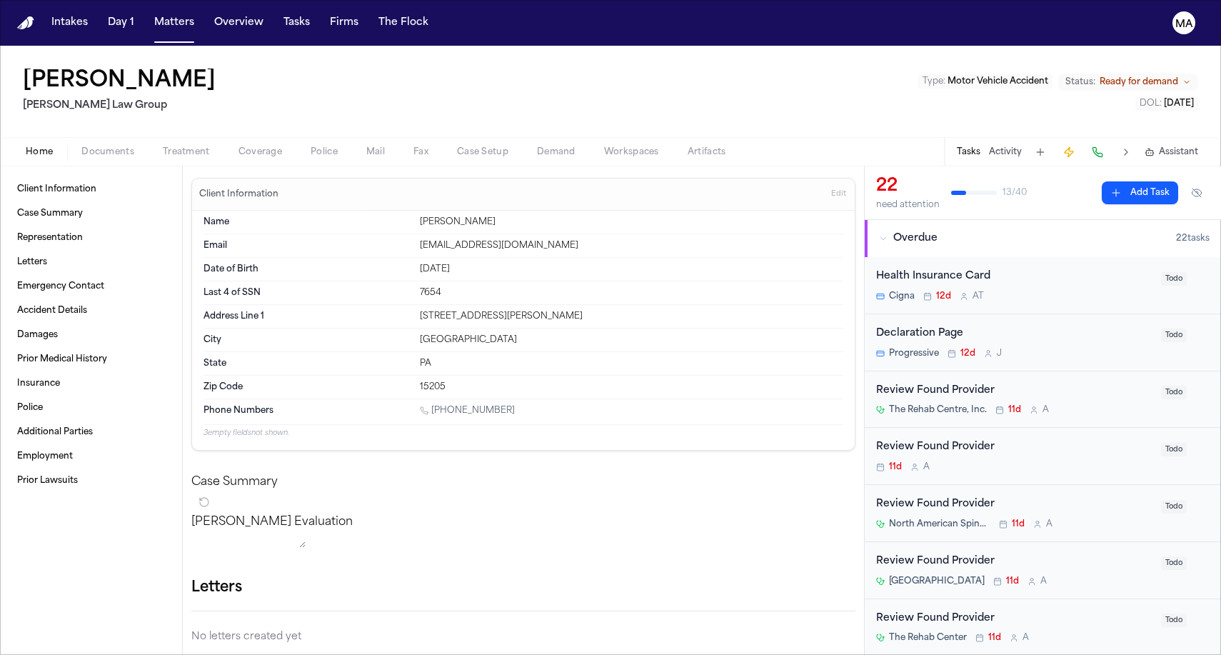
click at [604, 146] on span "Workspaces" at bounding box center [631, 151] width 55 height 11
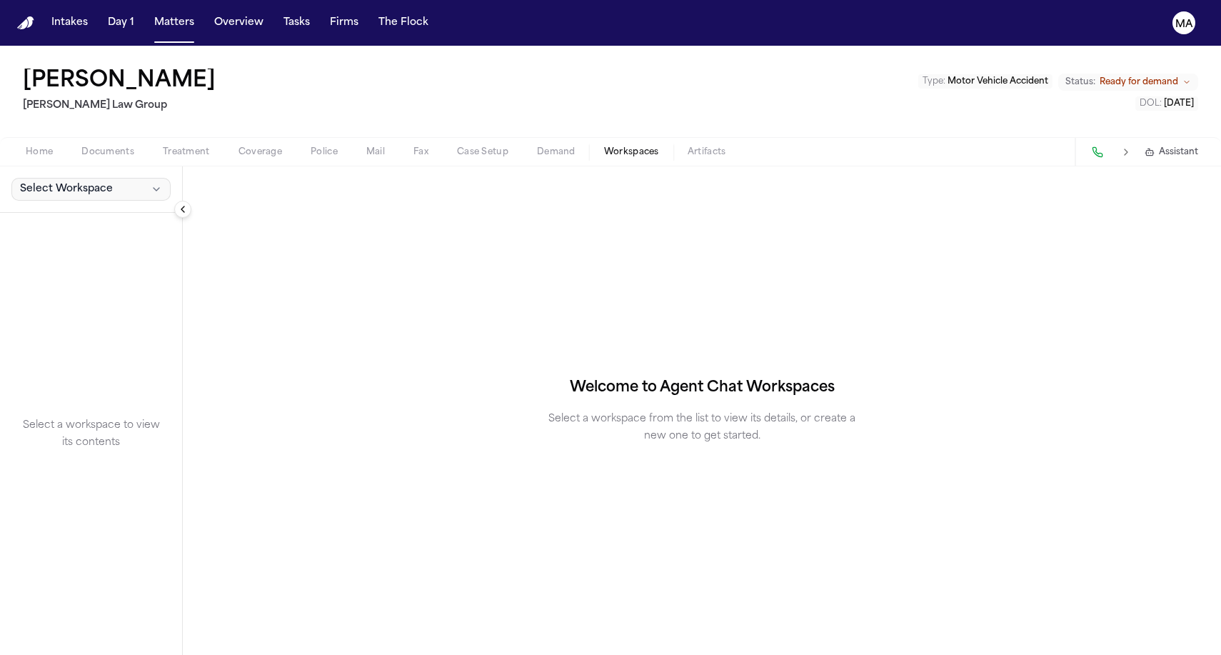
click at [22, 182] on span "Select Workspace" at bounding box center [66, 189] width 93 height 14
click at [51, 126] on span "Finch Agent Demand" at bounding box center [97, 133] width 166 height 14
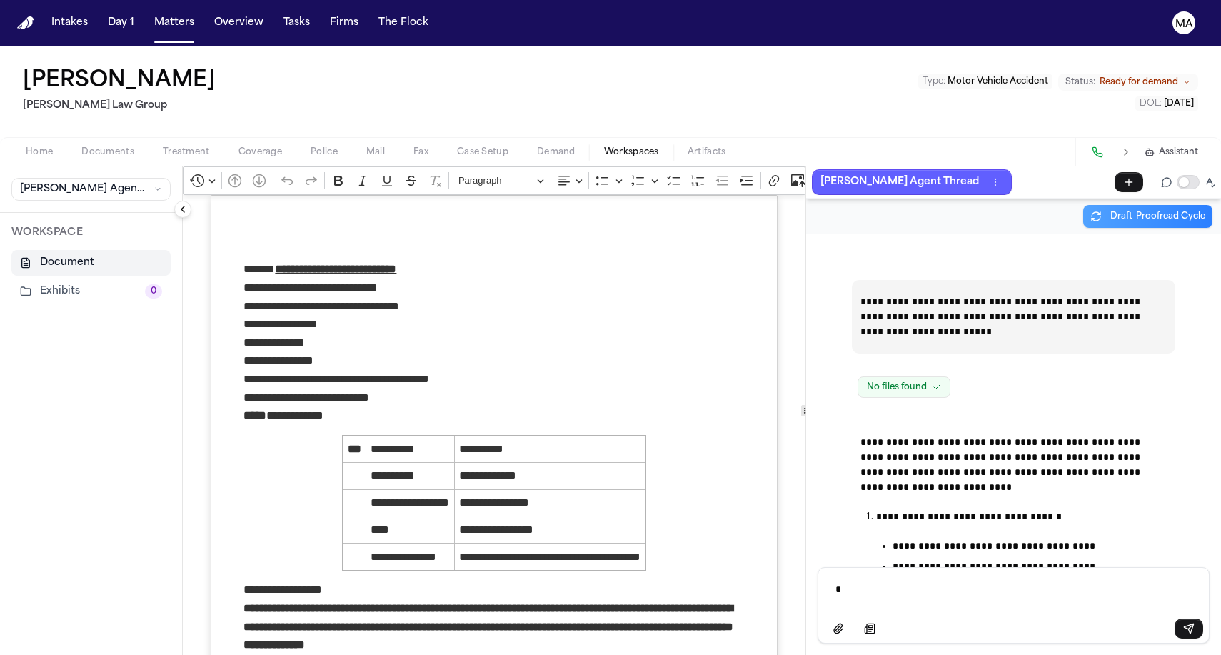
click at [907, 596] on p "*" at bounding box center [1013, 589] width 356 height 14
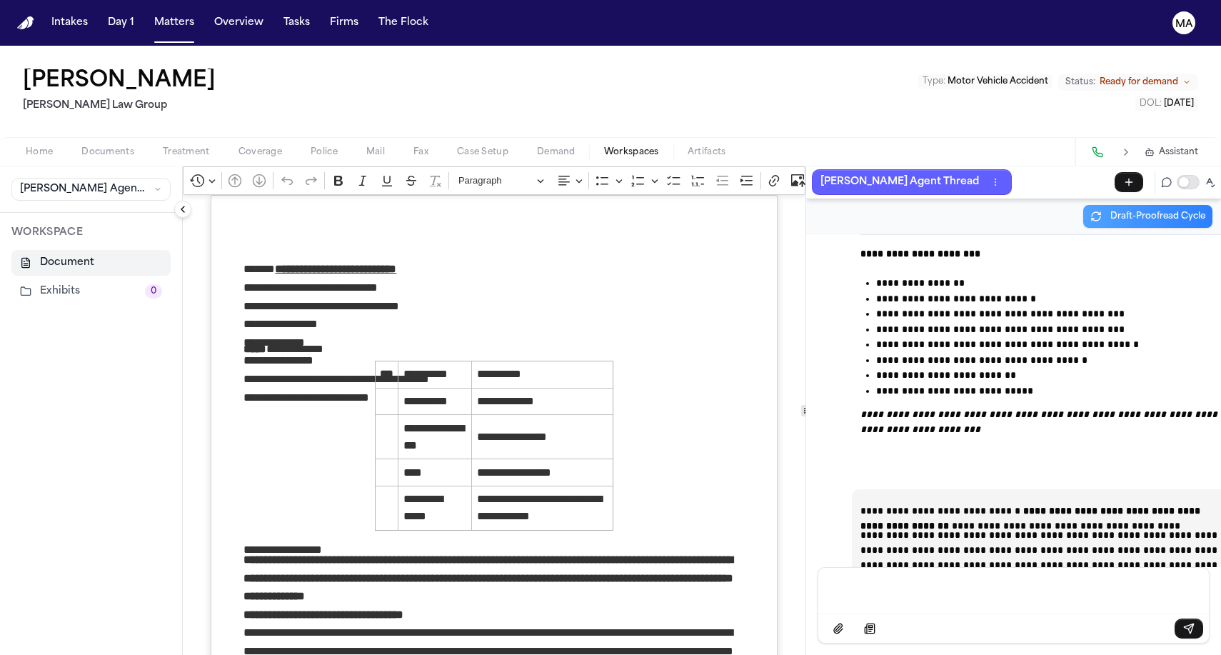
scroll to position [27686, 0]
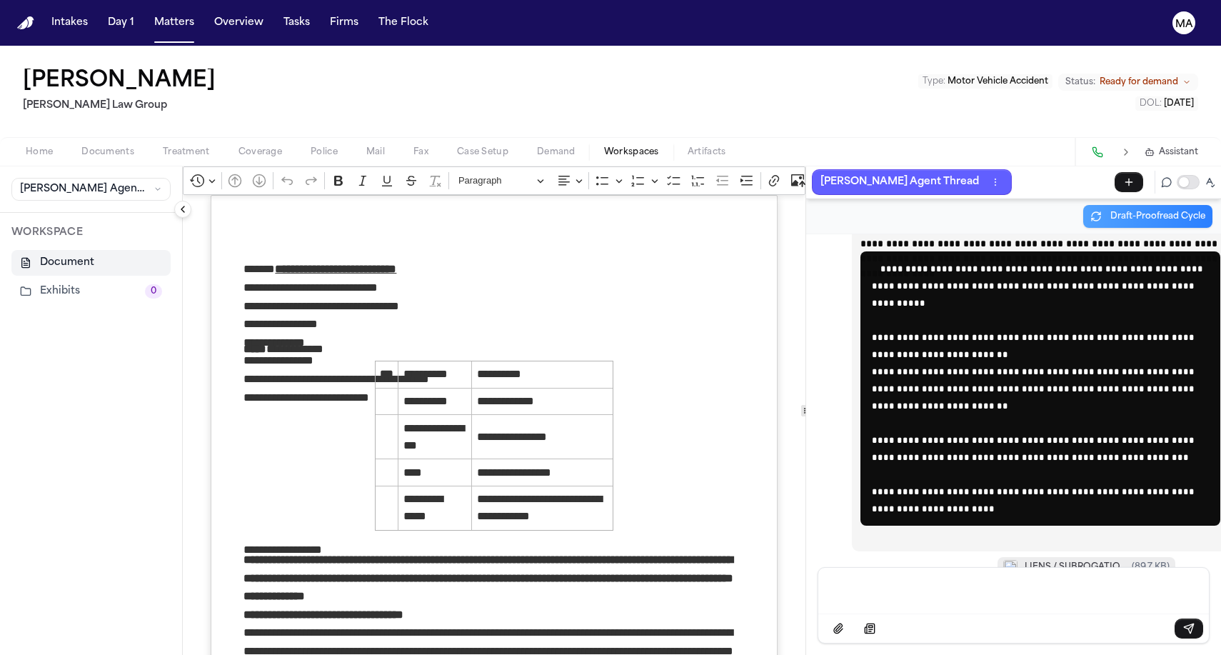
drag, startPoint x: 944, startPoint y: 483, endPoint x: 954, endPoint y: 525, distance: 42.4
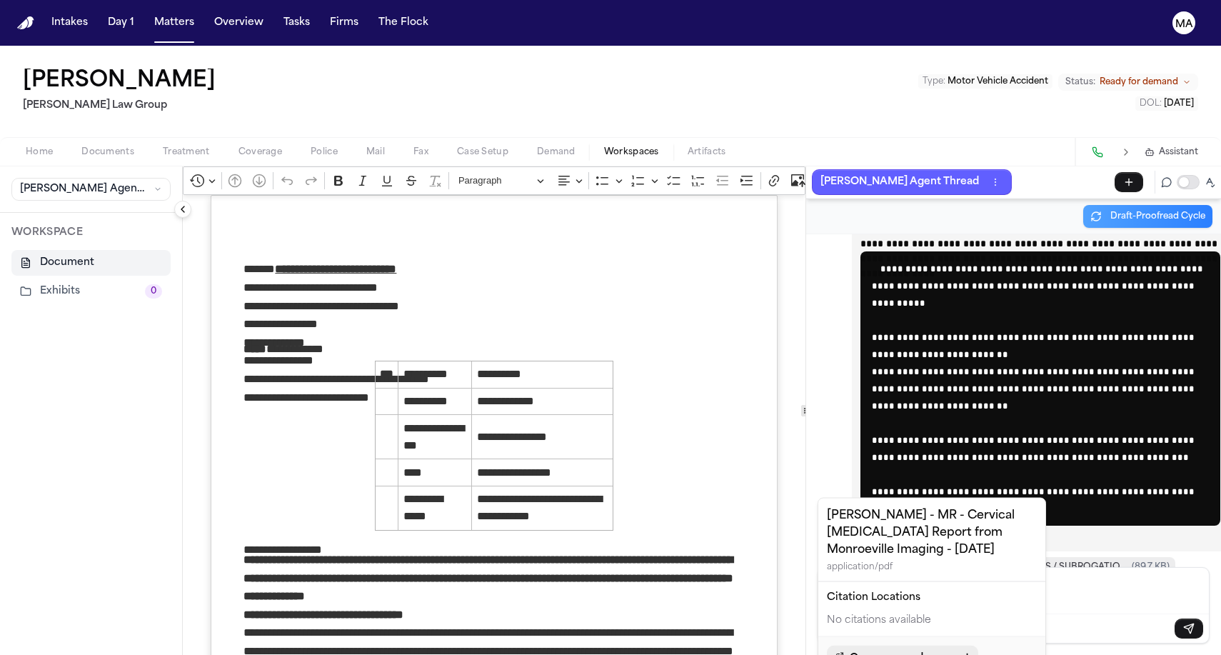
click at [869, 650] on span "Open source document" at bounding box center [909, 658] width 120 height 17
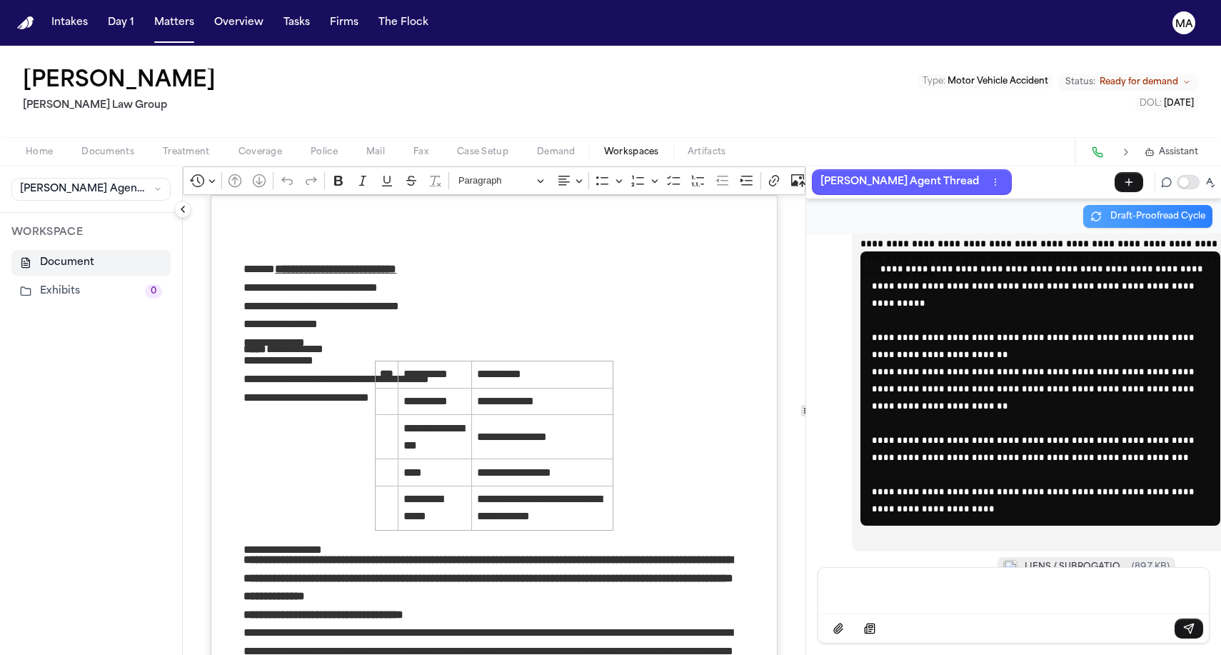
click at [876, 596] on p "Message input" at bounding box center [1013, 589] width 356 height 14
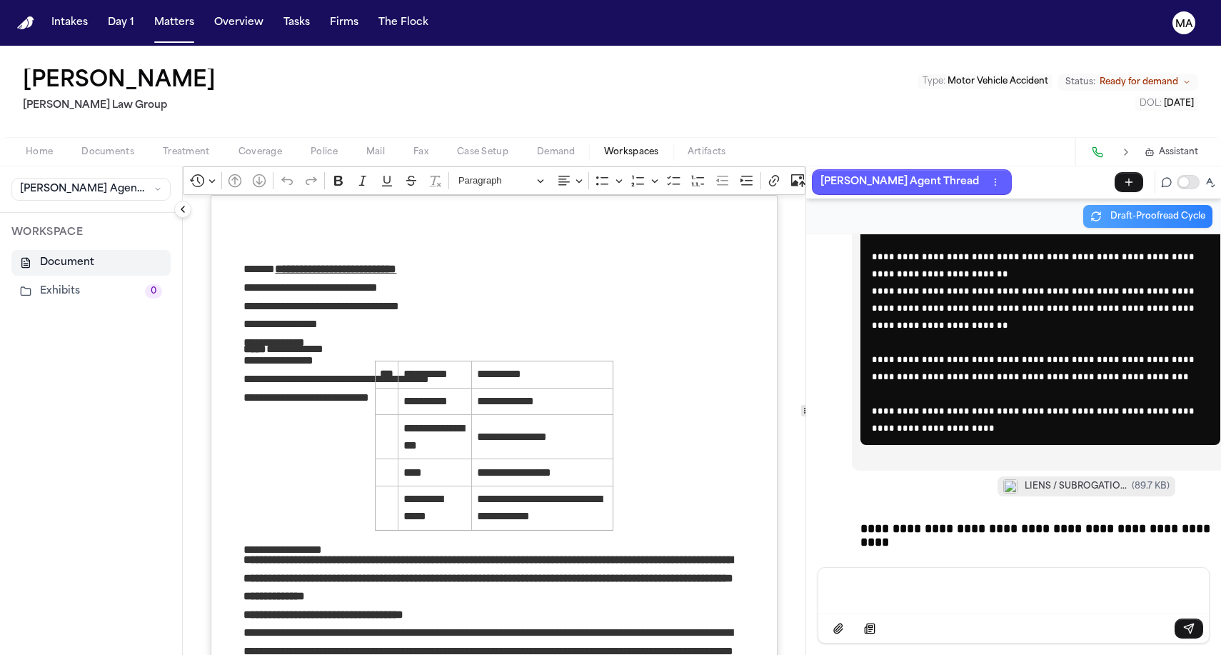
scroll to position [27776, 0]
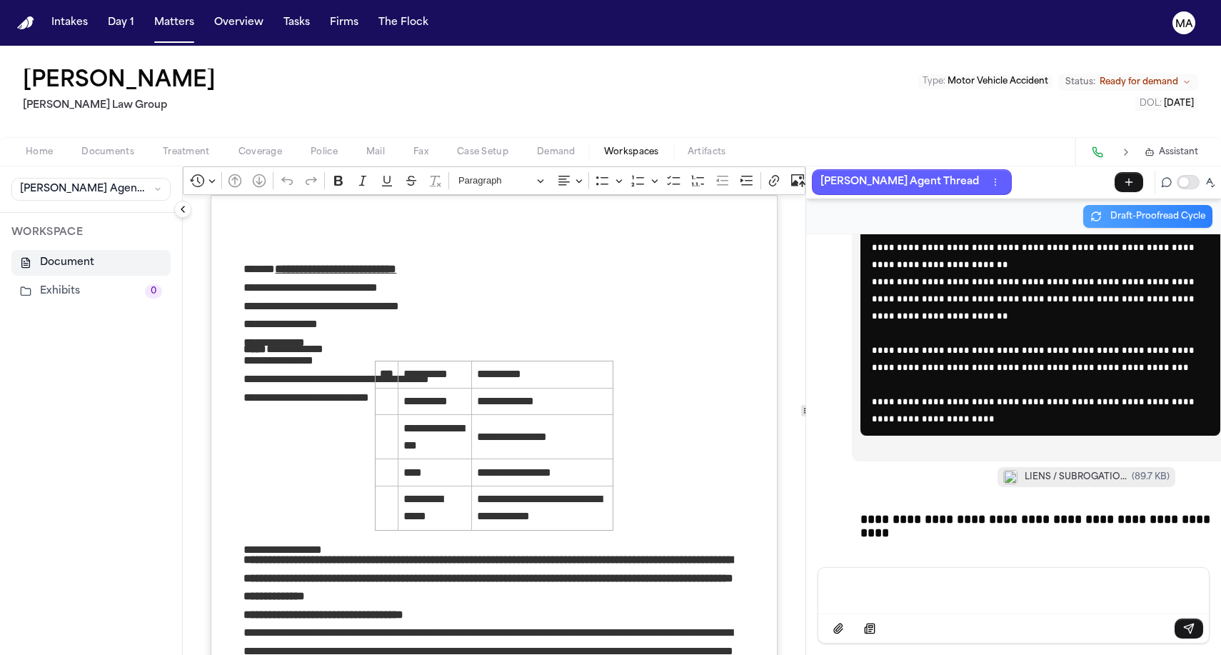
click at [1096, 563] on div "**********" at bounding box center [1013, 400] width 415 height 333
click at [1016, 593] on p "Message input" at bounding box center [1013, 589] width 356 height 14
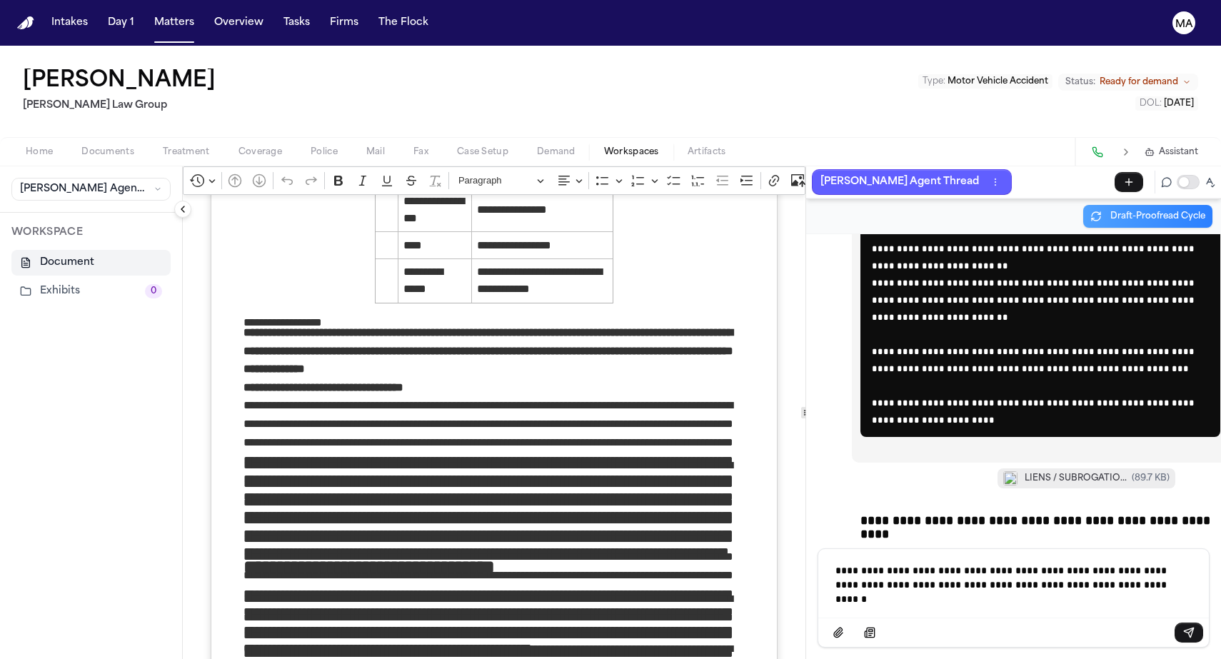
scroll to position [230, 0]
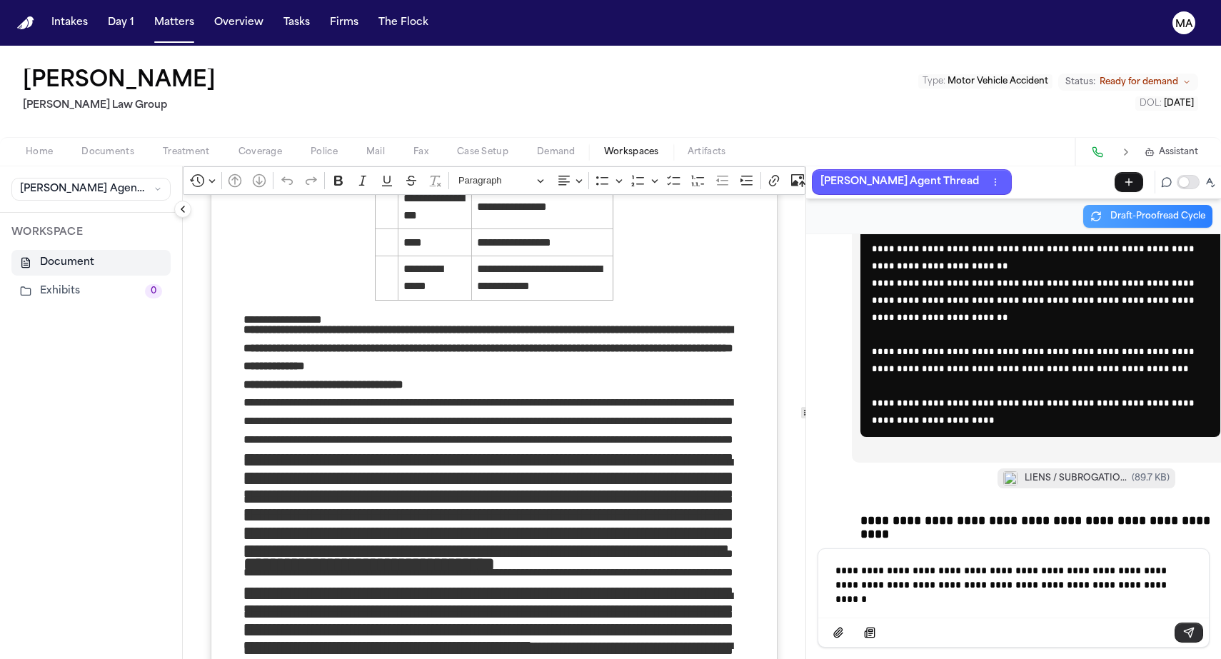
click at [1183, 638] on icon "Send message" at bounding box center [1188, 632] width 11 height 11
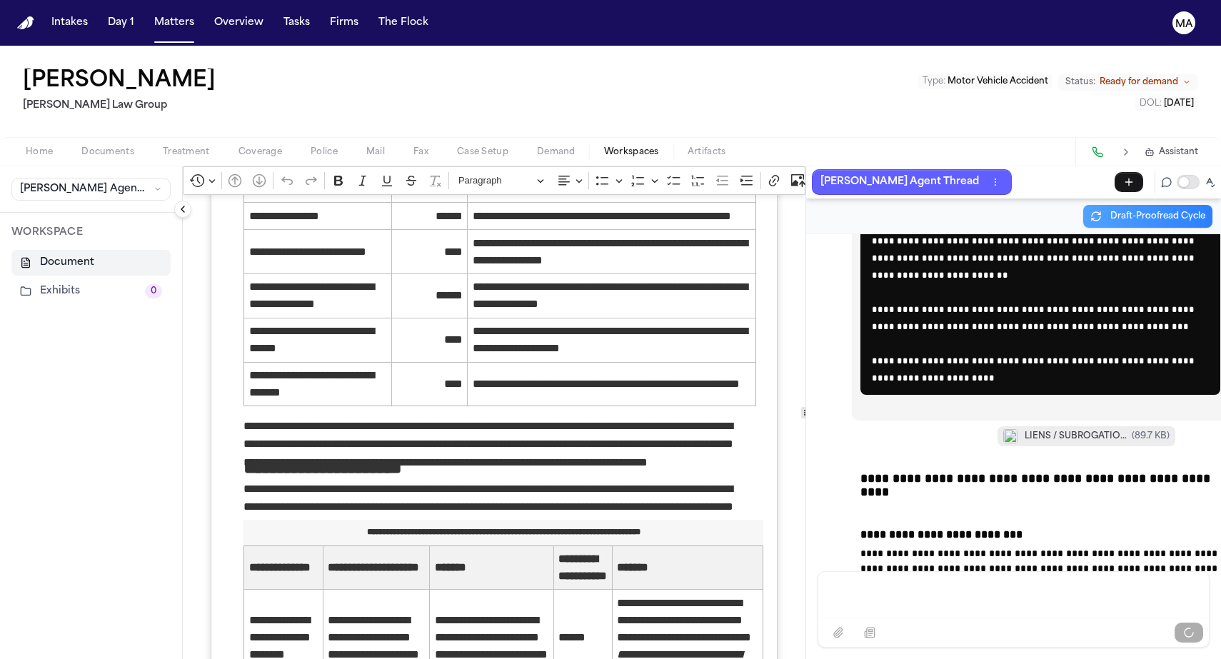
scroll to position [27826, 0]
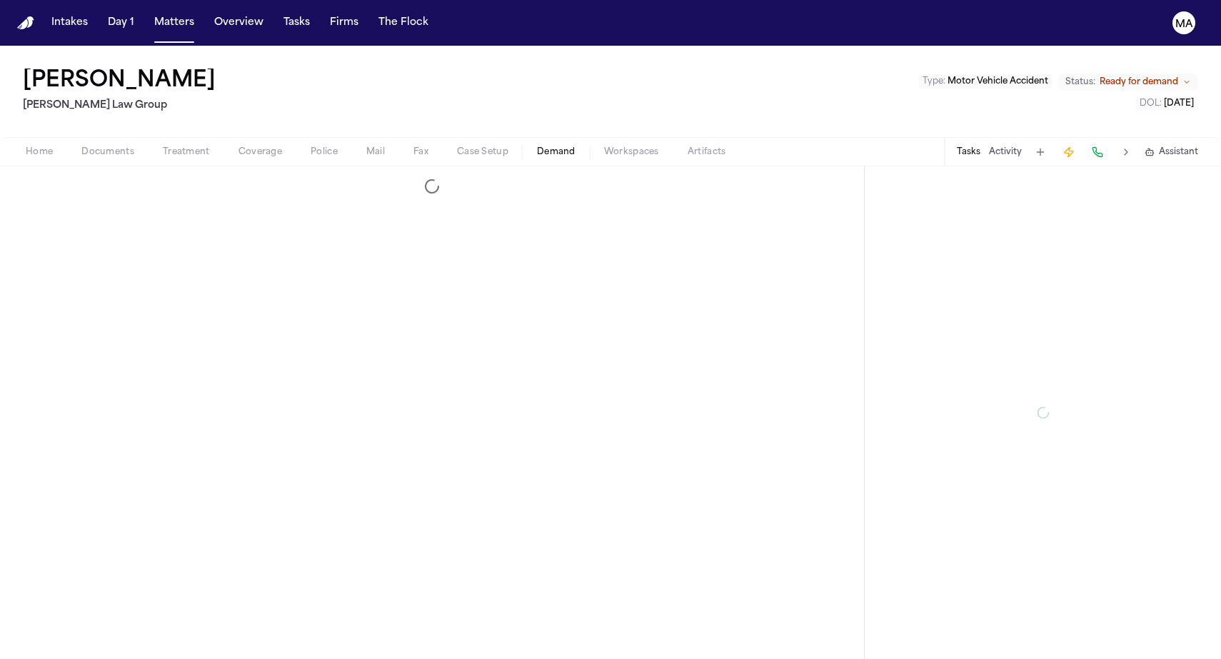
click at [537, 146] on span "Demand" at bounding box center [556, 151] width 39 height 11
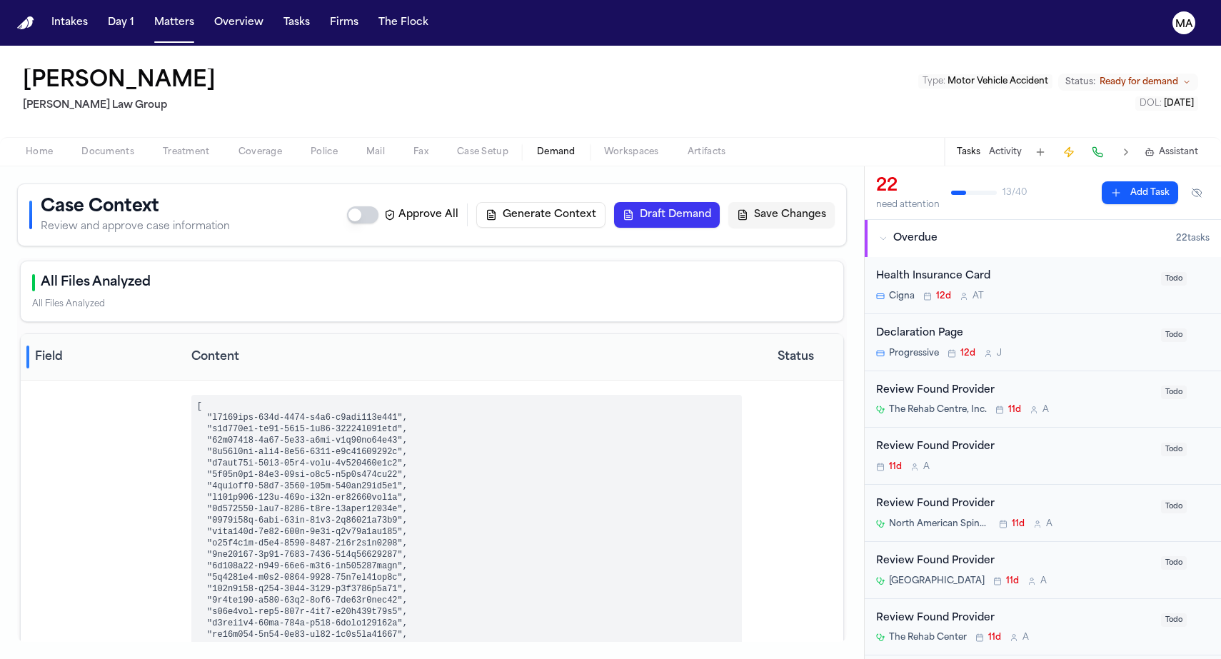
click at [378, 206] on button "Approve All" at bounding box center [362, 214] width 31 height 17
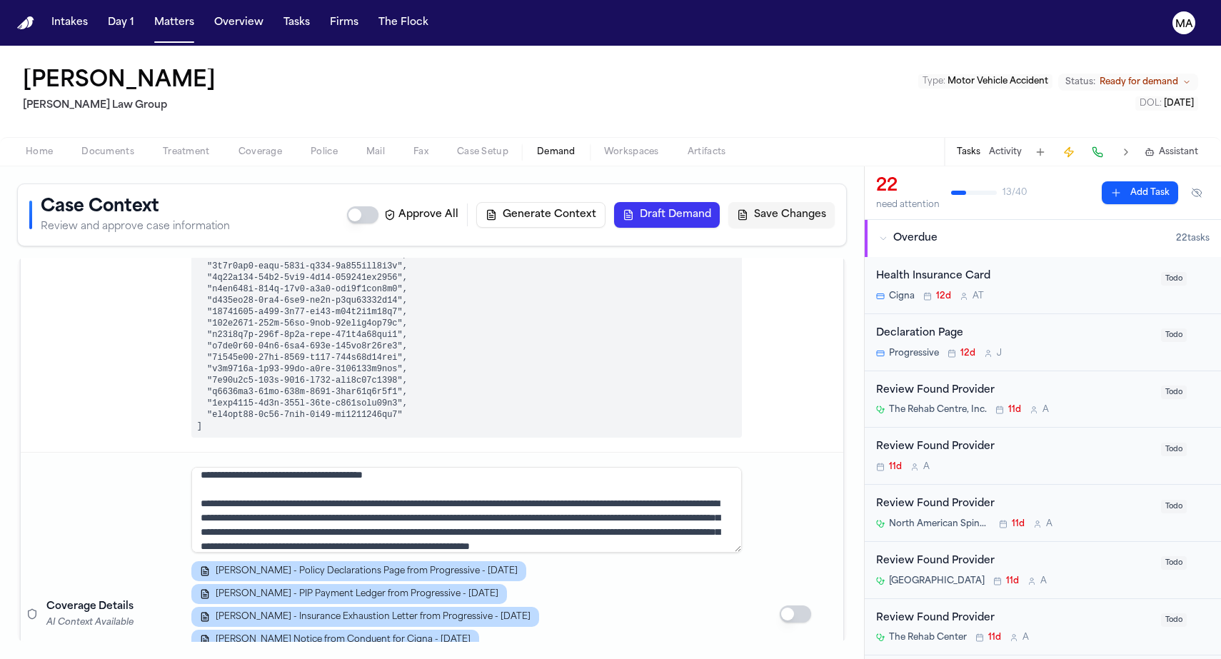
scroll to position [823, 0]
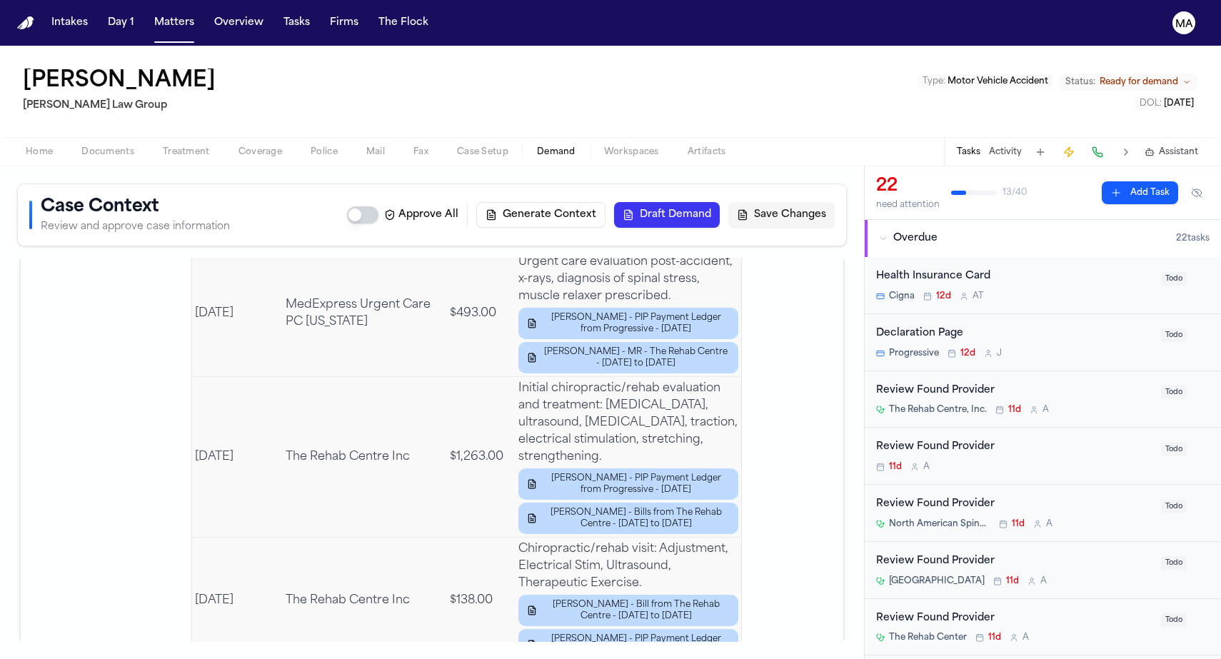
scroll to position [3036, 0]
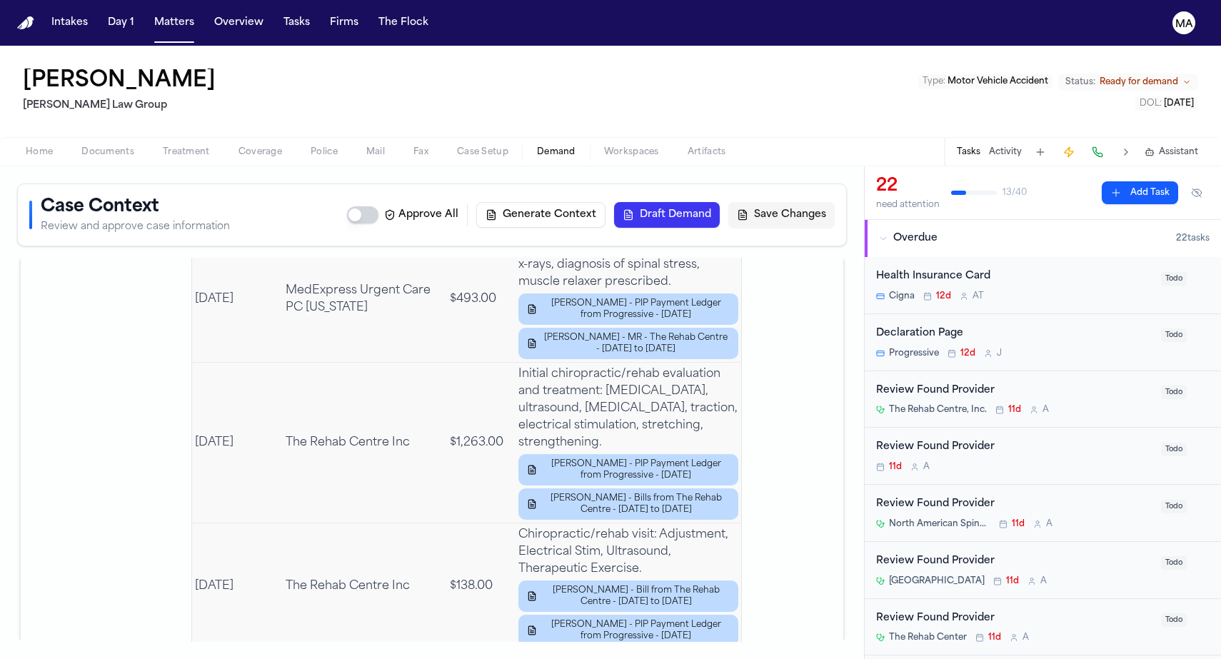
click at [1181, 146] on span "Assistant" at bounding box center [1177, 151] width 39 height 11
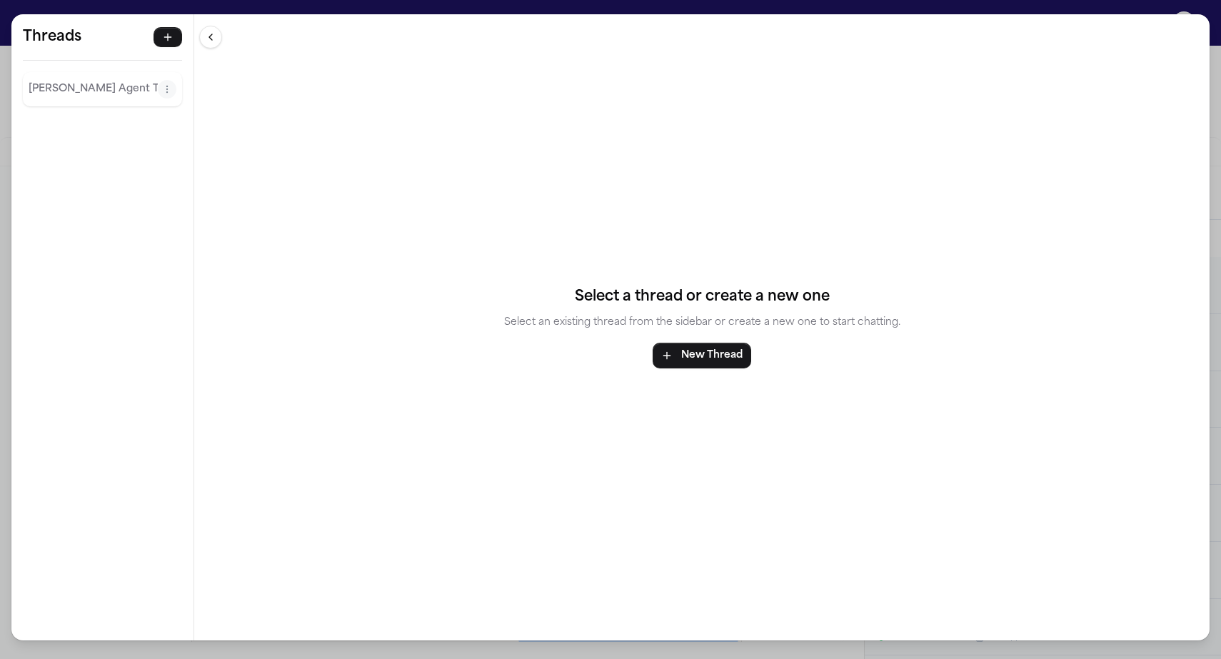
click at [67, 81] on p "Finch Agent Thread" at bounding box center [93, 89] width 129 height 17
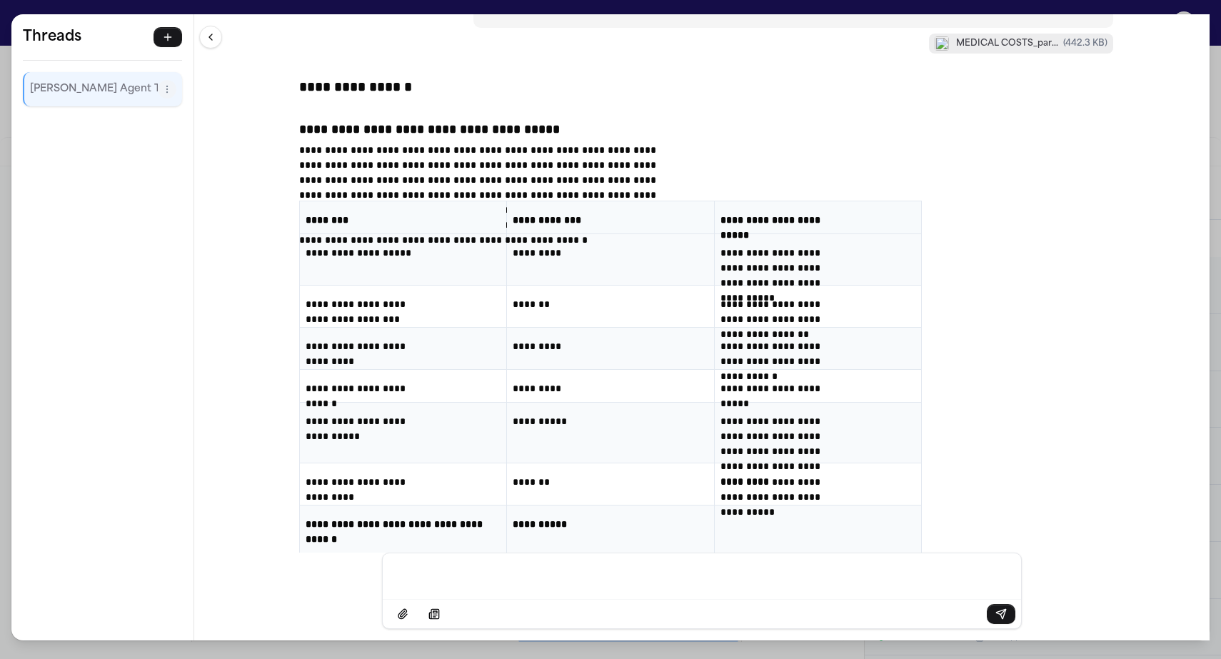
scroll to position [27669, 0]
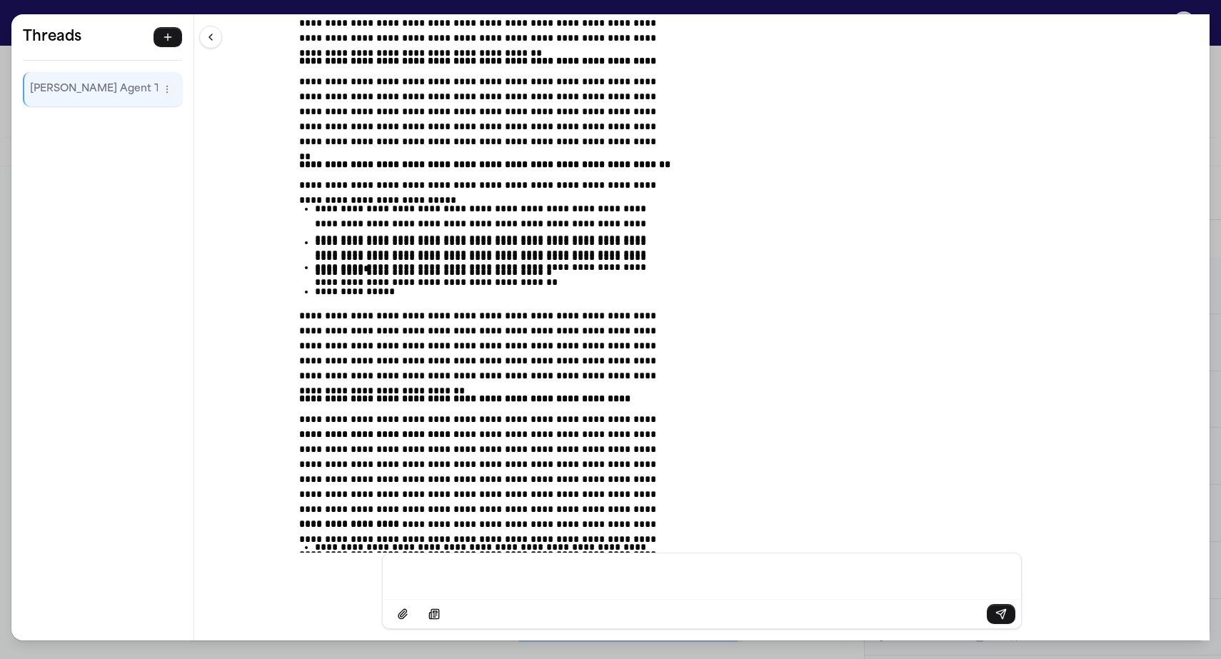
scroll to position [17735, 0]
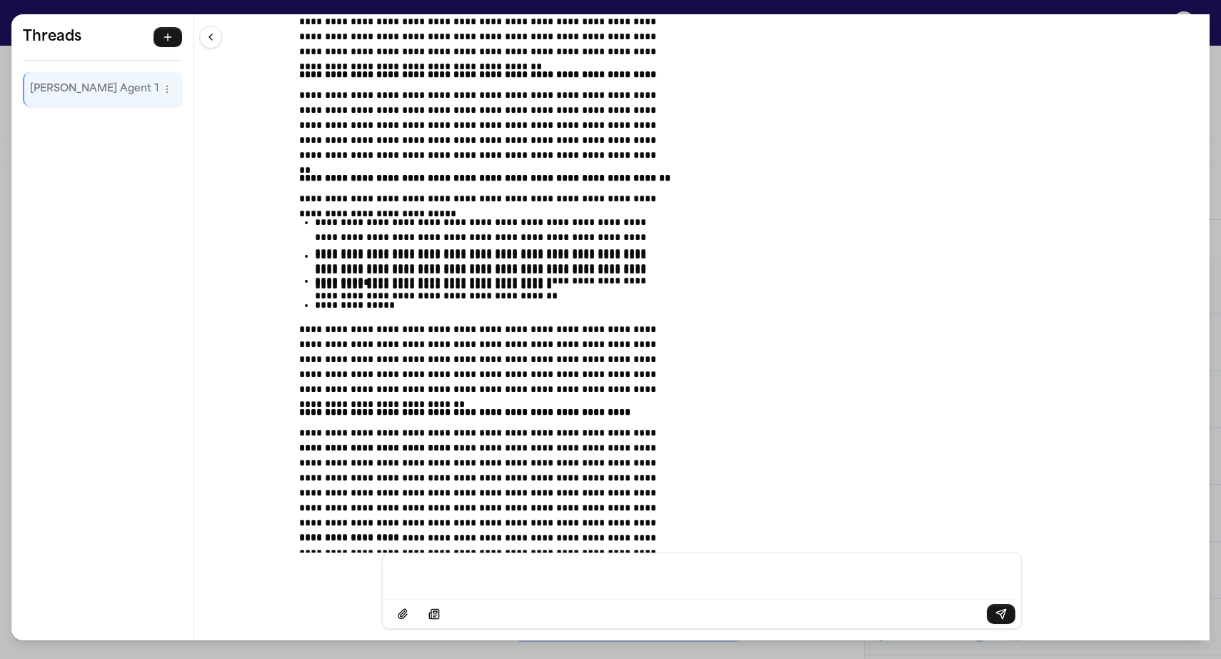
click at [349, 9] on div "**********" at bounding box center [610, 329] width 1221 height 659
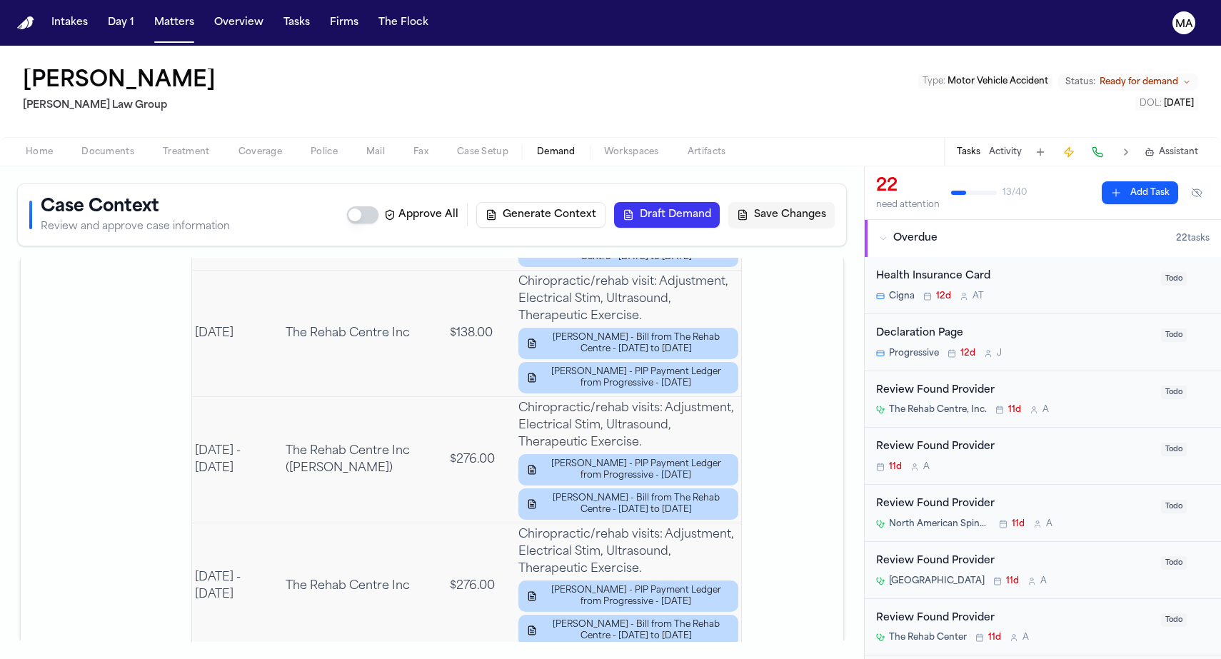
scroll to position [3289, 0]
drag, startPoint x: 647, startPoint y: 339, endPoint x: 186, endPoint y: 331, distance: 461.2
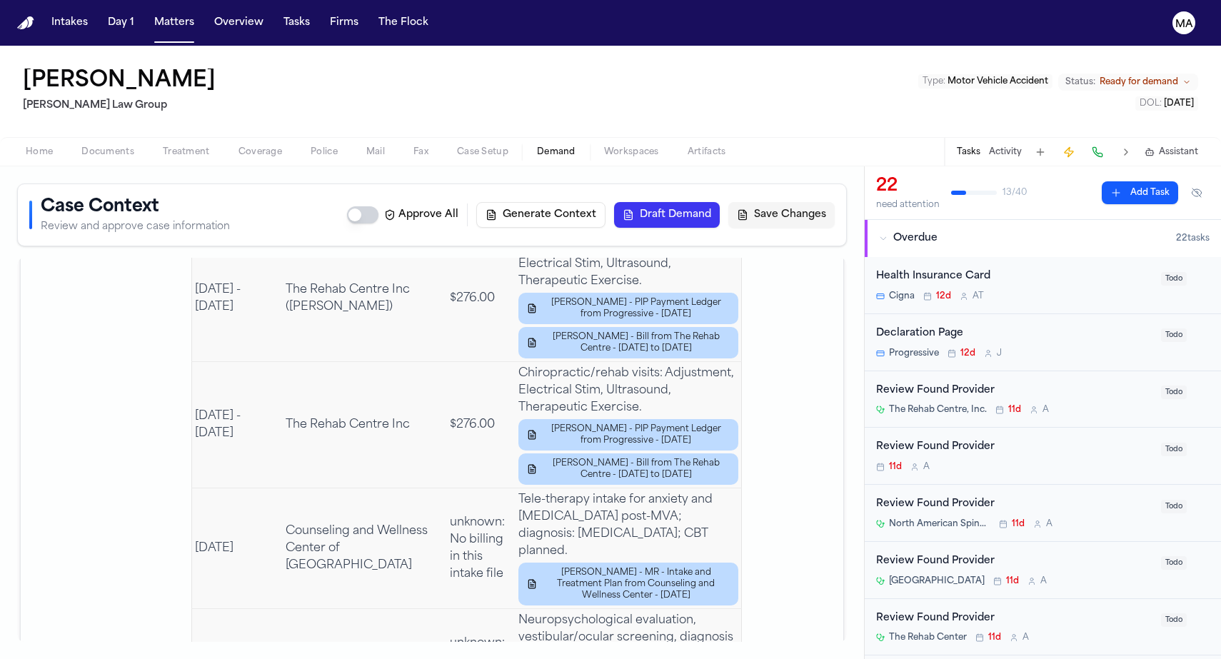
scroll to position [3457, 0]
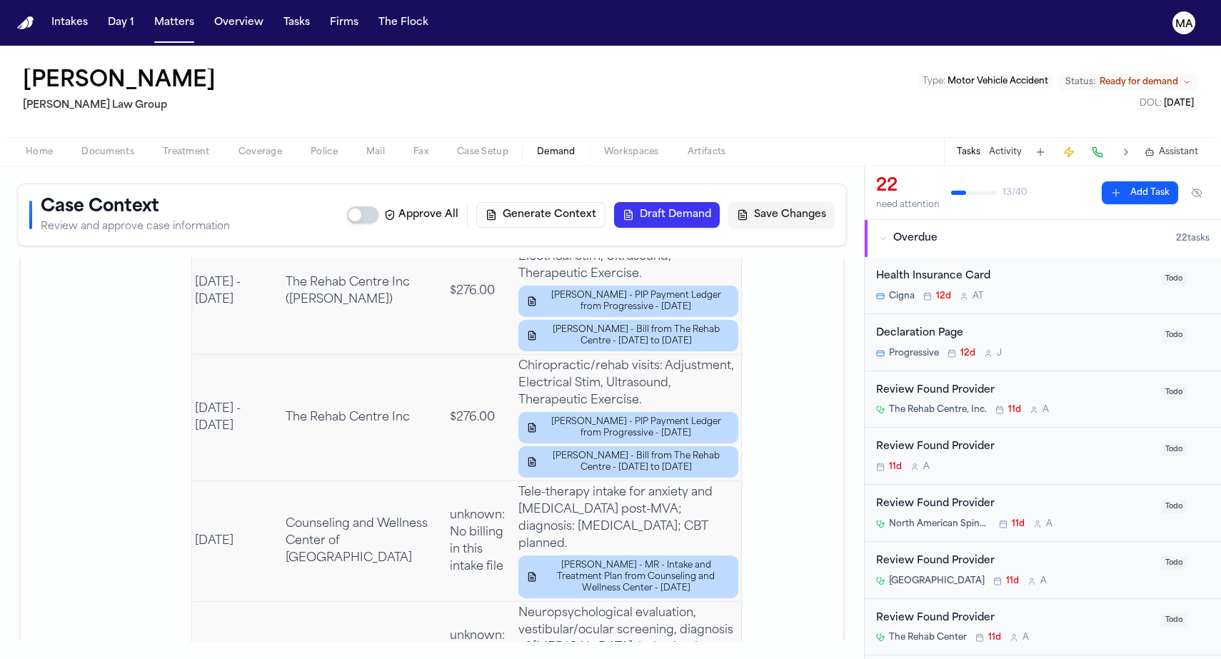
drag, startPoint x: 428, startPoint y: 390, endPoint x: 370, endPoint y: 404, distance: 59.4
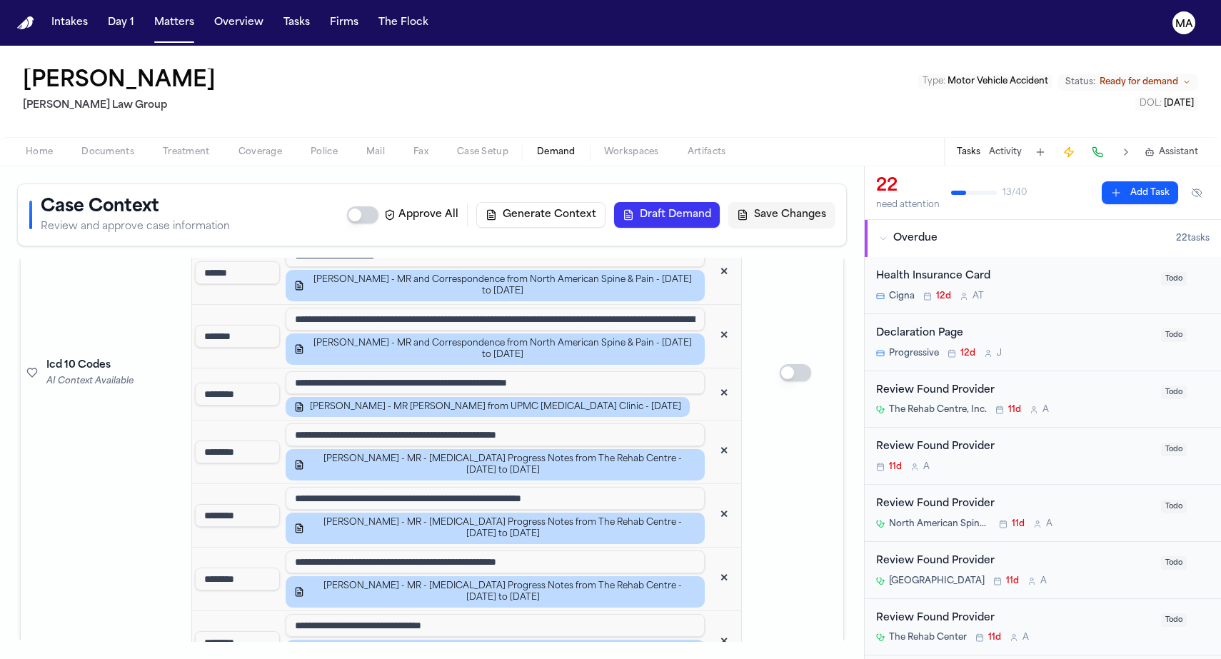
scroll to position [2184, 0]
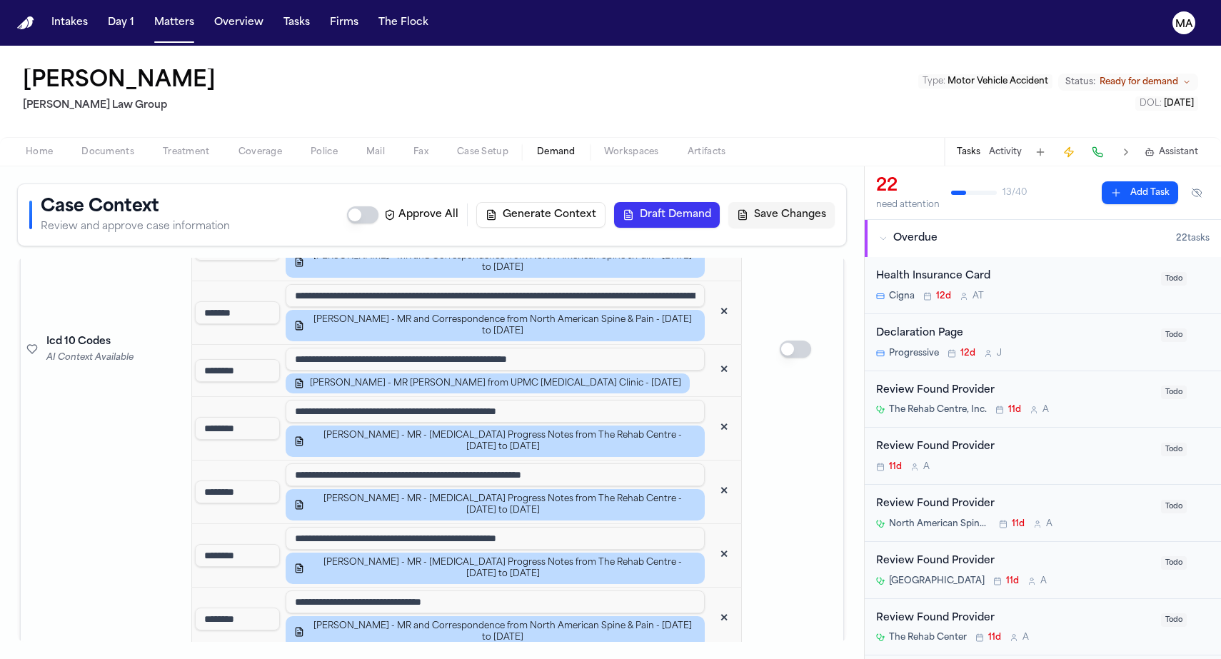
click at [792, 477] on span at bounding box center [792, 480] width 7 height 7
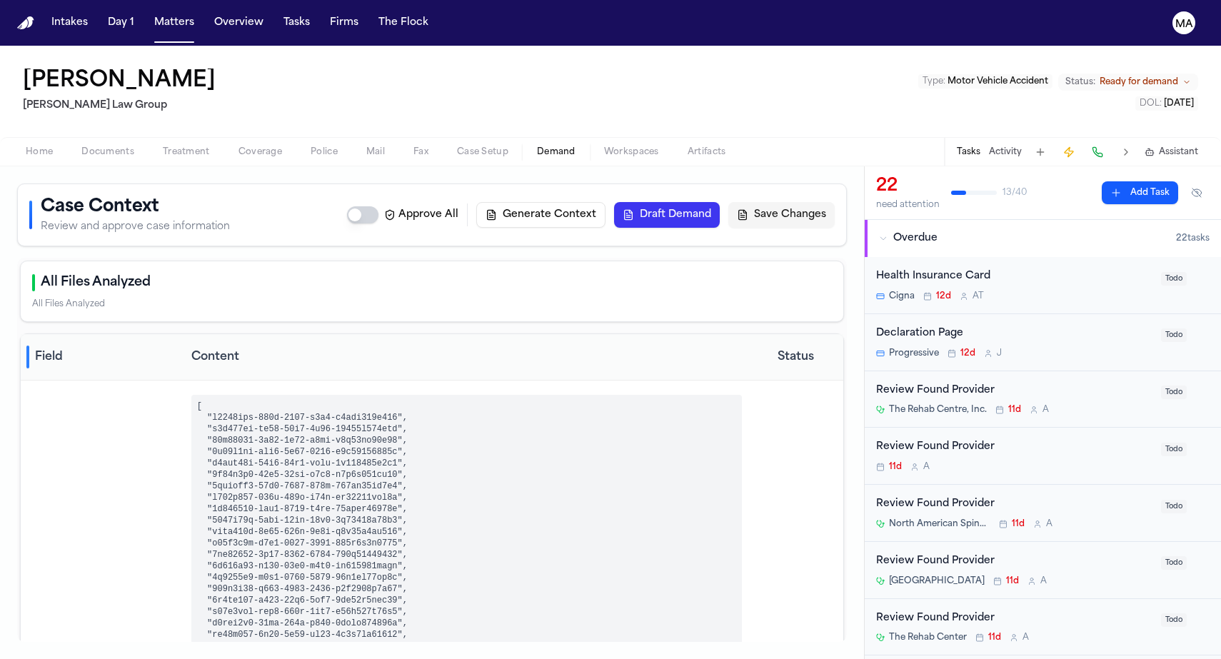
scroll to position [0, 0]
click at [208, 13] on button "Overview" at bounding box center [238, 23] width 61 height 26
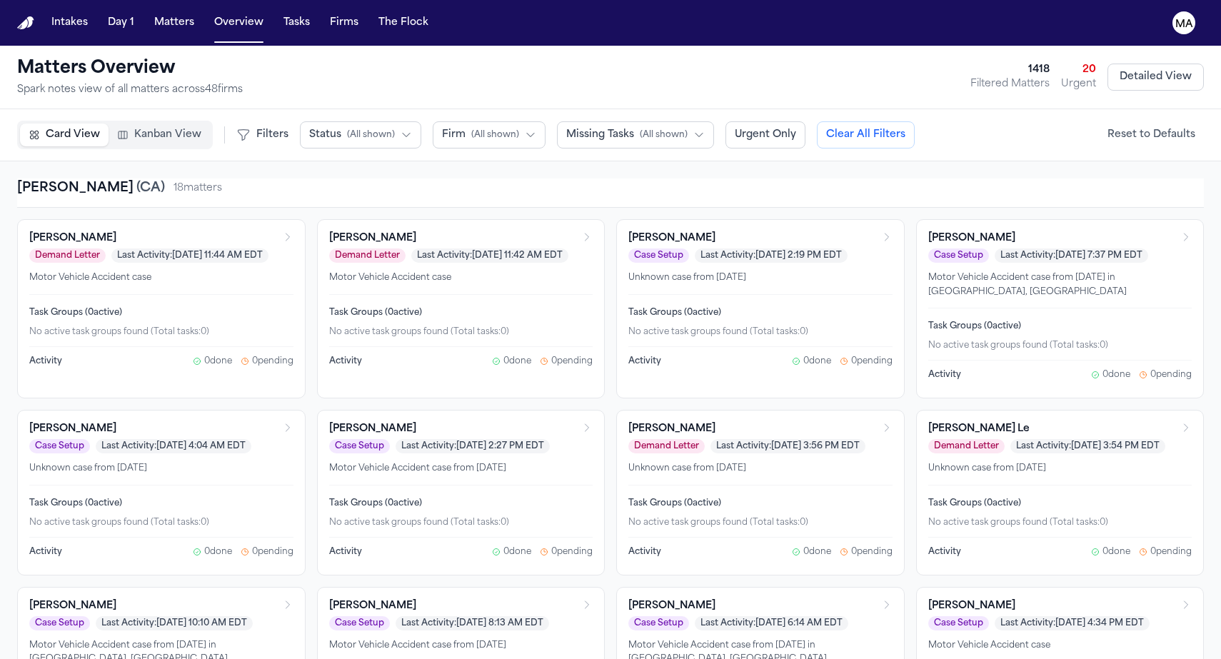
click at [347, 129] on span "( All shown )" at bounding box center [371, 134] width 48 height 11
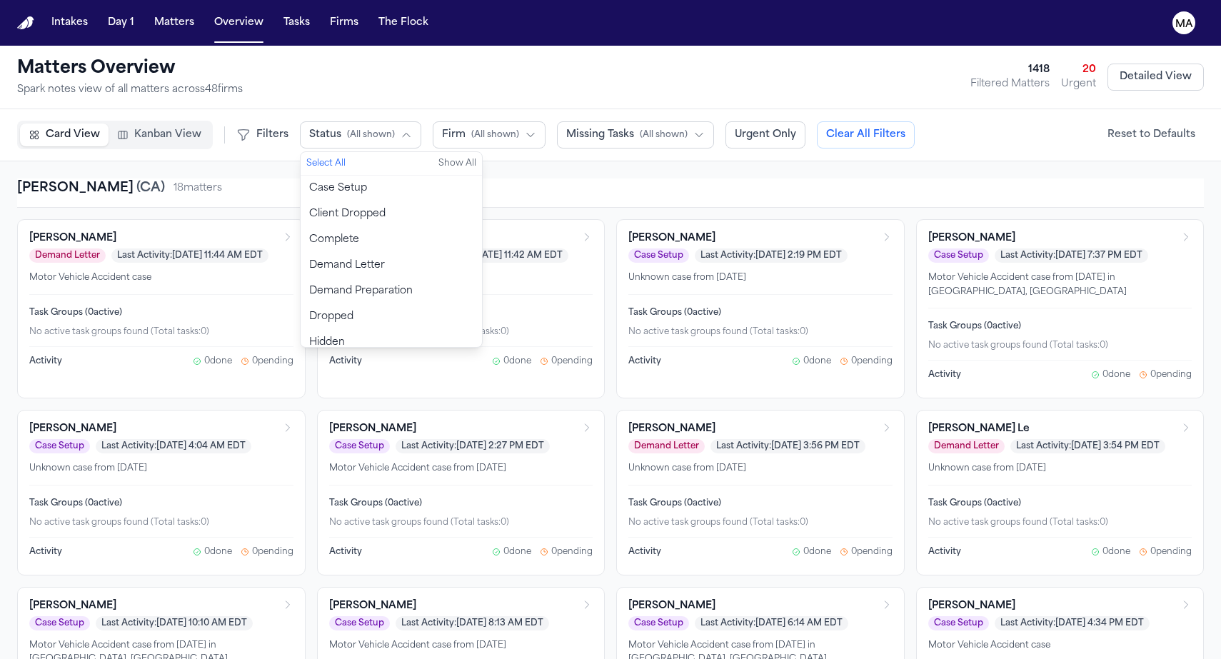
click at [309, 284] on span "Demand Preparation" at bounding box center [360, 291] width 103 height 14
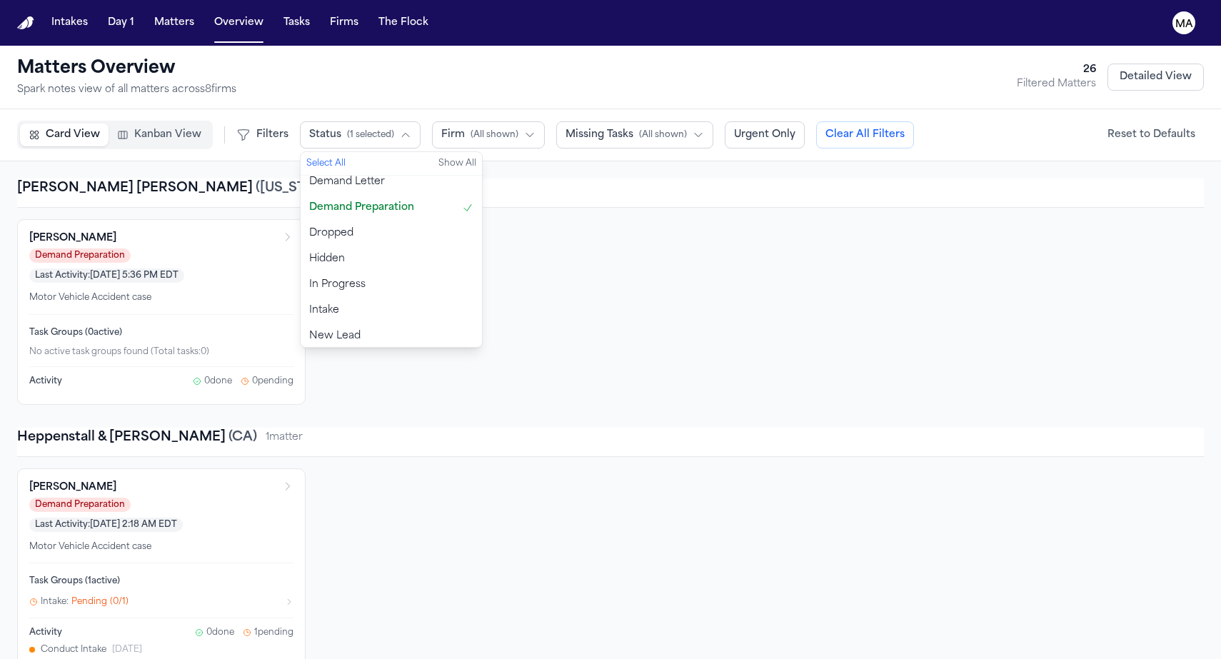
scroll to position [96, 0]
click at [309, 342] on span "Ready for Demand" at bounding box center [356, 349] width 94 height 14
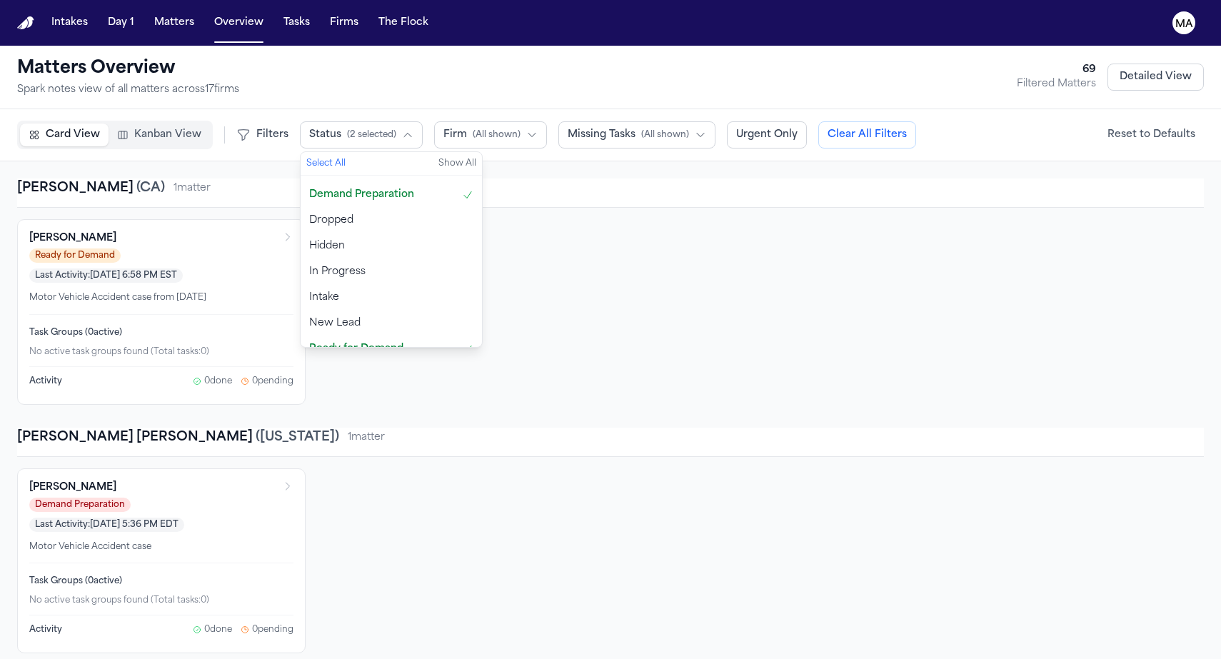
click at [413, 219] on div "Lisa Chapman Ready for Demand Last Activity: Feb 24, 2025 6:58 PM EST Motor Veh…" at bounding box center [610, 312] width 1186 height 186
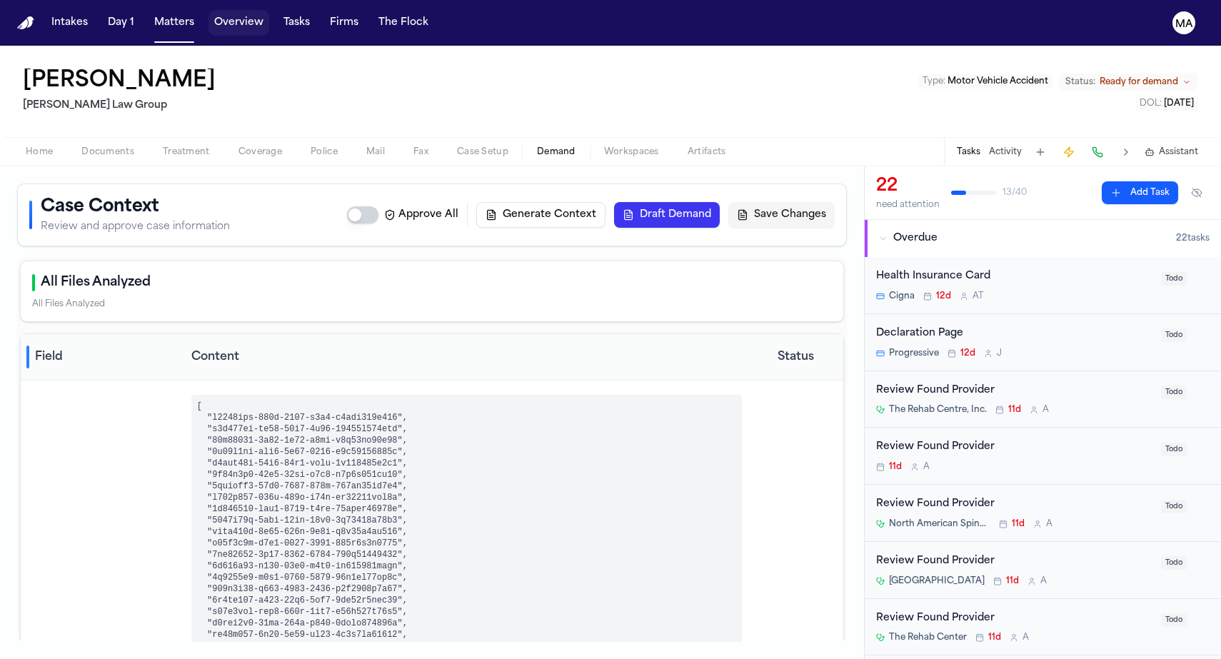
click at [208, 15] on button "Overview" at bounding box center [238, 23] width 61 height 26
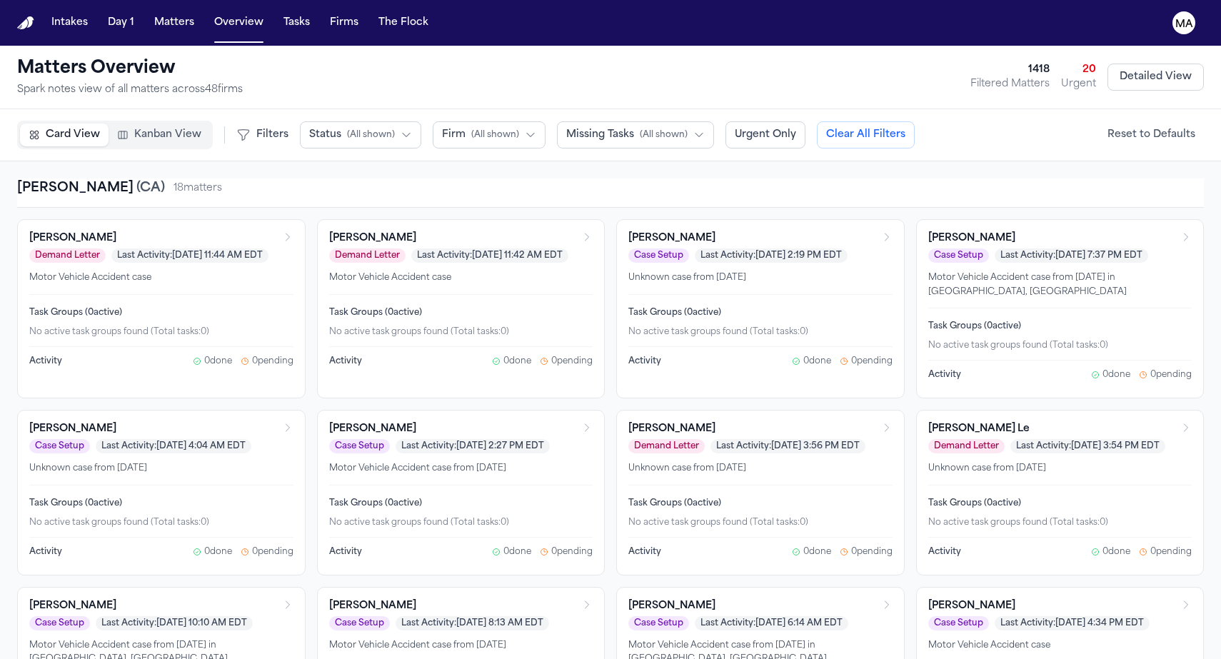
click at [347, 129] on span "( All shown )" at bounding box center [371, 134] width 48 height 11
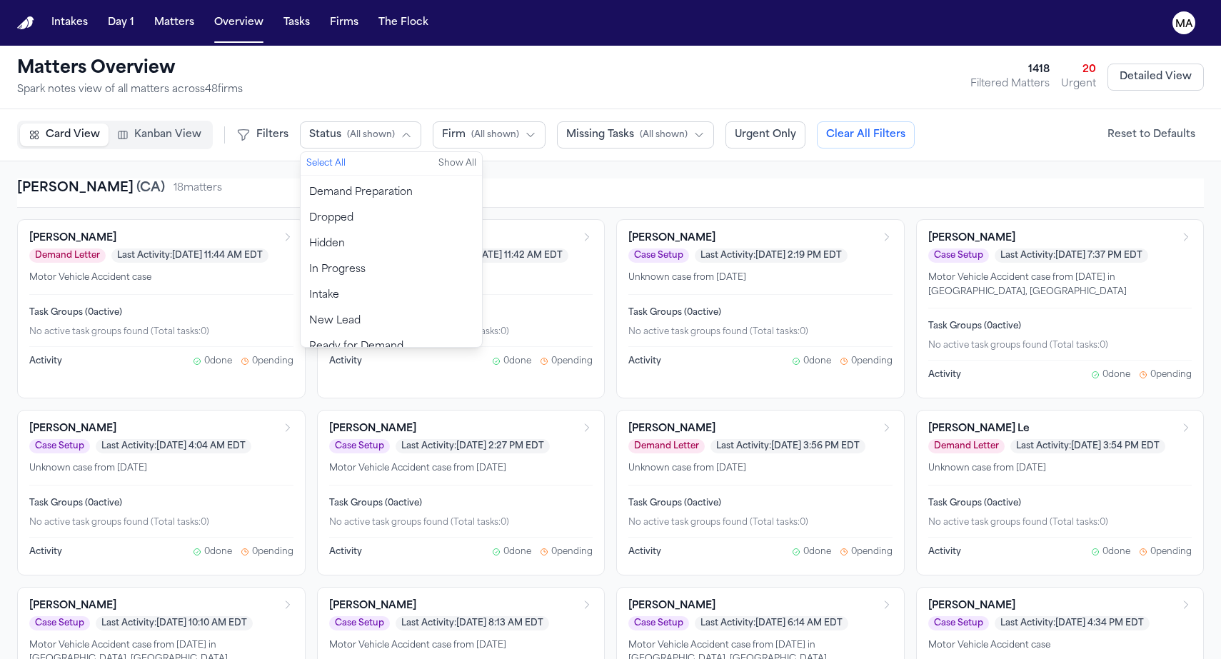
scroll to position [98, 0]
click at [309, 340] on span "Ready for Demand" at bounding box center [356, 347] width 94 height 14
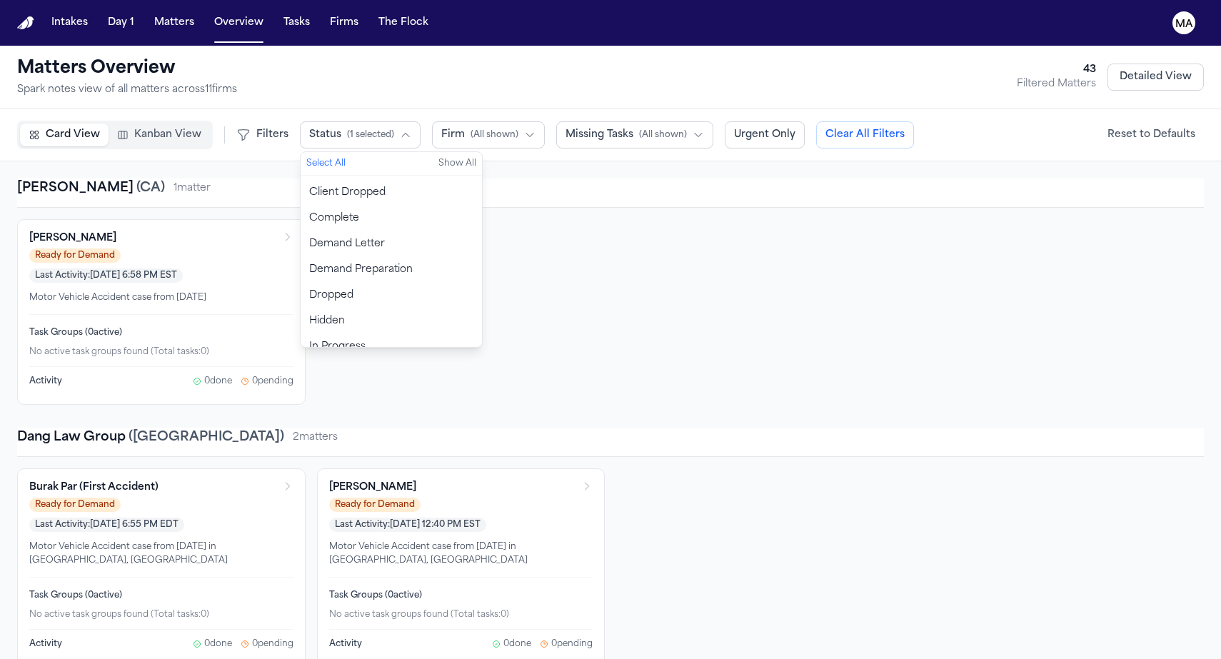
scroll to position [9, 0]
click at [309, 276] on span "Demand Preparation" at bounding box center [360, 283] width 103 height 14
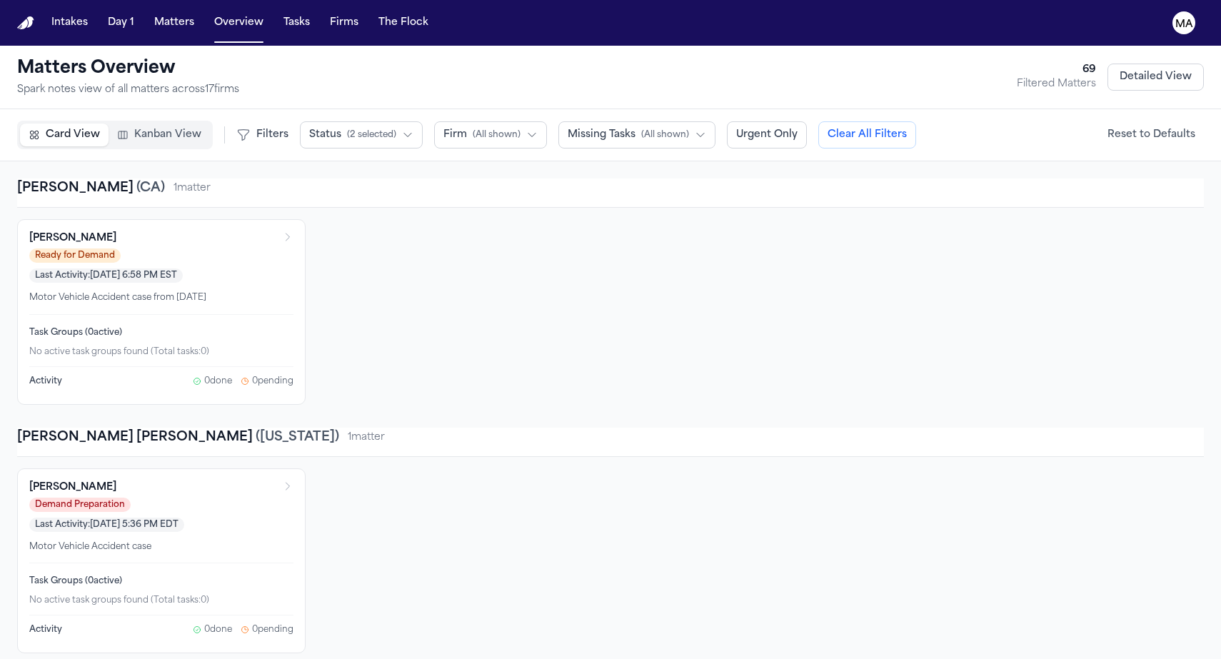
click at [423, 219] on div "Lisa Chapman Ready for Demand Last Activity: Feb 24, 2025 6:58 PM EST Motor Veh…" at bounding box center [610, 312] width 1186 height 186
click at [134, 128] on span "Kanban View" at bounding box center [167, 135] width 67 height 14
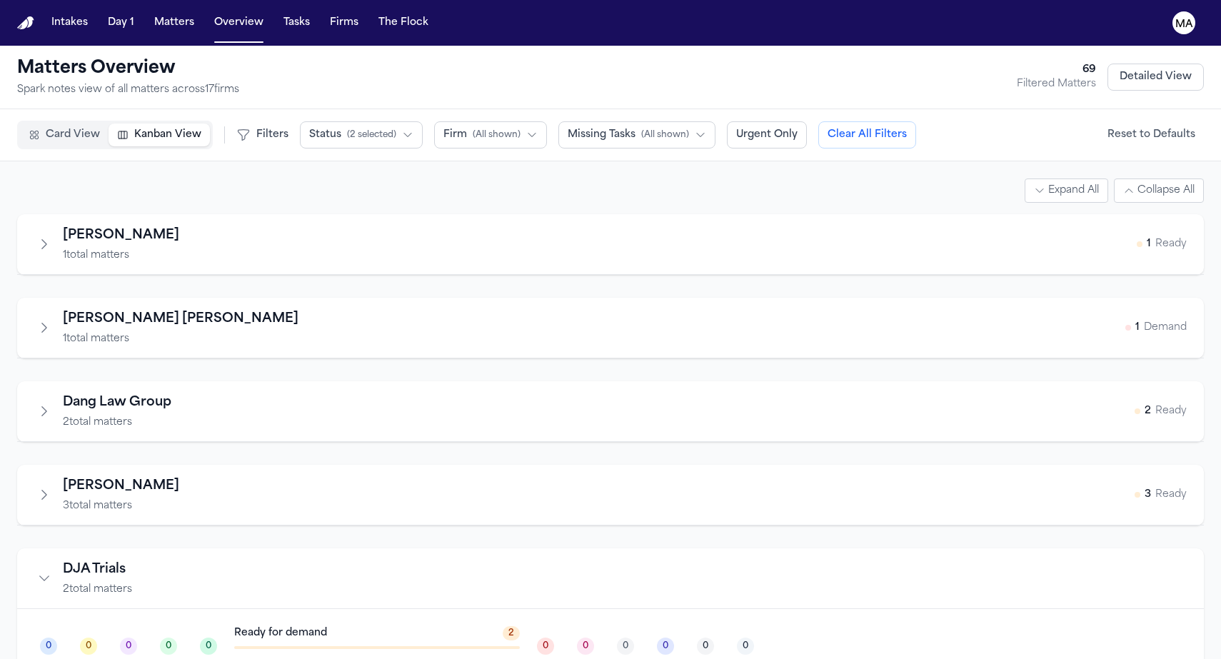
click at [37, 571] on icon "Collapse firm" at bounding box center [44, 578] width 14 height 14
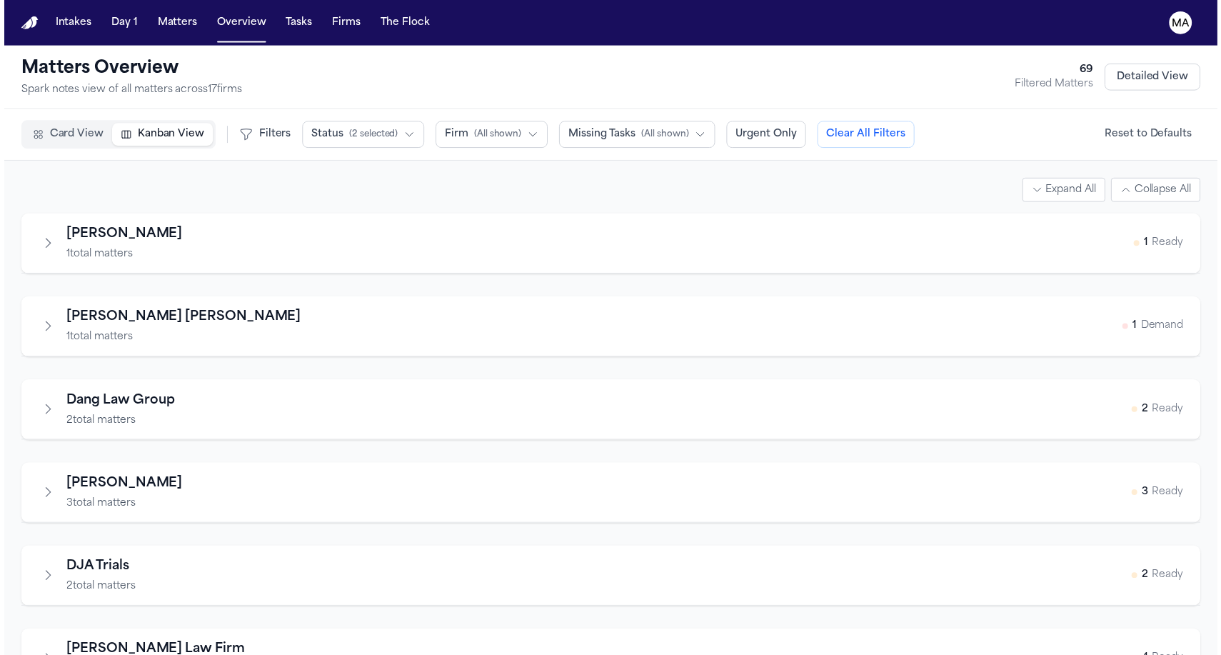
scroll to position [0, 0]
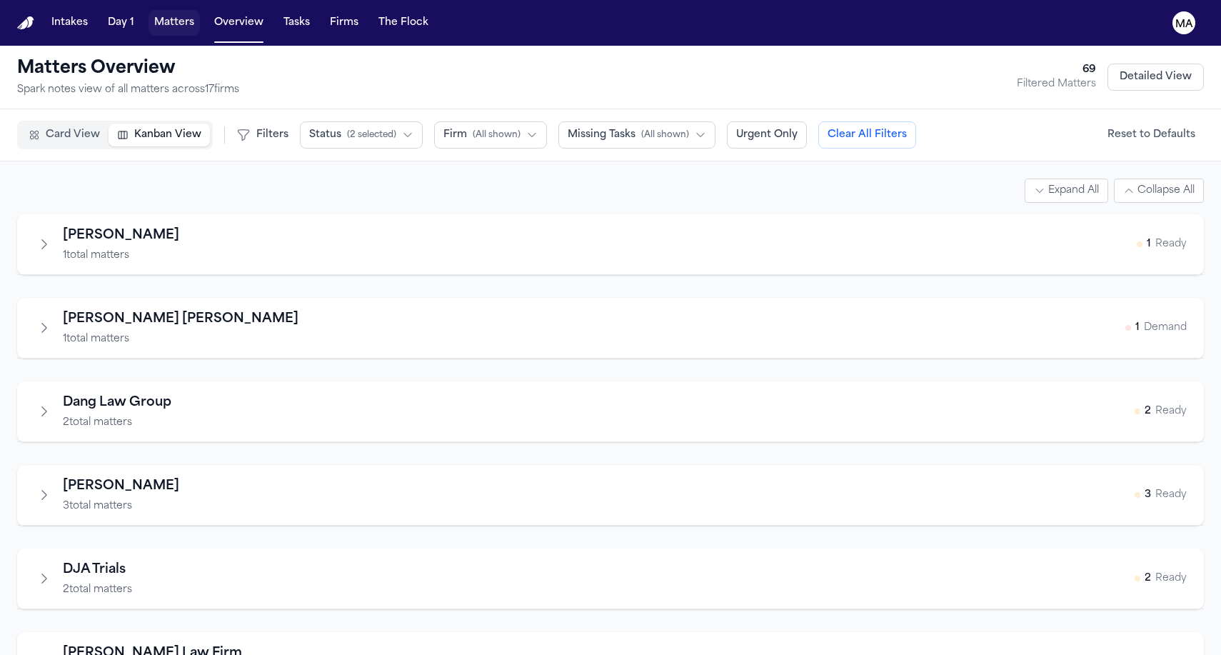
click at [148, 16] on button "Matters" at bounding box center [173, 23] width 51 height 26
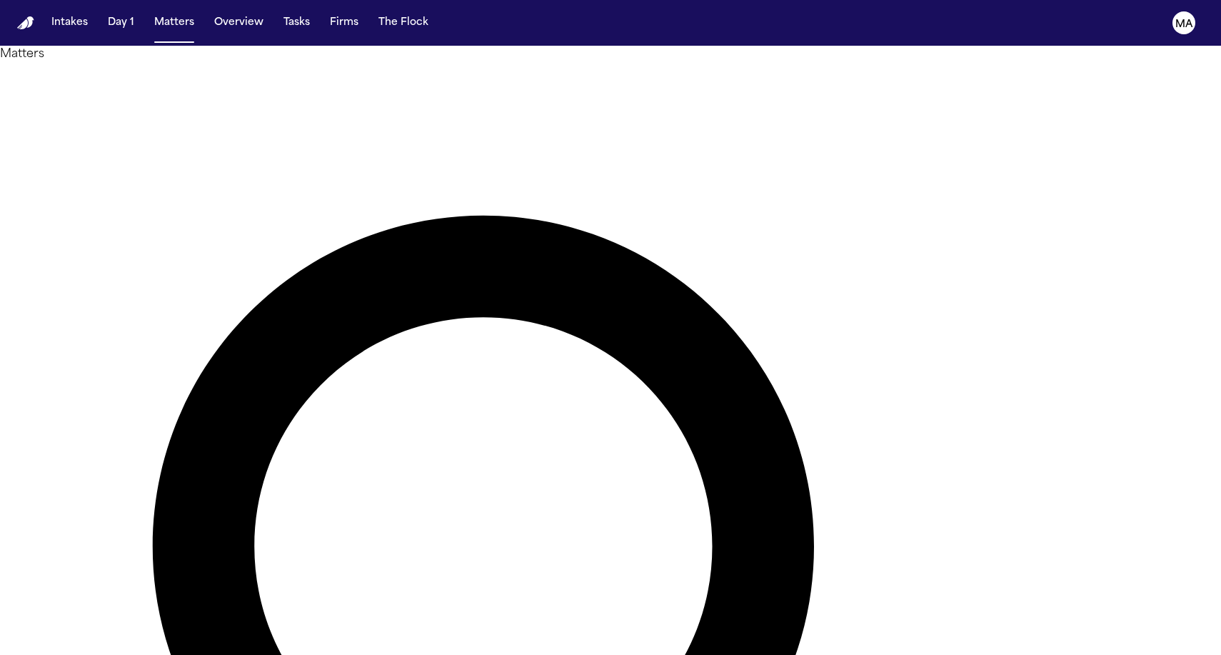
drag, startPoint x: 850, startPoint y: 60, endPoint x: 739, endPoint y: 71, distance: 111.2
drag, startPoint x: 854, startPoint y: 60, endPoint x: 782, endPoint y: 59, distance: 72.1
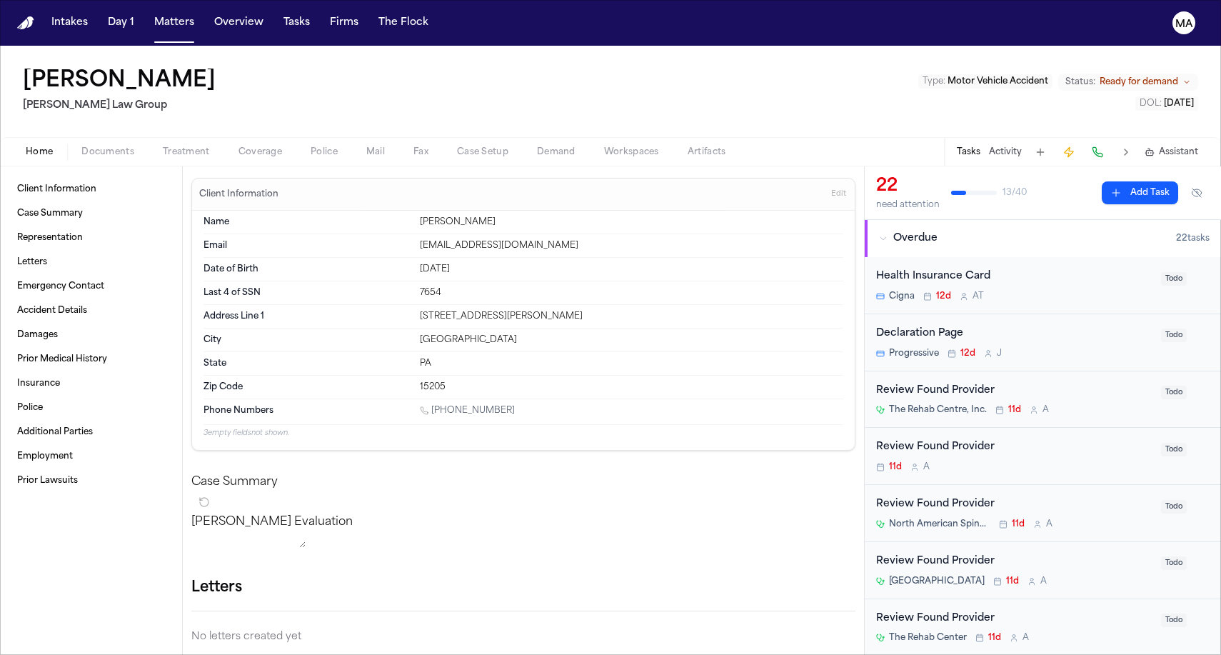
click at [604, 146] on span "Workspaces" at bounding box center [631, 151] width 55 height 11
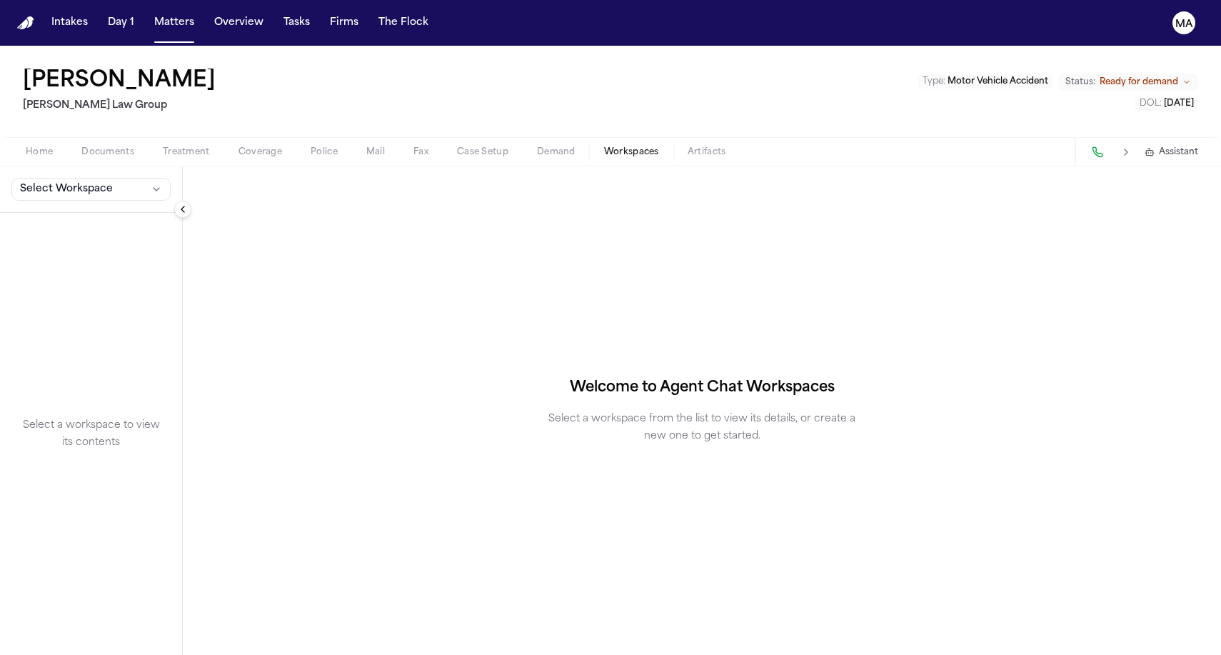
click at [19, 178] on button "Select Workspace" at bounding box center [90, 189] width 159 height 23
click at [46, 133] on button "Finch Agent Demand" at bounding box center [108, 133] width 206 height 23
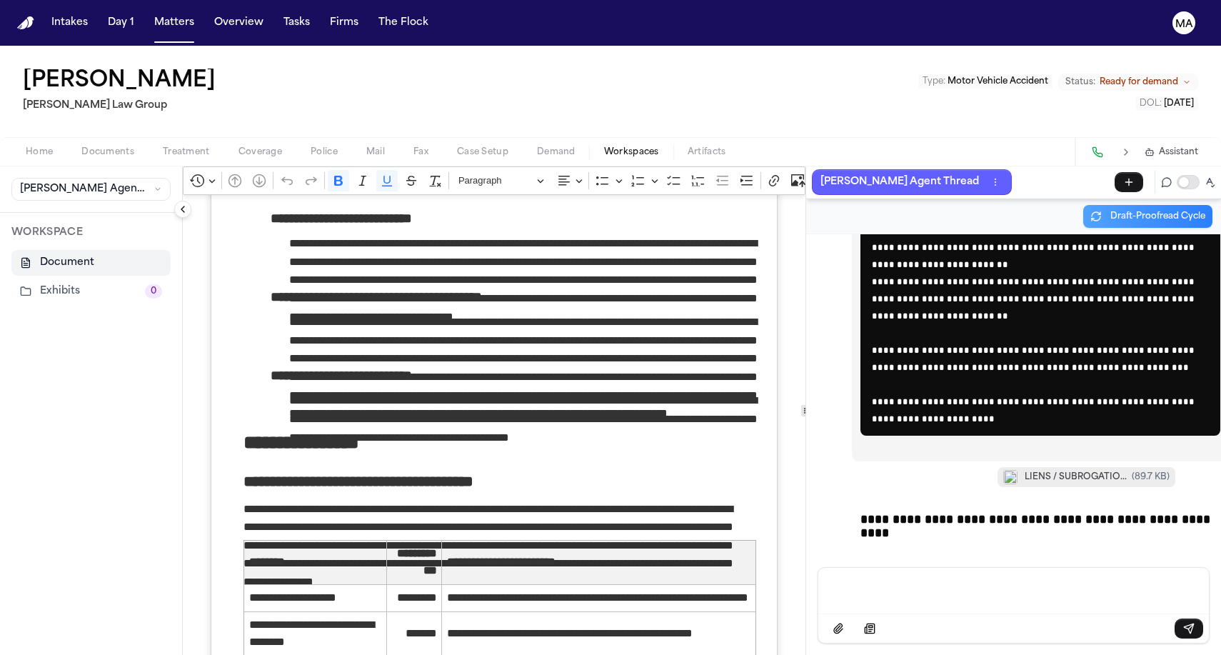
scroll to position [2790, 0]
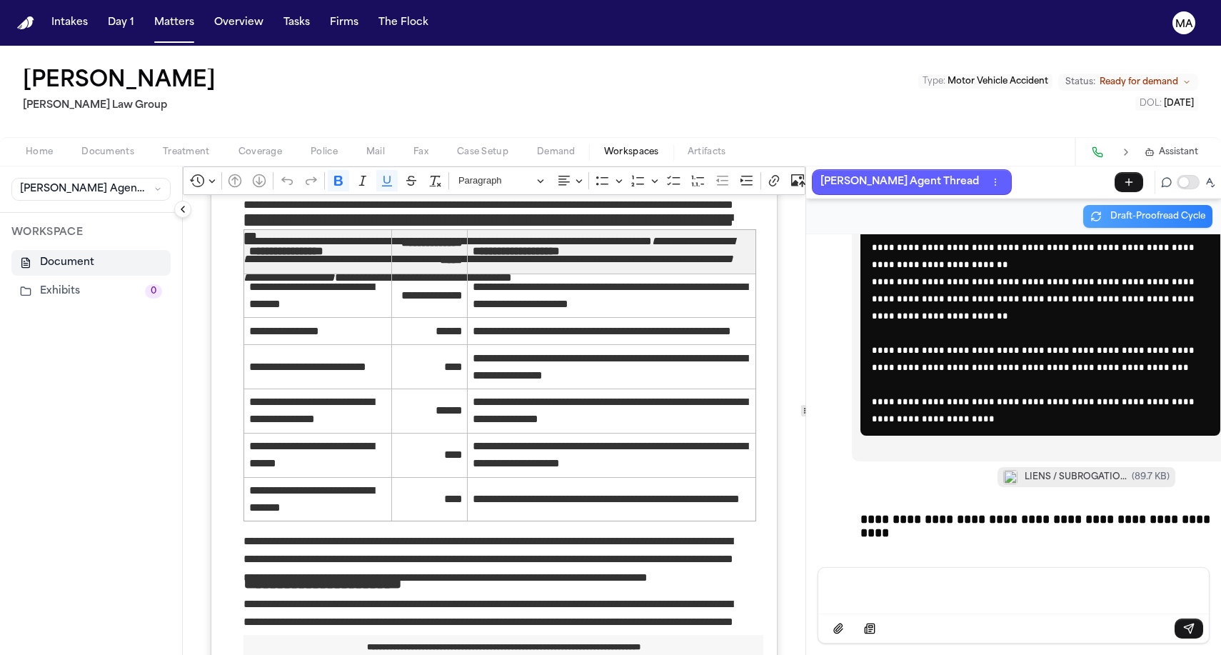
click at [984, 596] on p "Message input" at bounding box center [1013, 589] width 356 height 14
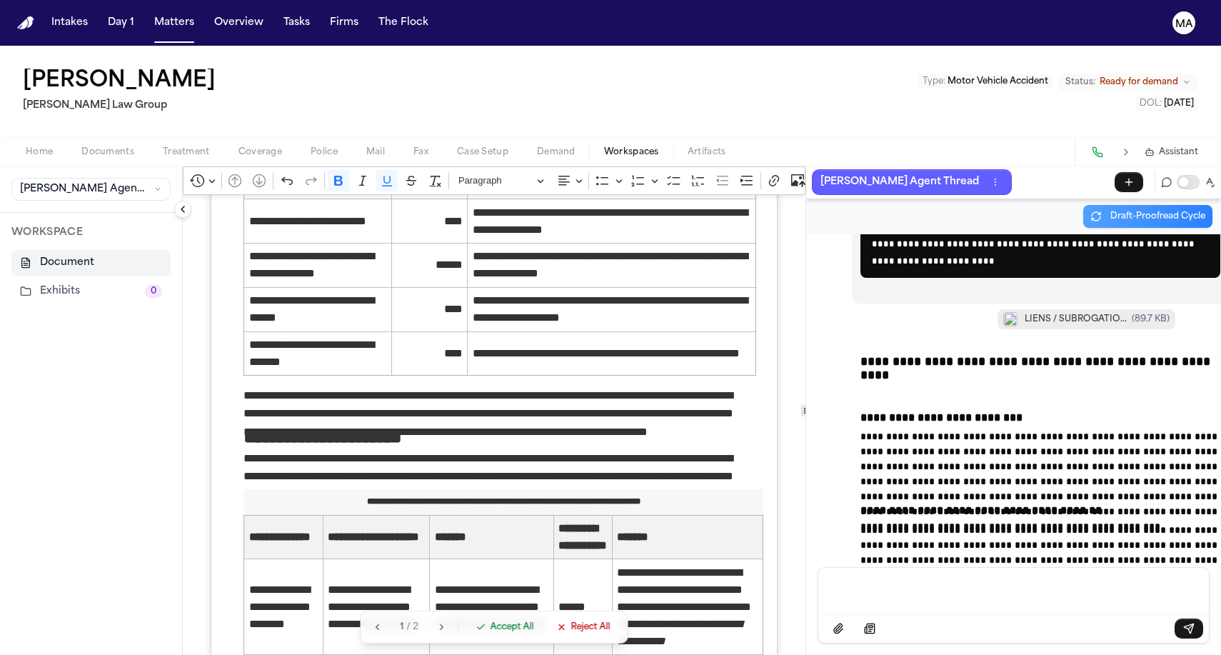
scroll to position [3008, 0]
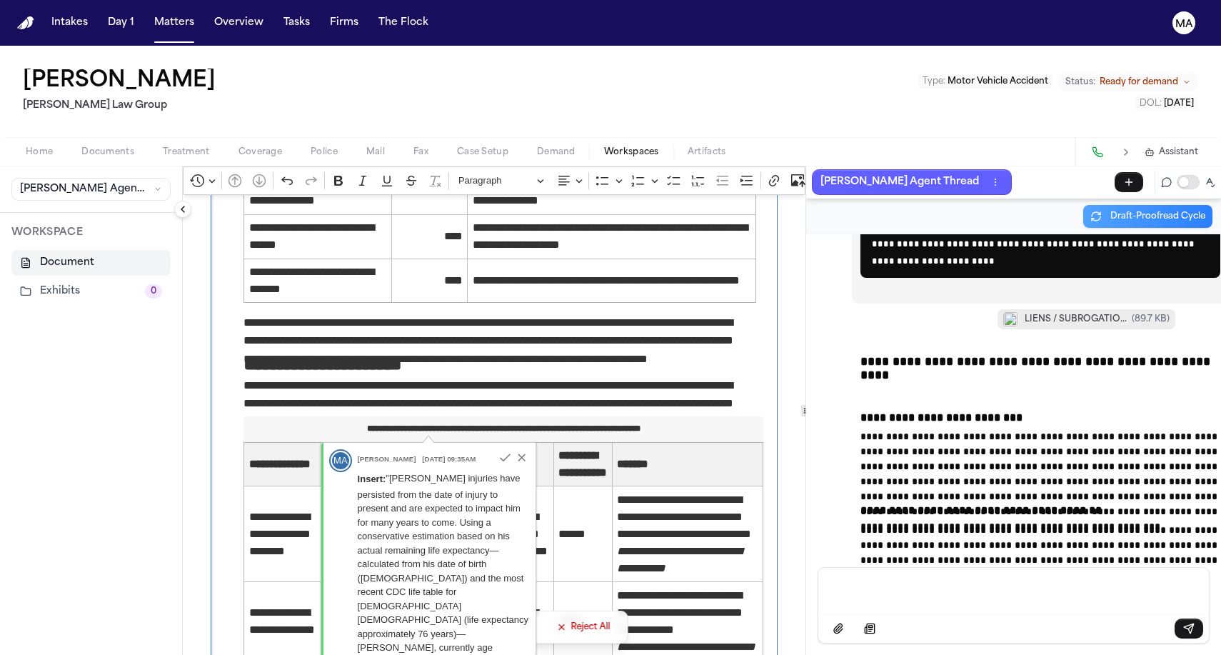
drag, startPoint x: 183, startPoint y: 429, endPoint x: 572, endPoint y: 506, distance: 395.9
click at [525, 456] on icon "button" at bounding box center [521, 456] width 7 height 7
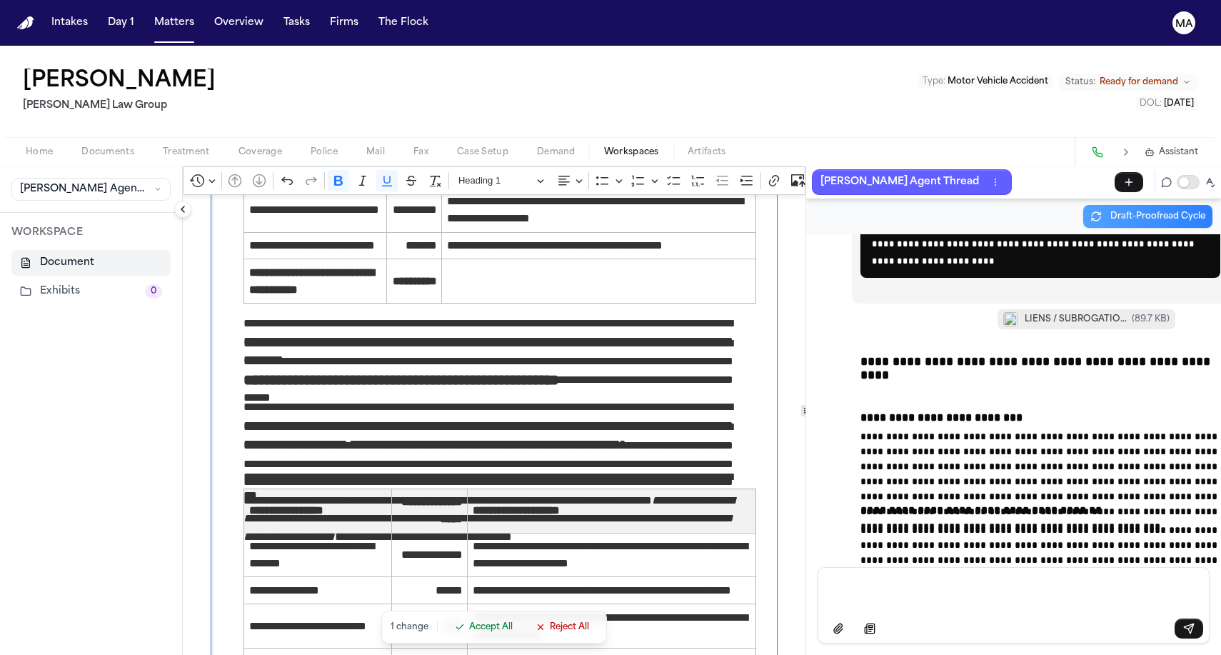
scroll to position [3223, 0]
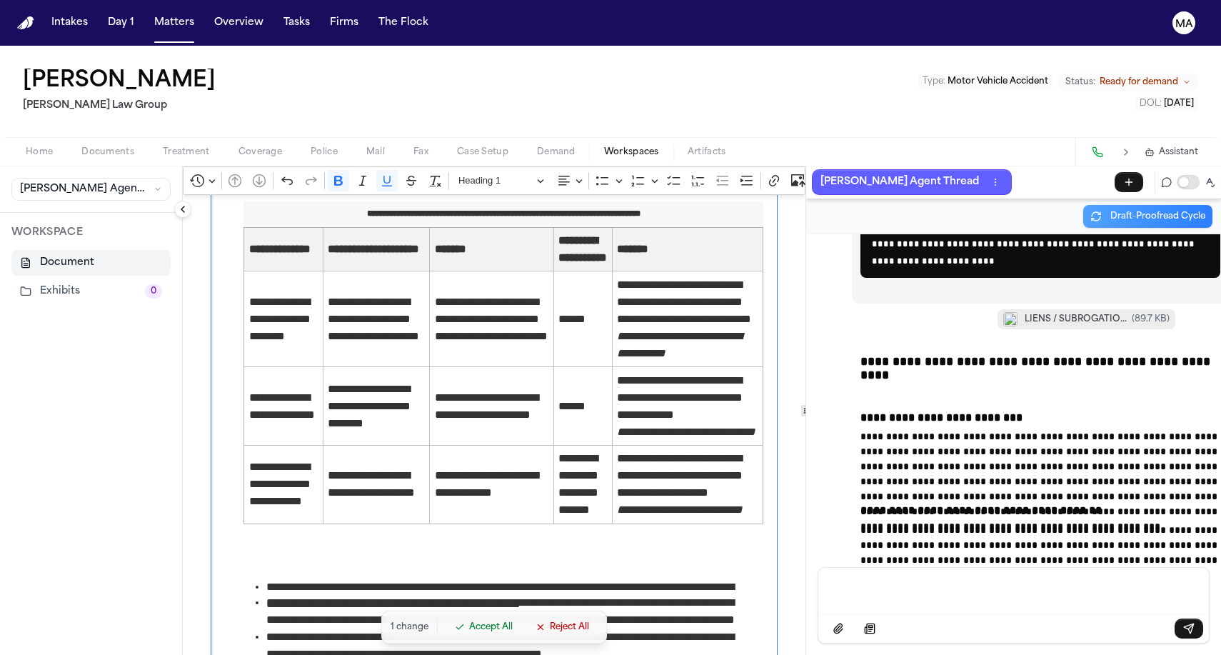
click at [469, 632] on span "Accept All" at bounding box center [491, 626] width 44 height 11
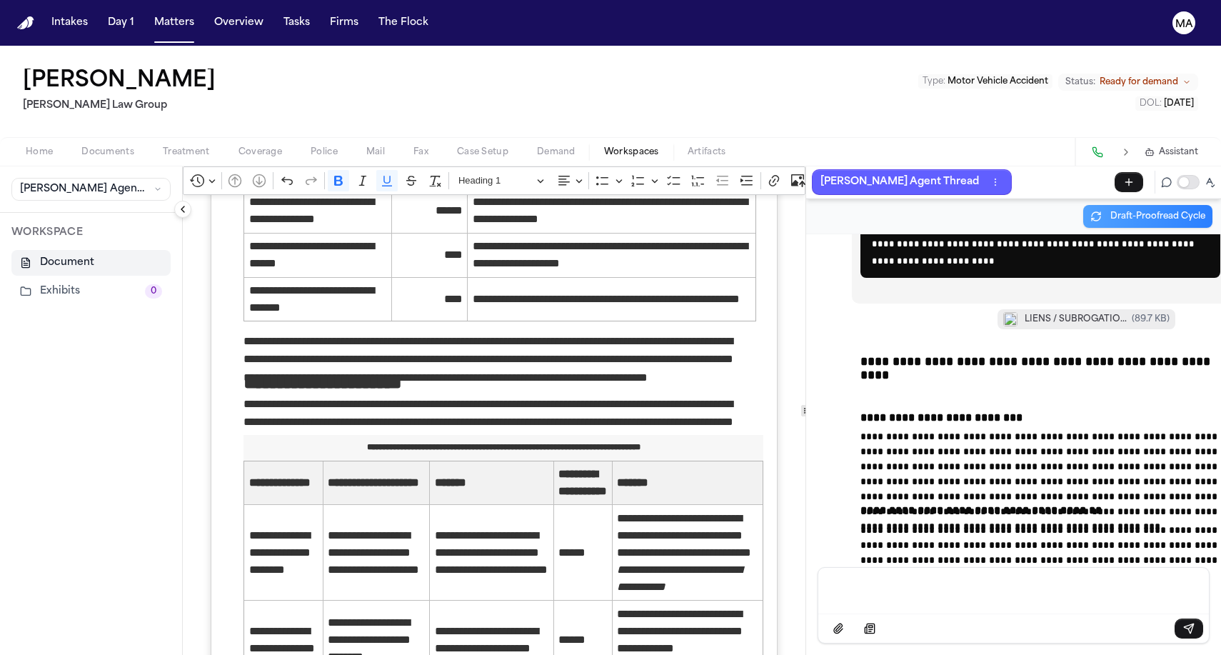
scroll to position [2853, 0]
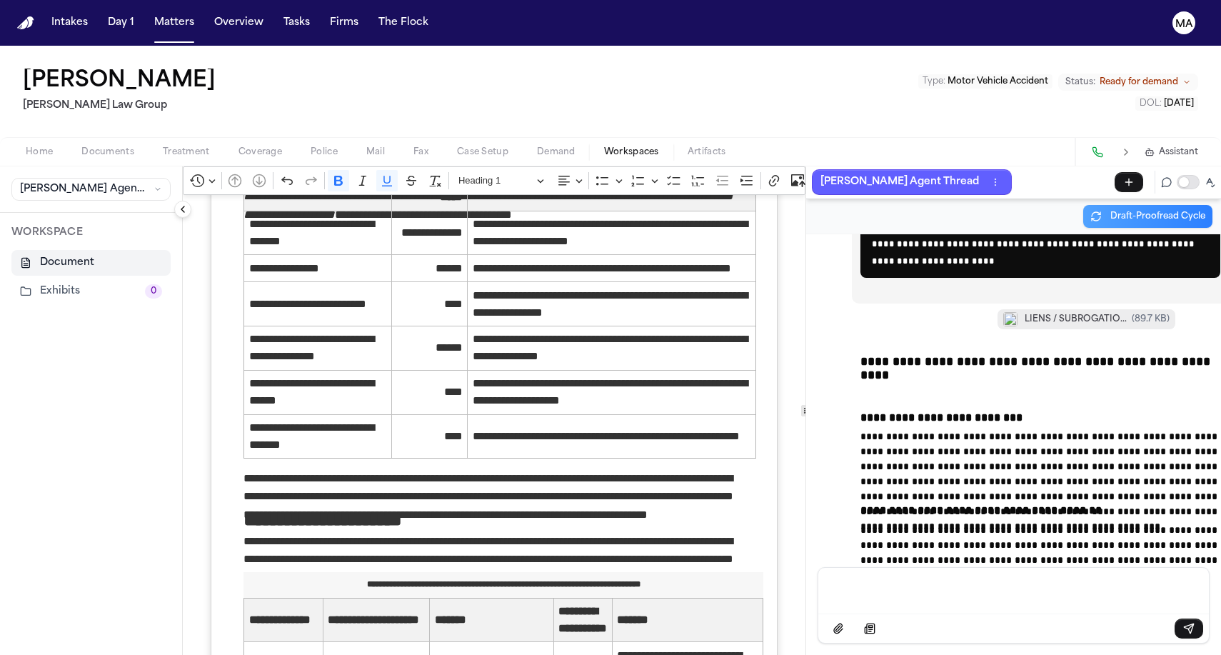
click at [857, 605] on div "Message input" at bounding box center [1013, 588] width 373 height 43
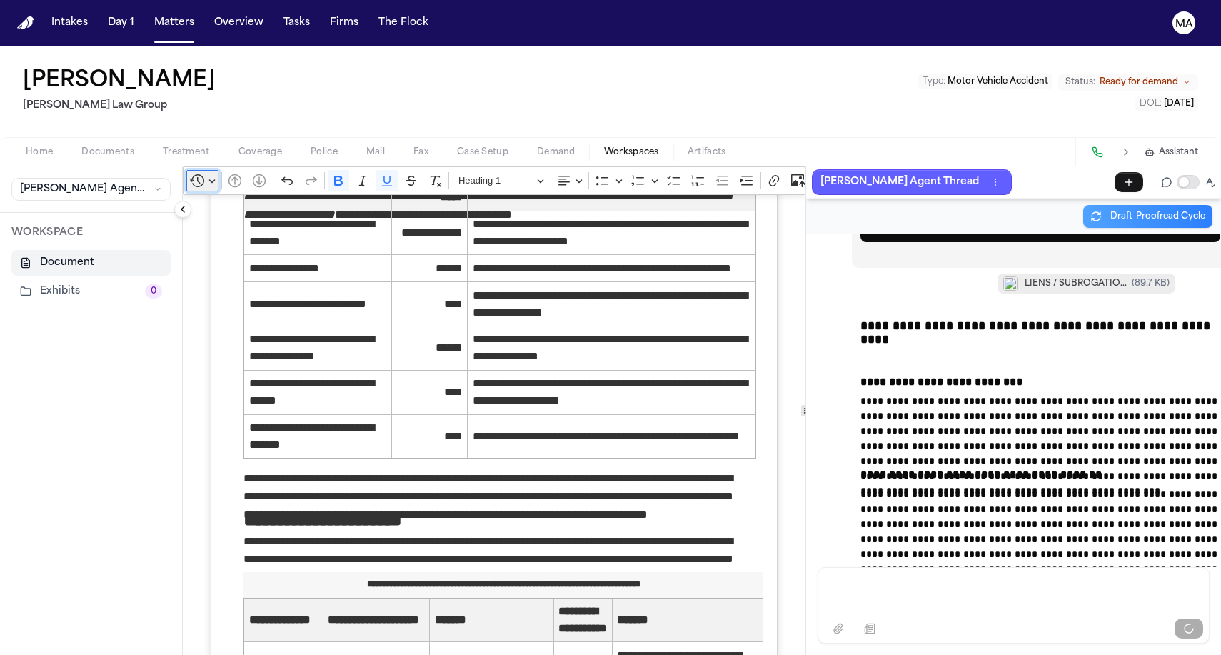
click at [190, 173] on icon "Editor toolbar" at bounding box center [197, 180] width 14 height 14
click at [198, 219] on span "Open revision history" at bounding box center [241, 227] width 87 height 17
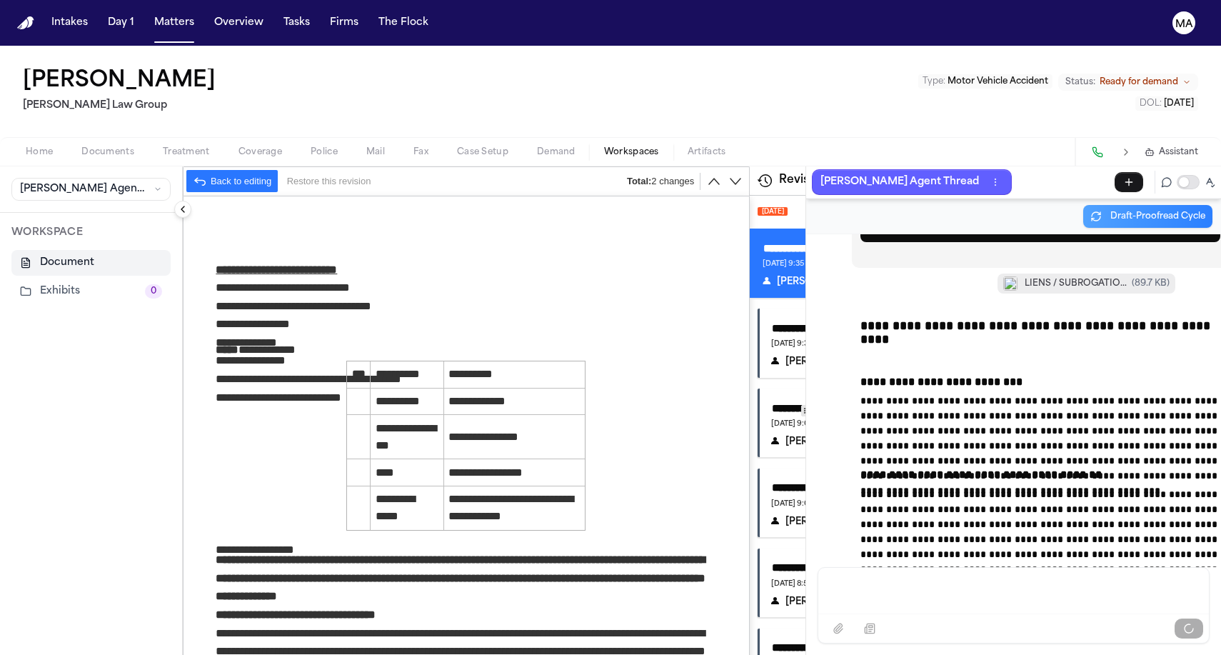
scroll to position [27979, 0]
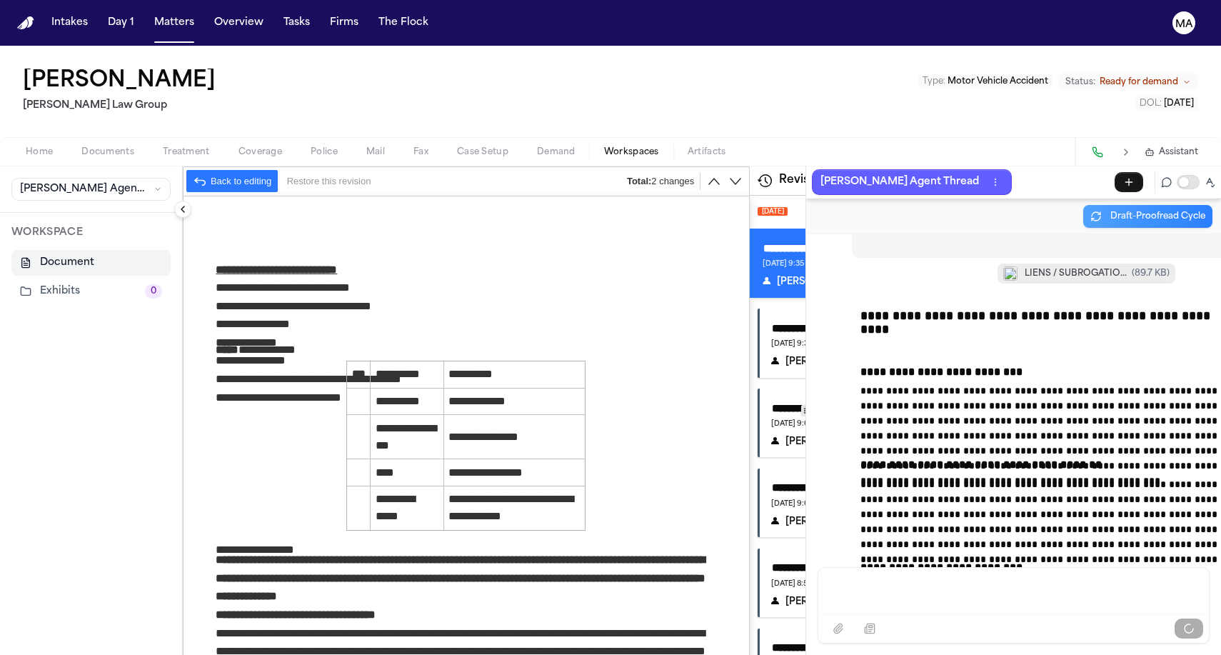
click at [767, 317] on div "**********" at bounding box center [804, 328] width 75 height 22
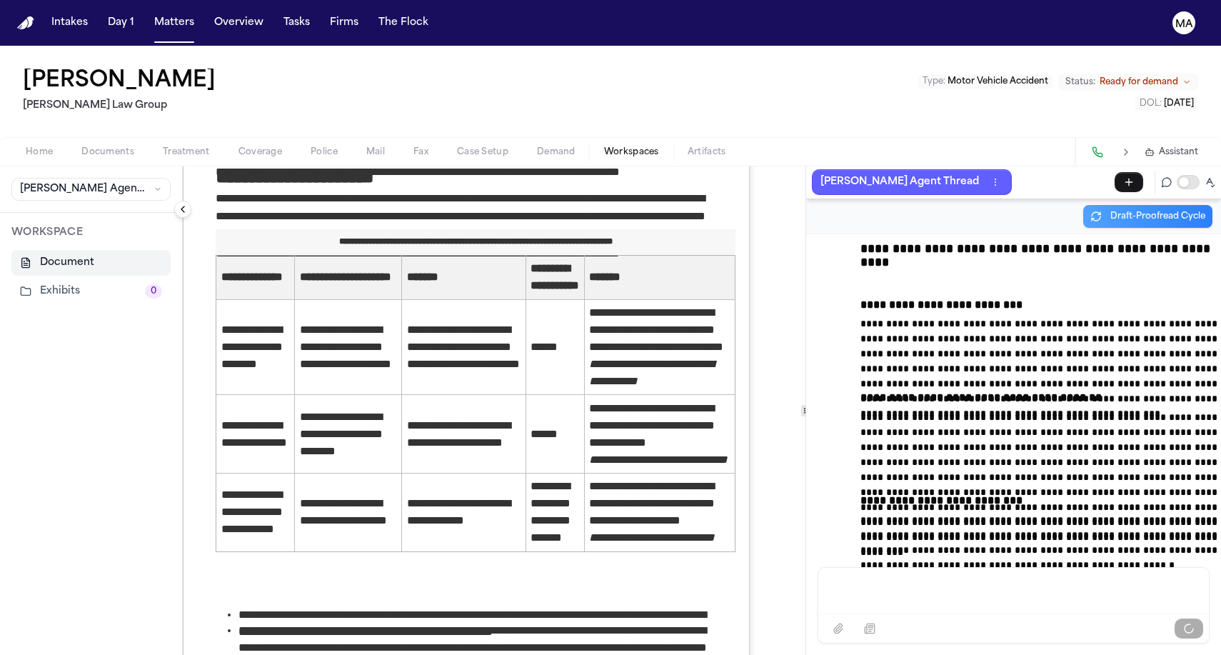
scroll to position [28091, 0]
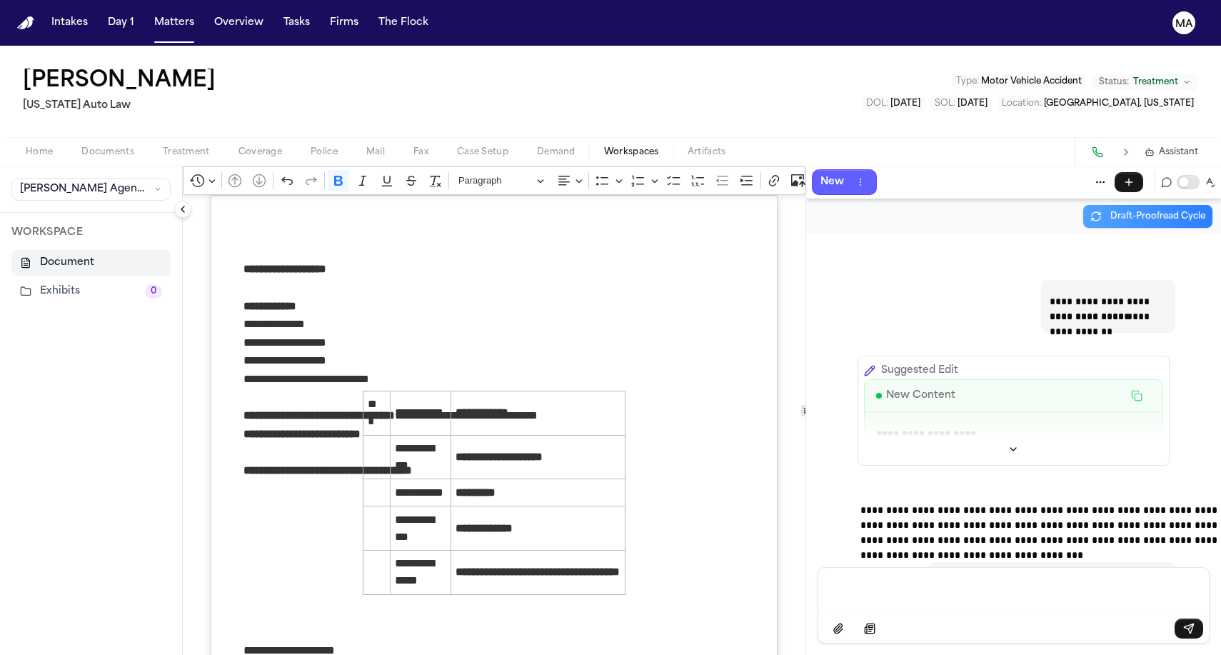
scroll to position [864, 0]
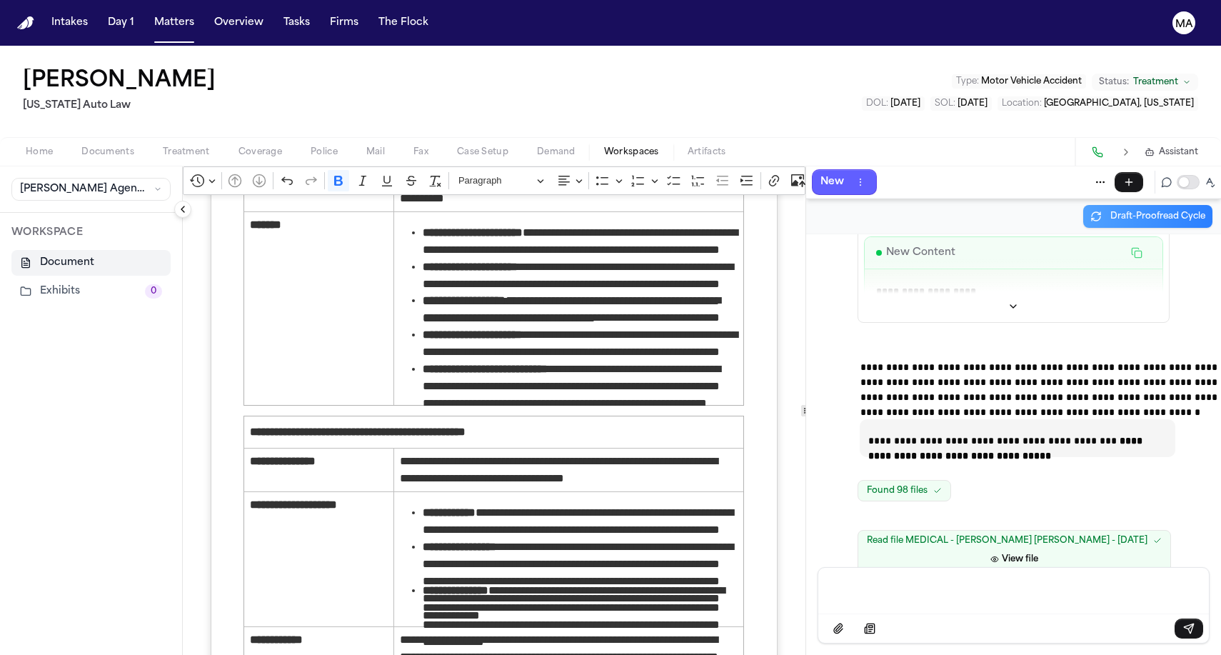
click at [128, 19] on div "Intakes Day 1 Matters Overview Tasks Firms The Flock" at bounding box center [240, 23] width 388 height 26
click at [148, 18] on button "Matters" at bounding box center [173, 23] width 51 height 26
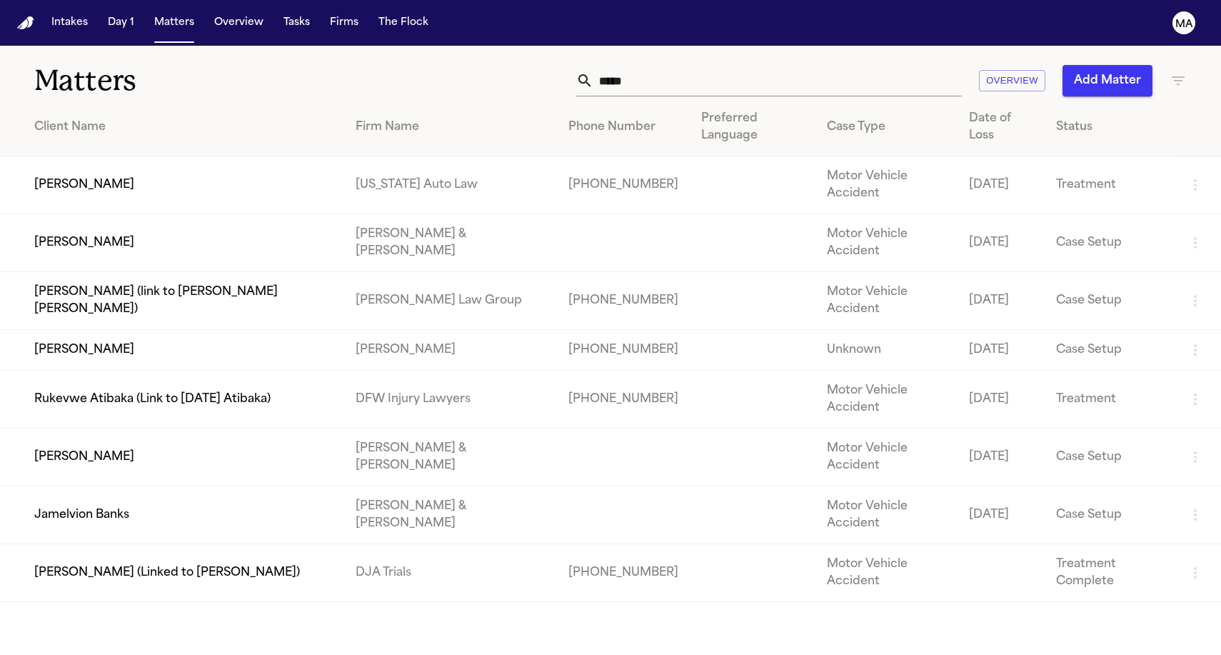
click at [886, 65] on input "*****" at bounding box center [777, 80] width 368 height 31
drag, startPoint x: 886, startPoint y: 57, endPoint x: 615, endPoint y: 56, distance: 270.5
click at [617, 65] on div "***** Overview Add Matter" at bounding box center [774, 80] width 823 height 31
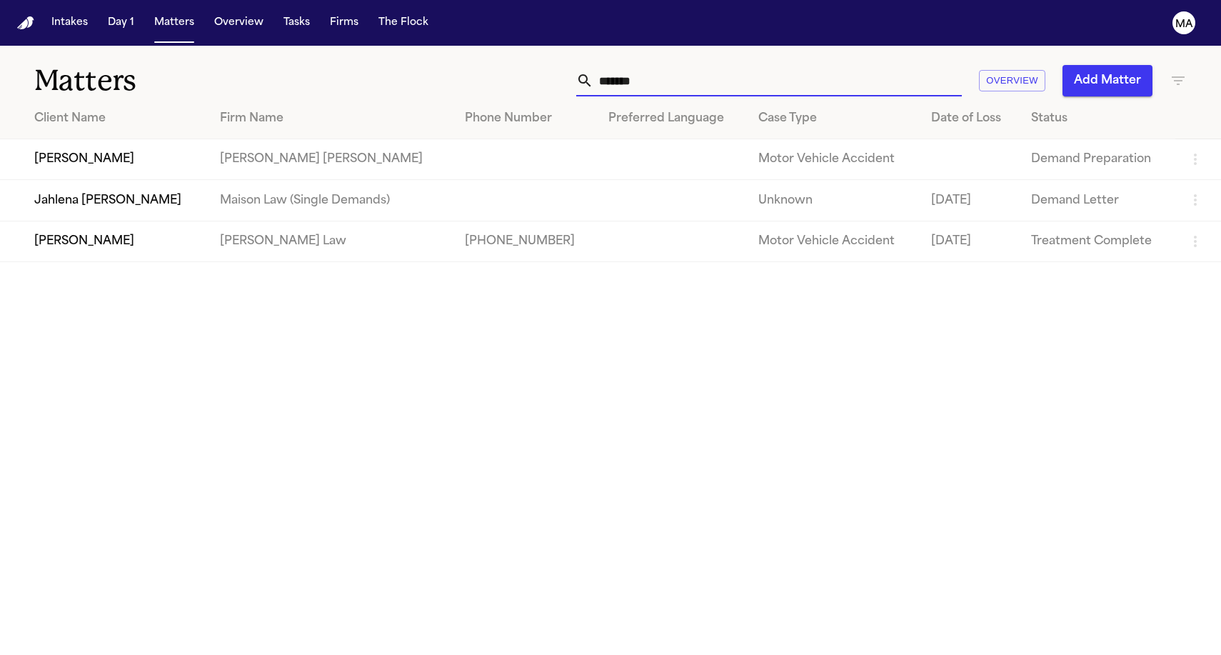
type input "*******"
click at [107, 139] on td "[PERSON_NAME]" at bounding box center [104, 159] width 208 height 41
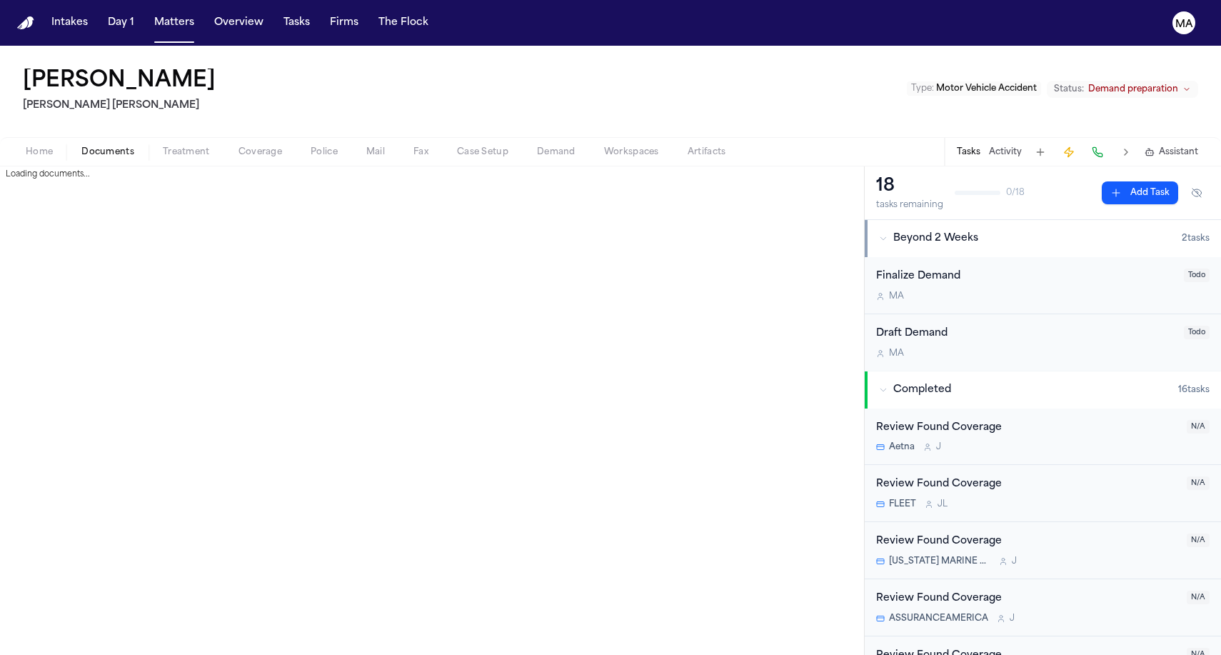
click at [81, 146] on span "Documents" at bounding box center [107, 151] width 53 height 11
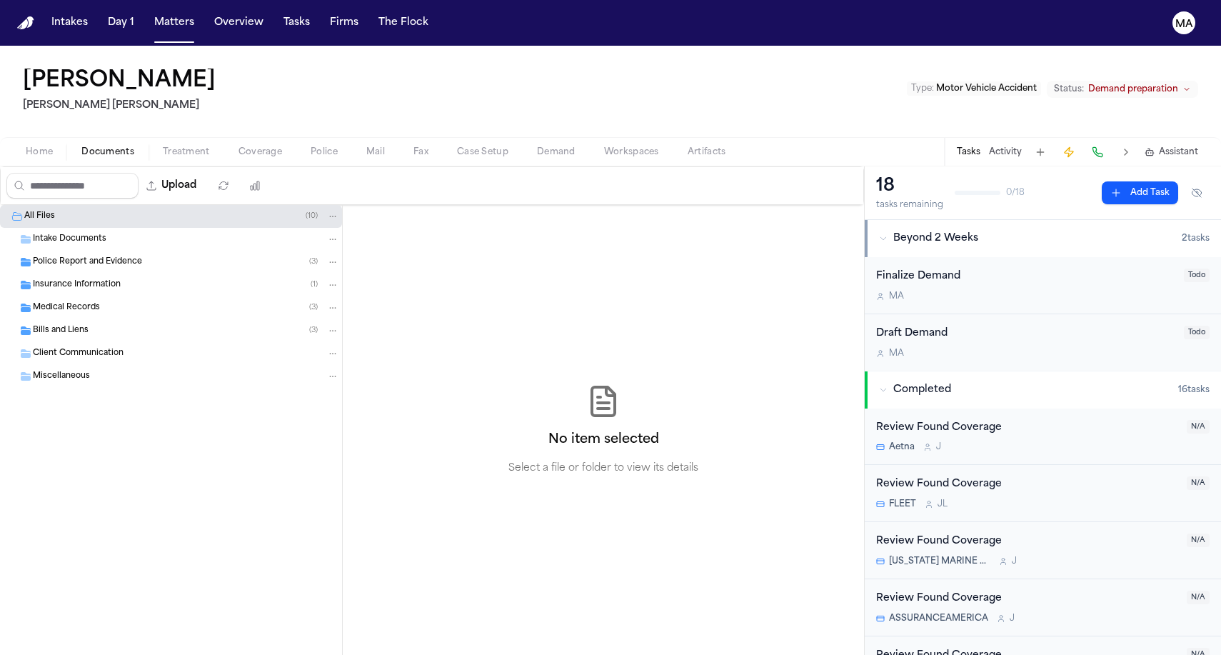
click at [90, 256] on span "Police Report and Evidence" at bounding box center [87, 262] width 109 height 12
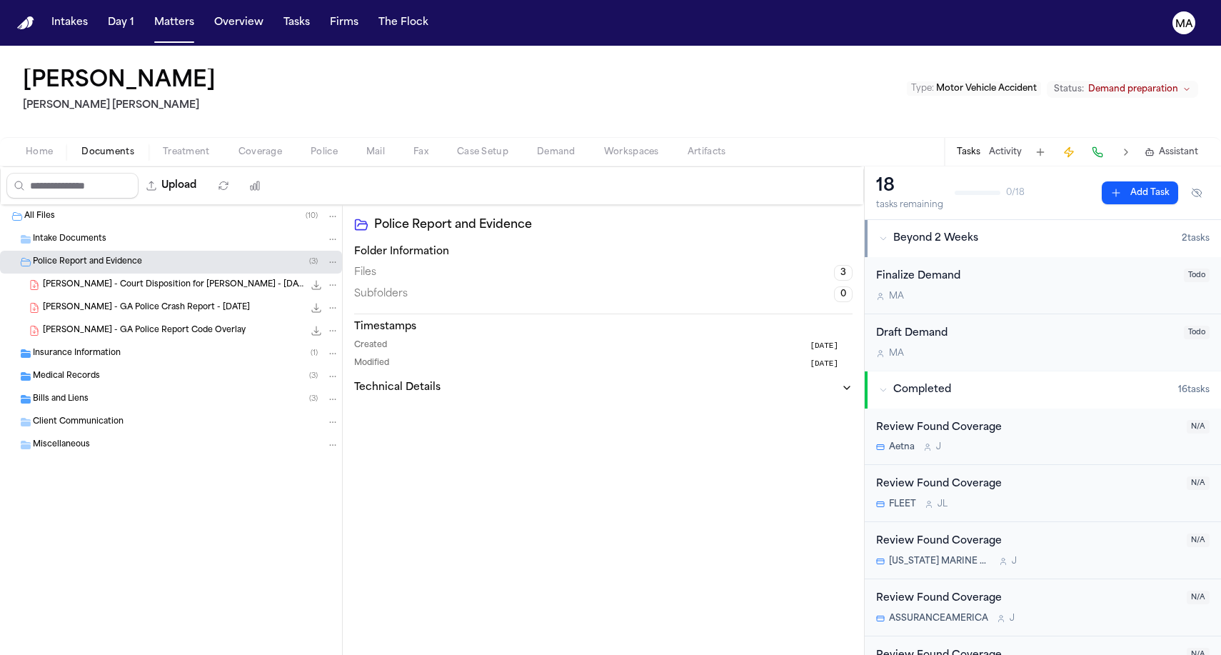
click at [88, 348] on span "Insurance Information" at bounding box center [77, 354] width 88 height 12
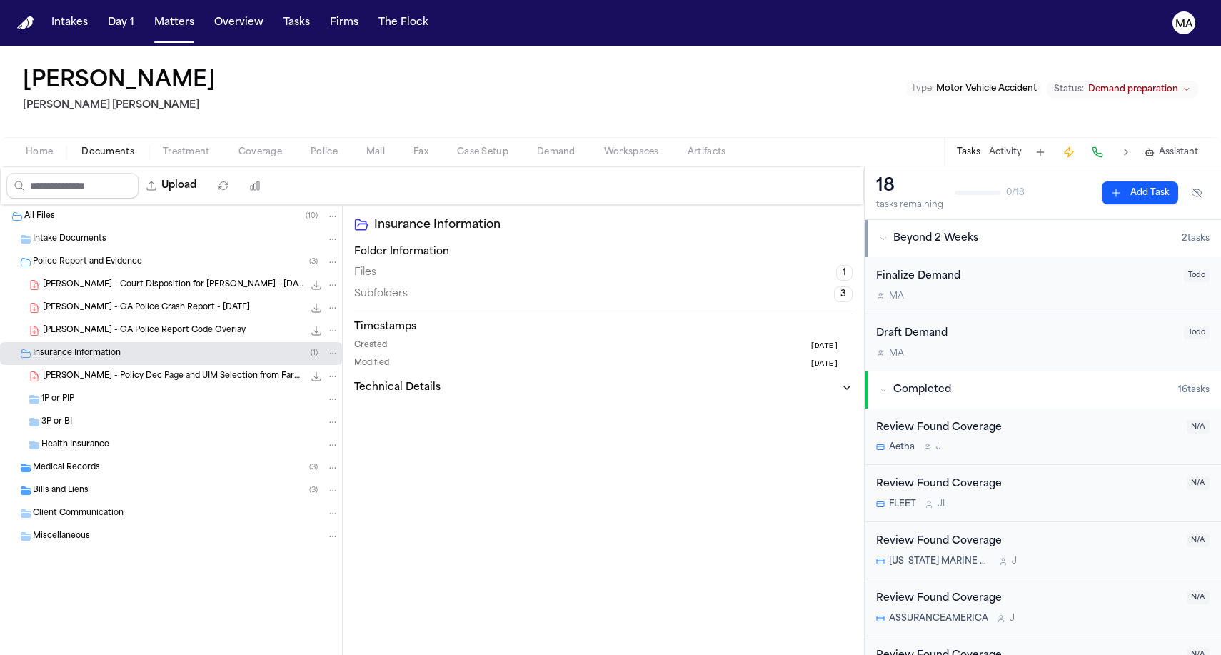
click at [102, 456] on div "Medical Records ( 3 )" at bounding box center [171, 467] width 342 height 23
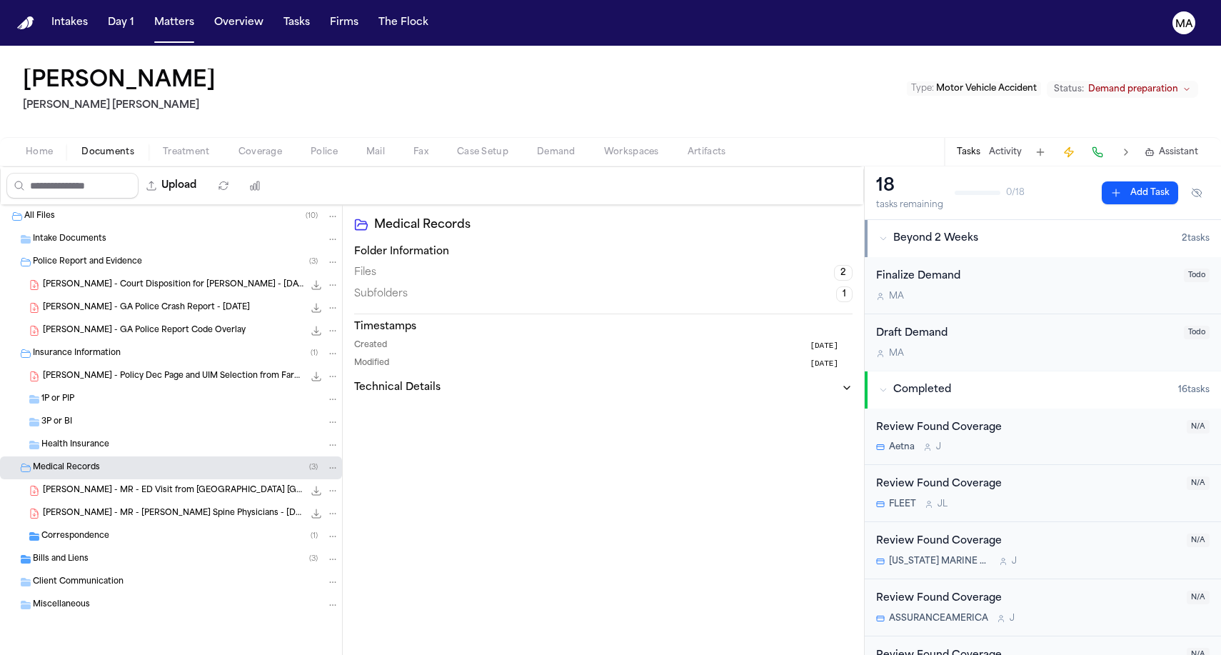
click at [126, 547] on div "Bills and Liens ( 3 )" at bounding box center [171, 558] width 342 height 23
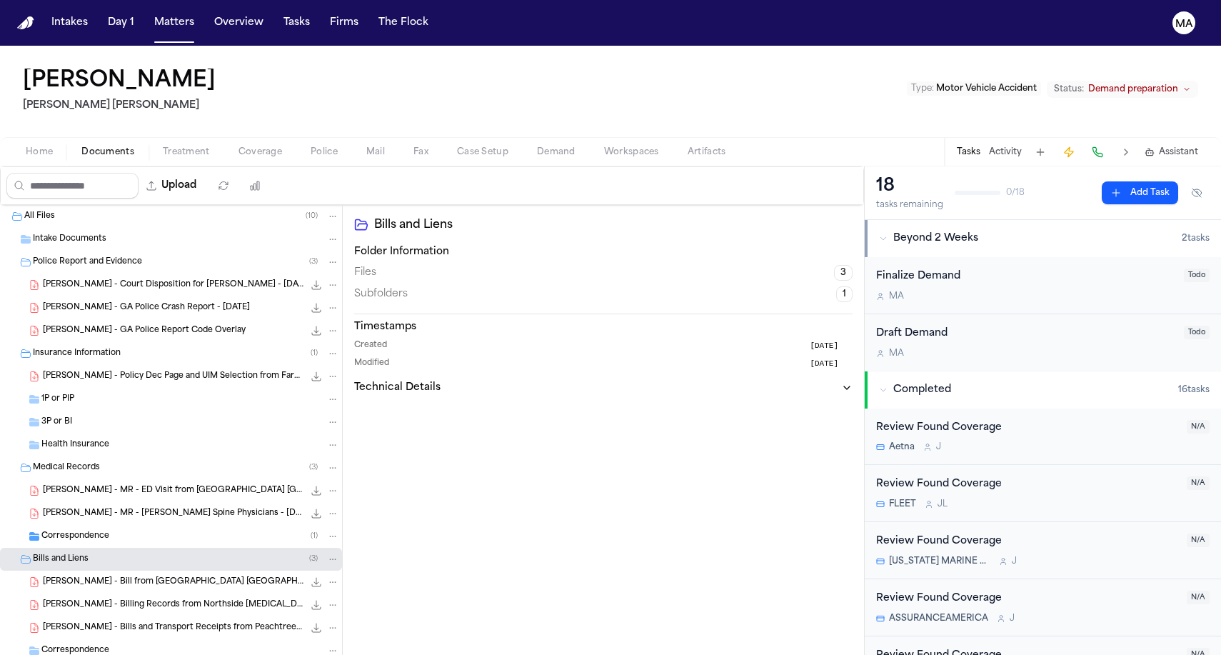
click at [0, 0] on span "4.4 MB • PDF" at bounding box center [0, 0] width 0 height 0
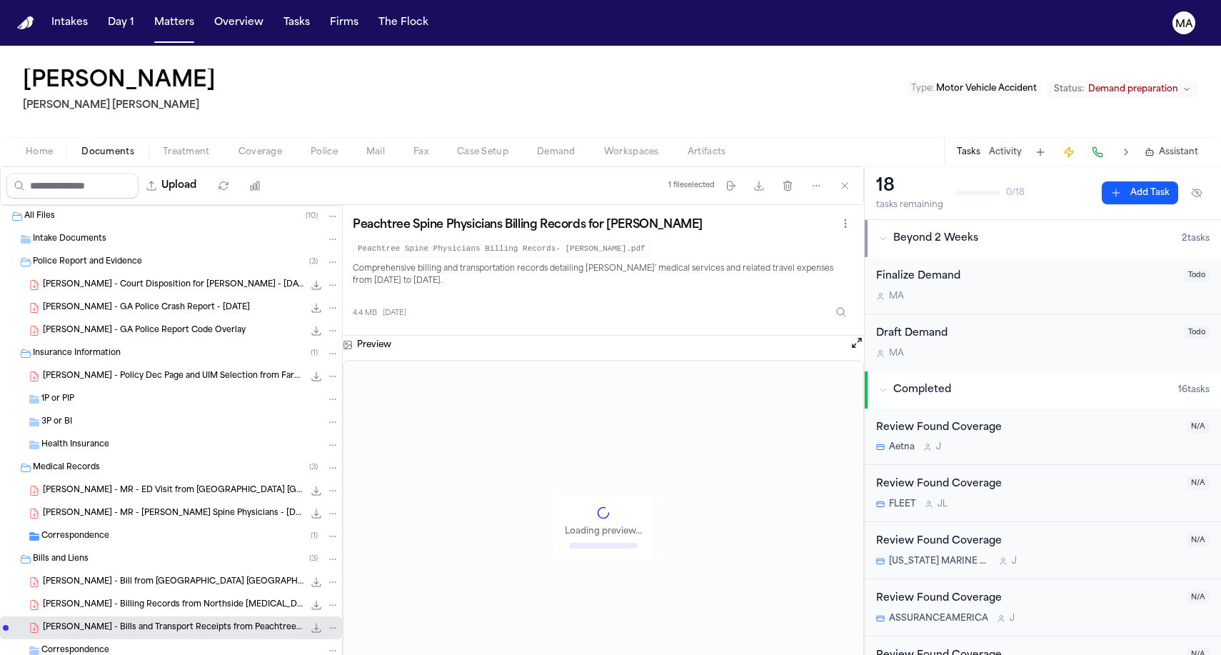
click at [99, 599] on span "[PERSON_NAME] - Billing Records from Northside [MEDICAL_DATA] Associates - [DAT…" at bounding box center [173, 605] width 261 height 12
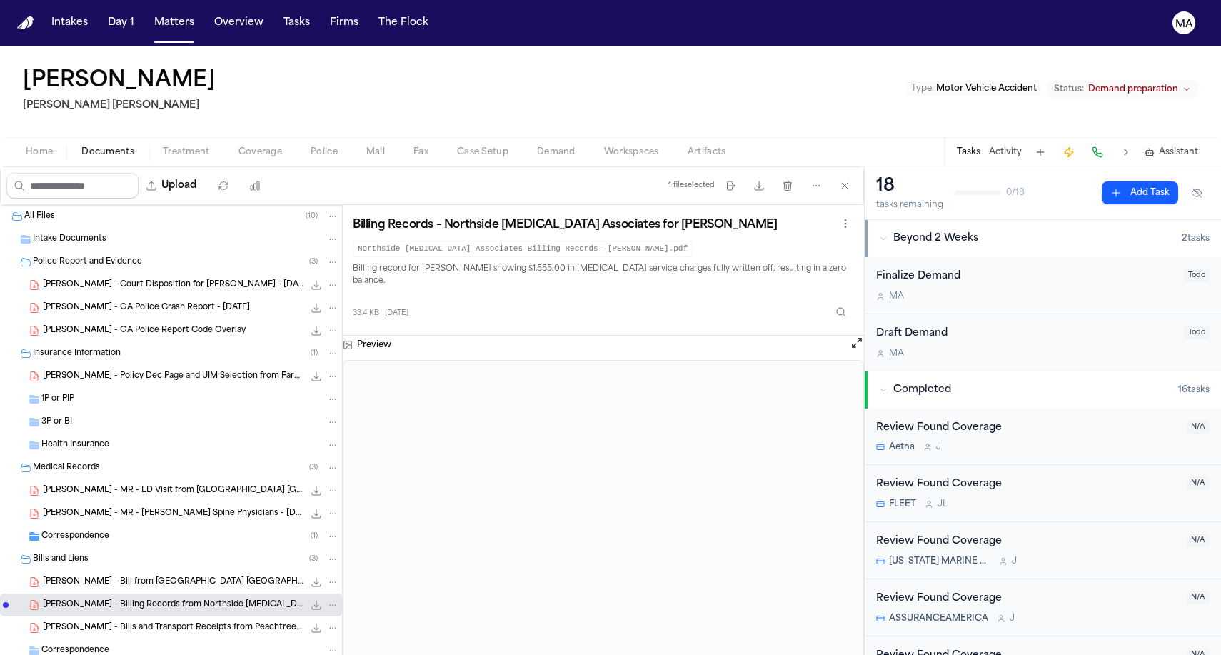
click at [103, 576] on span "[PERSON_NAME] - Bill from [GEOGRAPHIC_DATA] [GEOGRAPHIC_DATA] - [DATE]" at bounding box center [173, 582] width 261 height 12
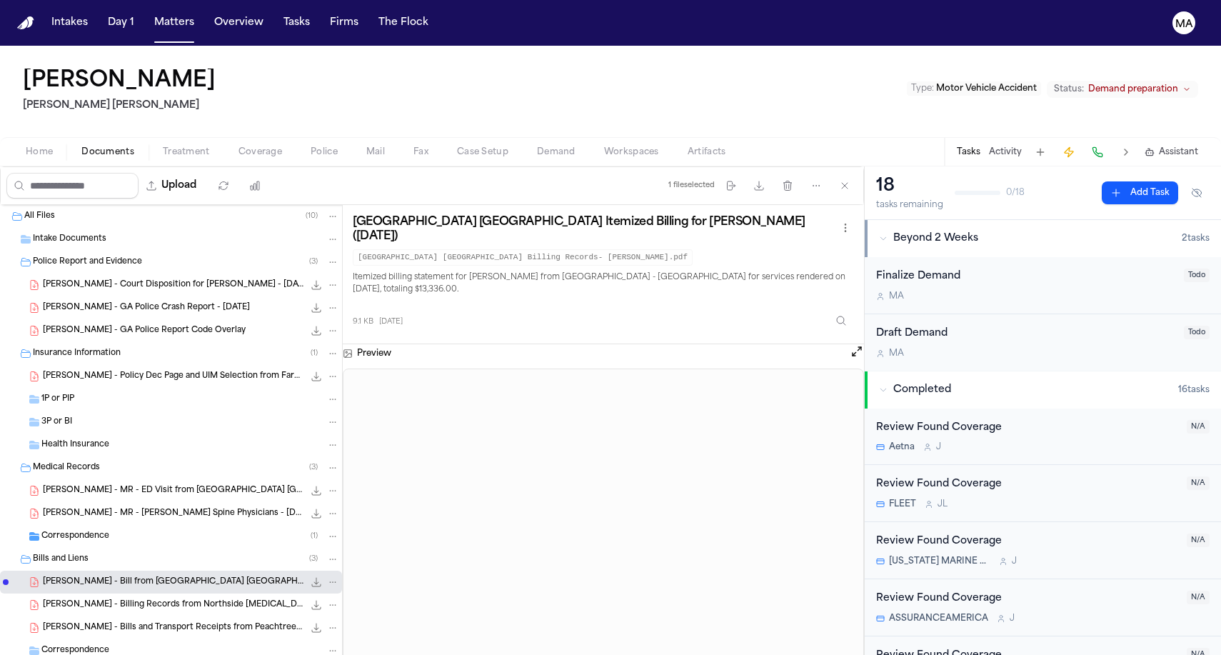
click at [383, 64] on div "[PERSON_NAME] [PERSON_NAME] [PERSON_NAME] Type : Motor Vehicle Accident Status:…" at bounding box center [610, 91] width 1221 height 91
click at [537, 146] on span "Demand" at bounding box center [556, 151] width 39 height 11
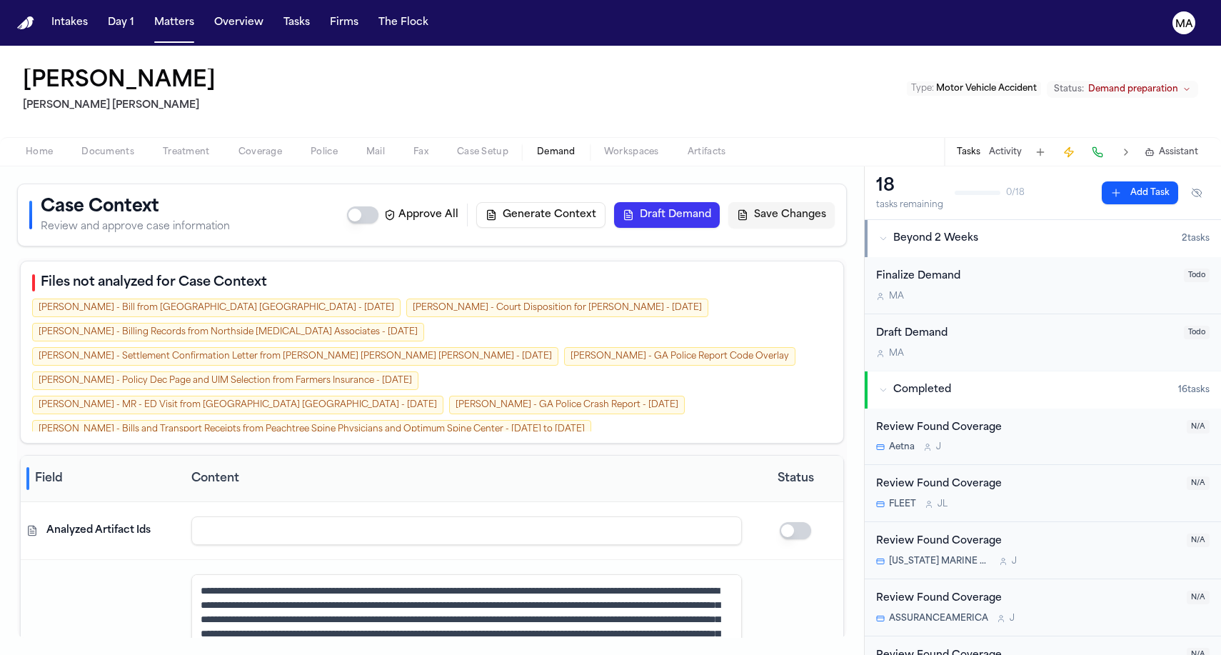
click at [418, 371] on div "[PERSON_NAME] - Policy Dec Page and UIM Selection from Farmers Insurance - [DAT…" at bounding box center [225, 380] width 386 height 19
click at [256, 261] on div "Files not analyzed for Case Context [PERSON_NAME] - Bill from [GEOGRAPHIC_DATA]…" at bounding box center [432, 352] width 824 height 183
click at [604, 146] on span "Workspaces" at bounding box center [631, 151] width 55 height 11
click at [537, 146] on span "Demand" at bounding box center [556, 151] width 39 height 11
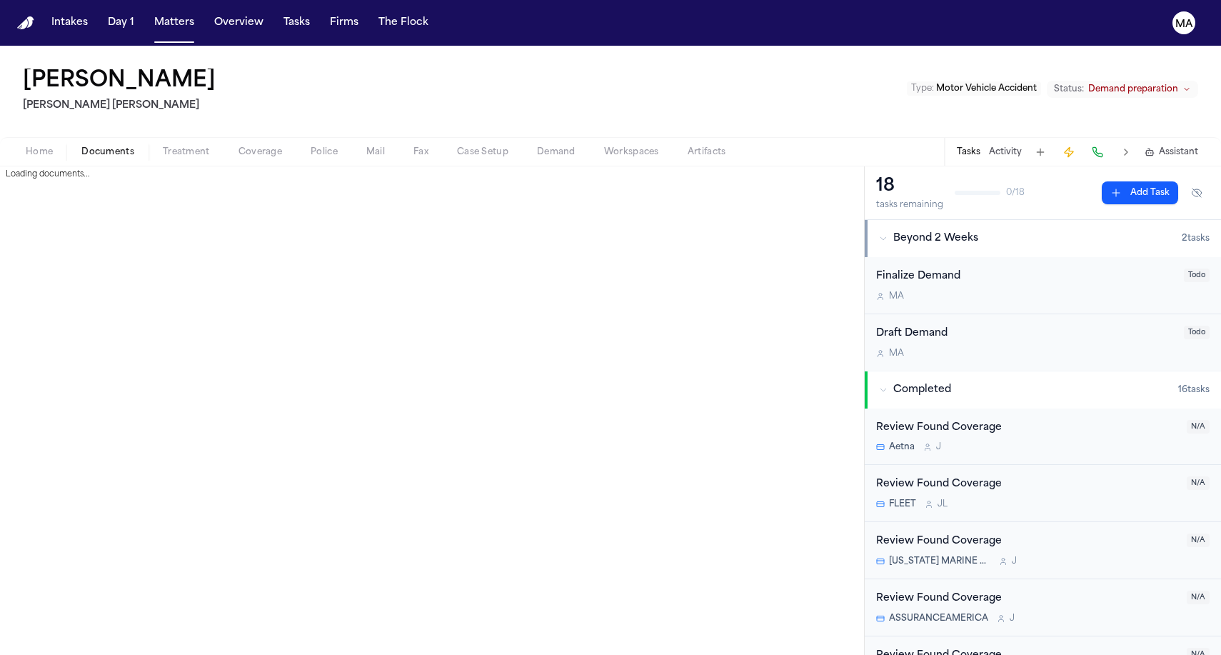
click at [84, 146] on span "Documents" at bounding box center [107, 151] width 53 height 11
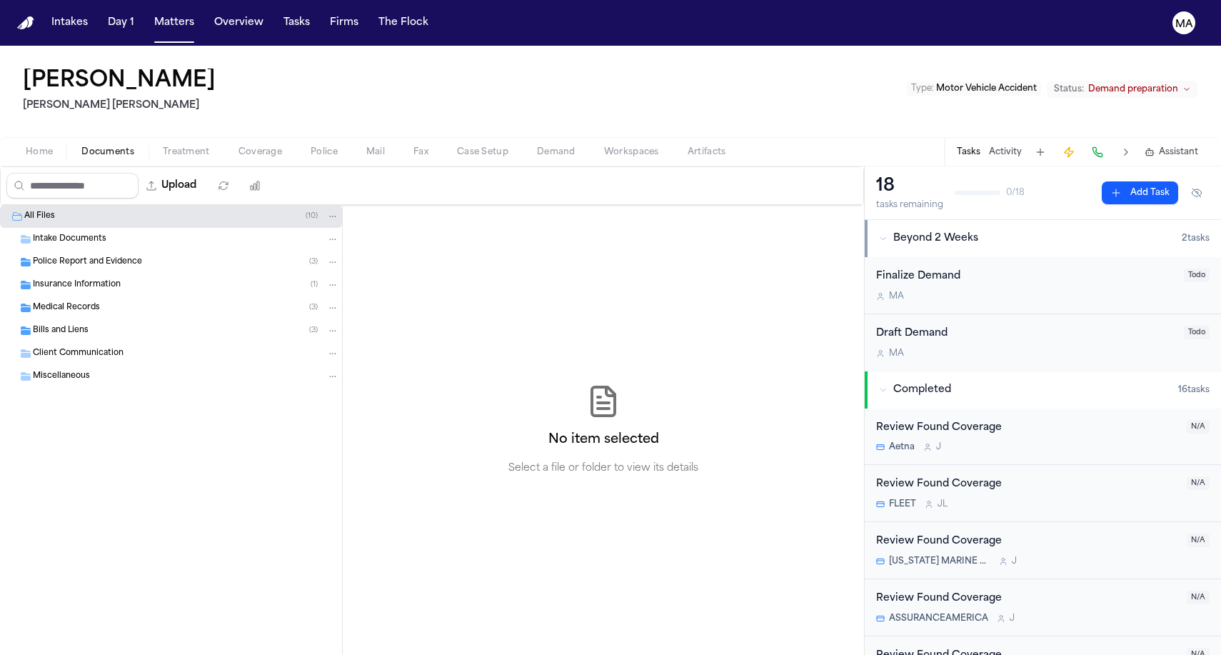
click at [89, 256] on span "Police Report and Evidence" at bounding box center [87, 262] width 109 height 12
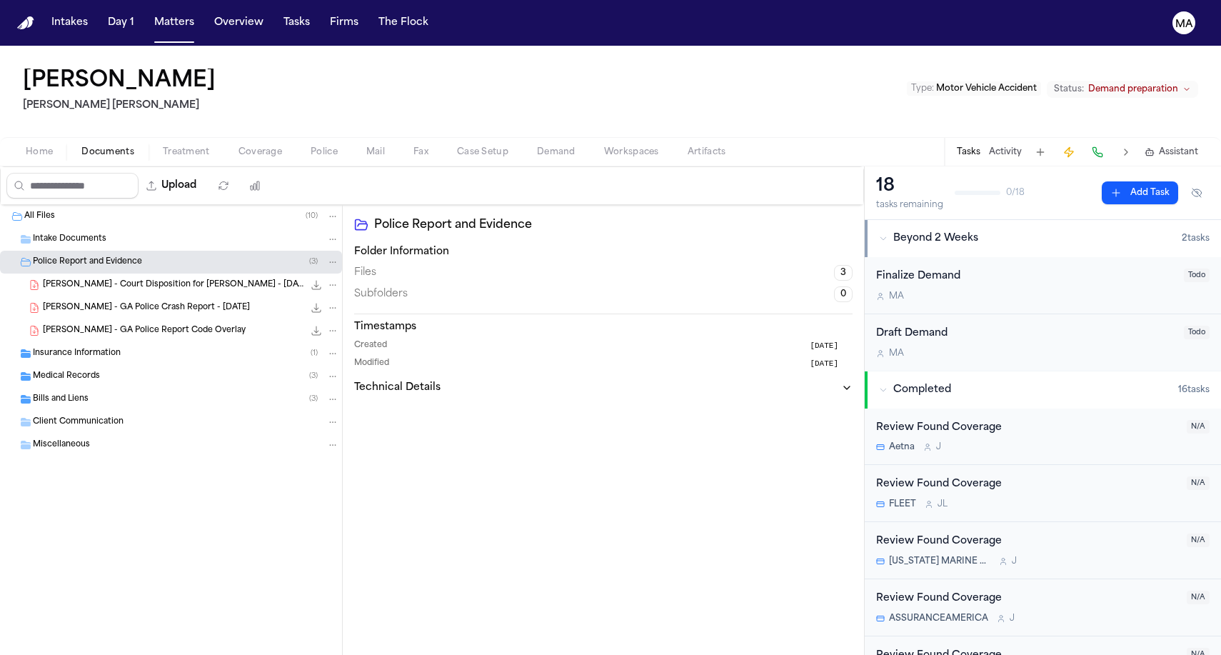
click at [99, 296] on div "[PERSON_NAME] - GA Police Crash Report - [DATE] 119.5 KB • PDF" at bounding box center [171, 307] width 342 height 23
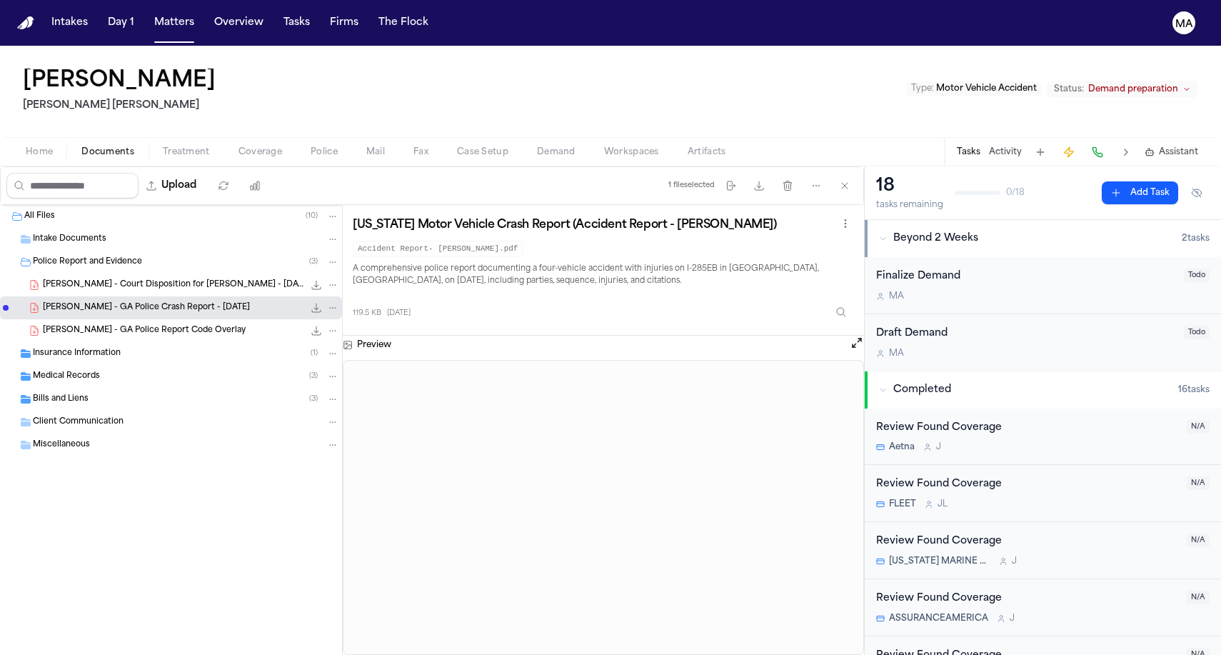
click at [856, 335] on button "Open preview" at bounding box center [856, 342] width 14 height 14
click at [85, 348] on span "Insurance Information" at bounding box center [77, 354] width 88 height 12
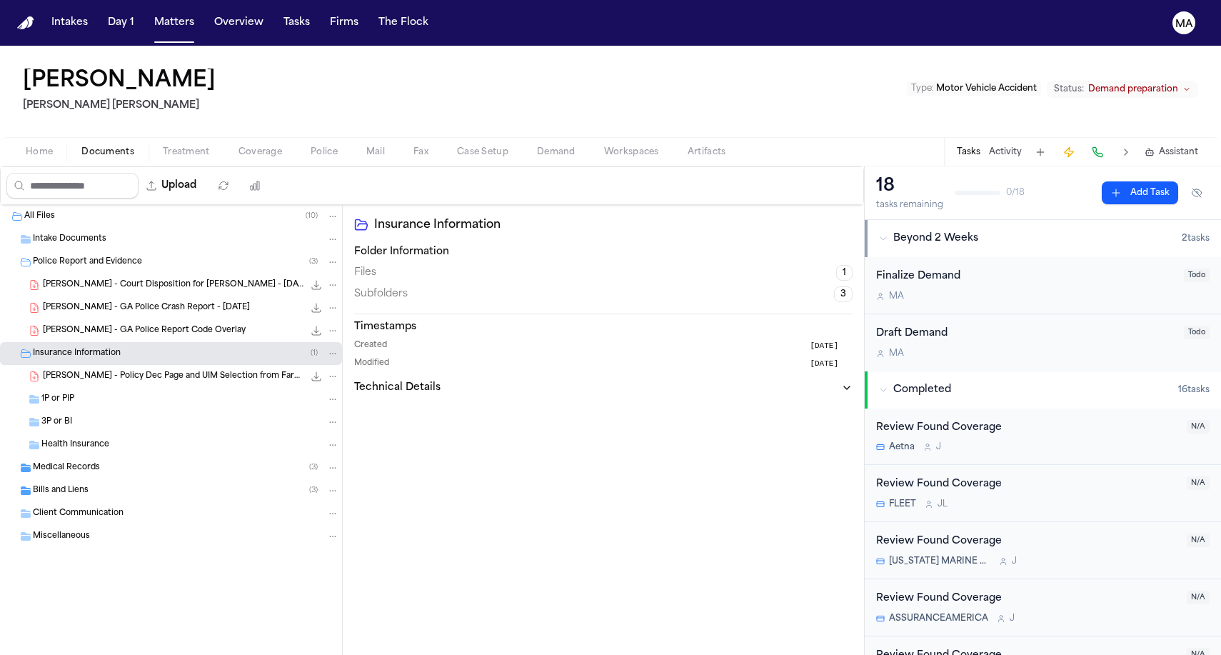
click at [106, 365] on div "[PERSON_NAME] - Policy Dec Page and UIM Selection from Farmers Insurance - [DAT…" at bounding box center [171, 376] width 342 height 23
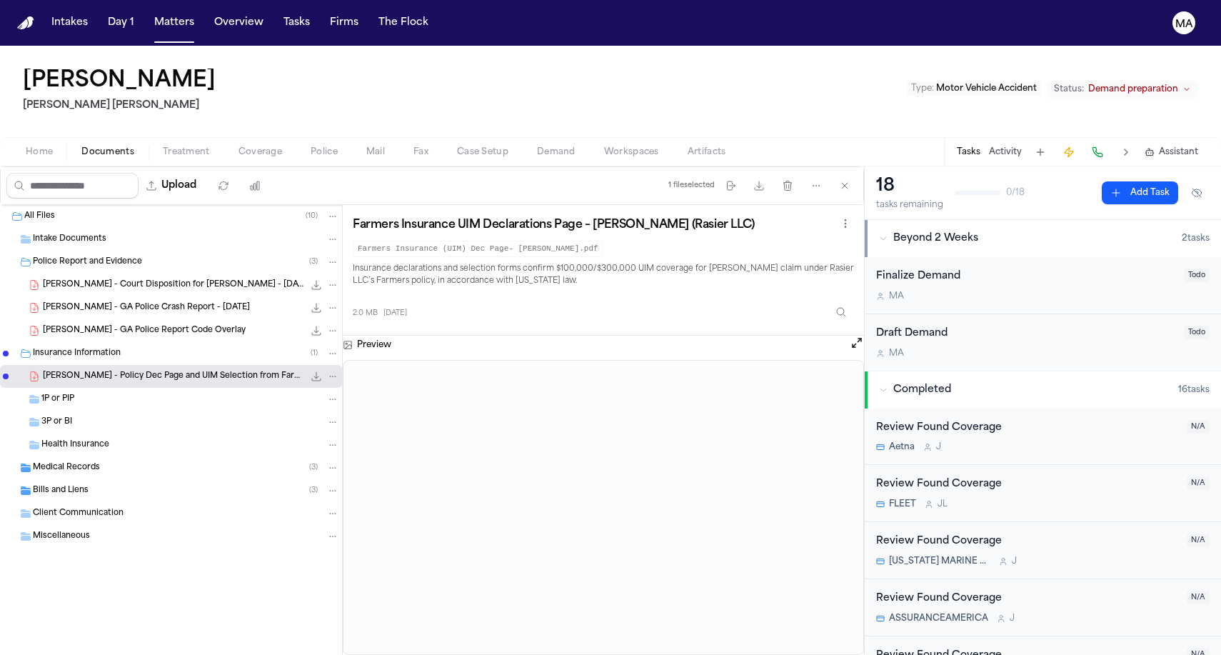
click at [148, 17] on button "Matters" at bounding box center [173, 23] width 51 height 26
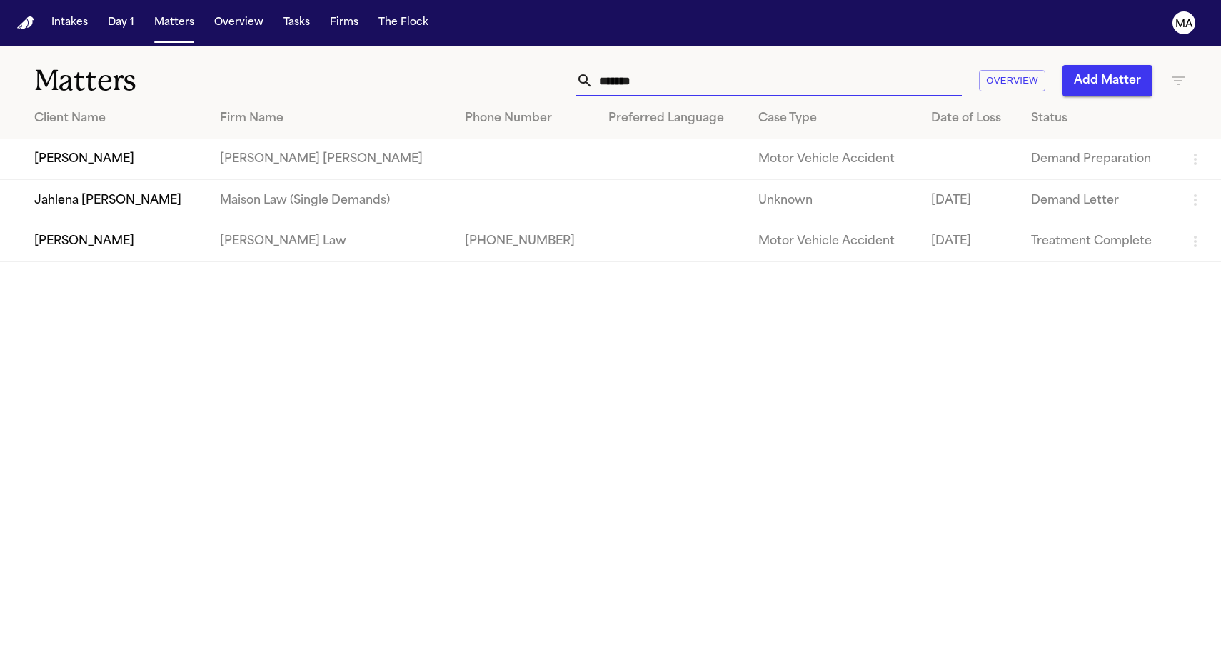
drag, startPoint x: 854, startPoint y: 62, endPoint x: 782, endPoint y: 59, distance: 72.1
click at [782, 65] on div "******* Overview Add Matter" at bounding box center [774, 80] width 823 height 31
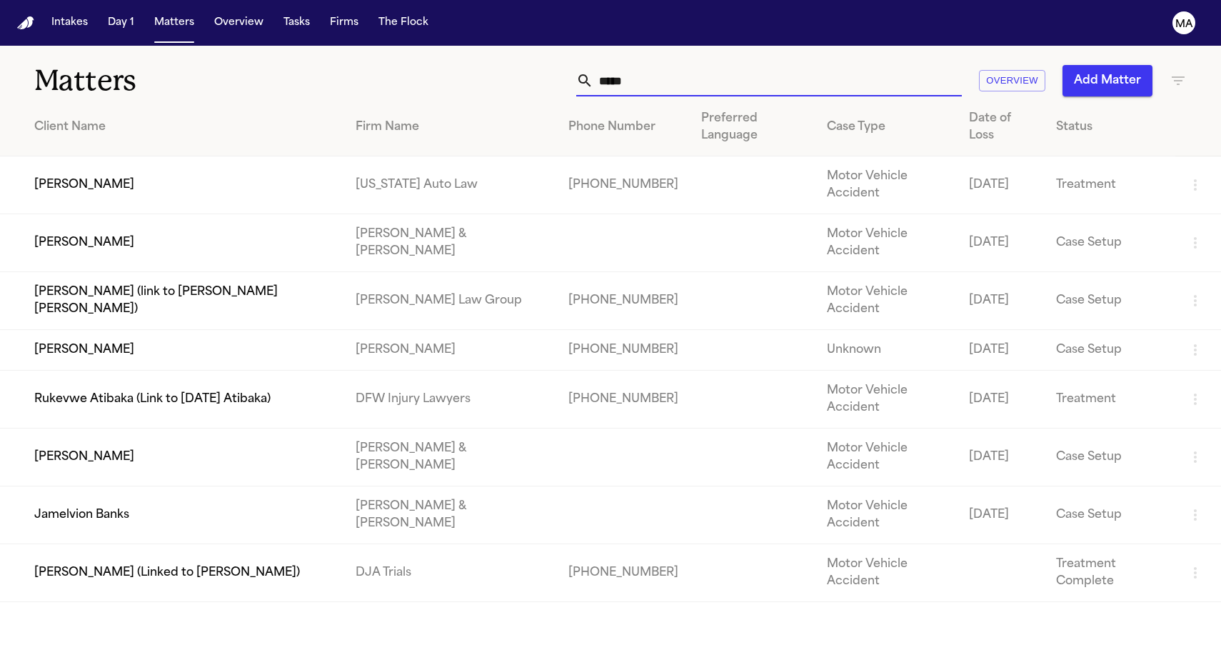
type input "*****"
click at [244, 156] on td "[PERSON_NAME]" at bounding box center [172, 185] width 344 height 58
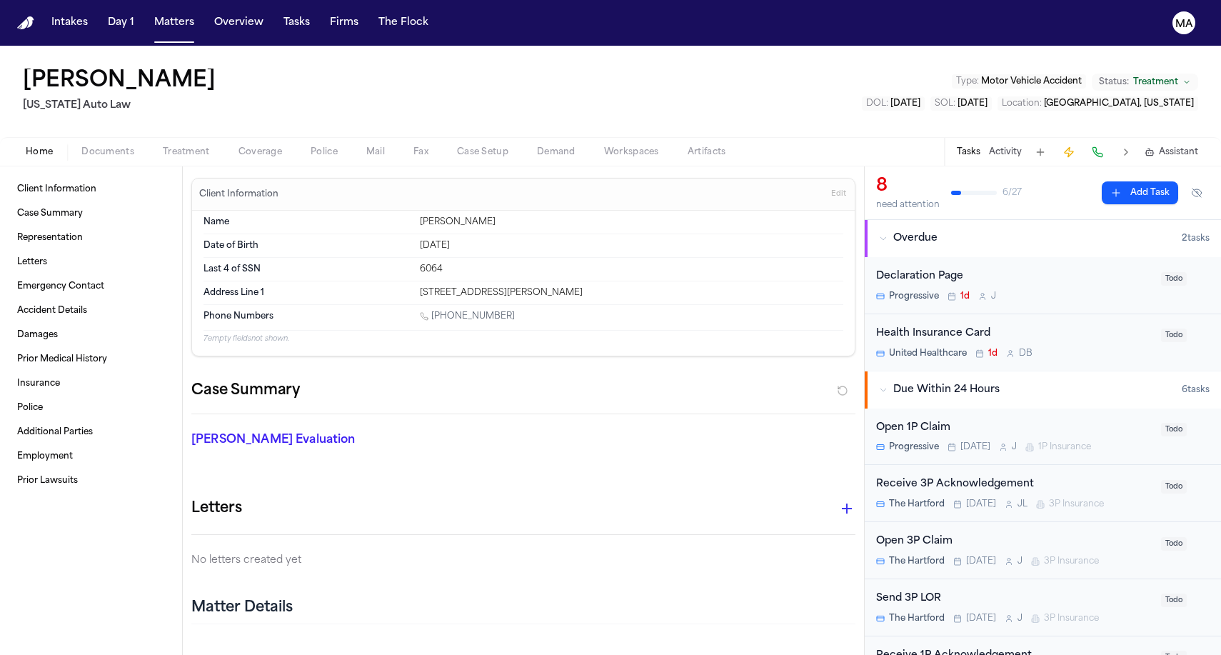
click at [81, 146] on span "Documents" at bounding box center [107, 151] width 53 height 11
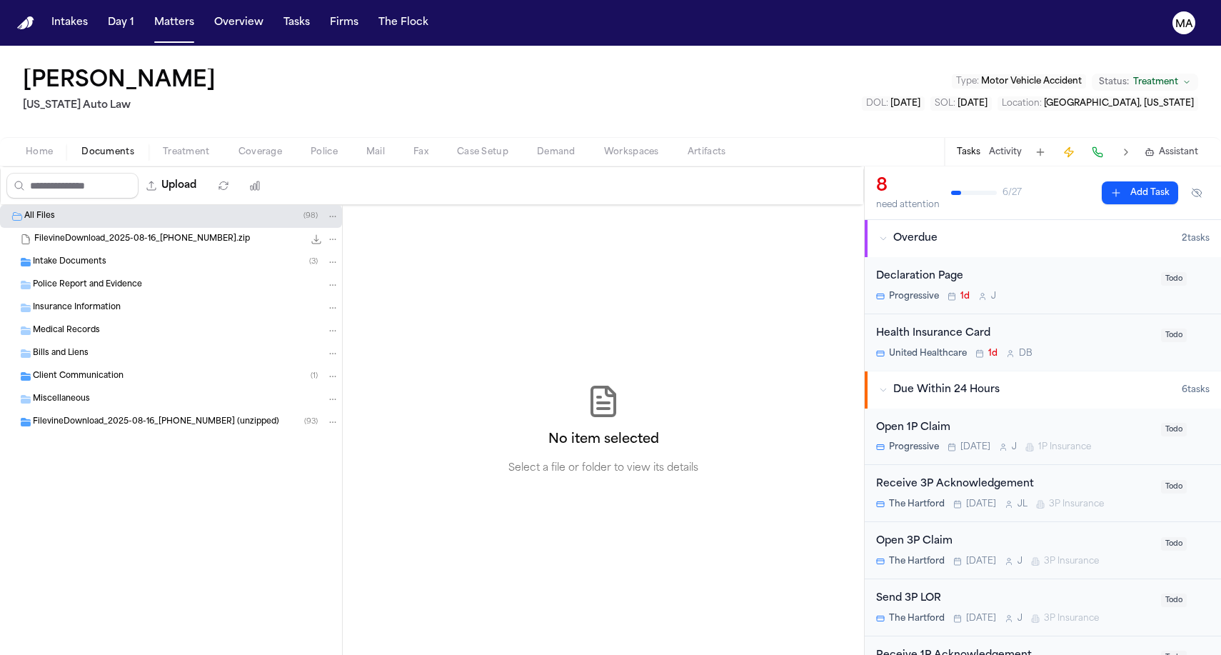
click at [537, 146] on span "Demand" at bounding box center [556, 151] width 39 height 11
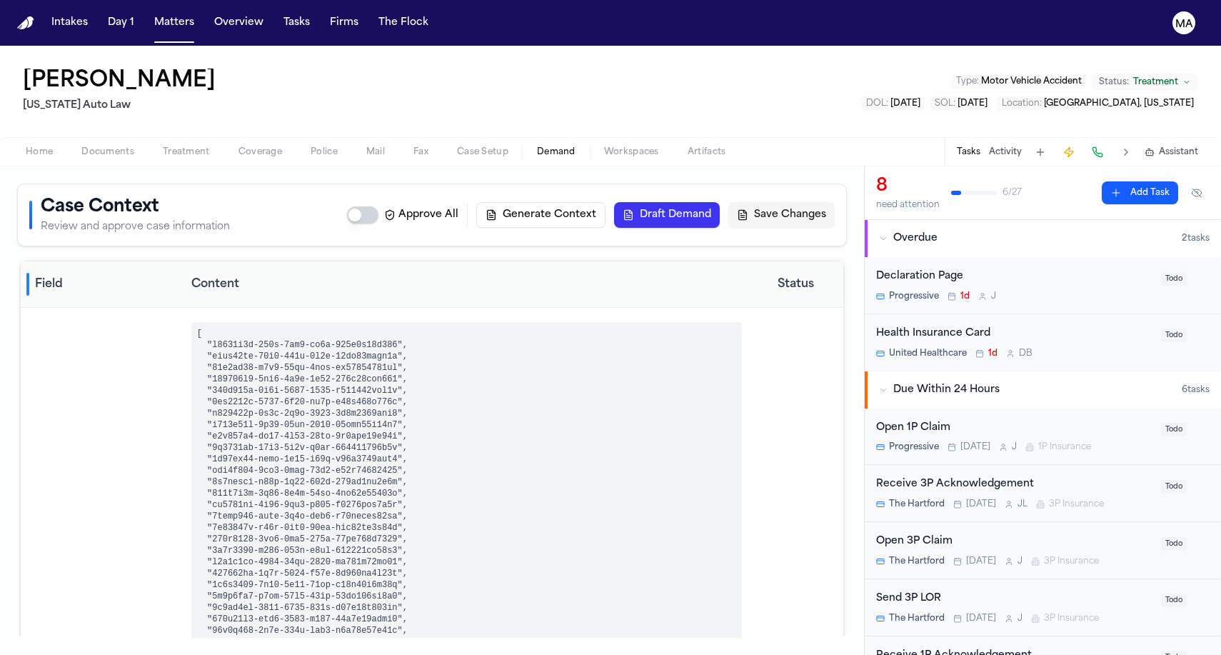
click at [421, 137] on div "Home Documents Treatment Coverage Police Mail Fax Case Setup Demand Workspaces …" at bounding box center [610, 151] width 1221 height 29
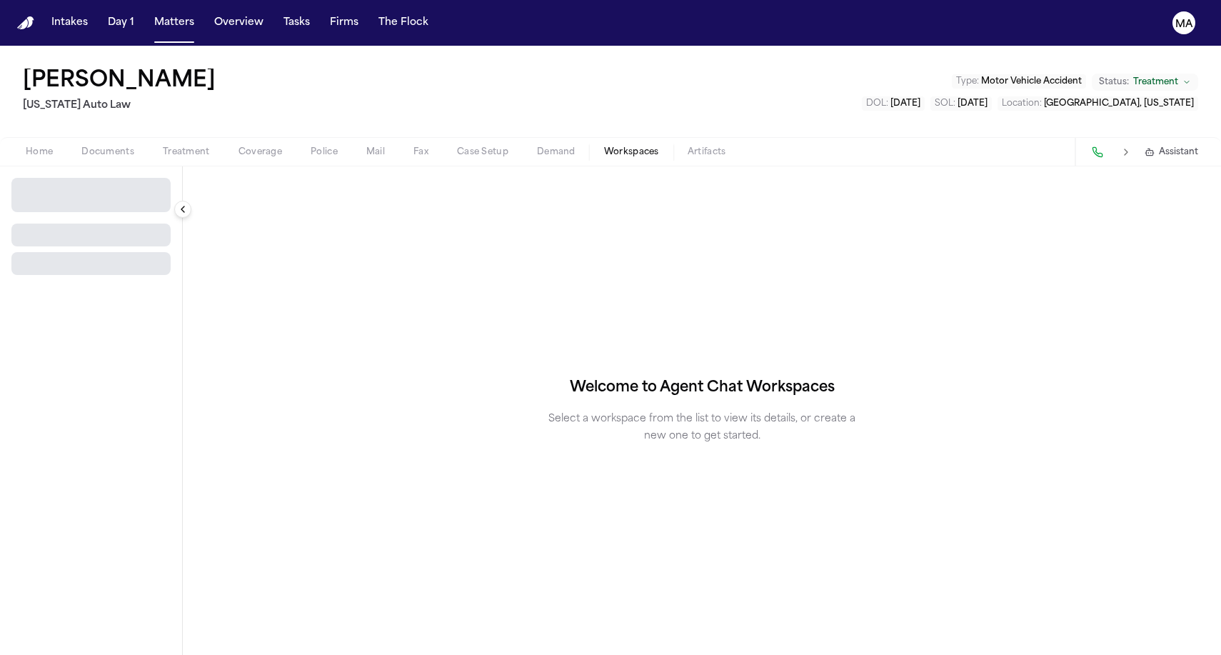
click at [604, 146] on span "Workspaces" at bounding box center [631, 151] width 55 height 11
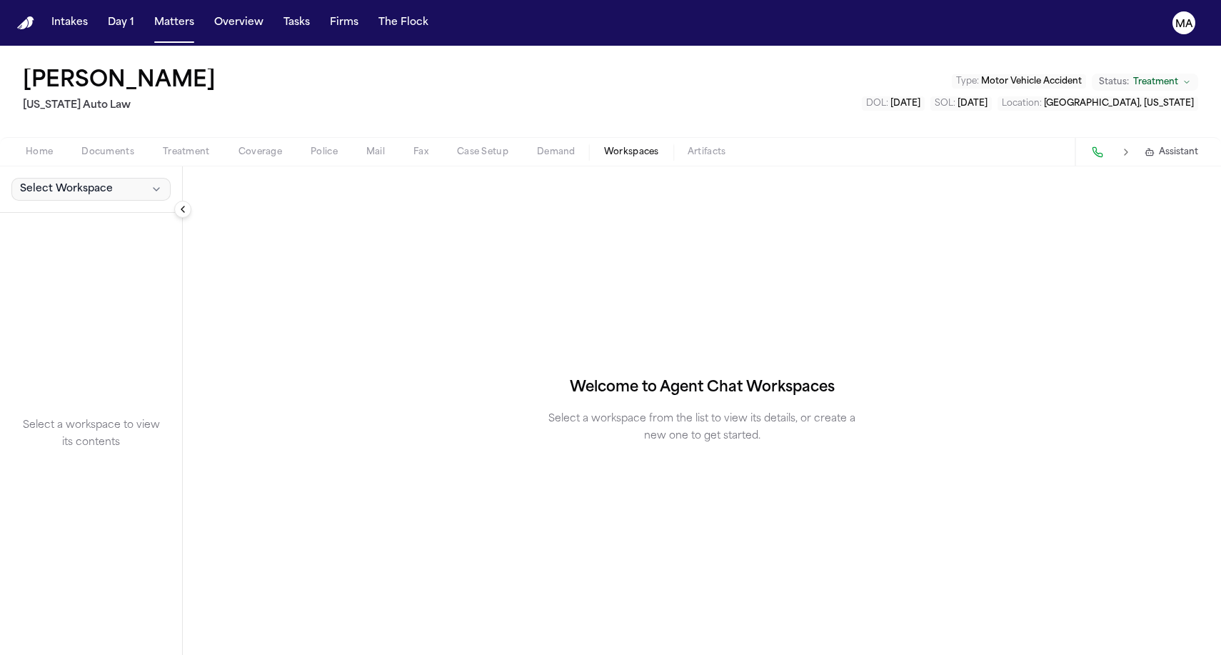
click at [29, 182] on span "Select Workspace" at bounding box center [66, 189] width 93 height 14
click at [36, 126] on span "[PERSON_NAME] Agent Demand" at bounding box center [97, 133] width 166 height 14
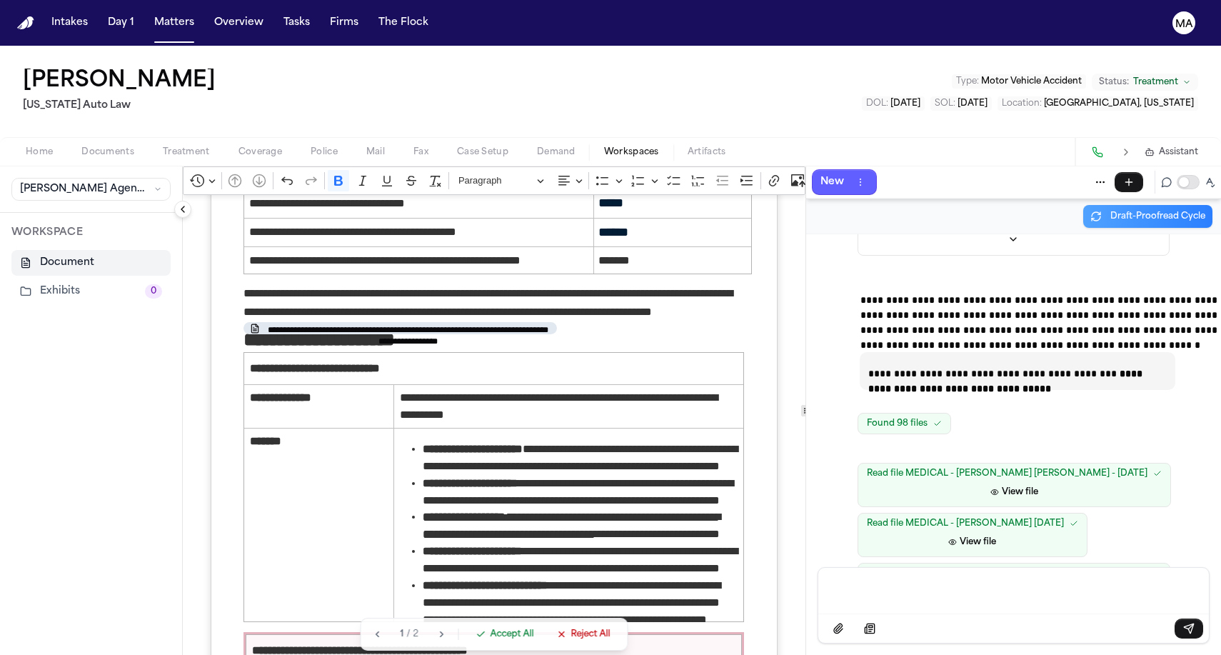
scroll to position [1032, 0]
